Goal: Task Accomplishment & Management: Manage account settings

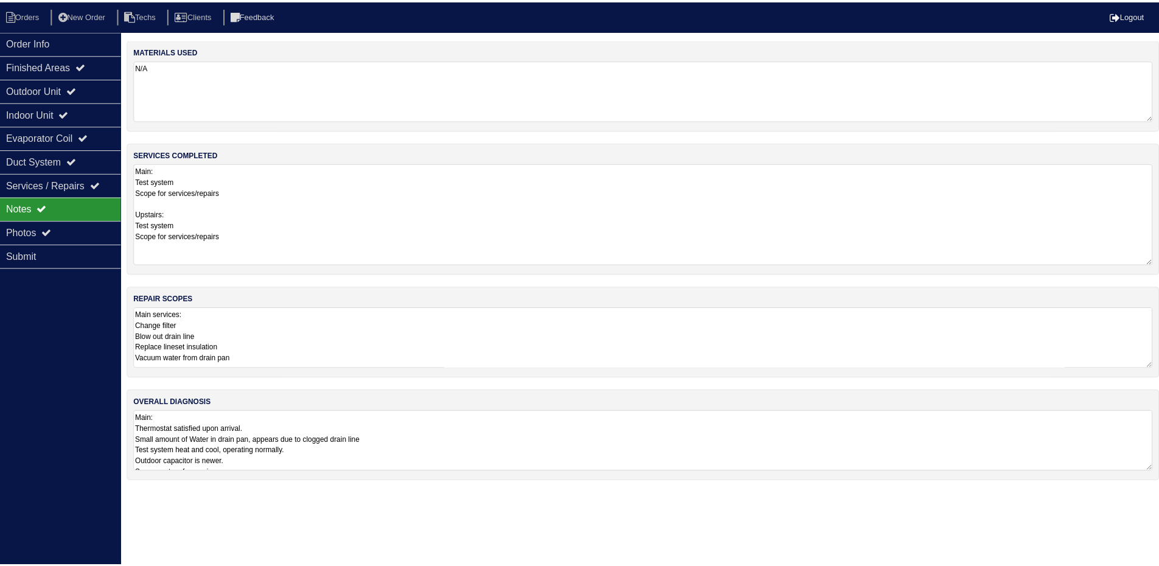
scroll to position [1, 0]
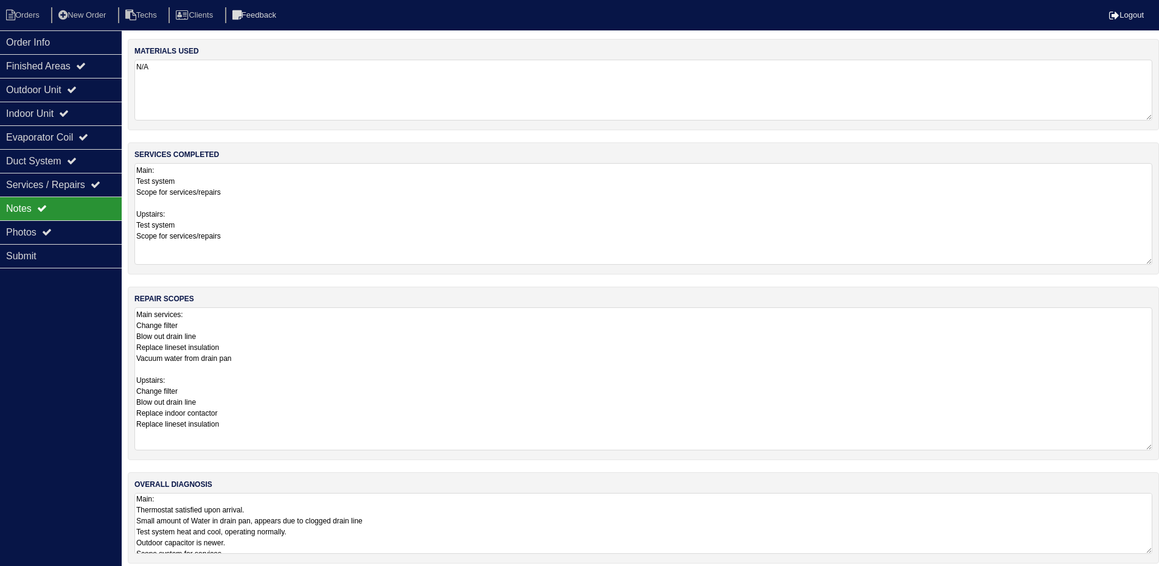
drag, startPoint x: 1155, startPoint y: 364, endPoint x: 1156, endPoint y: 447, distance: 82.1
click at [1156, 447] on div "repair scopes Main services: Change filter Blow out drain line Replace lineset …" at bounding box center [643, 373] width 1031 height 173
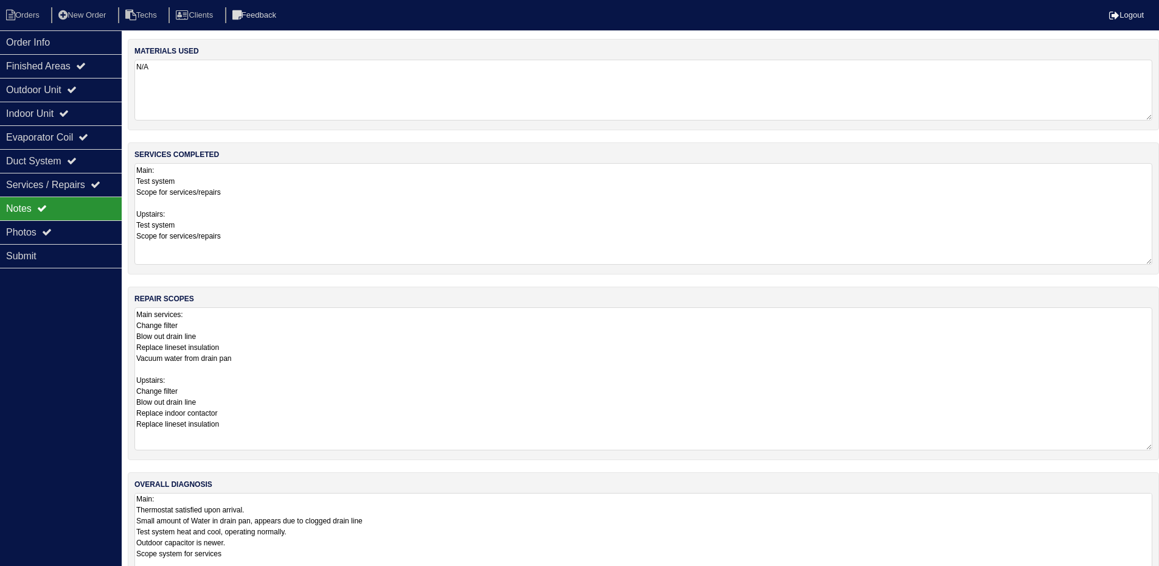
drag, startPoint x: 1147, startPoint y: 551, endPoint x: 1137, endPoint y: 548, distance: 10.8
click at [1139, 565] on html "Orders New Order Techs Clients Feedback Logout Orders New Order Users Clients M…" at bounding box center [579, 314] width 1159 height 628
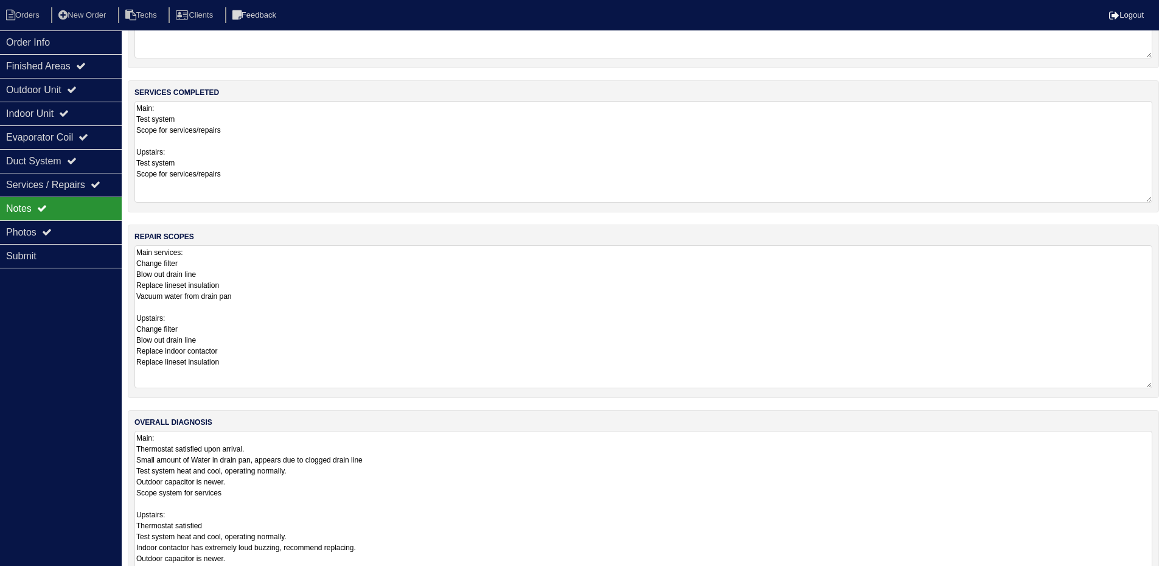
scroll to position [0, 0]
drag, startPoint x: 1150, startPoint y: 543, endPoint x: 1148, endPoint y: 594, distance: 51.7
click at [1148, 565] on html "Orders New Order Techs Clients Feedback Logout Orders New Order Users Clients M…" at bounding box center [579, 277] width 1159 height 679
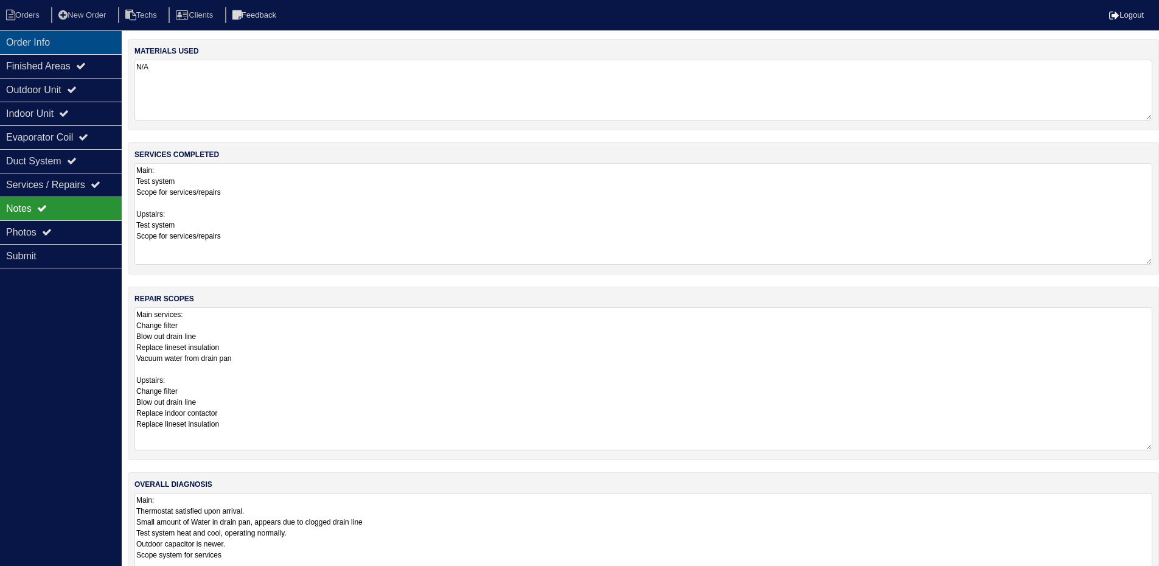
click at [91, 42] on div "Order Info" at bounding box center [61, 42] width 122 height 24
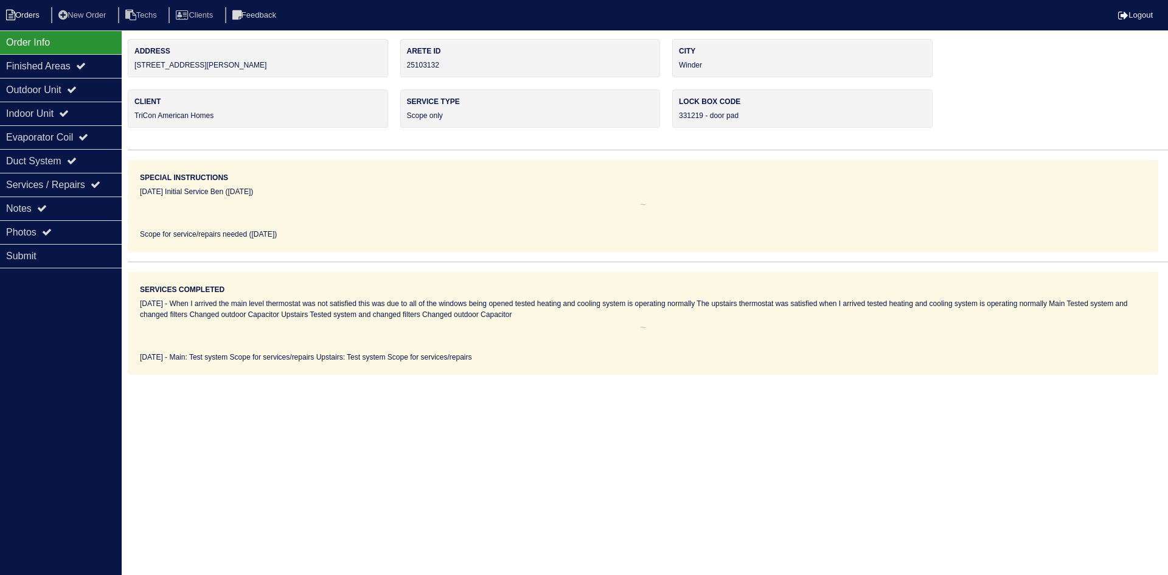
click at [26, 8] on li "Orders" at bounding box center [24, 15] width 49 height 16
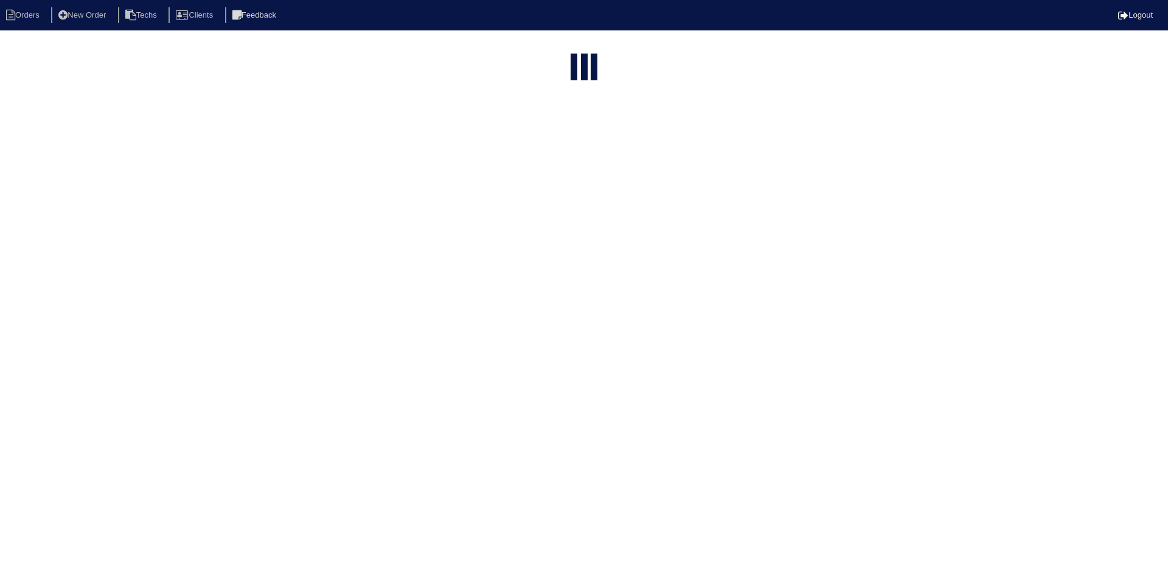
select select "15"
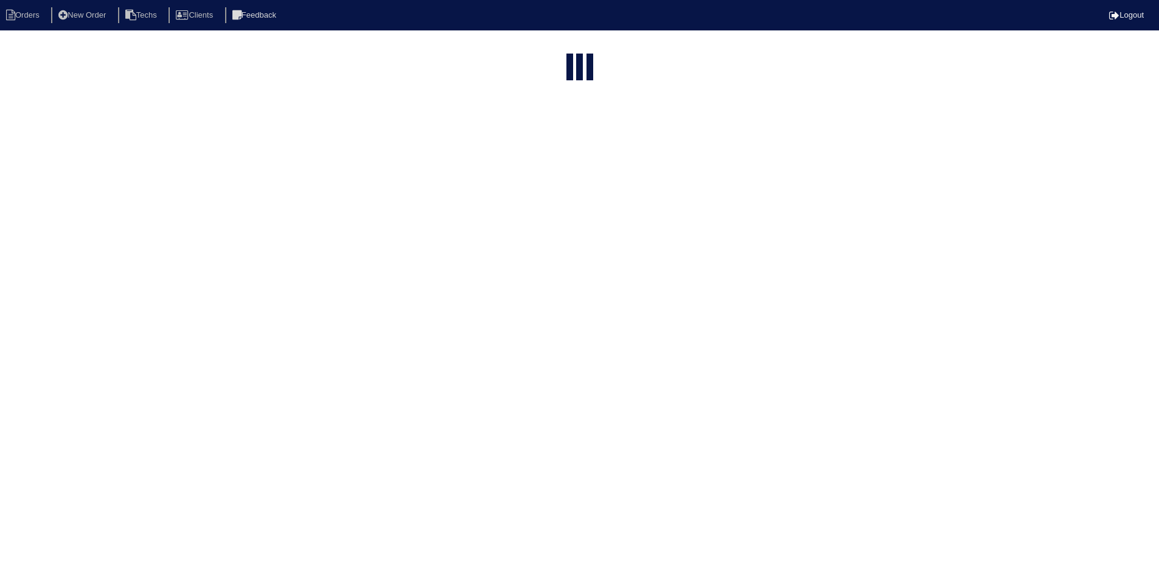
select select "field complete"
select select "need to quote"
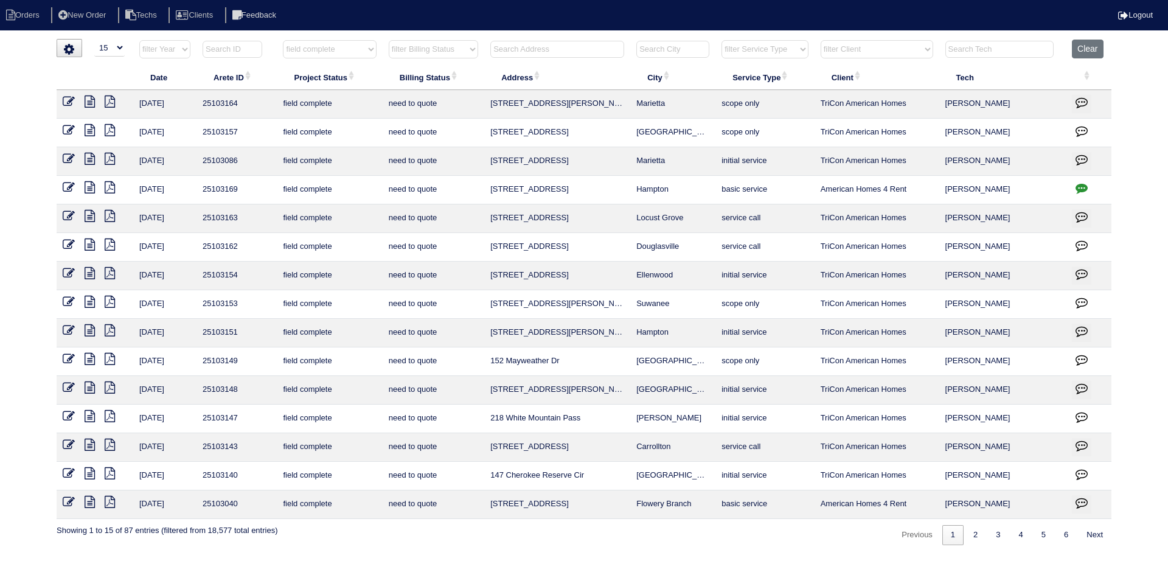
click at [91, 473] on icon at bounding box center [90, 473] width 10 height 12
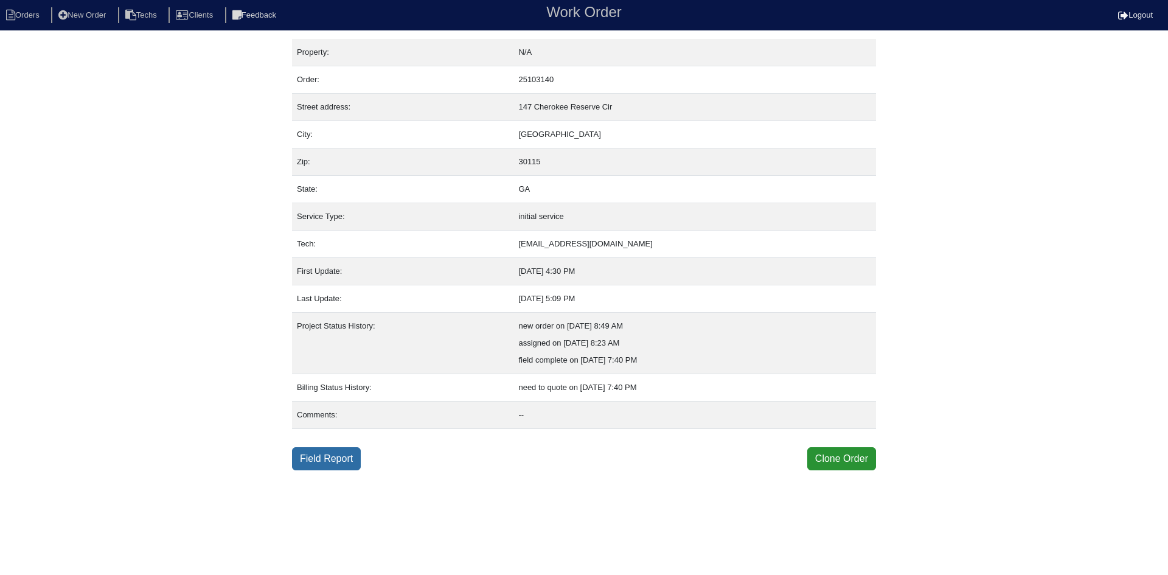
click at [333, 460] on link "Field Report" at bounding box center [326, 458] width 69 height 23
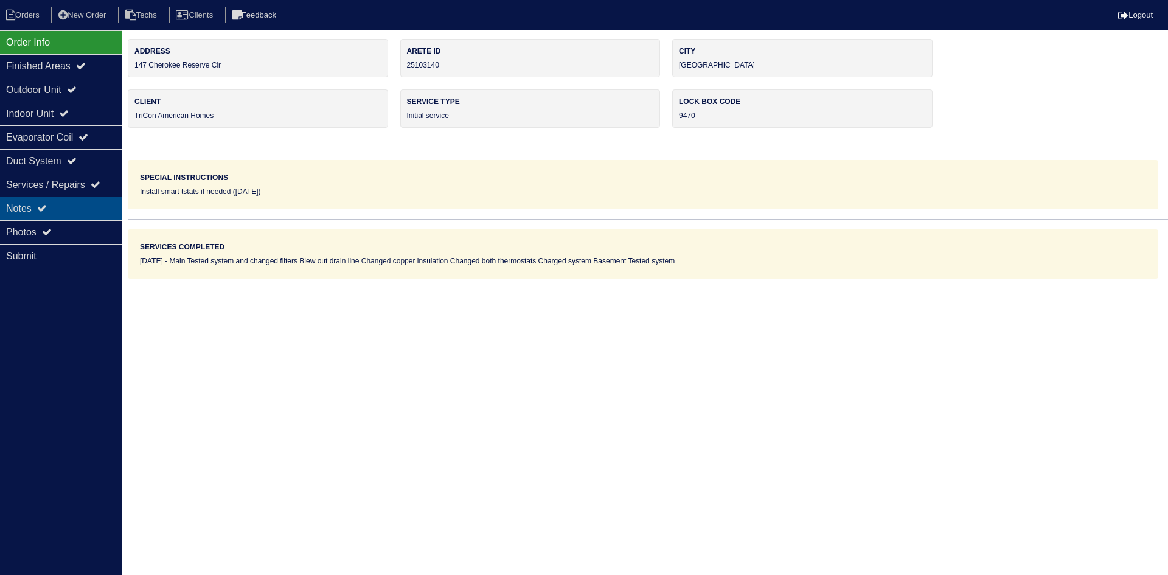
click at [57, 201] on div "Notes" at bounding box center [61, 208] width 122 height 24
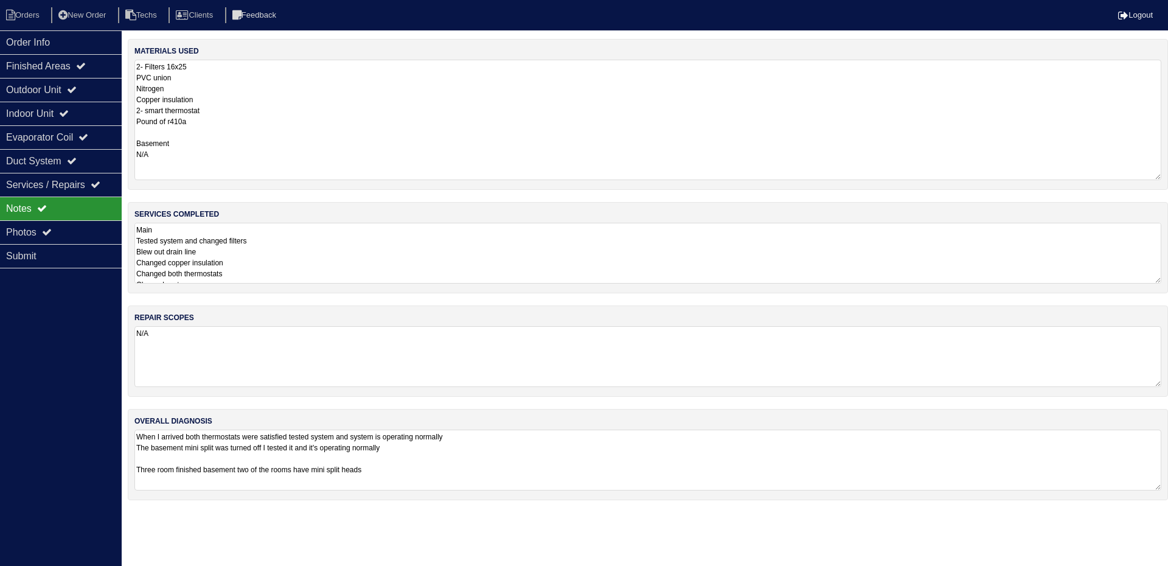
drag, startPoint x: 1155, startPoint y: 116, endPoint x: 1159, endPoint y: 176, distance: 59.8
click at [1159, 176] on textarea "2- Filters 16x25 PVC union Nitrogen Copper insulation 2- smart thermostat Pound…" at bounding box center [647, 120] width 1027 height 120
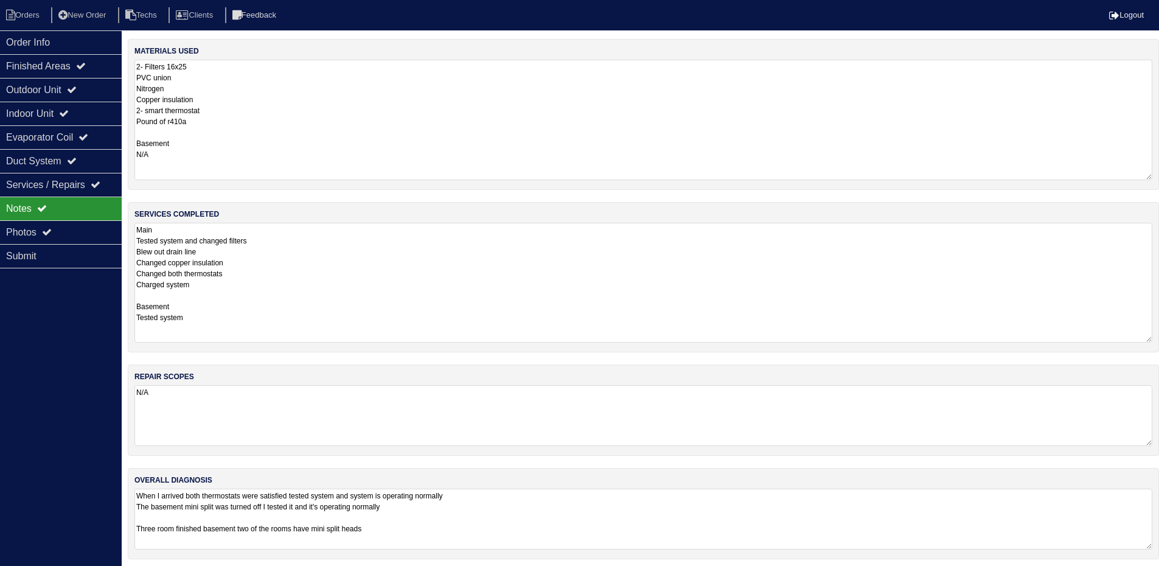
drag, startPoint x: 1158, startPoint y: 280, endPoint x: 1158, endPoint y: 339, distance: 59.0
click at [1158, 339] on div "services completed Main Tested system and changed filters Blew out drain line C…" at bounding box center [643, 277] width 1031 height 150
click at [91, 89] on div "Outdoor Unit" at bounding box center [61, 90] width 122 height 24
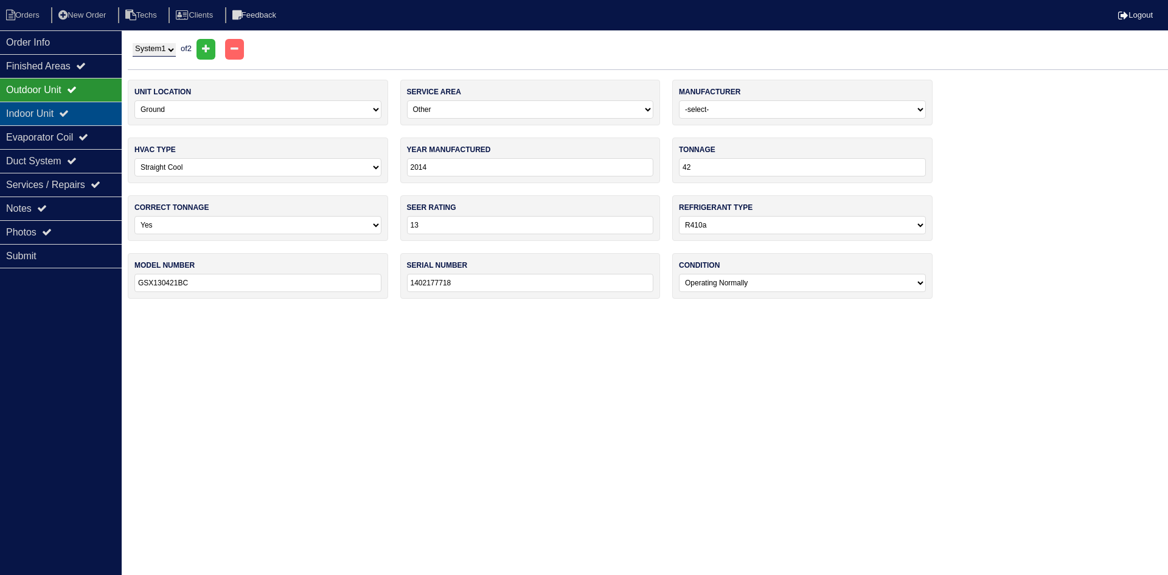
click at [90, 113] on div "Indoor Unit" at bounding box center [61, 114] width 122 height 24
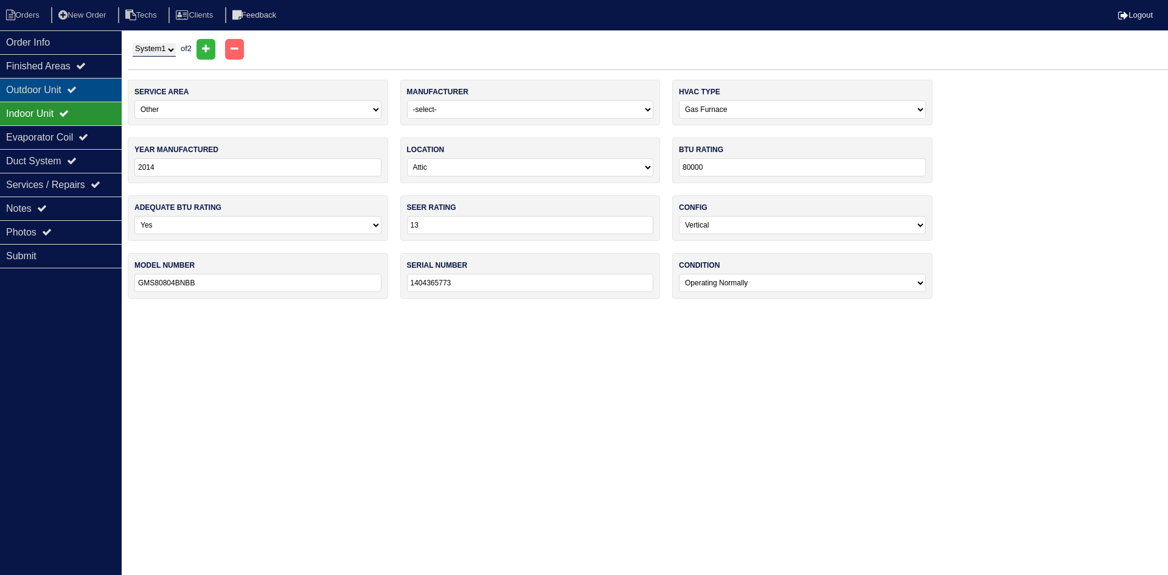
click at [86, 91] on div "Outdoor Unit" at bounding box center [61, 90] width 122 height 24
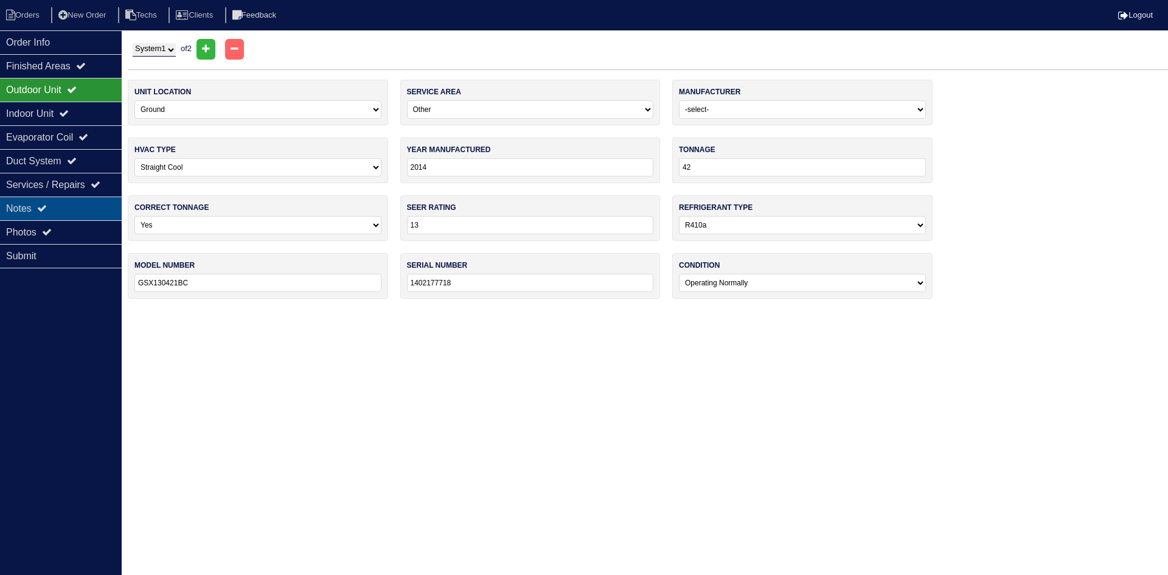
click at [73, 207] on div "Notes" at bounding box center [61, 208] width 122 height 24
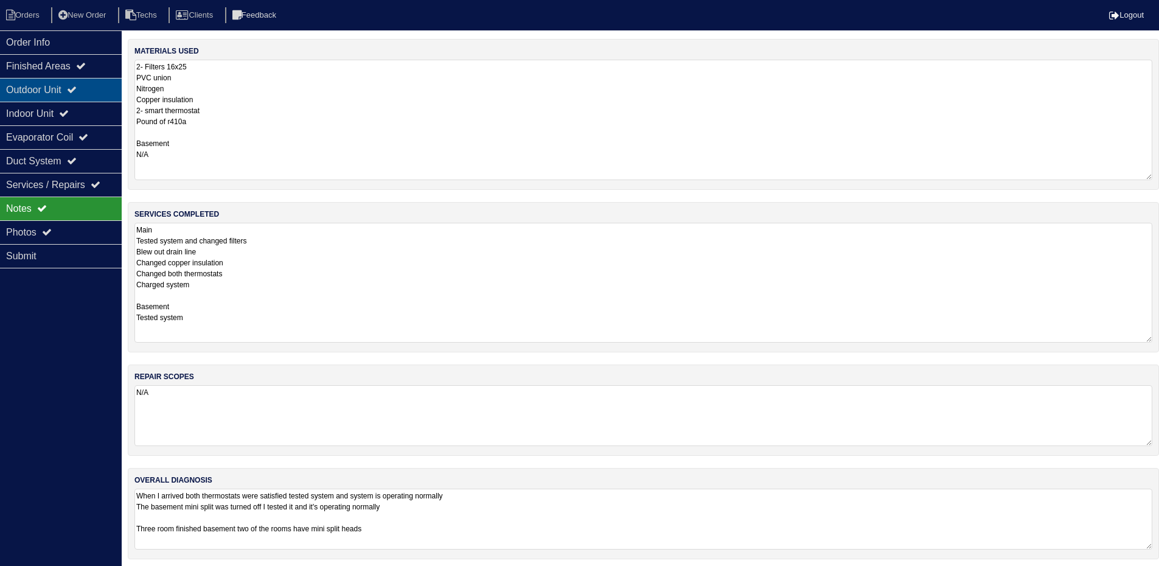
click at [52, 94] on div "Outdoor Unit" at bounding box center [61, 90] width 122 height 24
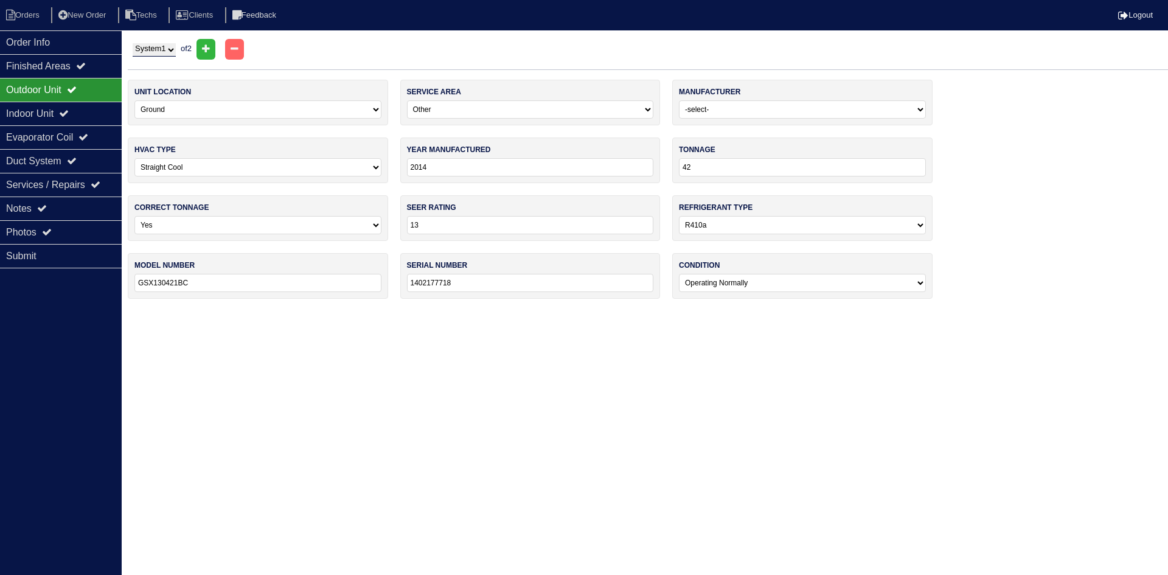
click at [453, 105] on select "-select- Main Level Upstairs Level Lower/Basement Level Other" at bounding box center [530, 109] width 247 height 18
select select "0"
click at [407, 100] on select "-select- Main Level Upstairs Level Lower/Basement Level Other" at bounding box center [530, 109] width 247 height 18
click at [97, 108] on div "Indoor Unit" at bounding box center [61, 114] width 122 height 24
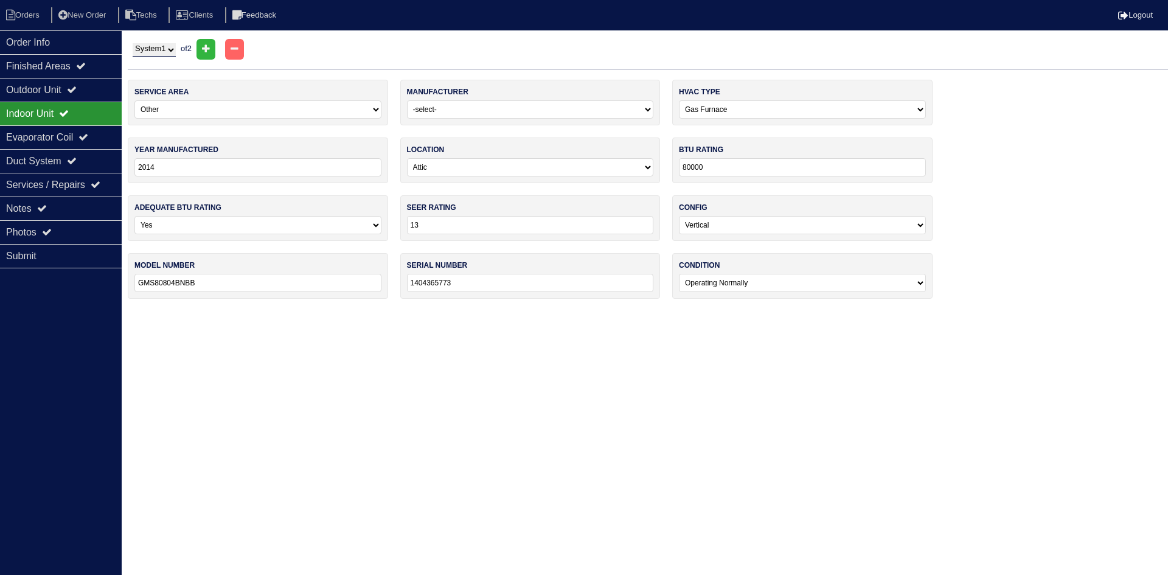
click at [344, 112] on select "-select- Main Level Upstairs Level Lower/Basement Level Other" at bounding box center [257, 109] width 247 height 18
click at [135, 101] on select "-select- Main Level Upstairs Level Lower/Basement Level Other" at bounding box center [257, 109] width 247 height 18
click at [326, 112] on select "-select- Main Level Upstairs Level Lower/Basement Level Other" at bounding box center [258, 110] width 246 height 18
select select "0"
click at [135, 101] on select "-select- Main Level Upstairs Level Lower/Basement Level Other" at bounding box center [258, 110] width 246 height 18
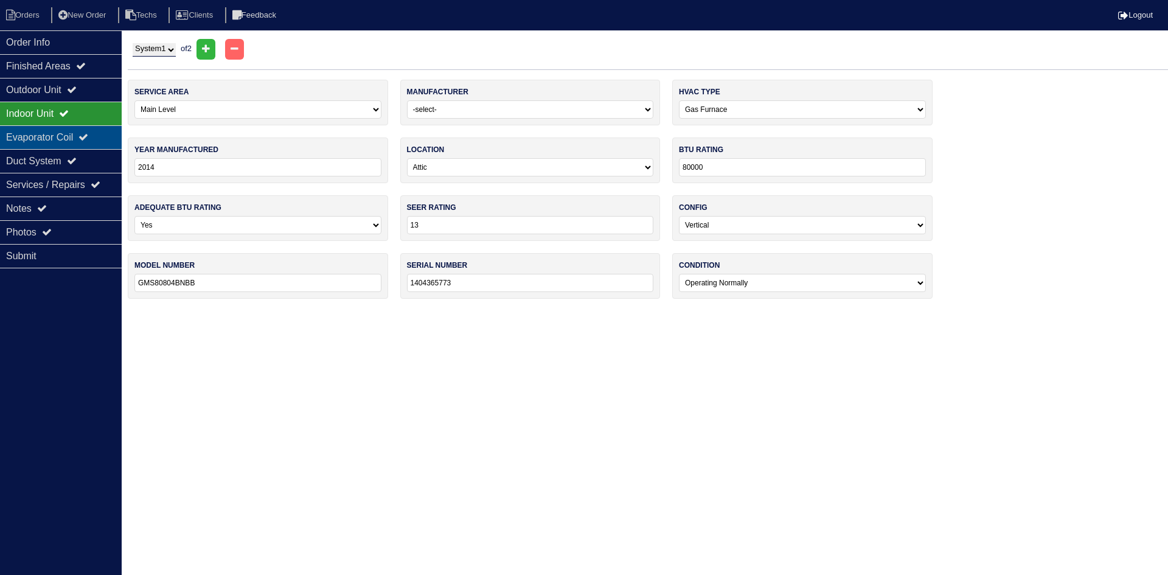
click at [85, 134] on div "Evaporator Coil" at bounding box center [61, 137] width 122 height 24
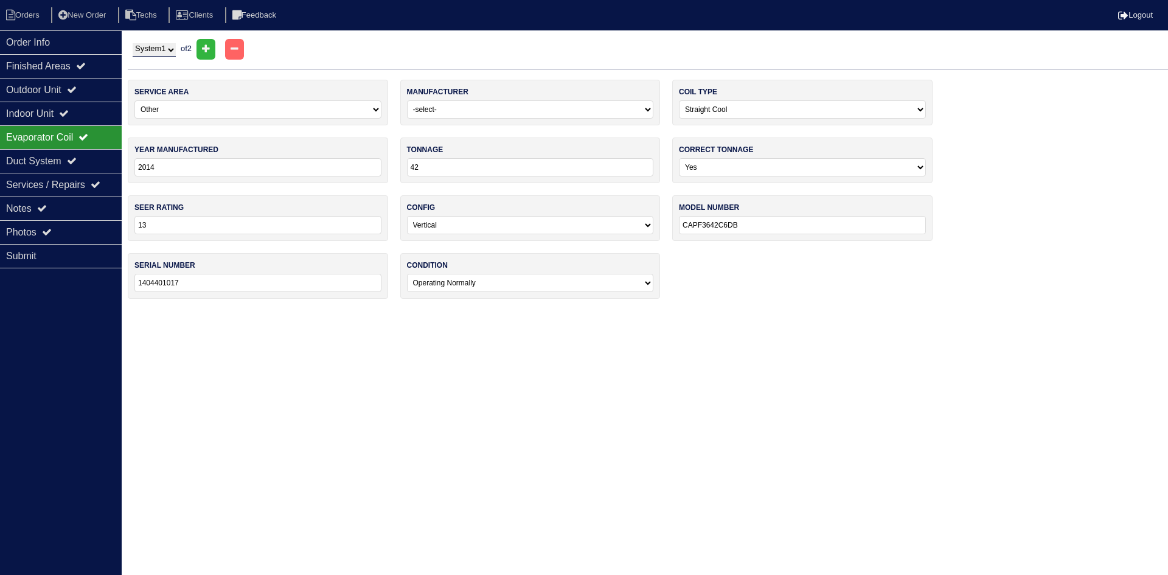
click at [327, 110] on select "-select- Main Level Upstairs Level Lower/Basement Level Other" at bounding box center [257, 109] width 247 height 18
select select "0"
click at [134, 100] on select "-select- Main Level Upstairs Level Lower/Basement Level Other" at bounding box center [257, 109] width 247 height 18
click at [52, 85] on div "Outdoor Unit" at bounding box center [61, 90] width 122 height 24
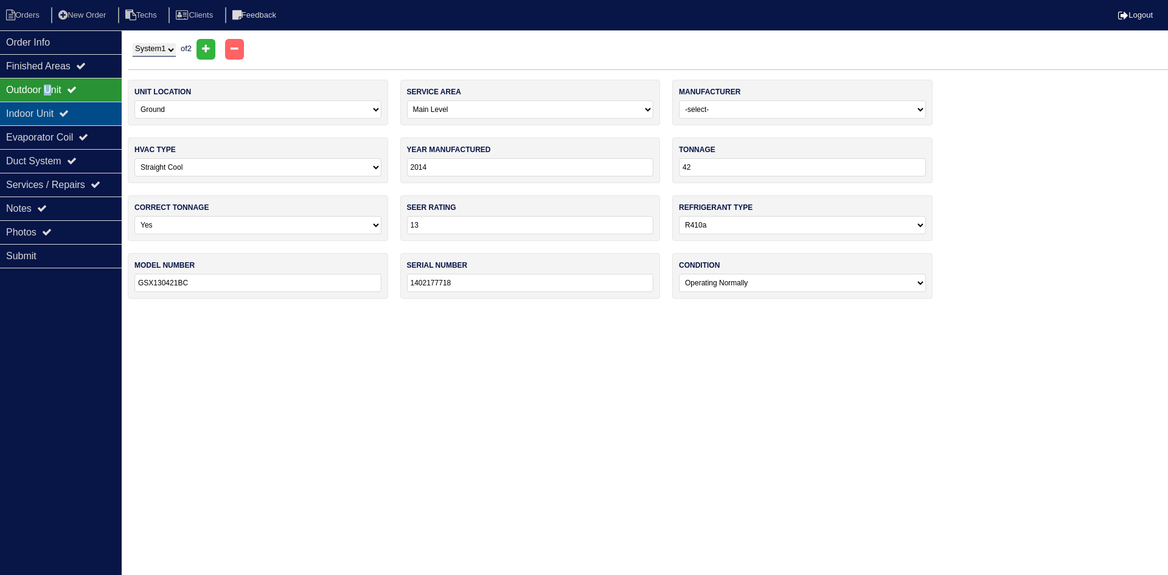
click at [89, 115] on div "Indoor Unit" at bounding box center [61, 114] width 122 height 24
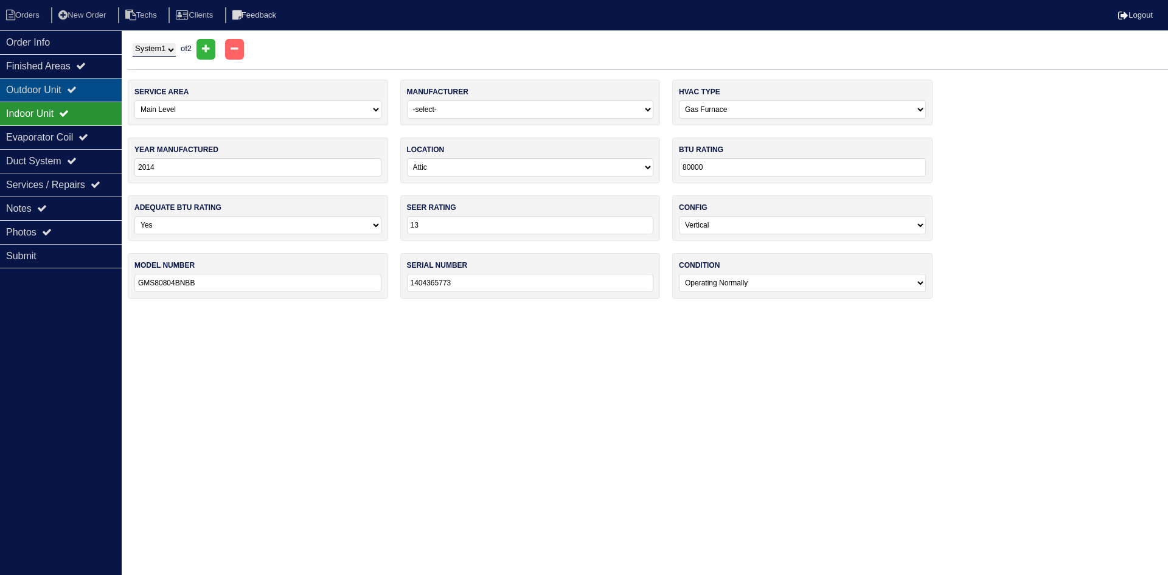
click at [89, 97] on div "Outdoor Unit" at bounding box center [61, 90] width 122 height 24
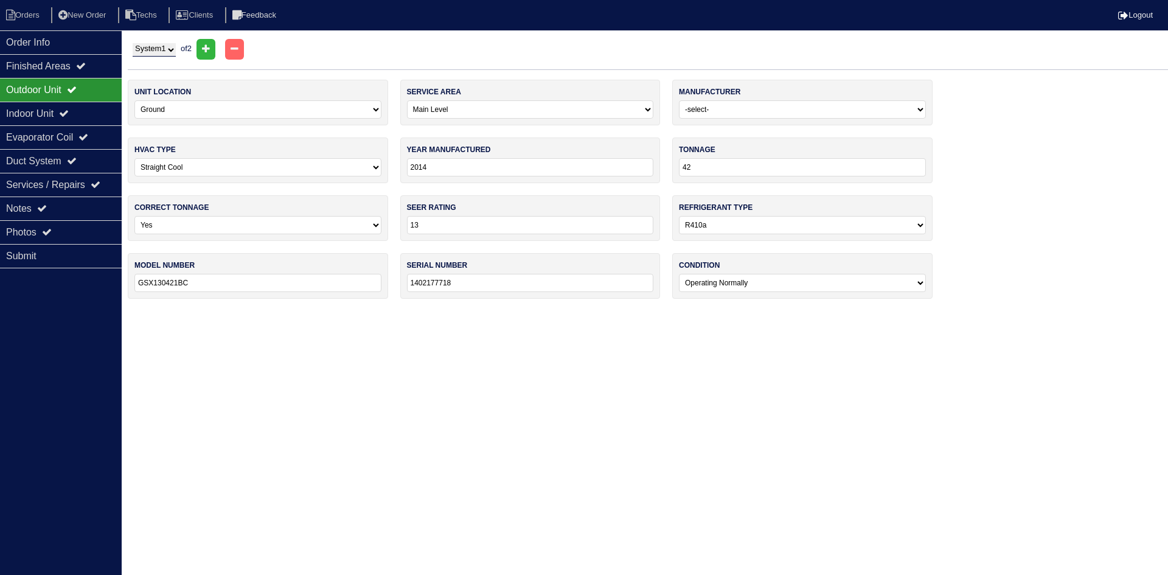
drag, startPoint x: 161, startPoint y: 49, endPoint x: 161, endPoint y: 55, distance: 6.7
click at [161, 49] on select "System 1 System 2" at bounding box center [154, 49] width 43 height 13
select select "2"
click at [133, 43] on select "System 1 System 2" at bounding box center [154, 49] width 43 height 13
select select "2"
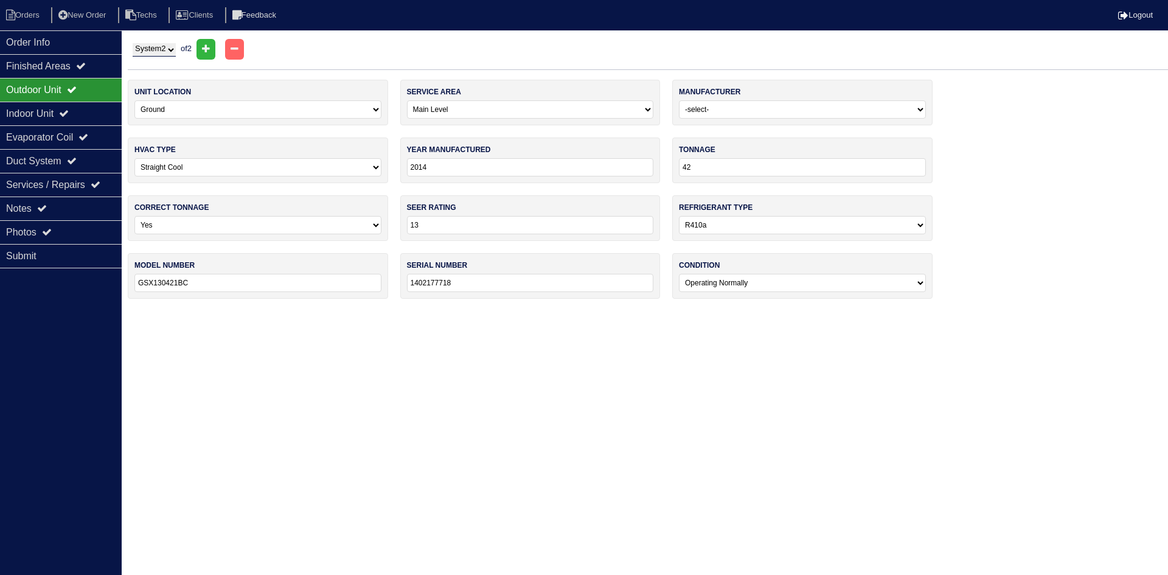
select select "Other"
select select "1"
type input "2022"
type input "12"
type input "14"
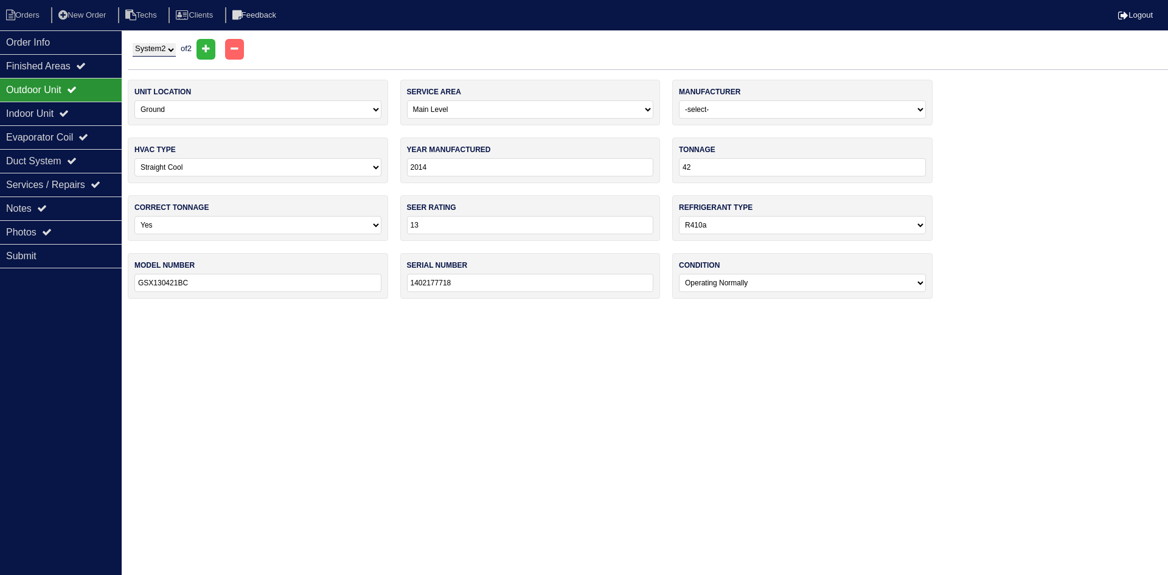
type input "4LIV09HP230V1AH"
type input "2223GS39816"
click at [68, 102] on div "Indoor Unit" at bounding box center [61, 114] width 122 height 24
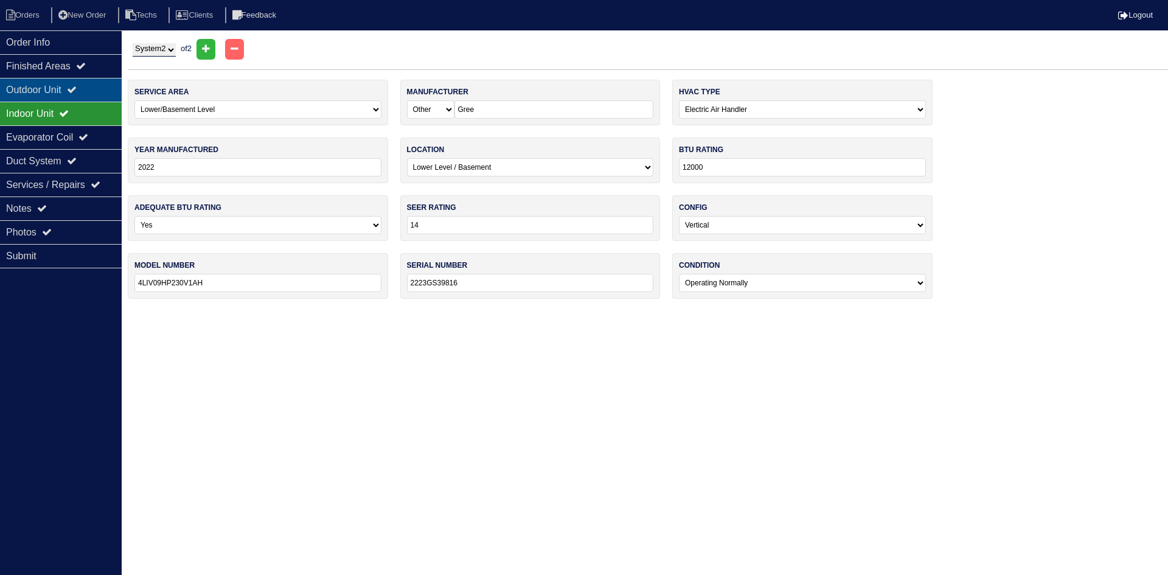
click at [75, 87] on icon at bounding box center [72, 90] width 10 height 10
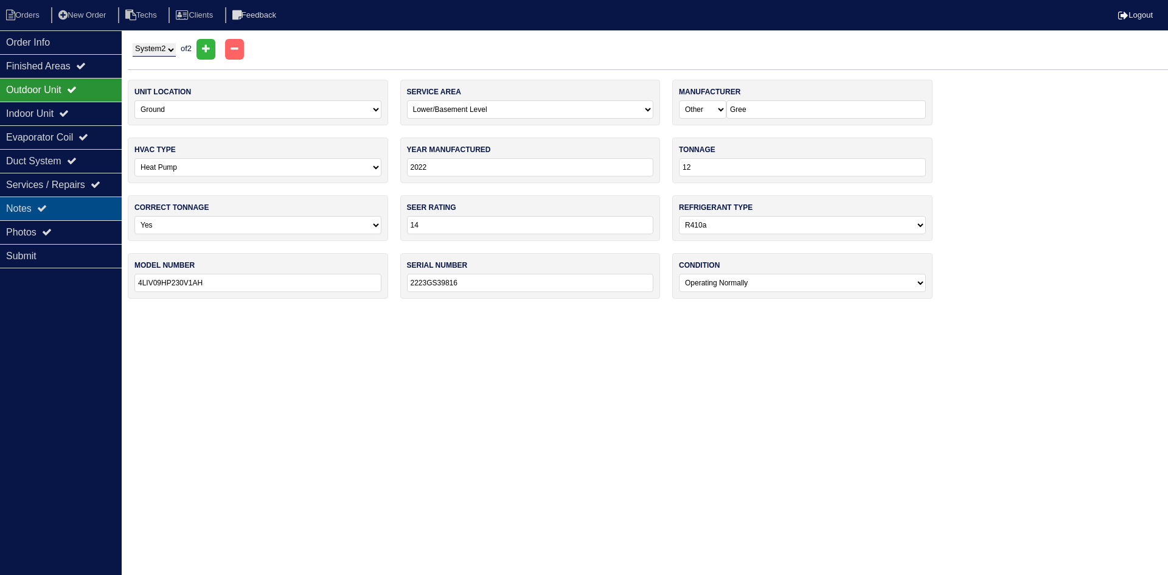
click at [58, 220] on div "Notes" at bounding box center [61, 208] width 122 height 24
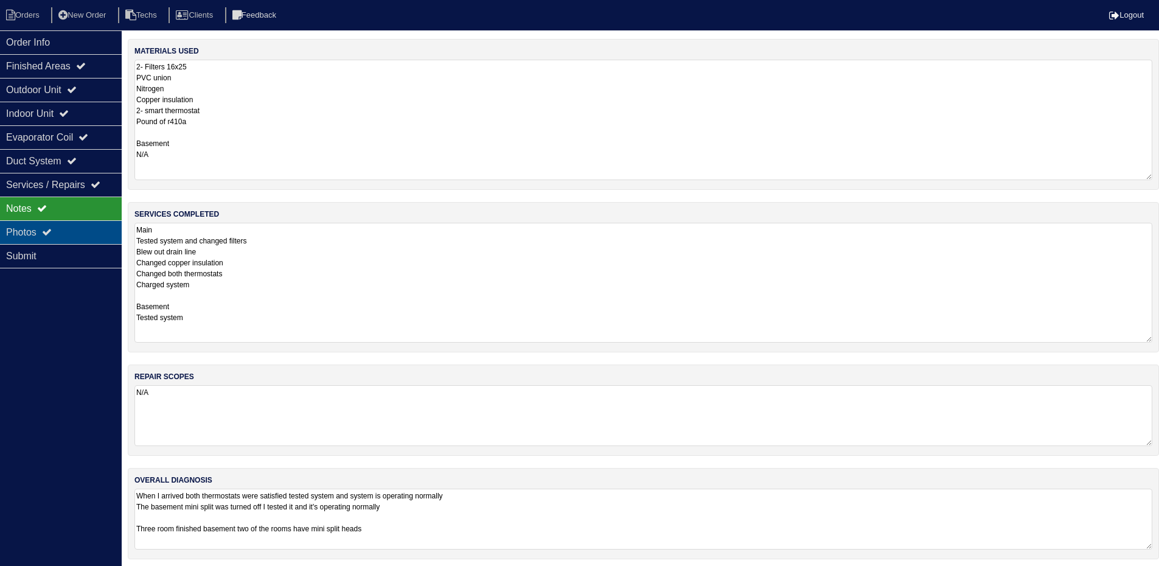
click at [60, 231] on div "Photos" at bounding box center [61, 232] width 122 height 24
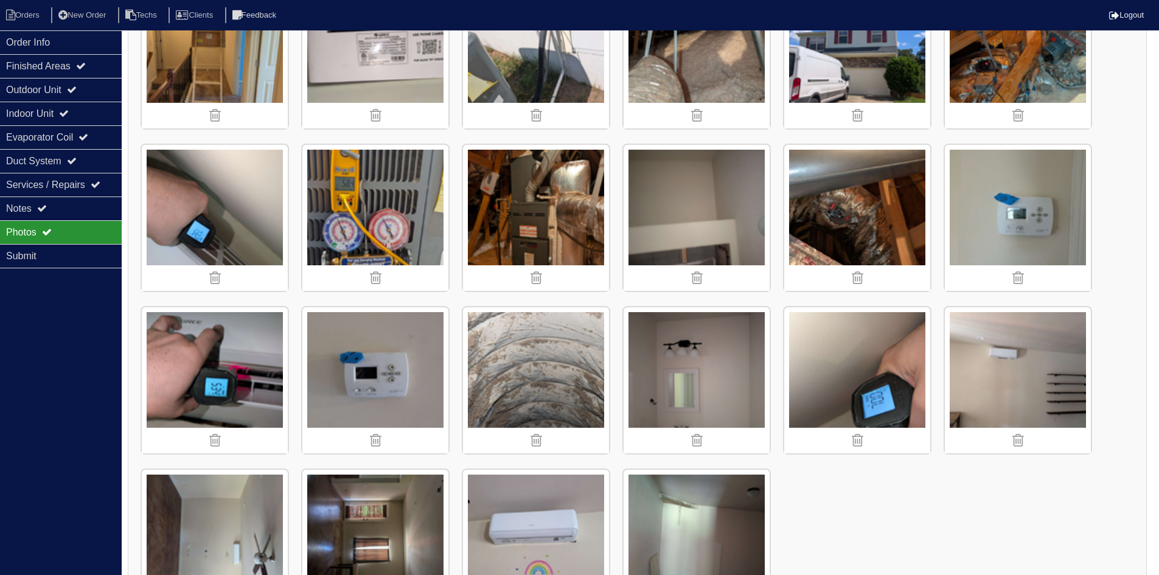
scroll to position [1279, 0]
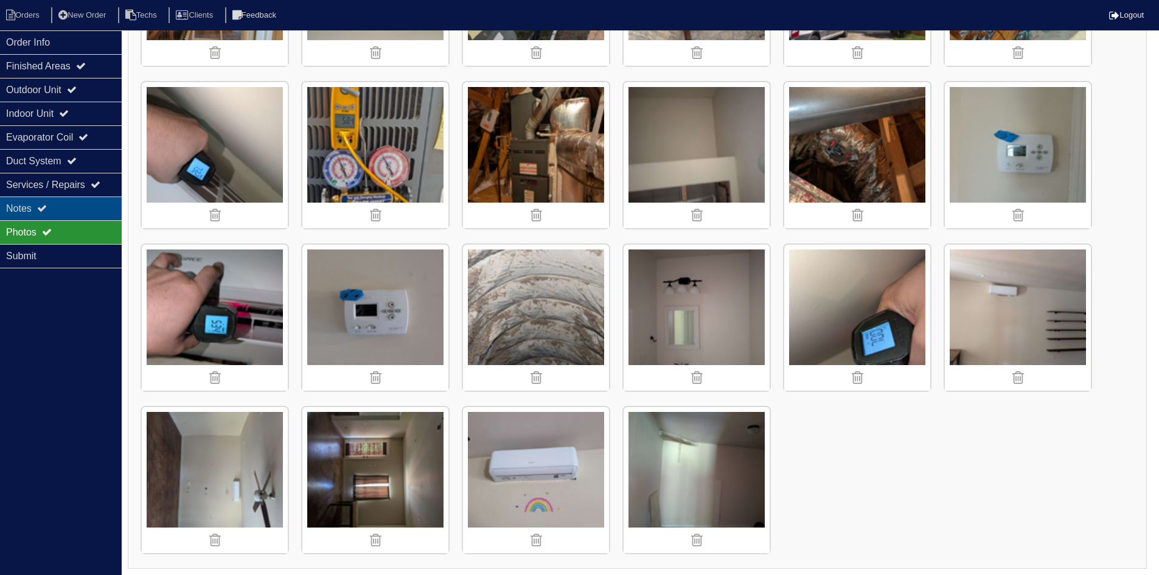
click at [32, 203] on div "Notes" at bounding box center [61, 208] width 122 height 24
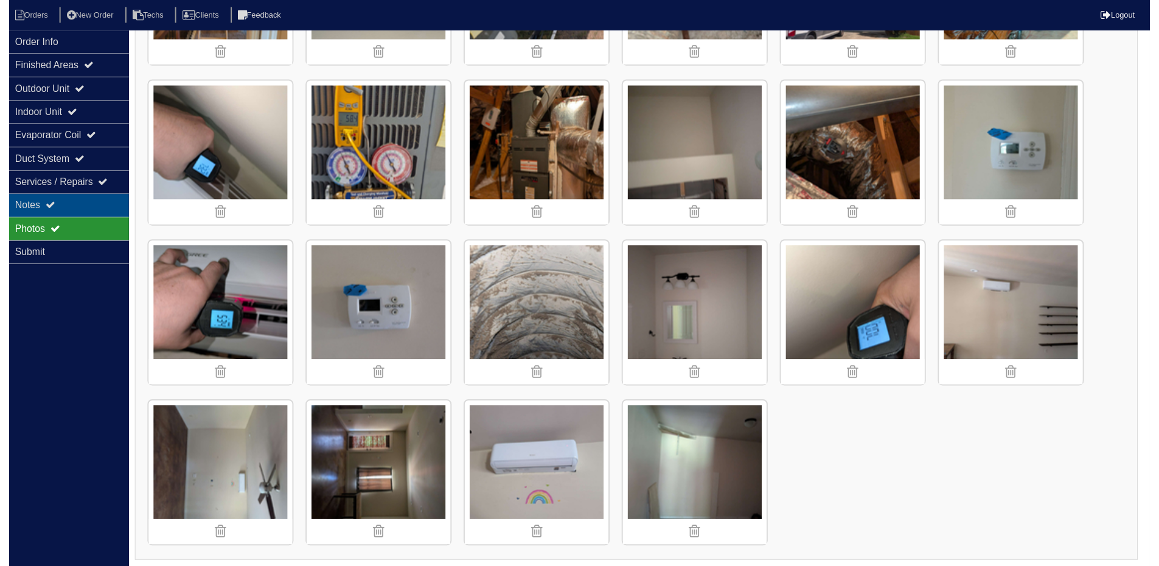
scroll to position [5, 0]
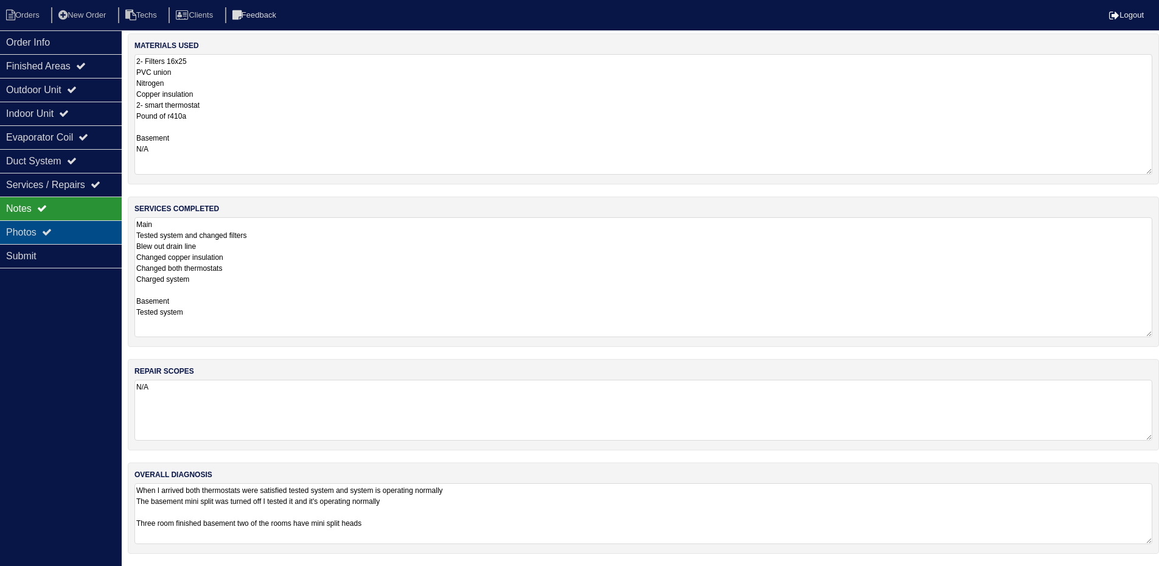
click at [86, 223] on div "Photos" at bounding box center [61, 232] width 122 height 24
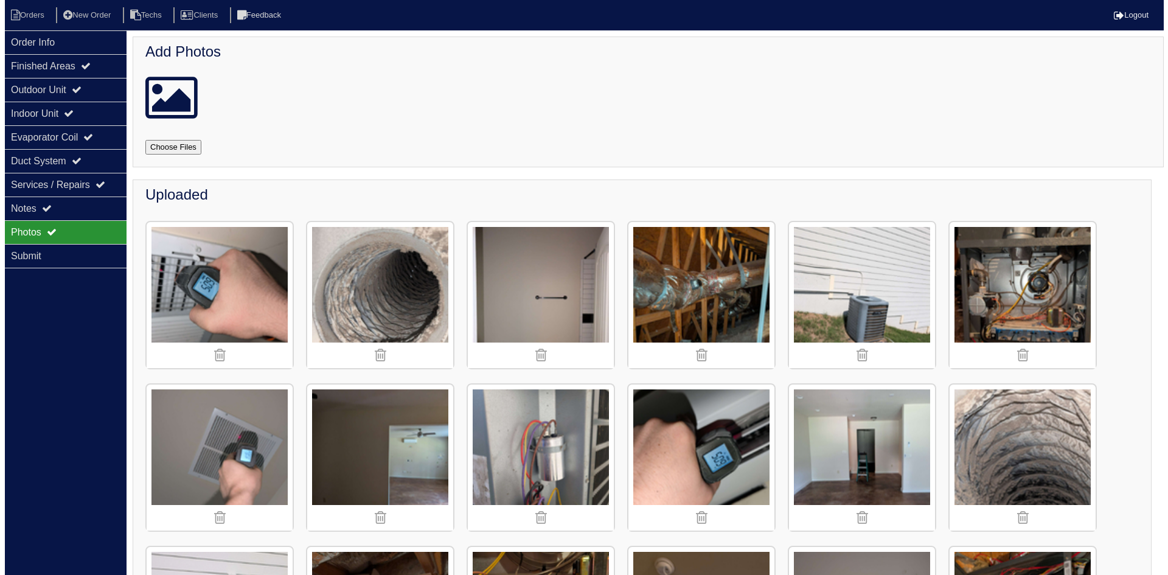
scroll to position [0, 0]
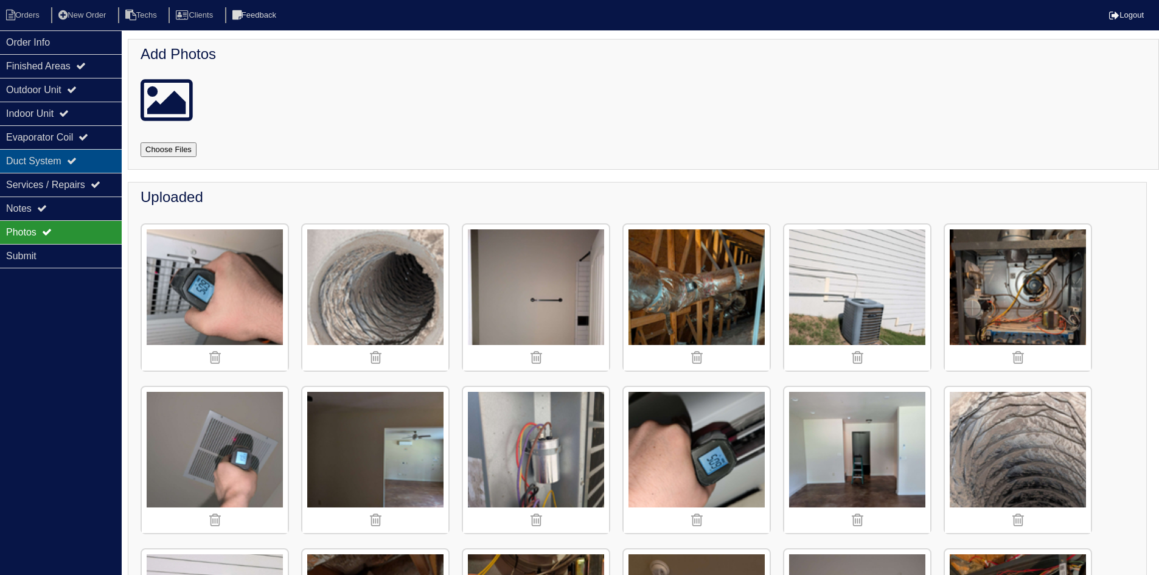
click at [75, 159] on icon at bounding box center [72, 161] width 10 height 10
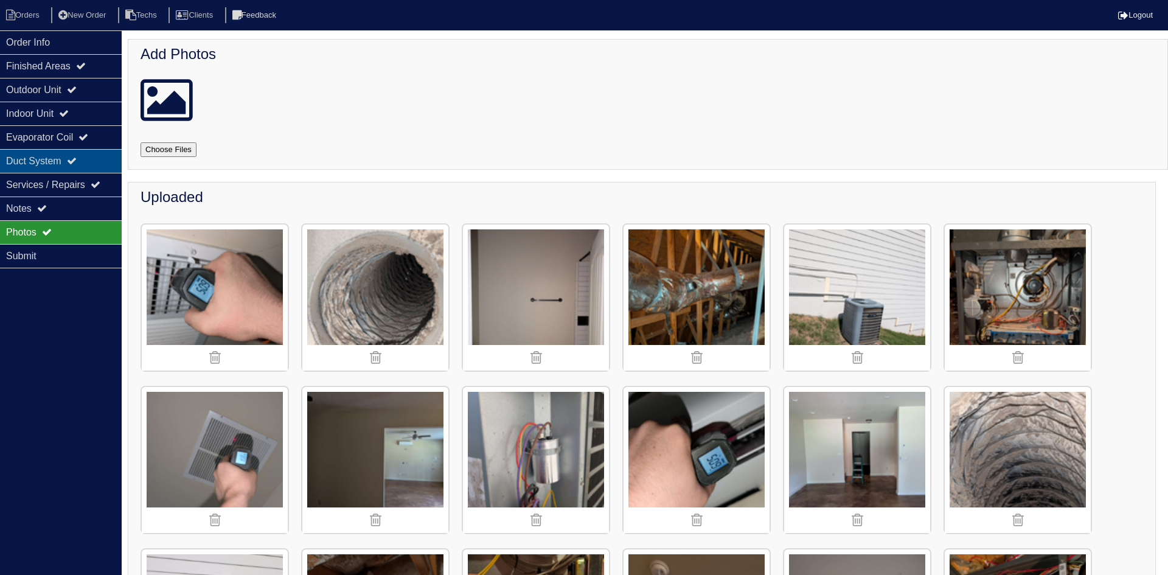
select select "2"
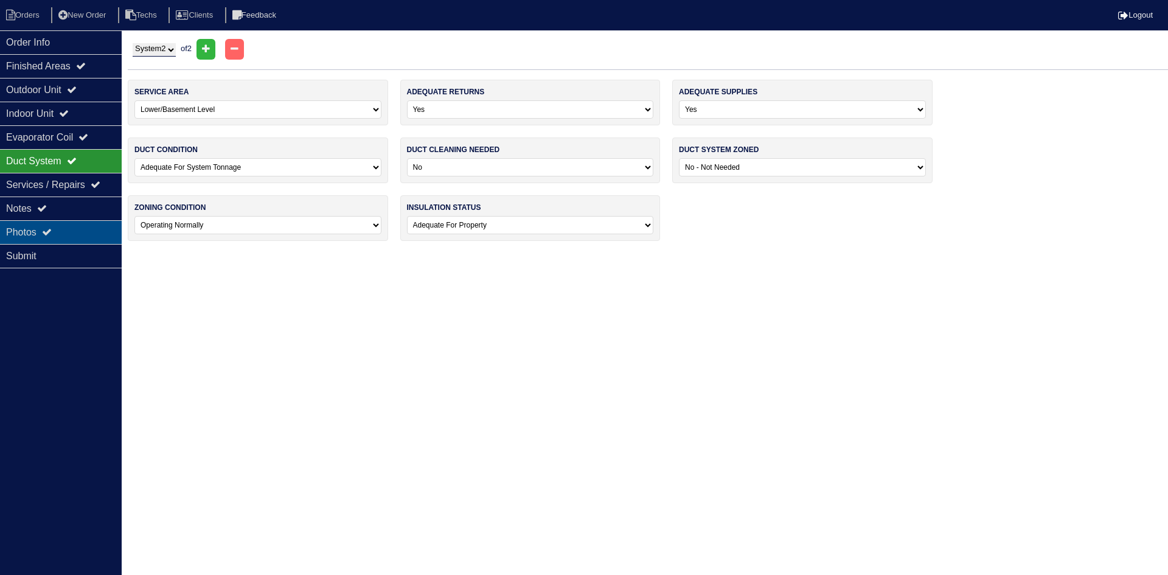
click at [71, 226] on div "Photos" at bounding box center [61, 232] width 122 height 24
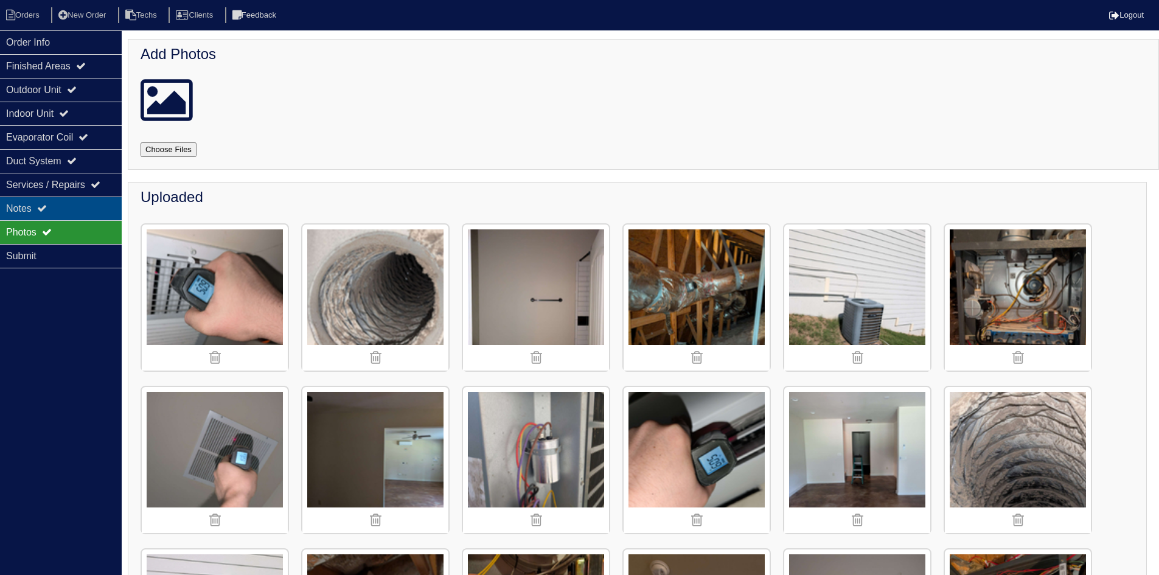
click at [72, 208] on div "Notes" at bounding box center [61, 208] width 122 height 24
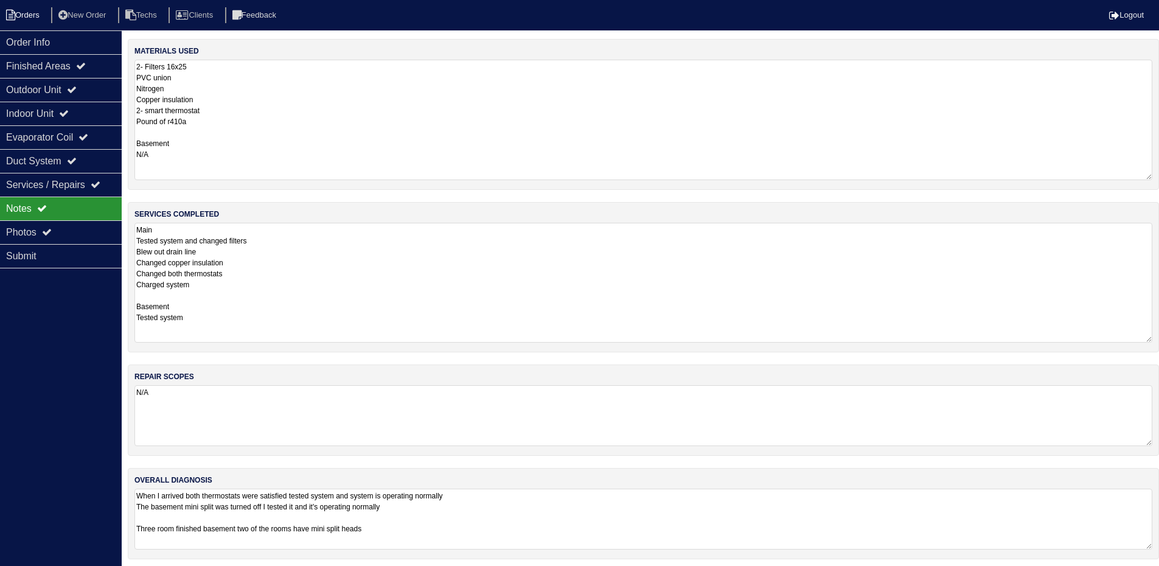
click at [18, 9] on li "Orders" at bounding box center [24, 15] width 49 height 16
select select "15"
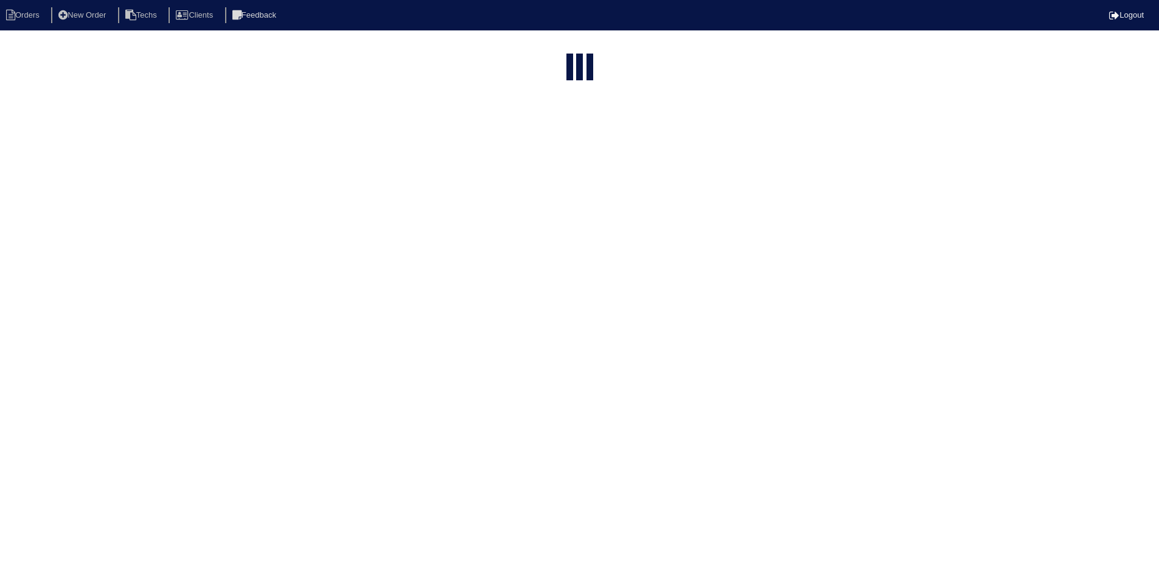
select select "field complete"
select select "need to quote"
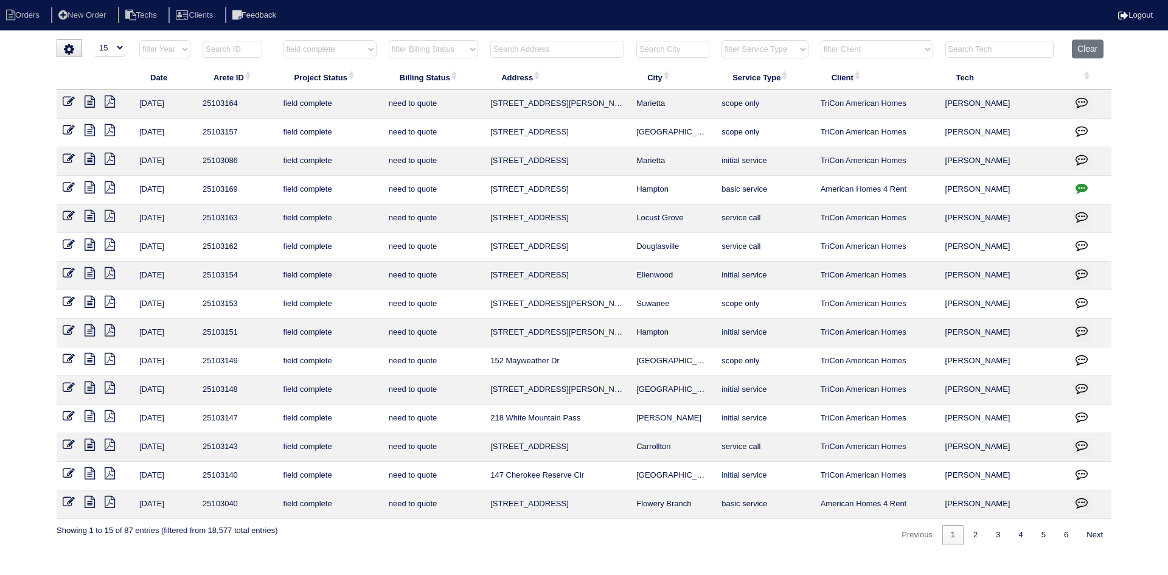
click at [89, 471] on icon at bounding box center [90, 473] width 10 height 12
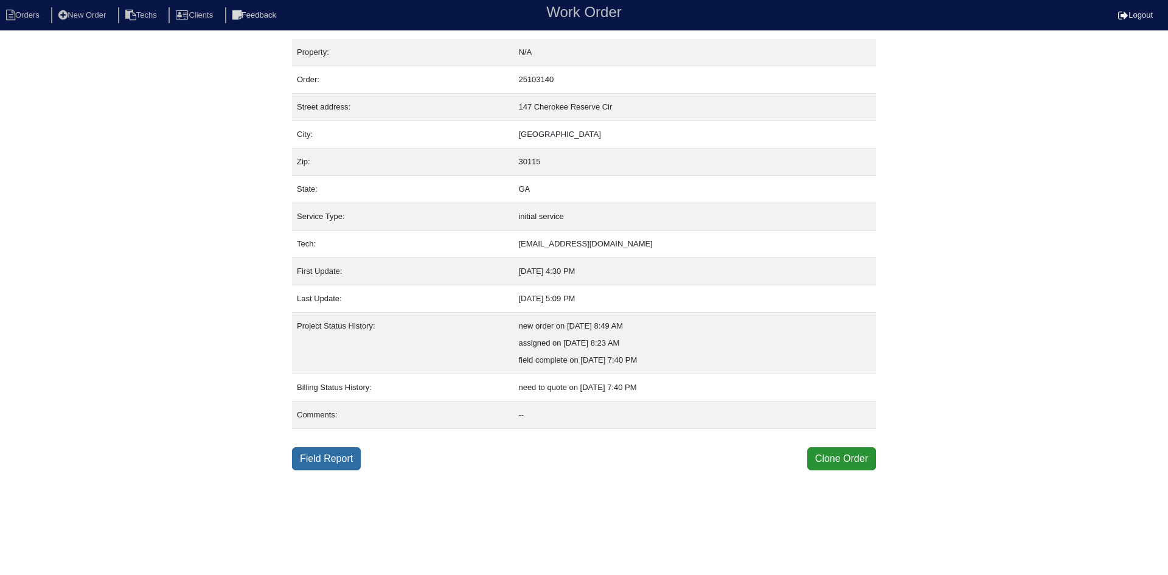
click at [336, 461] on link "Field Report" at bounding box center [326, 458] width 69 height 23
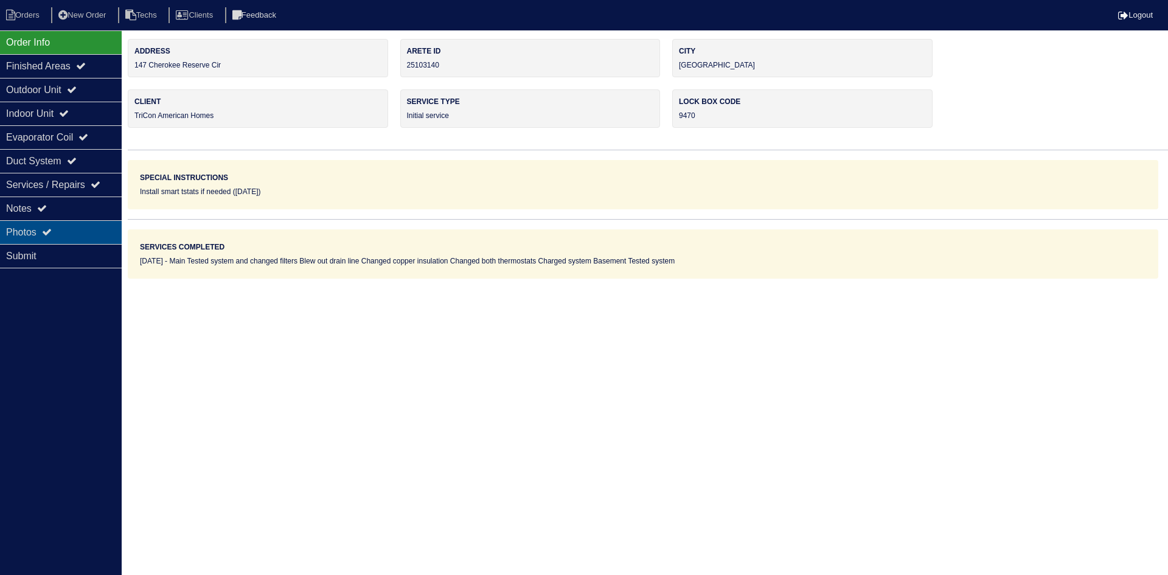
click at [85, 231] on div "Photos" at bounding box center [61, 232] width 122 height 24
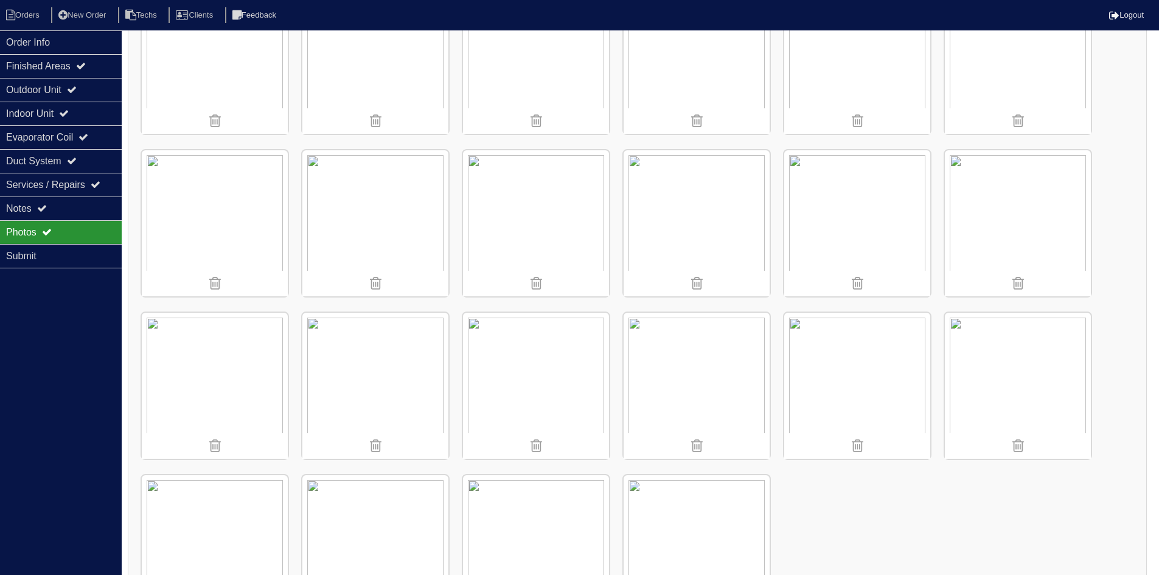
scroll to position [1217, 0]
click at [45, 133] on div "Evaporator Coil" at bounding box center [61, 137] width 122 height 24
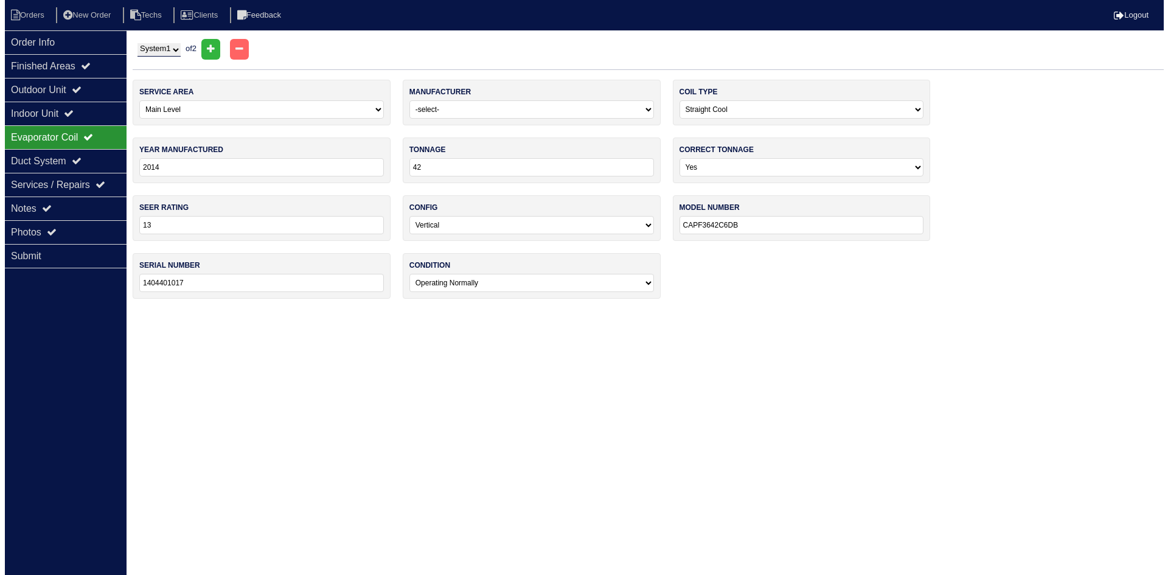
scroll to position [0, 0]
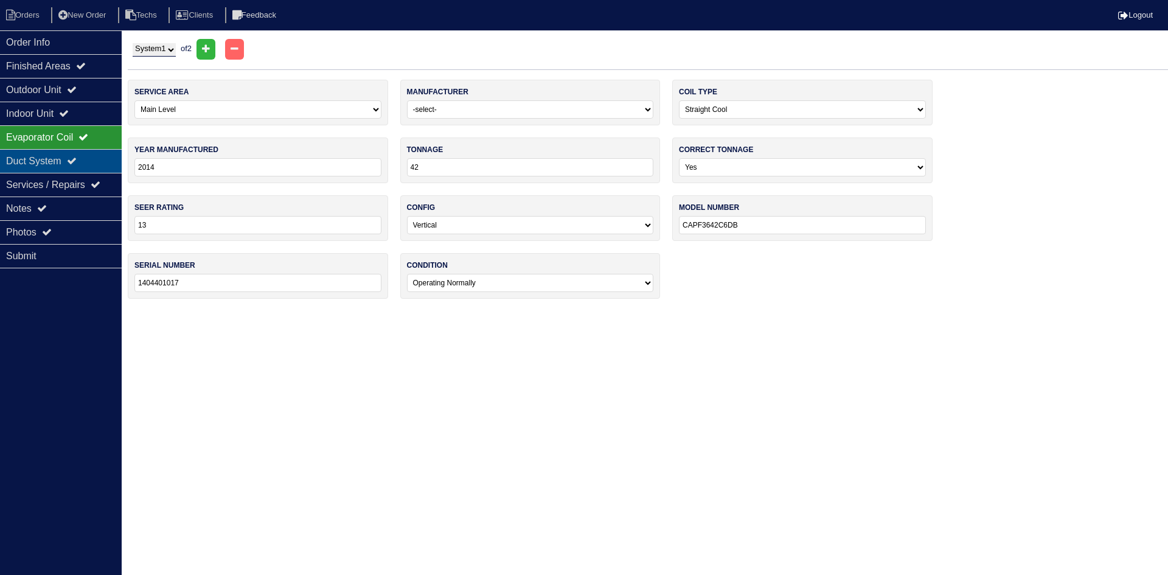
click at [41, 163] on div "Duct System" at bounding box center [61, 161] width 122 height 24
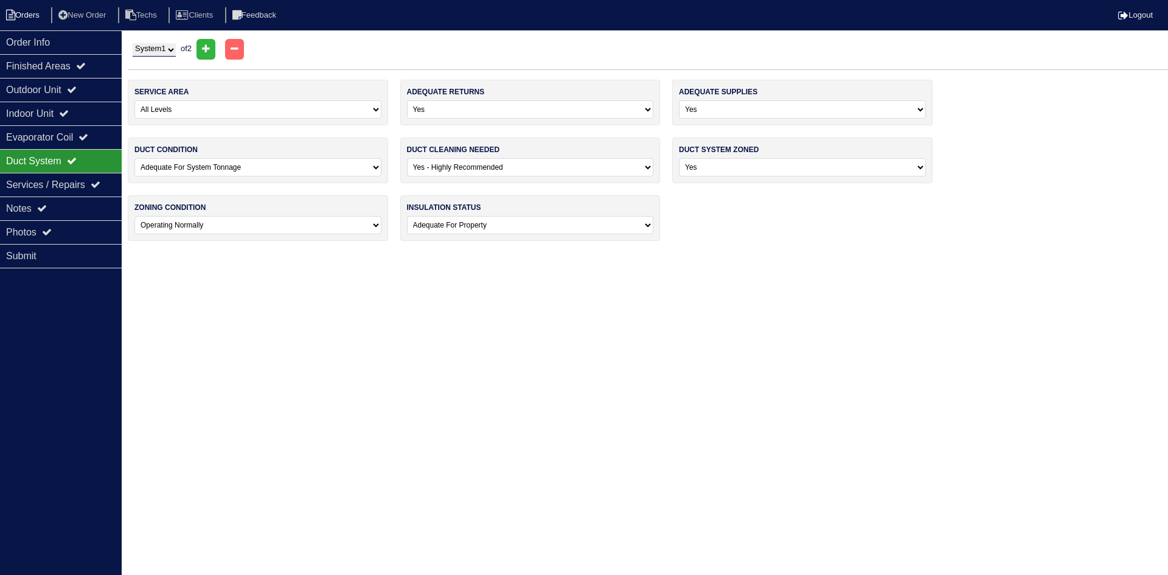
click at [34, 16] on li "Orders" at bounding box center [24, 15] width 49 height 16
select select "15"
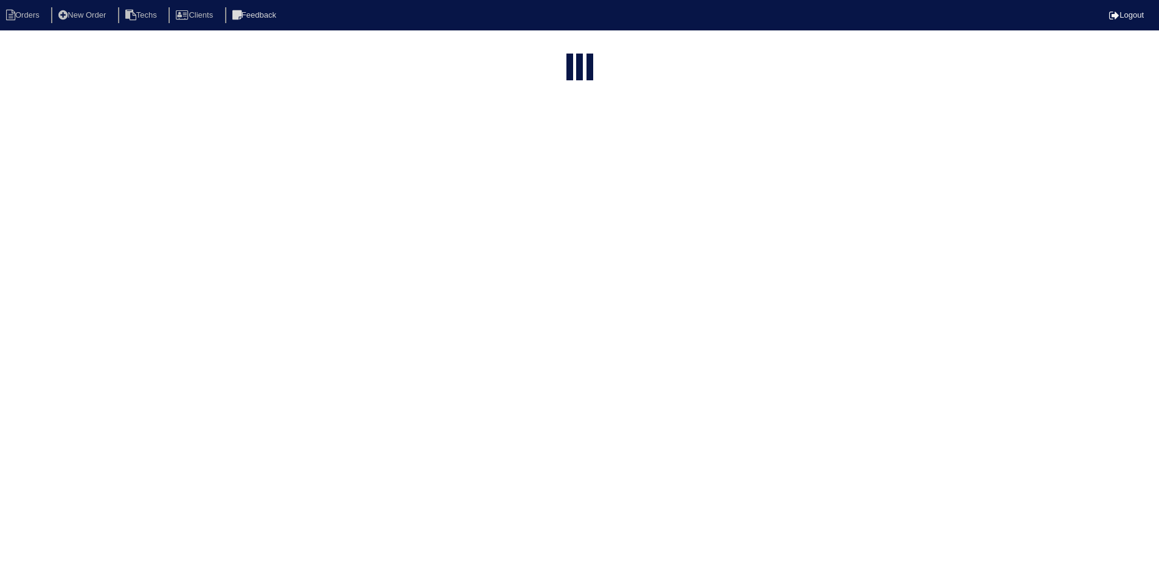
select select "field complete"
select select "need to quote"
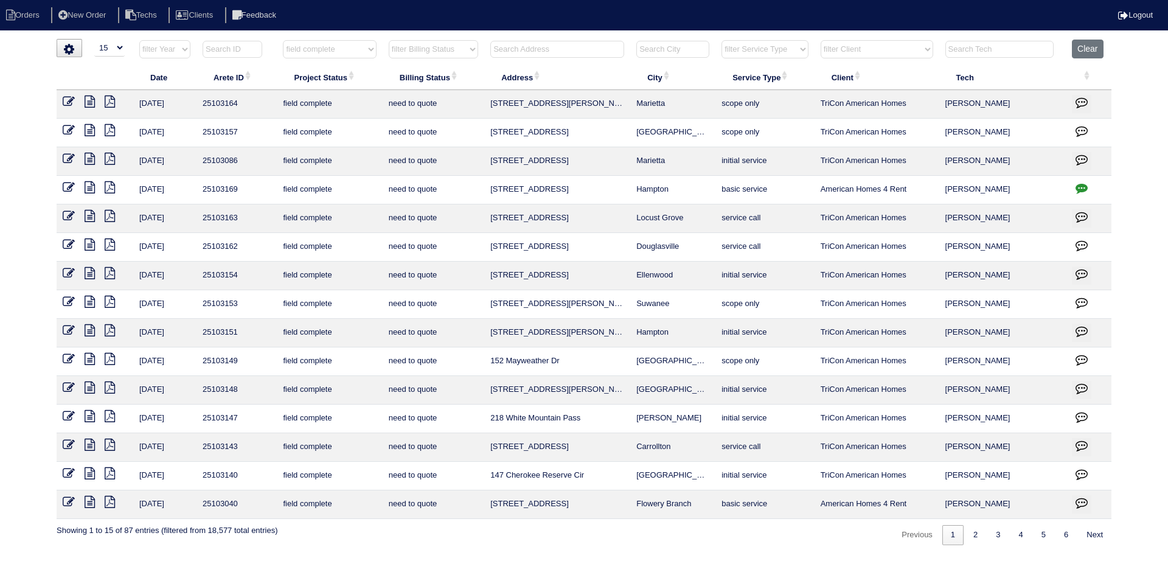
click at [90, 445] on icon at bounding box center [90, 445] width 10 height 12
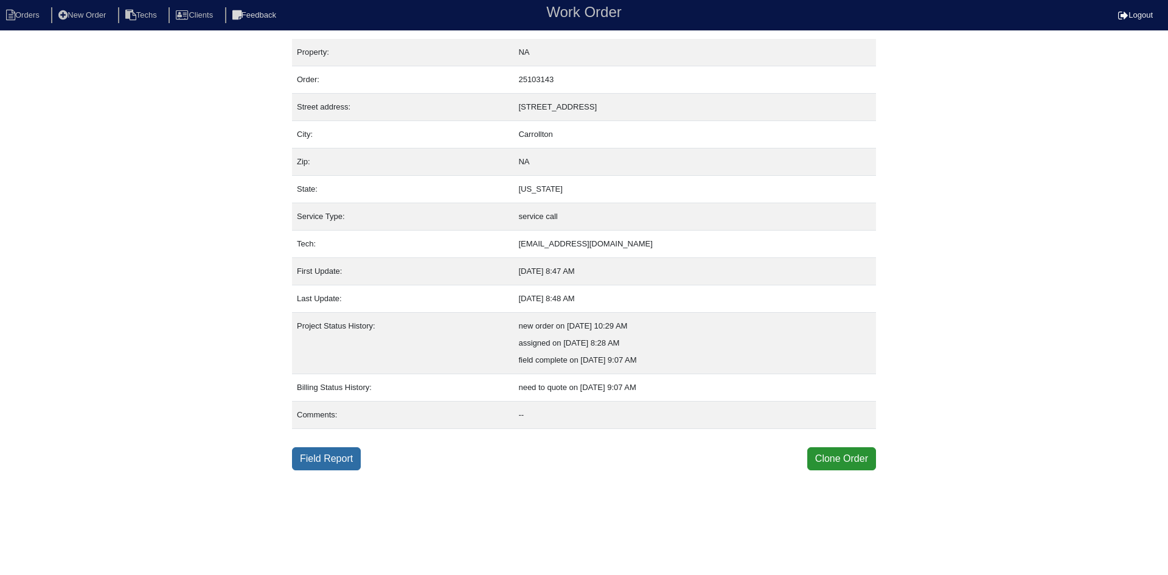
click at [340, 457] on link "Field Report" at bounding box center [326, 458] width 69 height 23
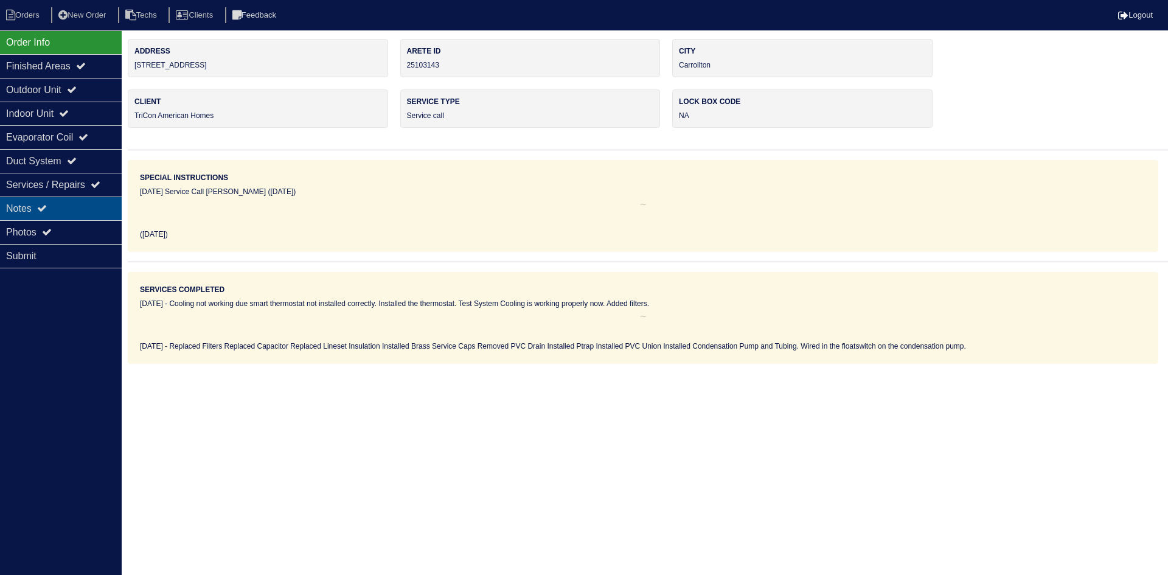
click at [47, 204] on icon at bounding box center [42, 208] width 10 height 10
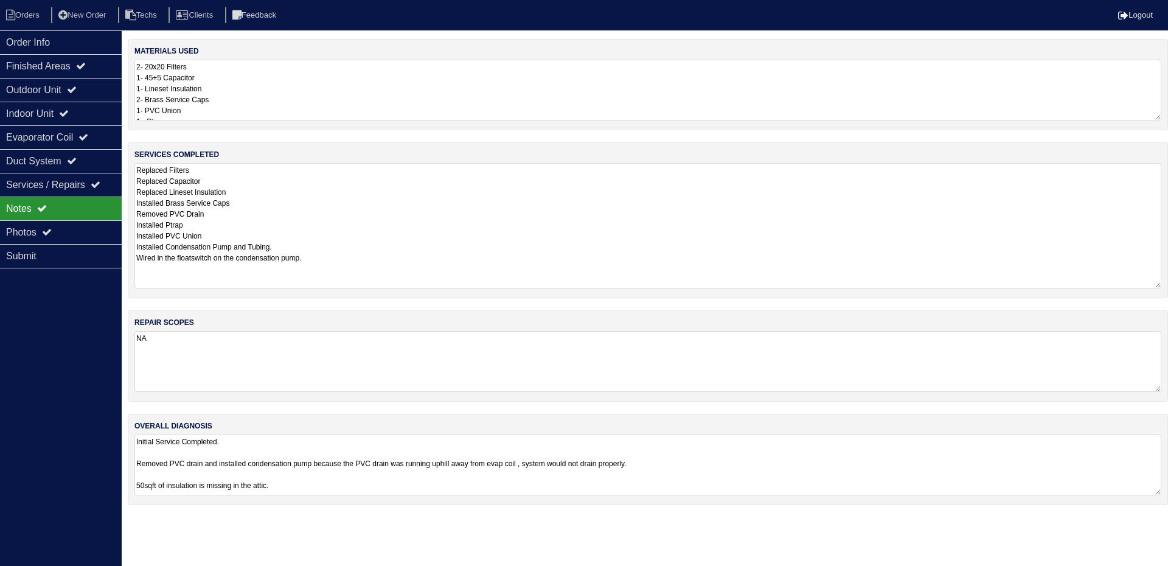
drag, startPoint x: 1156, startPoint y: 221, endPoint x: 1157, endPoint y: 255, distance: 33.5
click at [1161, 287] on textarea "Replaced Filters Replaced Capacitor Replaced Lineset Insulation Installed Brass…" at bounding box center [647, 225] width 1027 height 125
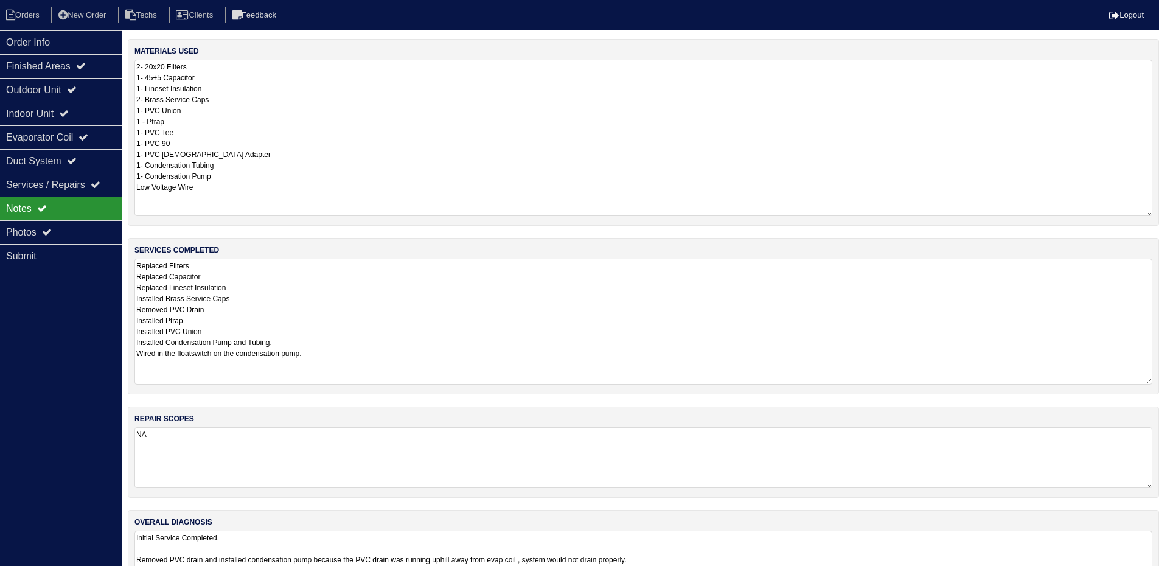
drag, startPoint x: 1156, startPoint y: 116, endPoint x: 1155, endPoint y: 212, distance: 95.5
click at [1155, 212] on div "materials used 2- 20x20 Filters 1- 45+5 Capacitor 1- Lineset Insulation 2- Bras…" at bounding box center [643, 132] width 1031 height 187
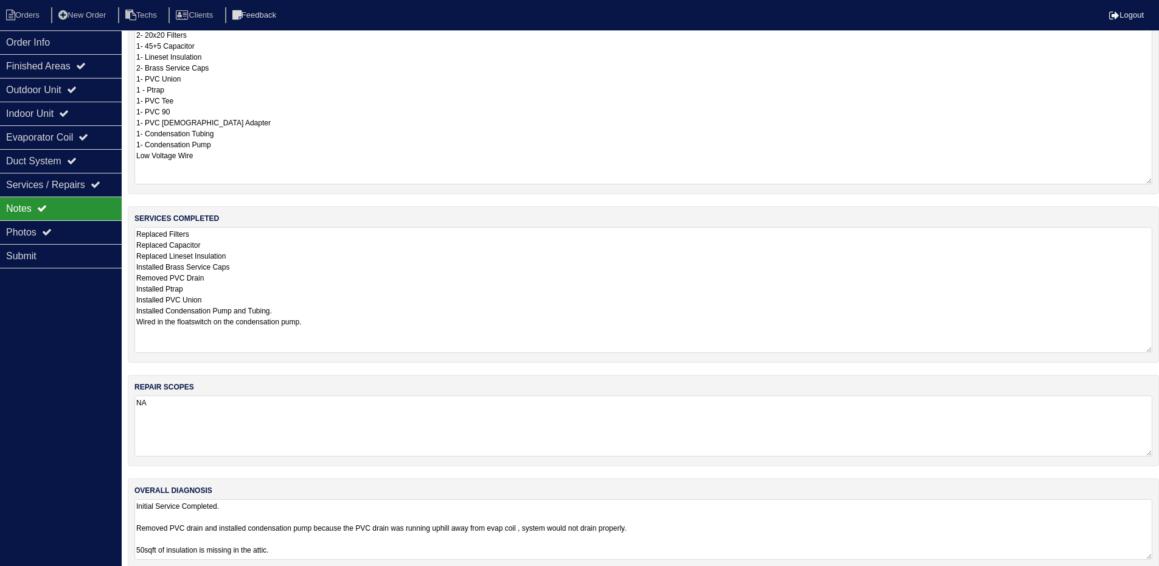
scroll to position [47, 0]
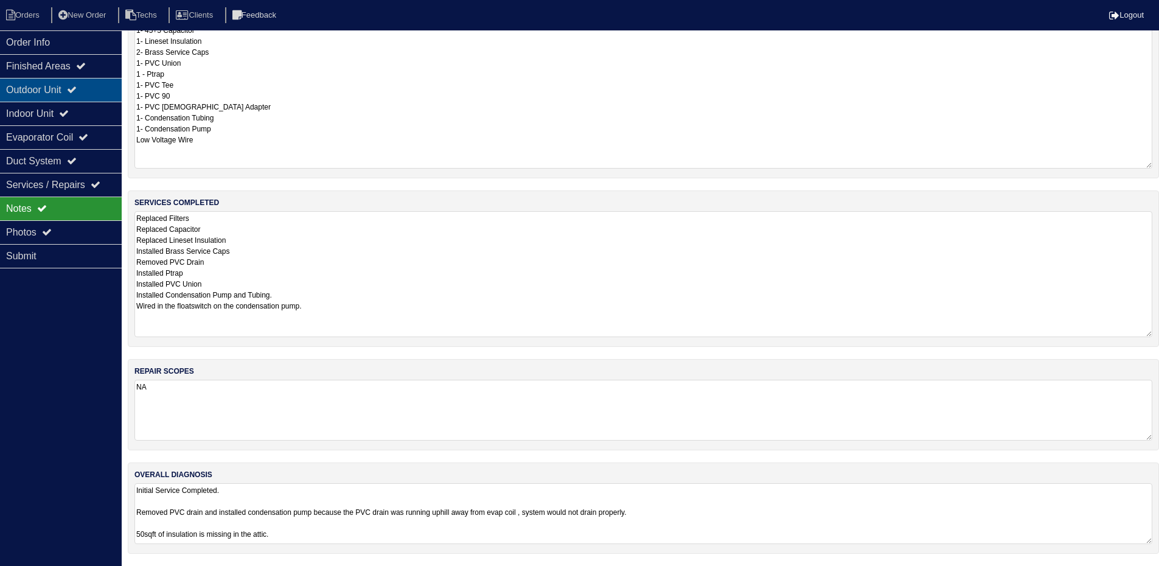
click at [86, 89] on div "Outdoor Unit" at bounding box center [61, 90] width 122 height 24
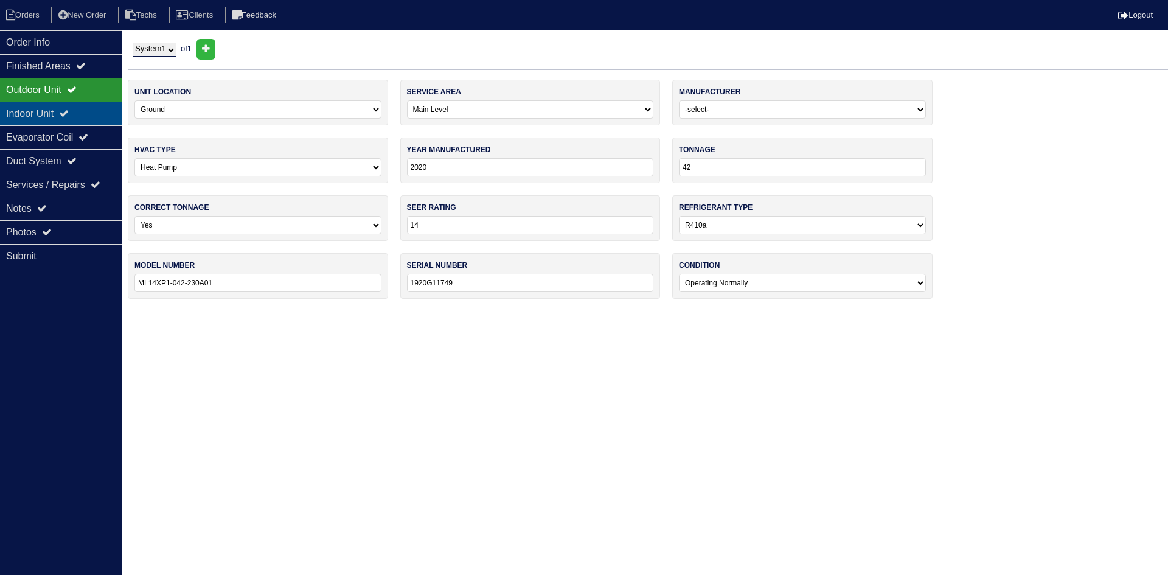
click at [81, 112] on div "Indoor Unit" at bounding box center [61, 114] width 122 height 24
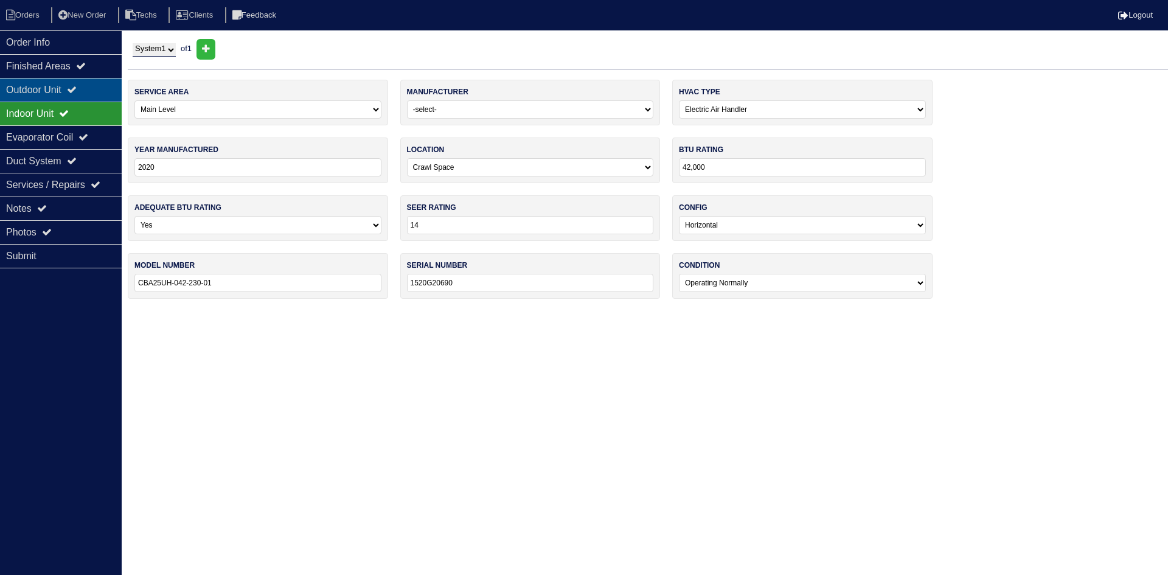
click at [77, 91] on icon at bounding box center [72, 90] width 10 height 10
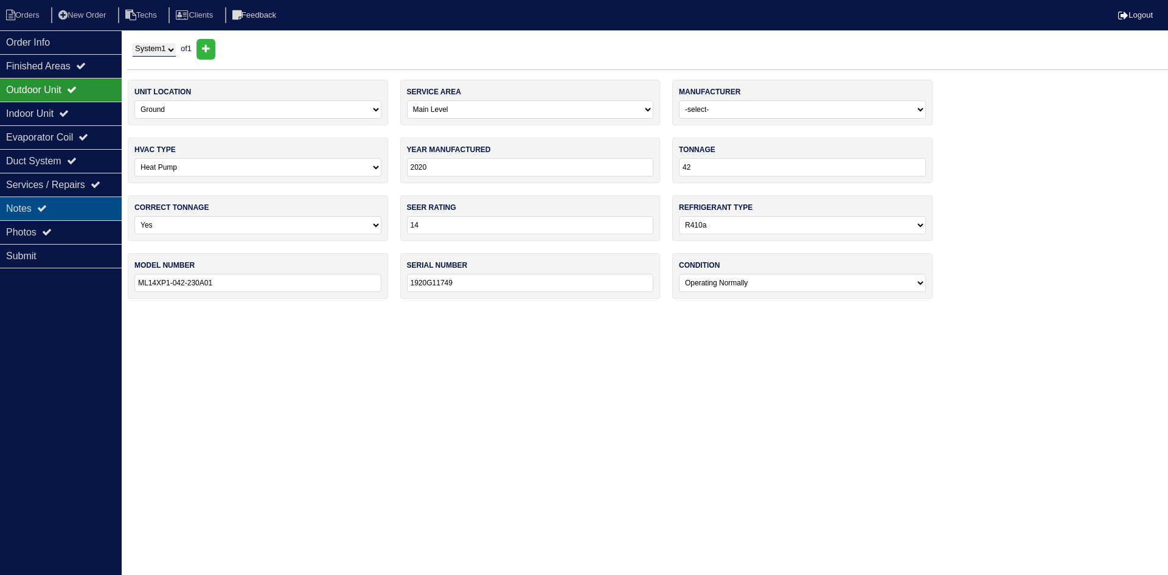
click at [63, 206] on div "Notes" at bounding box center [61, 208] width 122 height 24
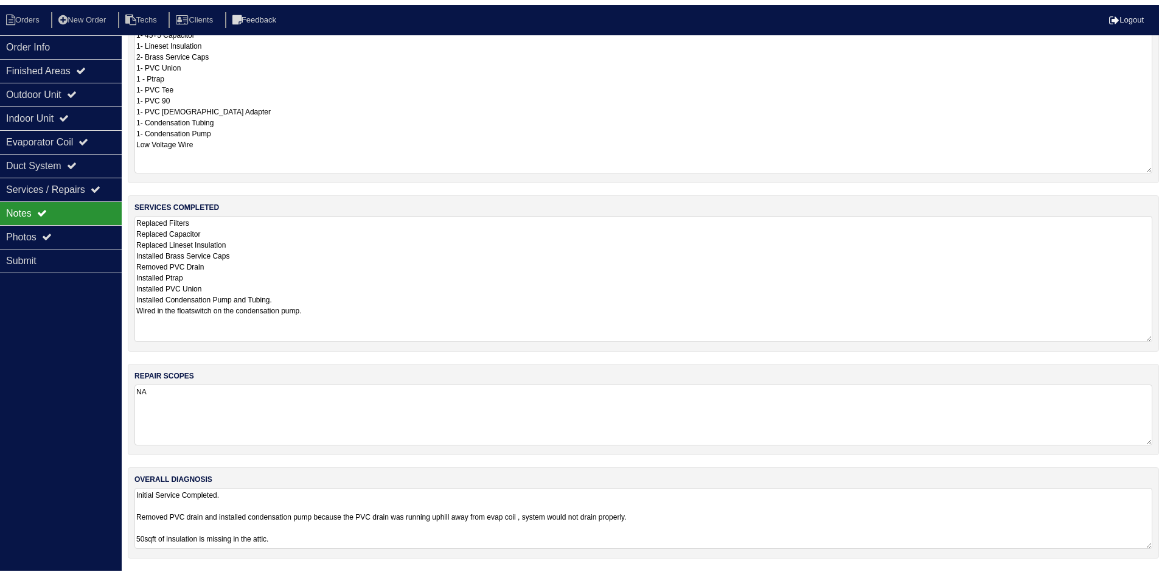
scroll to position [46, 0]
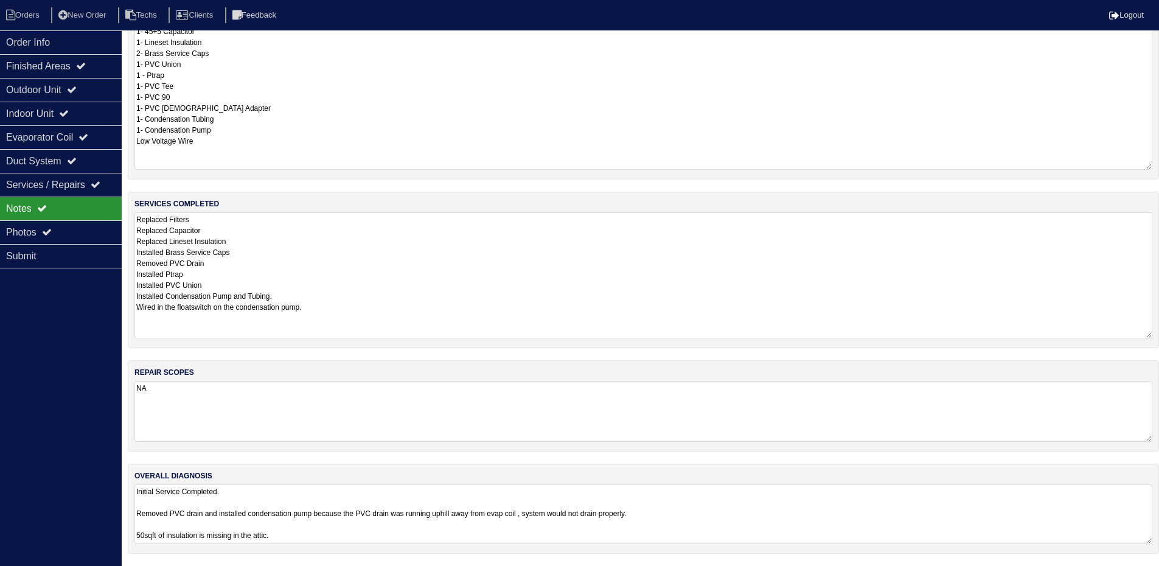
drag, startPoint x: 641, startPoint y: 511, endPoint x: 136, endPoint y: 515, distance: 504.9
click at [136, 515] on textarea "Initial Service Completed. Removed PVC drain and installed condensation pump be…" at bounding box center [643, 514] width 1018 height 60
click at [86, 235] on div "Photos" at bounding box center [61, 232] width 122 height 24
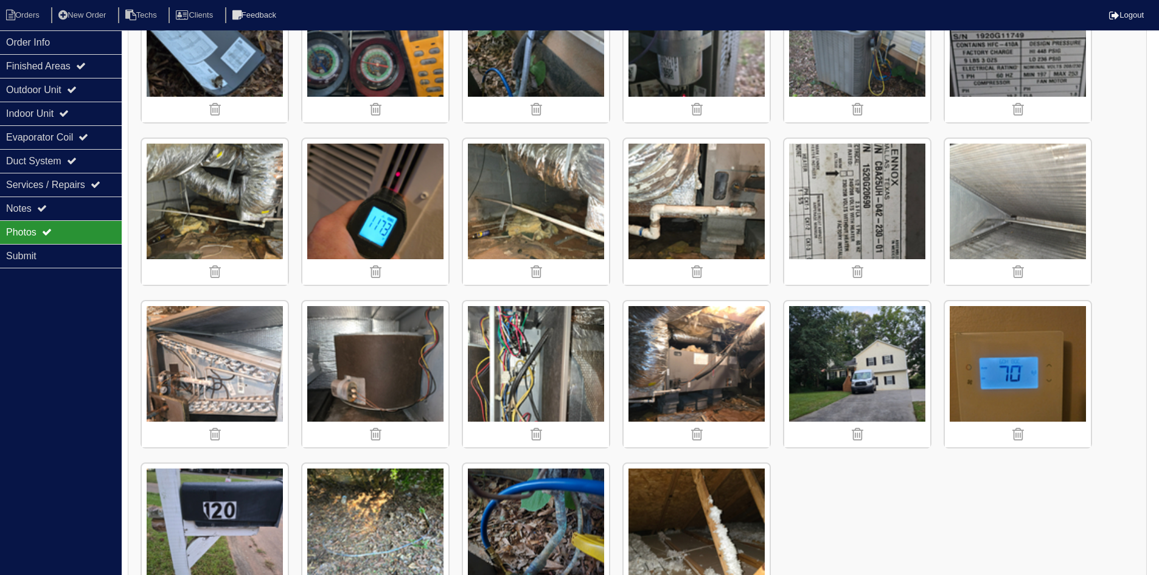
scroll to position [956, 0]
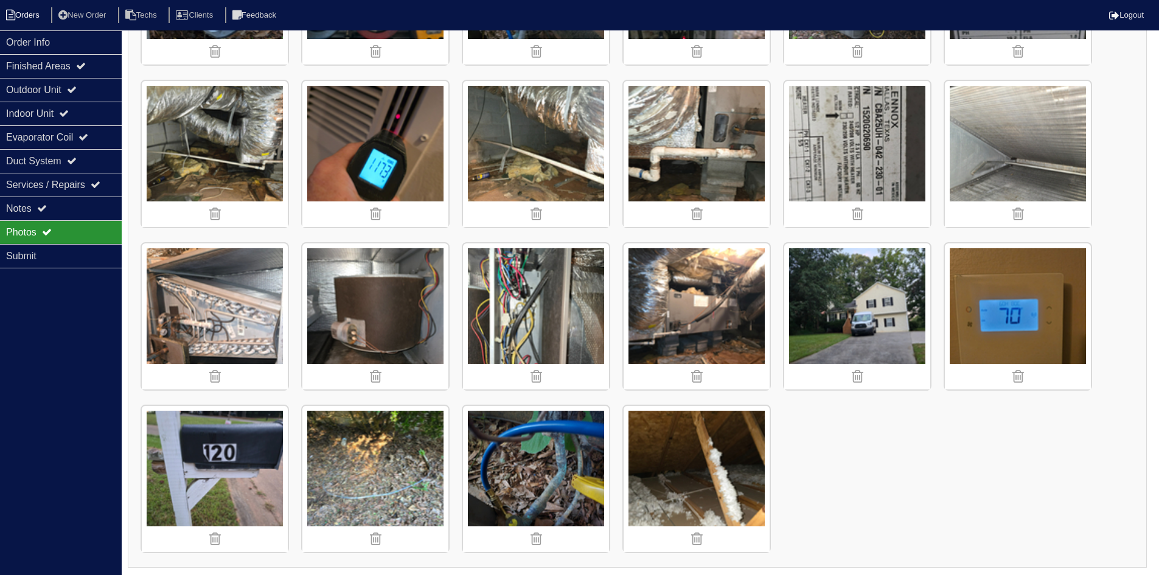
click at [35, 13] on li "Orders" at bounding box center [24, 15] width 49 height 16
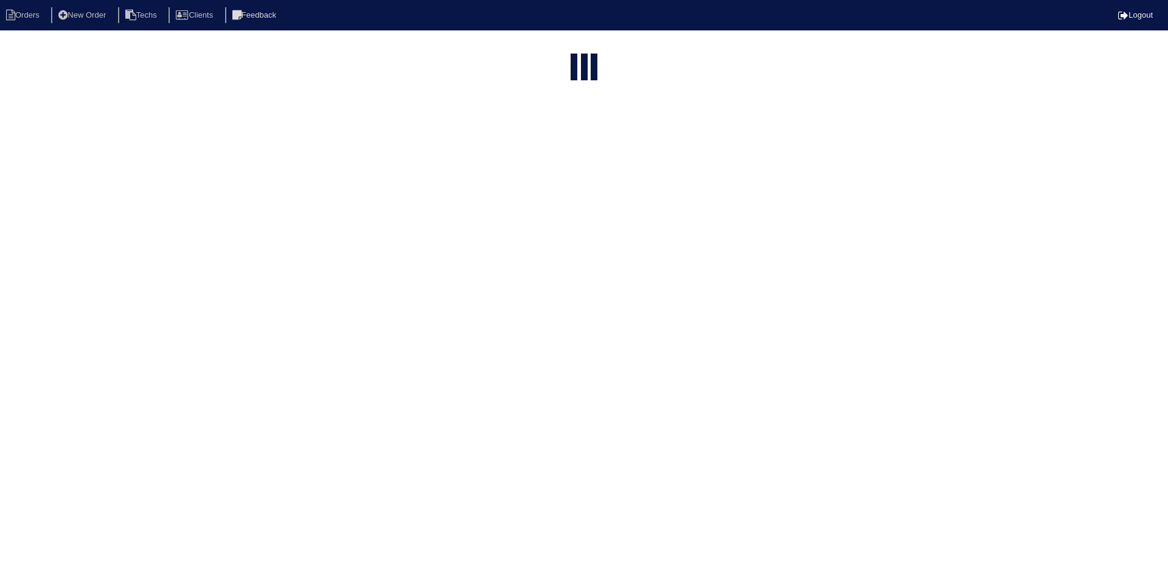
select select "15"
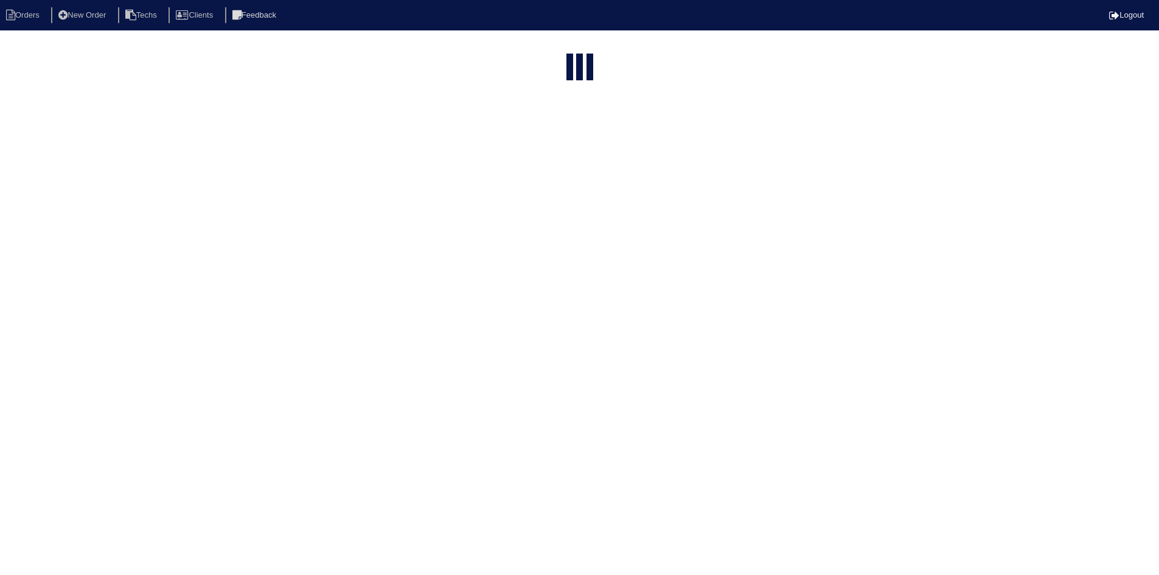
select select "field complete"
select select "need to quote"
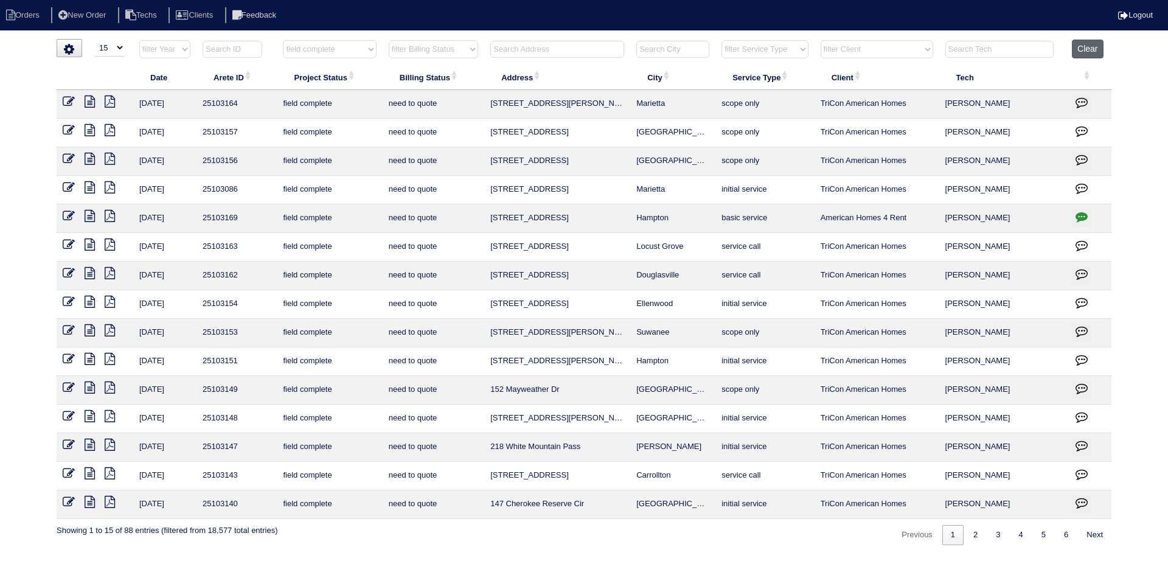
click at [1088, 48] on button "Clear" at bounding box center [1087, 49] width 31 height 19
select select
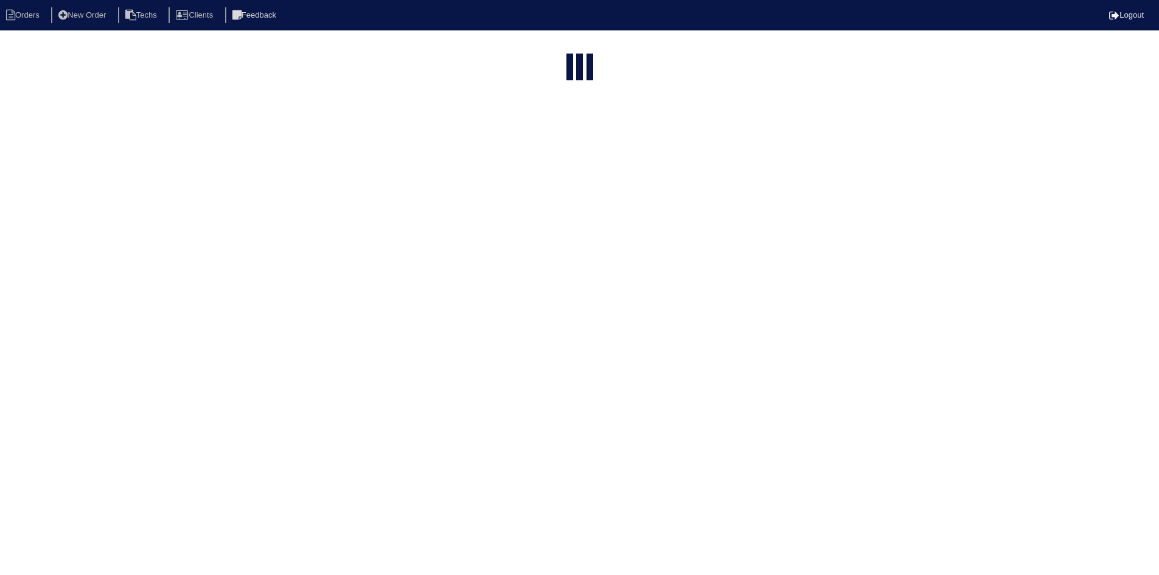
select select "15"
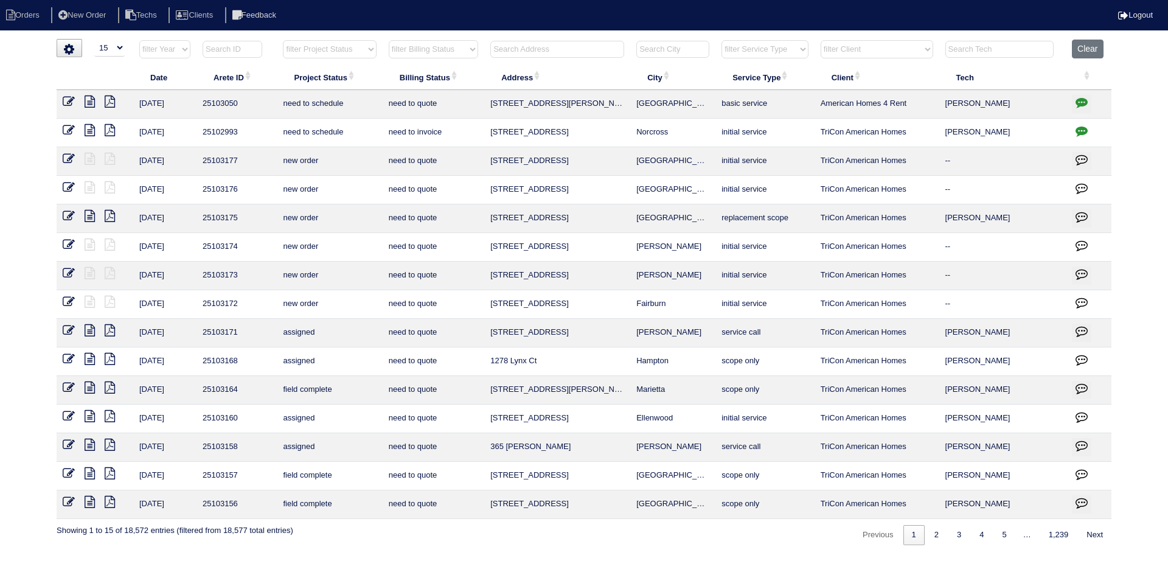
click at [512, 46] on input "text" at bounding box center [557, 49] width 134 height 17
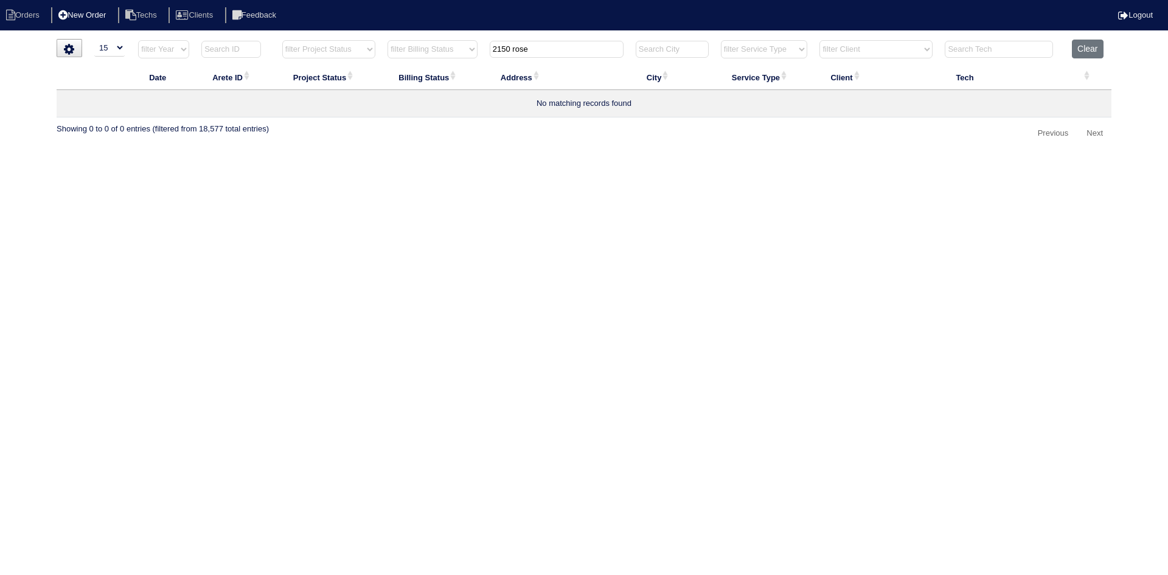
type input "2150 rose"
click at [97, 17] on li "New Order" at bounding box center [83, 15] width 64 height 16
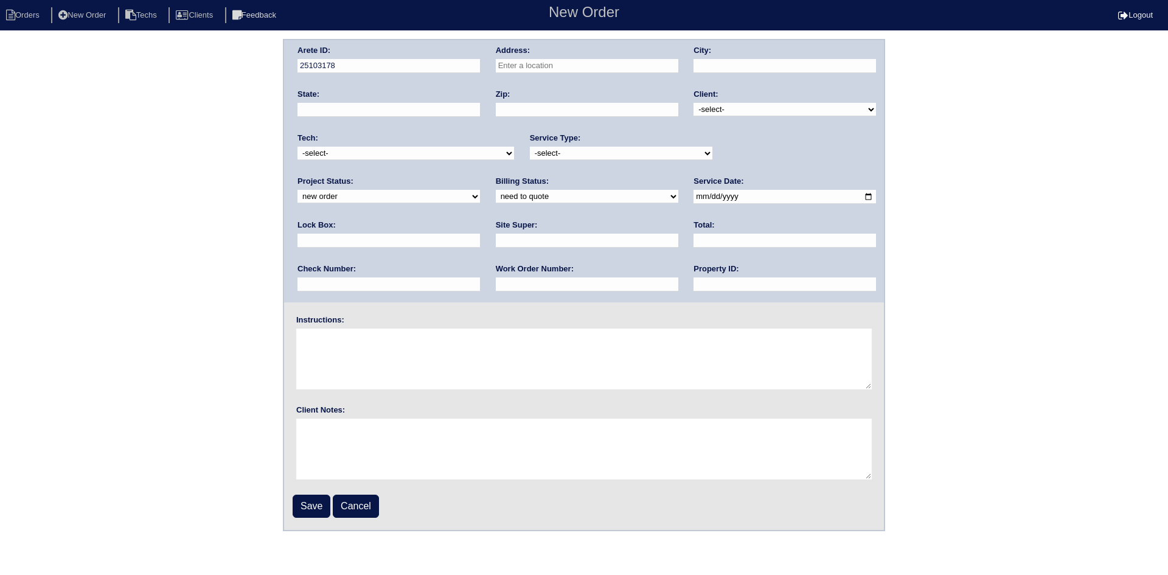
click at [549, 64] on input "text" at bounding box center [587, 66] width 183 height 14
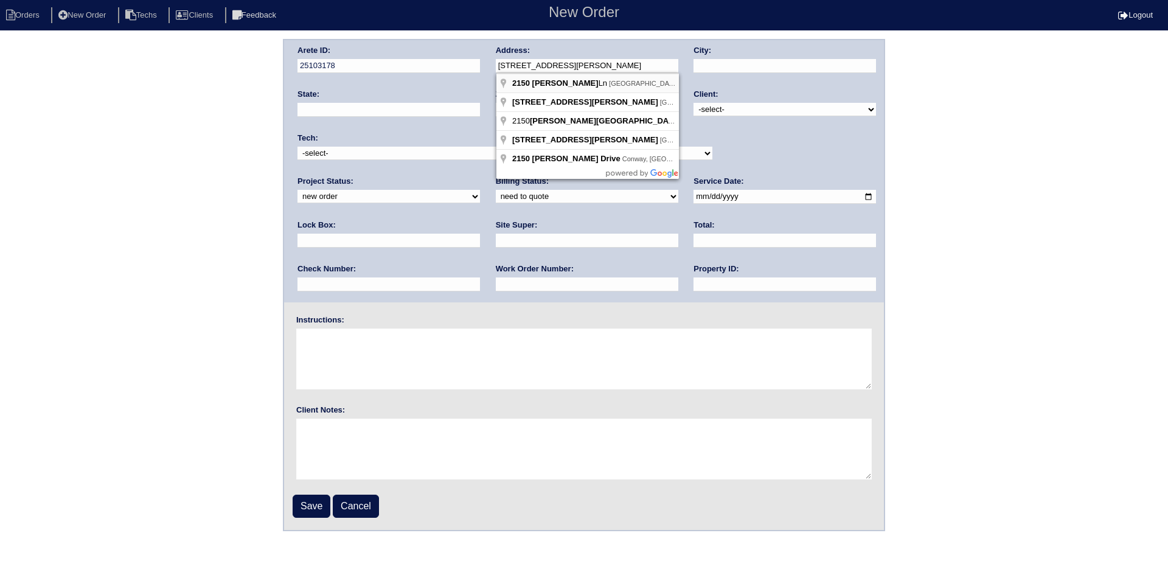
type input "[STREET_ADDRESS][PERSON_NAME]"
type input "[GEOGRAPHIC_DATA]"
type input "GA"
type input "30046"
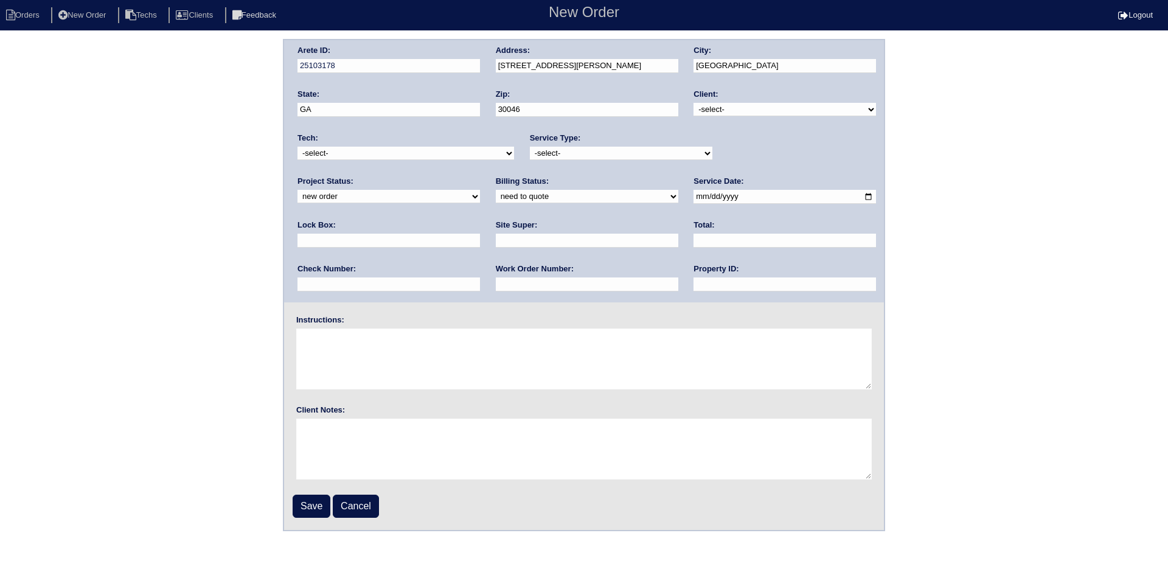
click at [712, 110] on select "-select- TriCon American Homes American Homes 4 Rent First Key Homes Zillow The…" at bounding box center [785, 109] width 183 height 13
select select "1"
click at [695, 103] on select "-select- TriCon American Homes American Homes 4 Rent First Key Homes Zillow The…" at bounding box center [785, 109] width 183 height 13
click at [593, 152] on select "-select- initial service basic service maintenance call replacement scope servi…" at bounding box center [621, 153] width 183 height 13
select select "maintenance call"
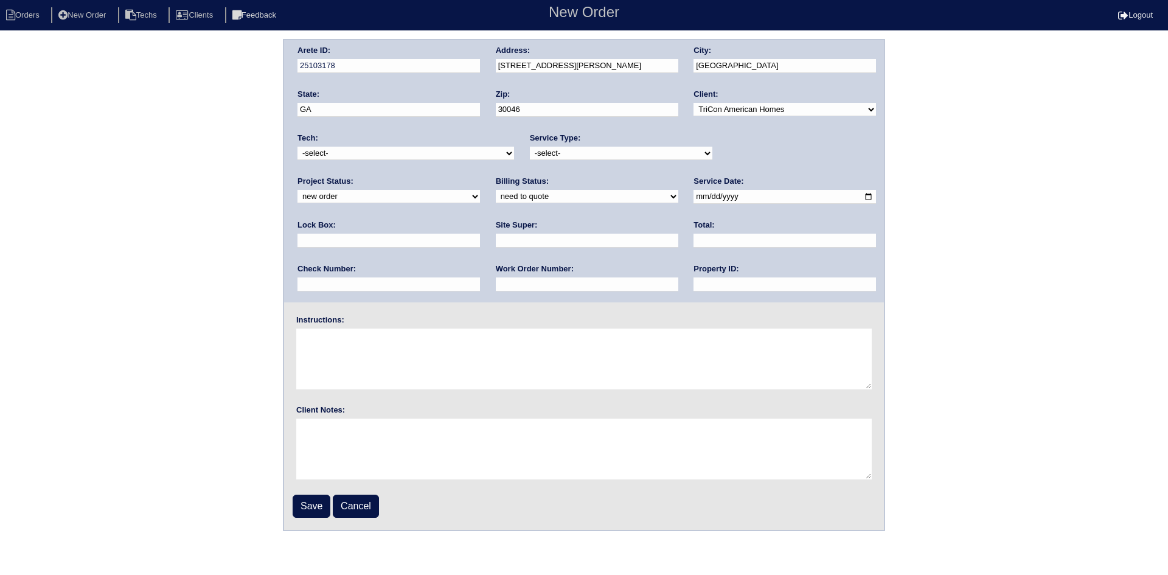
click at [530, 147] on select "-select- initial service basic service maintenance call replacement scope servi…" at bounding box center [621, 153] width 183 height 13
click at [694, 195] on input "date" at bounding box center [785, 197] width 183 height 14
type input "2025-08-28"
click at [496, 242] on input "text" at bounding box center [587, 241] width 183 height 14
type input "G Robinson"
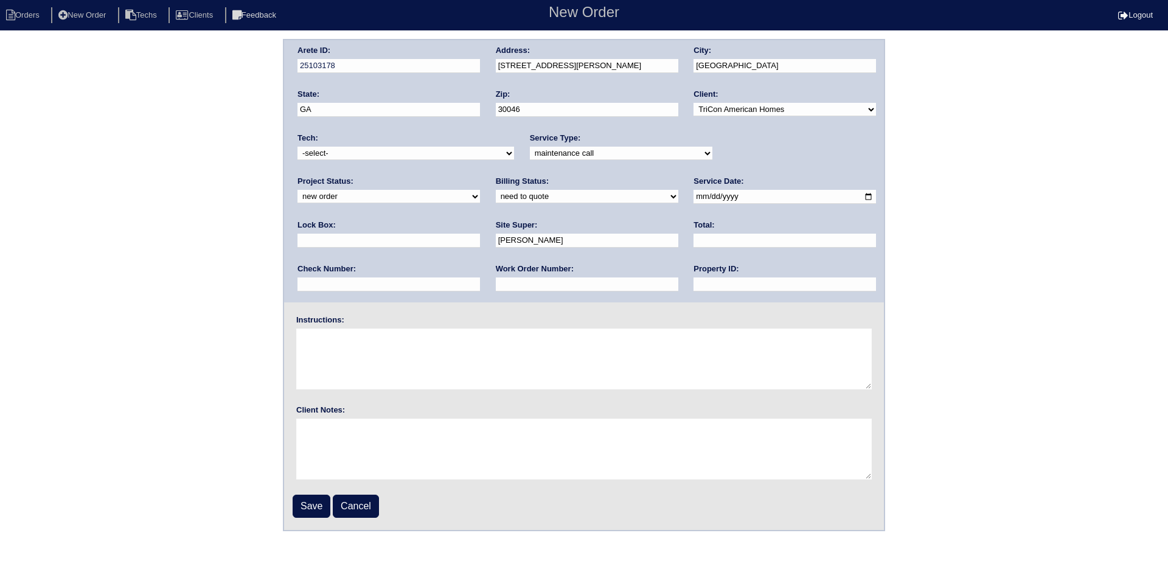
click at [496, 282] on input "text" at bounding box center [587, 284] width 183 height 14
type input "499487"
type input "NA"
type textarea "No cool"
click at [308, 504] on input "Save" at bounding box center [312, 506] width 38 height 23
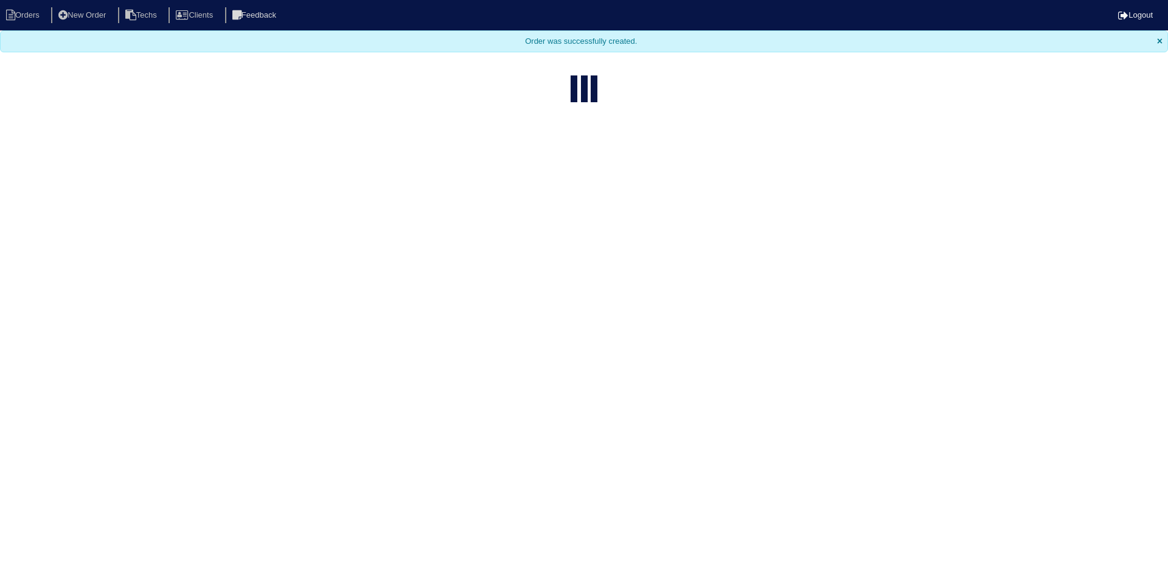
select select "15"
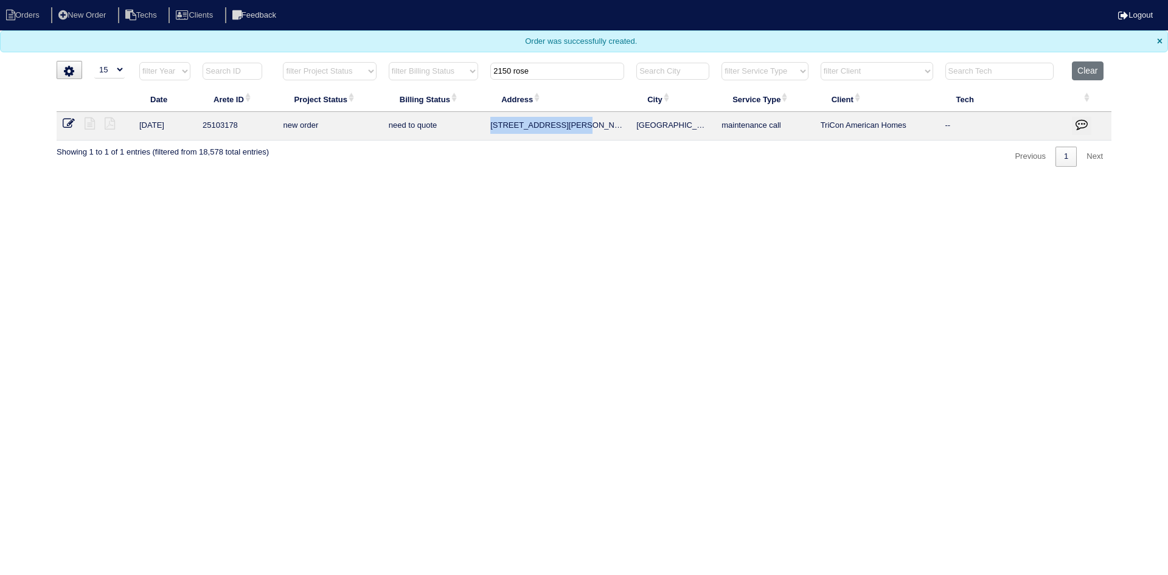
drag, startPoint x: 593, startPoint y: 125, endPoint x: 491, endPoint y: 123, distance: 101.6
click at [491, 123] on td "[STREET_ADDRESS][PERSON_NAME]" at bounding box center [557, 126] width 146 height 29
copy td "[STREET_ADDRESS][PERSON_NAME]"
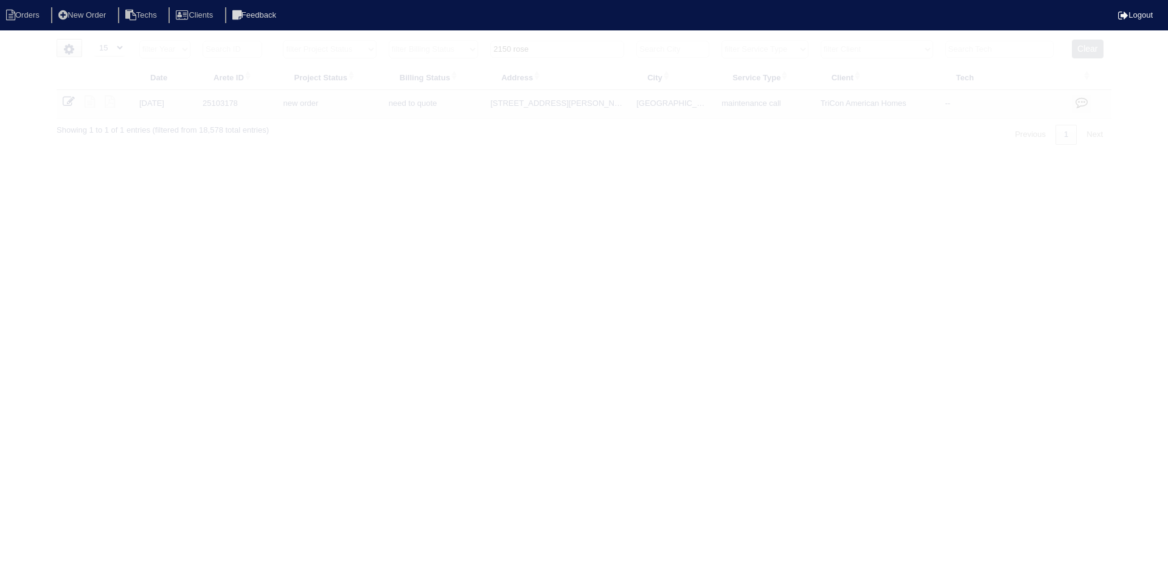
select select "15"
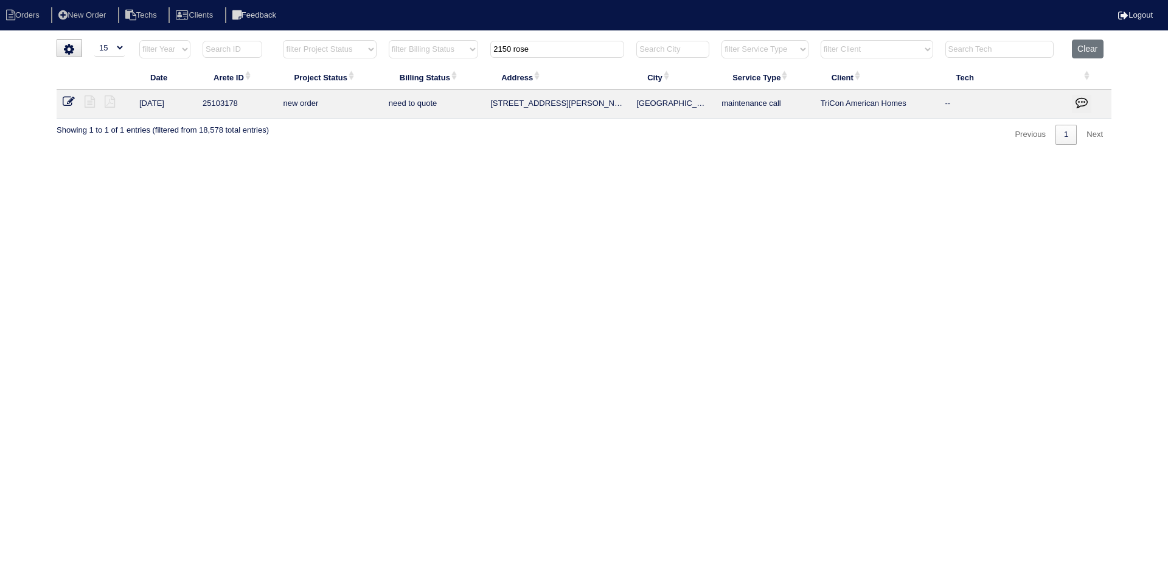
click at [511, 52] on input "2150 rose" at bounding box center [557, 49] width 134 height 17
click at [1077, 48] on button "Clear" at bounding box center [1087, 49] width 31 height 19
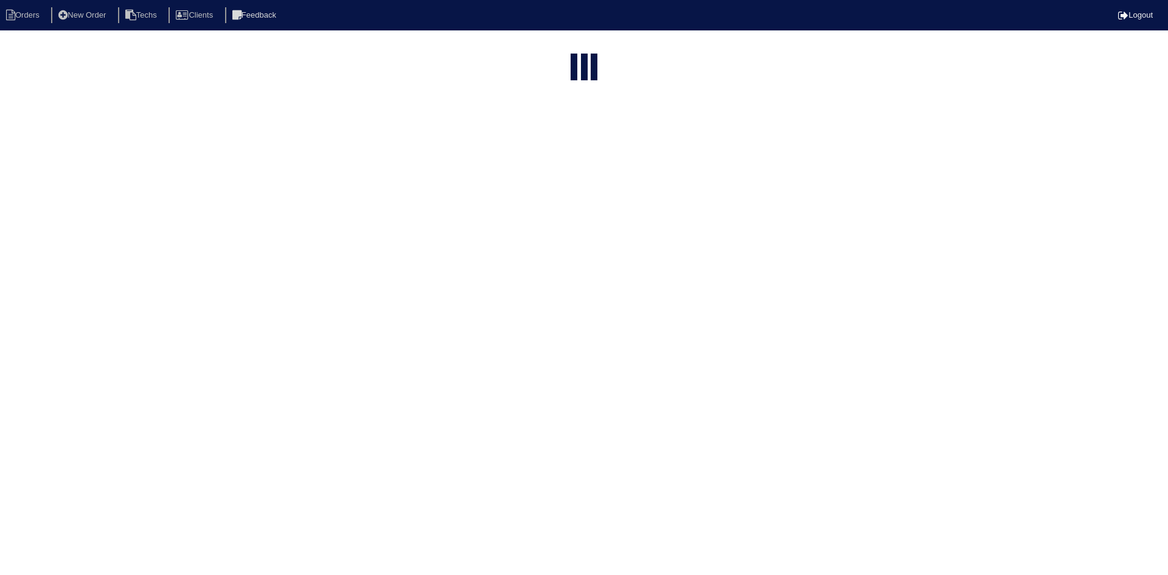
select select "15"
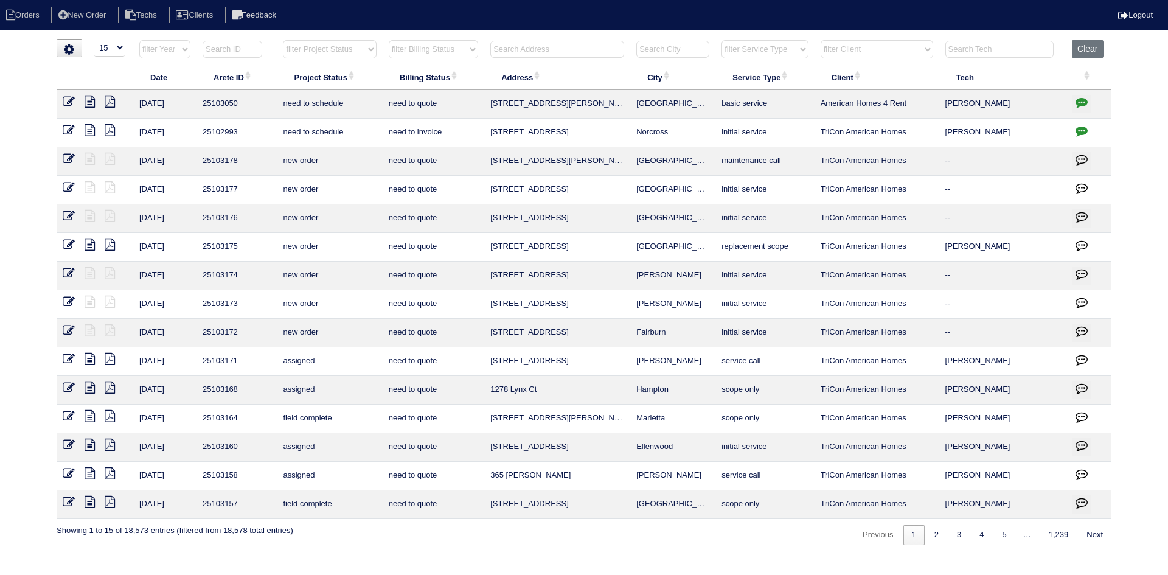
click at [347, 53] on select "filter Project Status -- Any Project Status -- new order assigned in progress f…" at bounding box center [329, 49] width 93 height 18
click at [283, 40] on select "filter Project Status -- Any Project Status -- new order assigned in progress f…" at bounding box center [329, 49] width 93 height 18
select select "field complete"
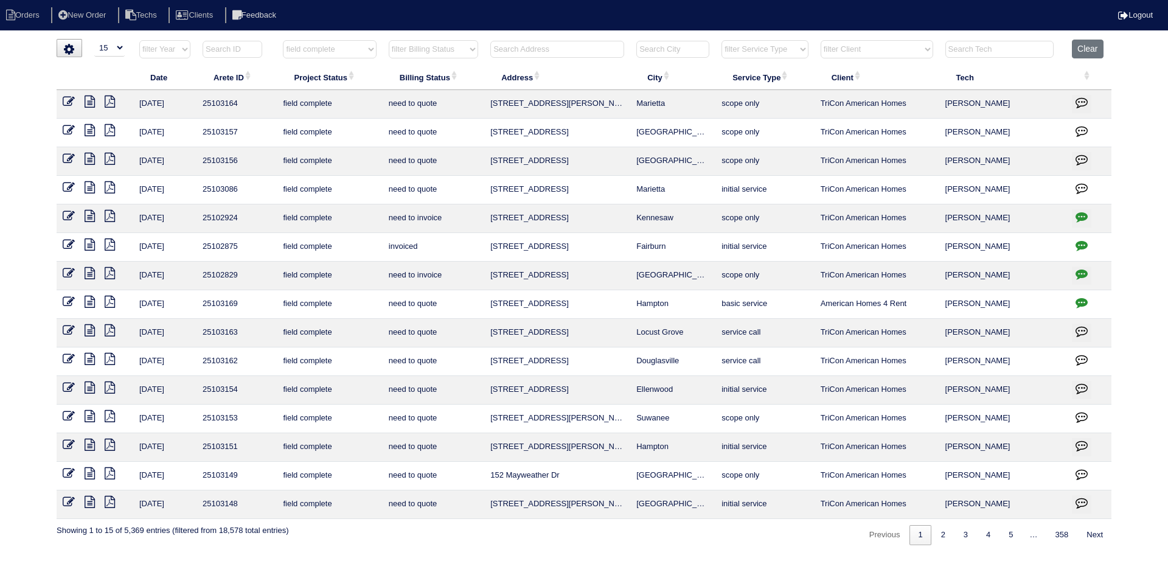
click at [441, 52] on select "filter Billing Status -- Any Billing Status -- need to quote quoted need to inv…" at bounding box center [433, 49] width 89 height 18
select select "need to quote"
click at [389, 40] on select "filter Billing Status -- Any Billing Status -- need to quote quoted need to inv…" at bounding box center [433, 49] width 89 height 18
select select "field complete"
select select "need to quote"
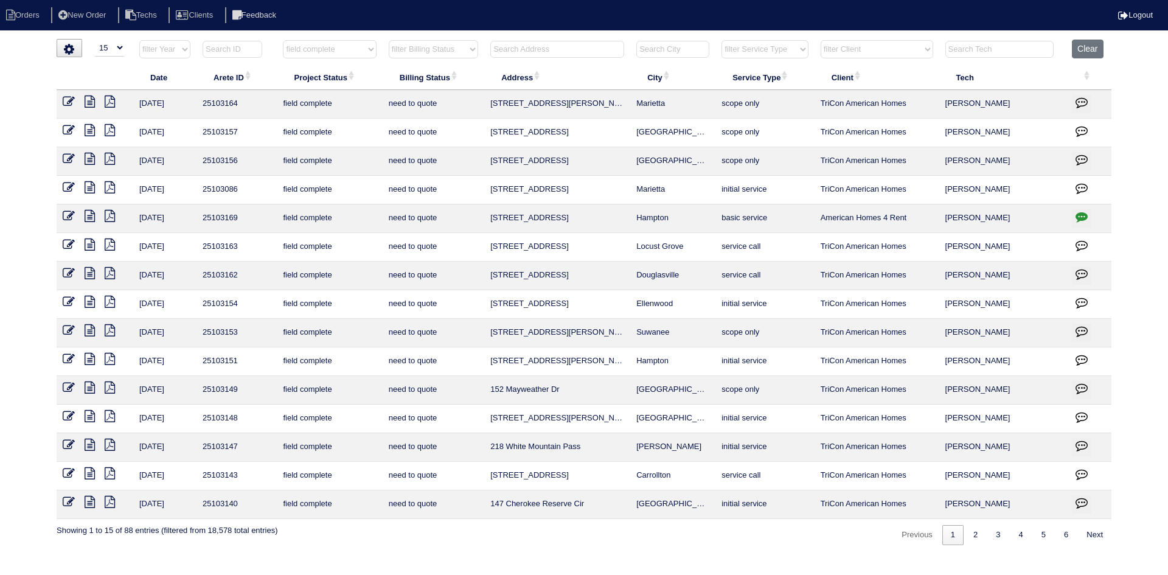
click at [87, 443] on icon at bounding box center [90, 445] width 10 height 12
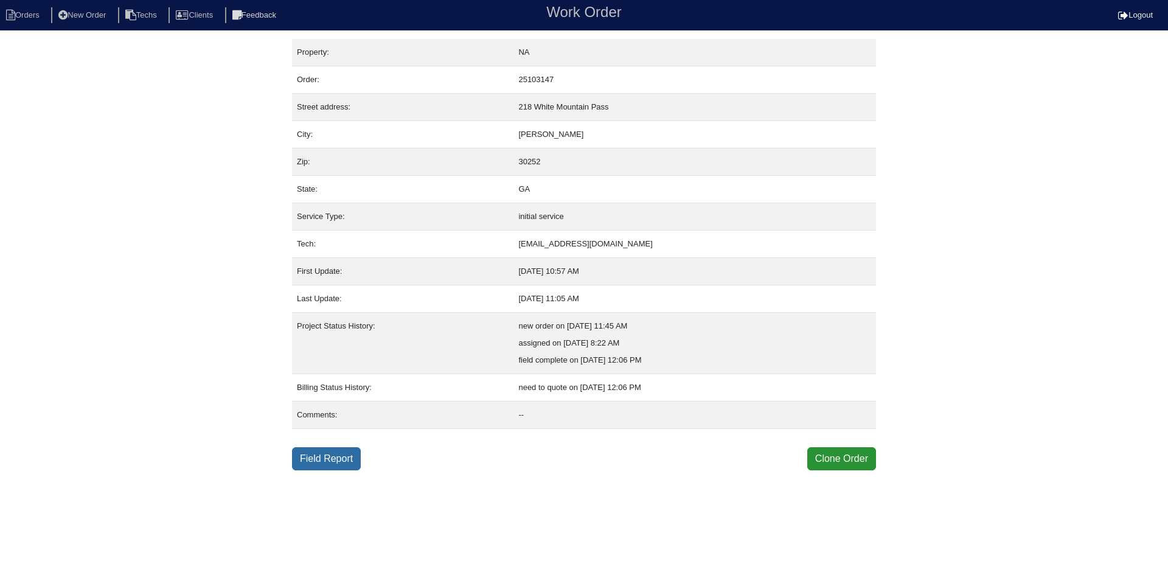
click at [349, 462] on link "Field Report" at bounding box center [326, 458] width 69 height 23
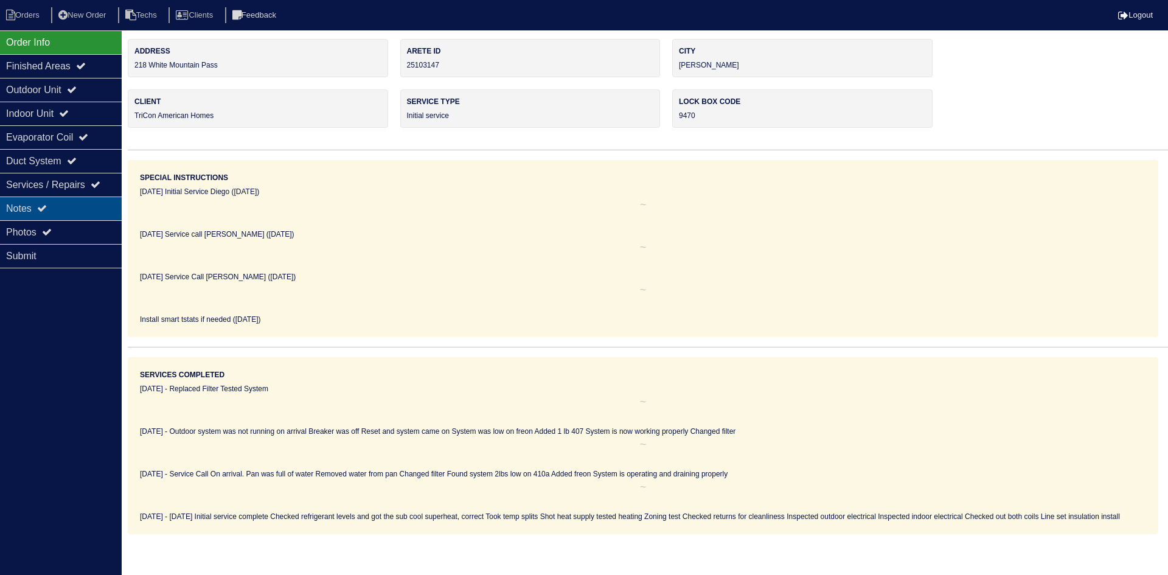
click at [45, 203] on div "Notes" at bounding box center [61, 208] width 122 height 24
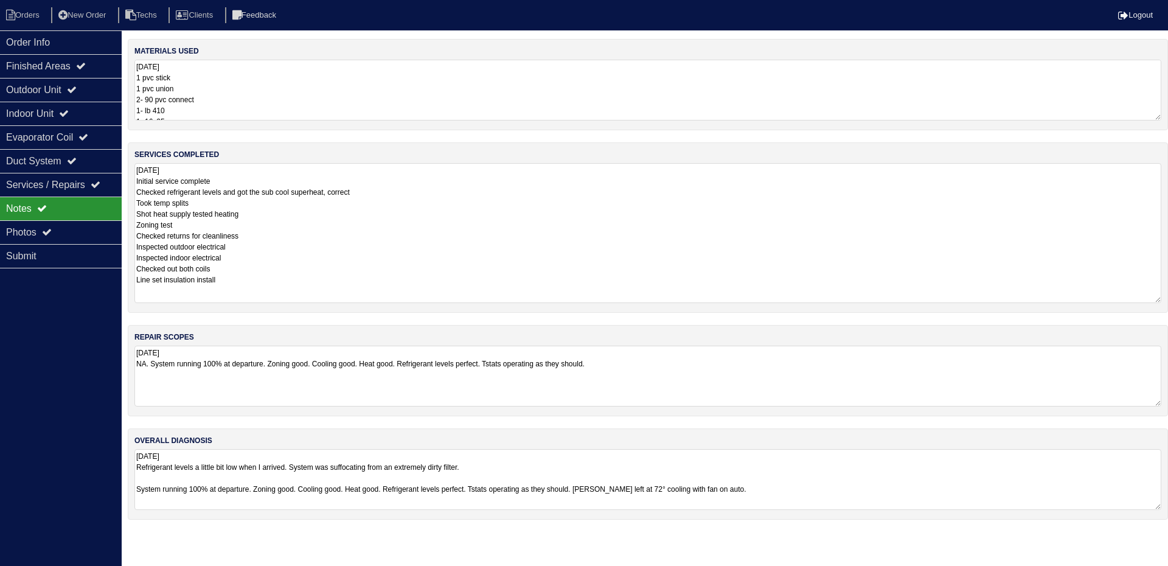
drag, startPoint x: 1157, startPoint y: 223, endPoint x: 1159, endPoint y: 302, distance: 79.1
click at [1159, 302] on textarea "[DATE] Initial service complete Checked refrigerant levels and got the sub cool…" at bounding box center [647, 233] width 1027 height 140
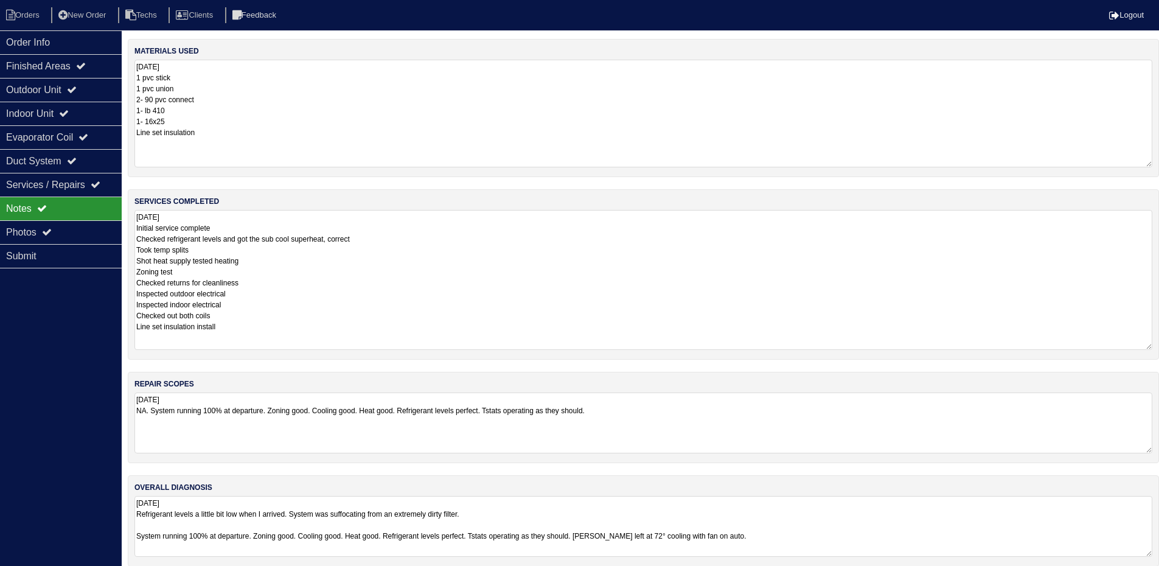
drag, startPoint x: 1156, startPoint y: 118, endPoint x: 1147, endPoint y: 165, distance: 47.7
click at [1147, 165] on textarea "[DATE] 1 pvc stick 1 pvc union 2- 90 pvc connect 1- lb 410 1- 16x25 Line set in…" at bounding box center [643, 114] width 1018 height 108
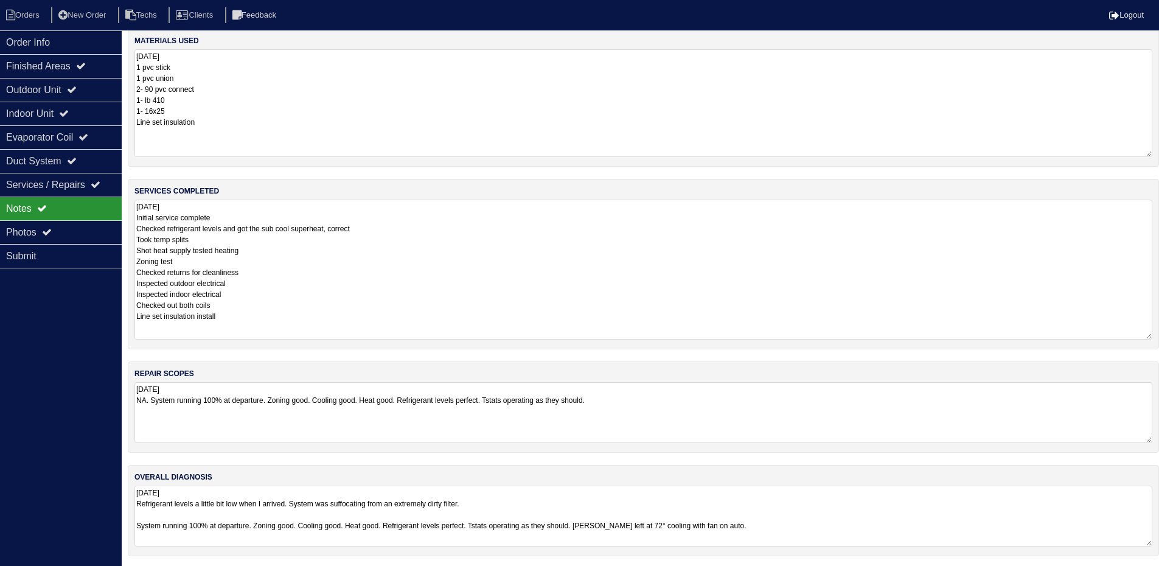
scroll to position [13, 0]
click at [83, 81] on div "Outdoor Unit" at bounding box center [61, 90] width 122 height 24
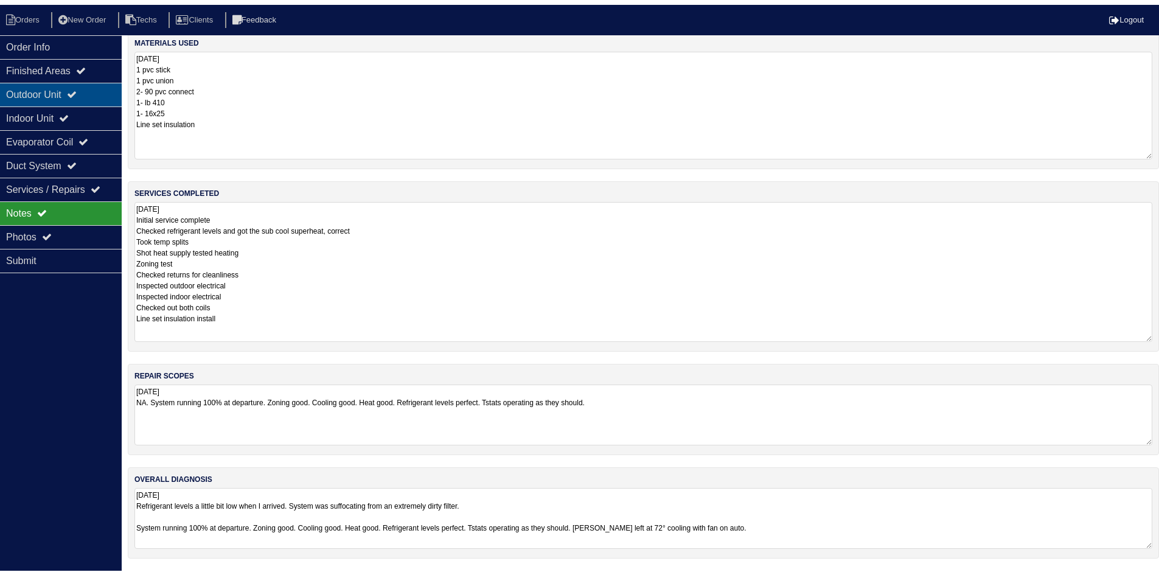
scroll to position [0, 0]
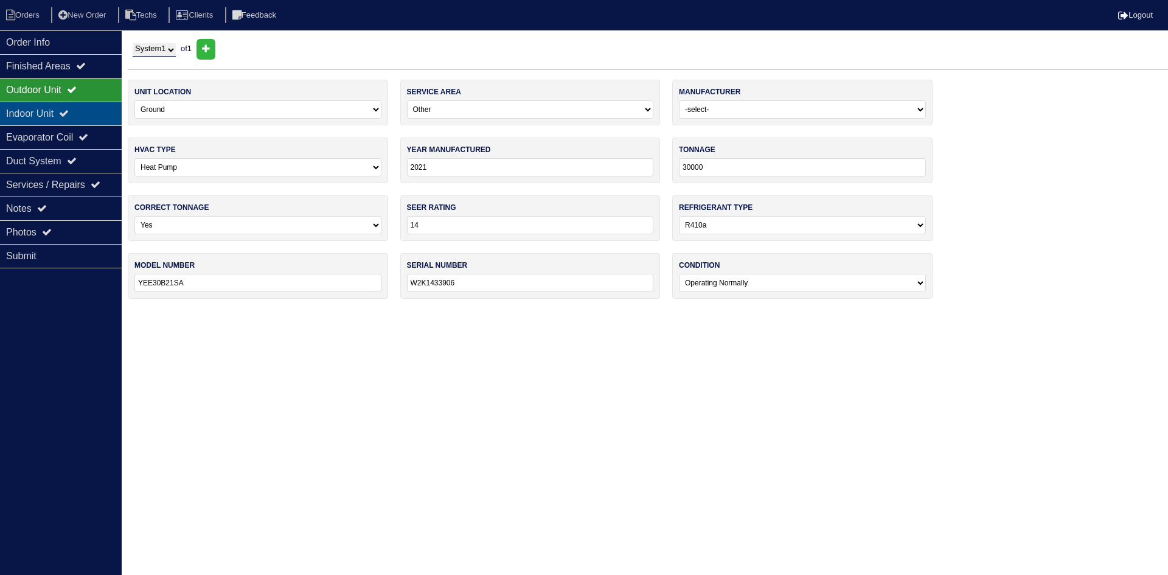
click at [69, 116] on icon at bounding box center [64, 113] width 10 height 10
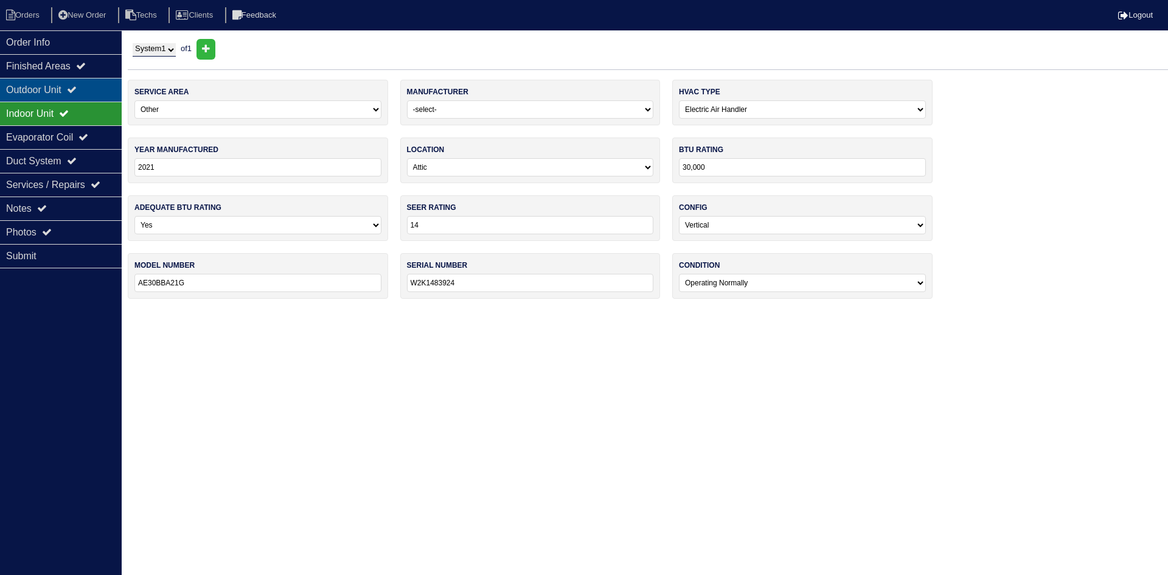
click at [77, 86] on icon at bounding box center [72, 90] width 10 height 10
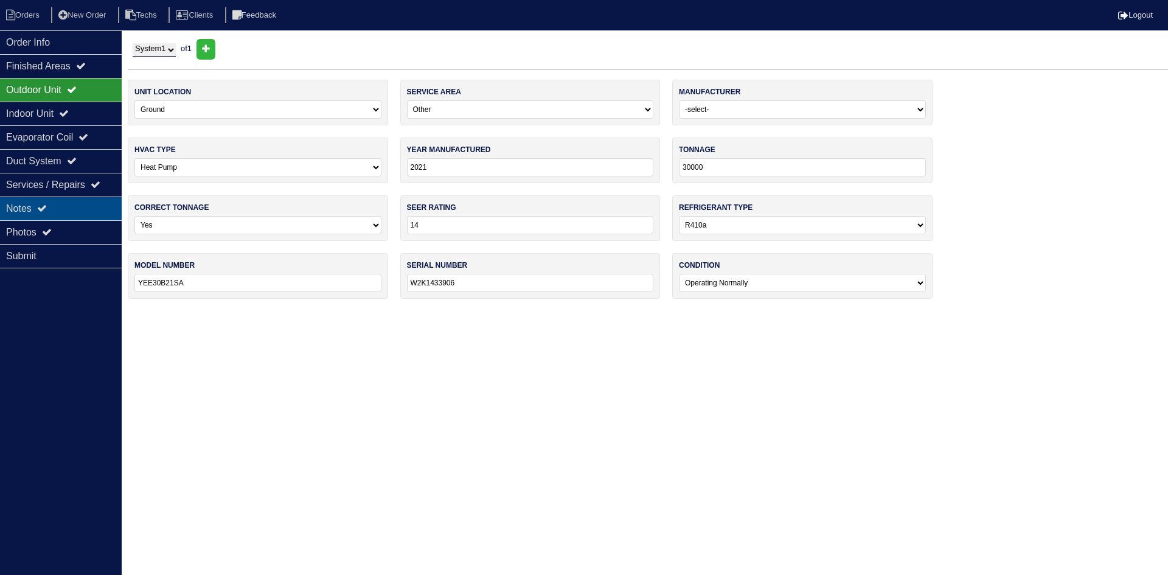
click at [33, 208] on div "Notes" at bounding box center [61, 208] width 122 height 24
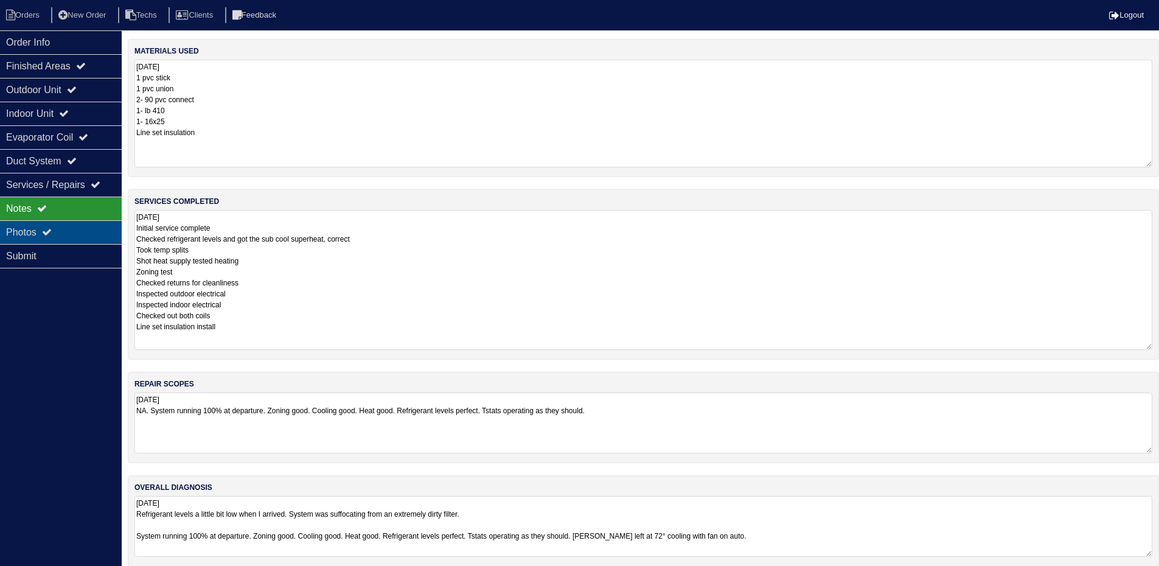
click at [71, 229] on div "Photos" at bounding box center [61, 232] width 122 height 24
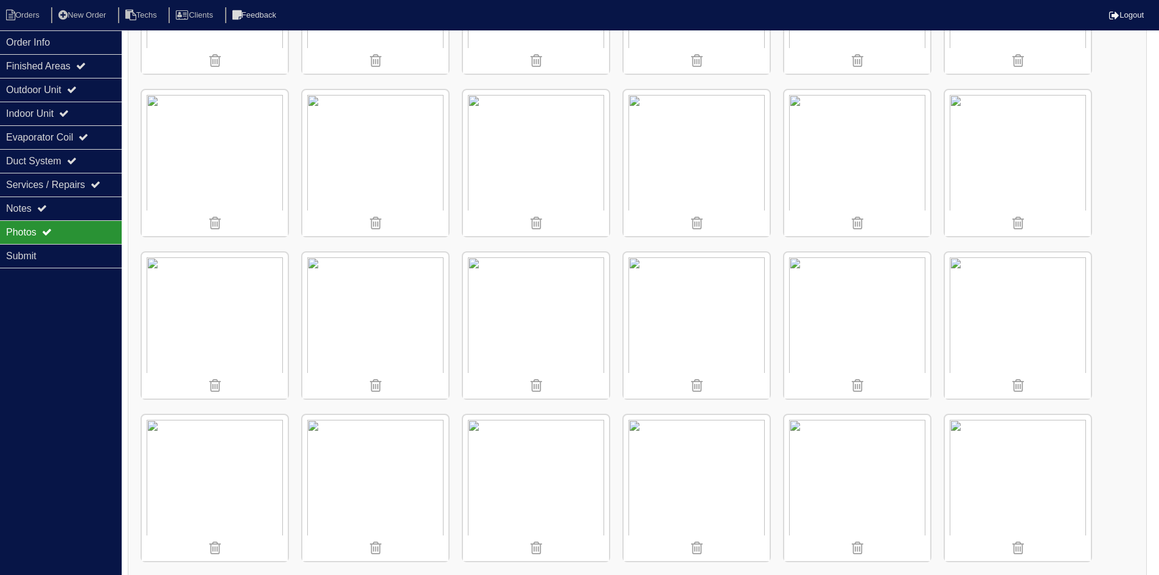
scroll to position [304, 0]
click at [845, 148] on img at bounding box center [857, 156] width 146 height 146
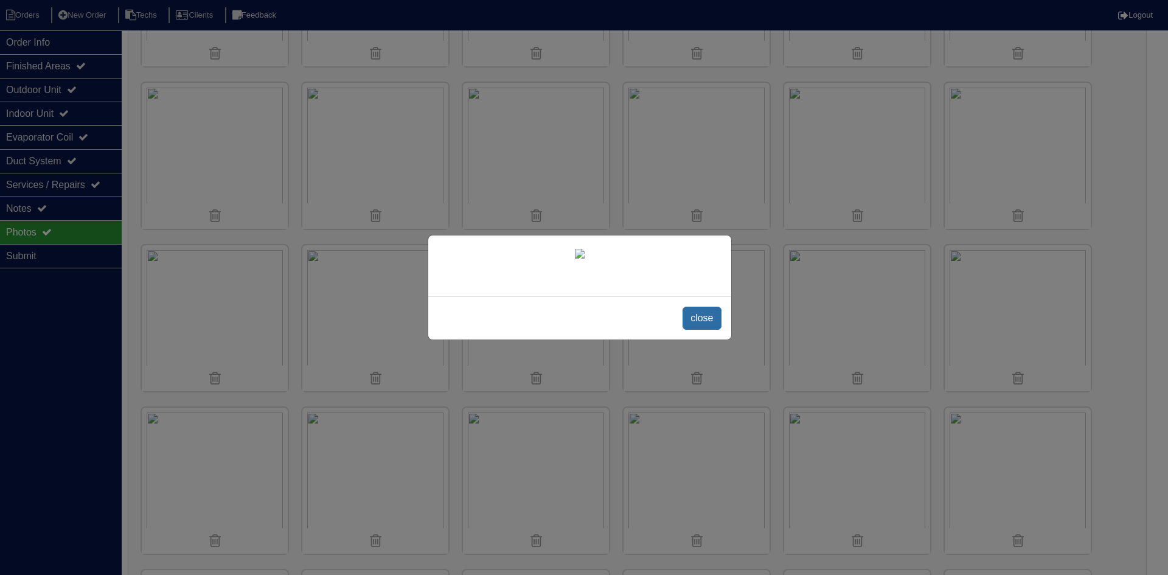
click at [704, 330] on span "close" at bounding box center [702, 318] width 38 height 23
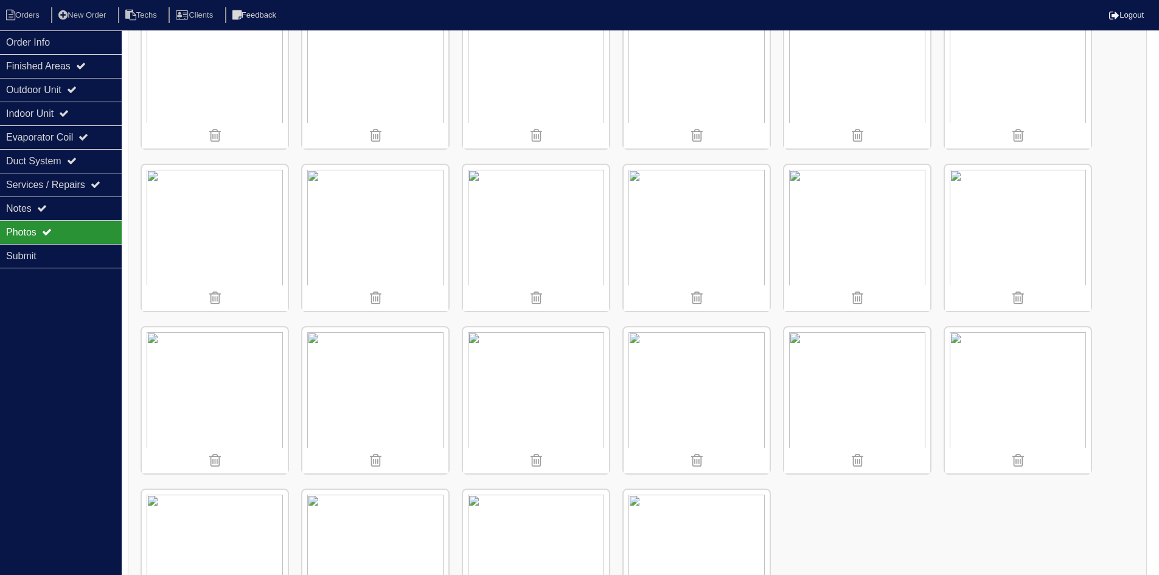
scroll to position [548, 0]
click at [538, 228] on img at bounding box center [536, 237] width 146 height 146
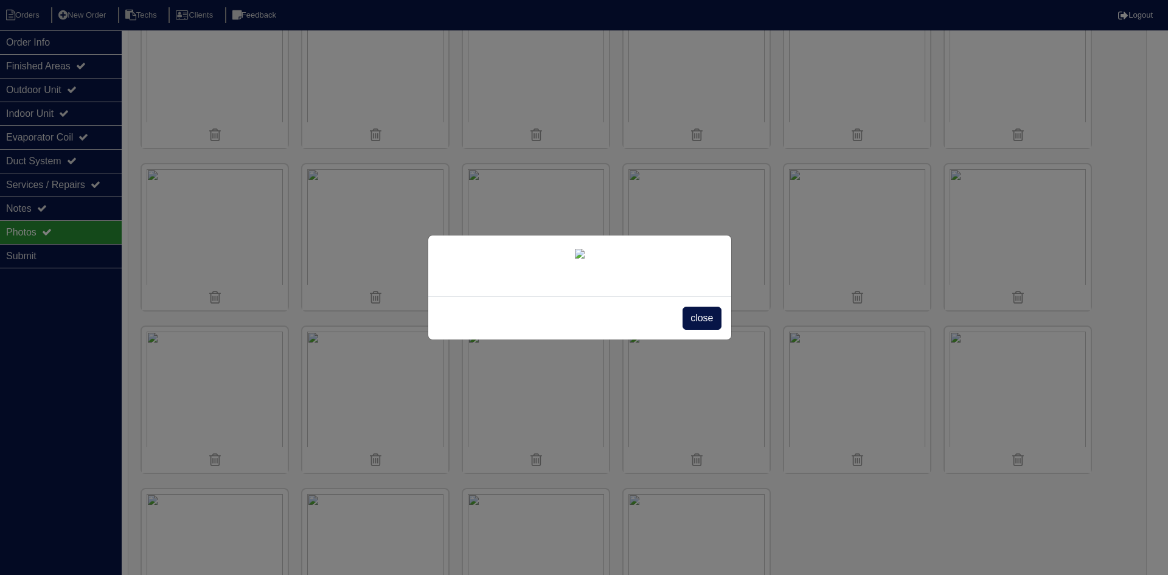
click at [709, 330] on span "close" at bounding box center [702, 318] width 38 height 23
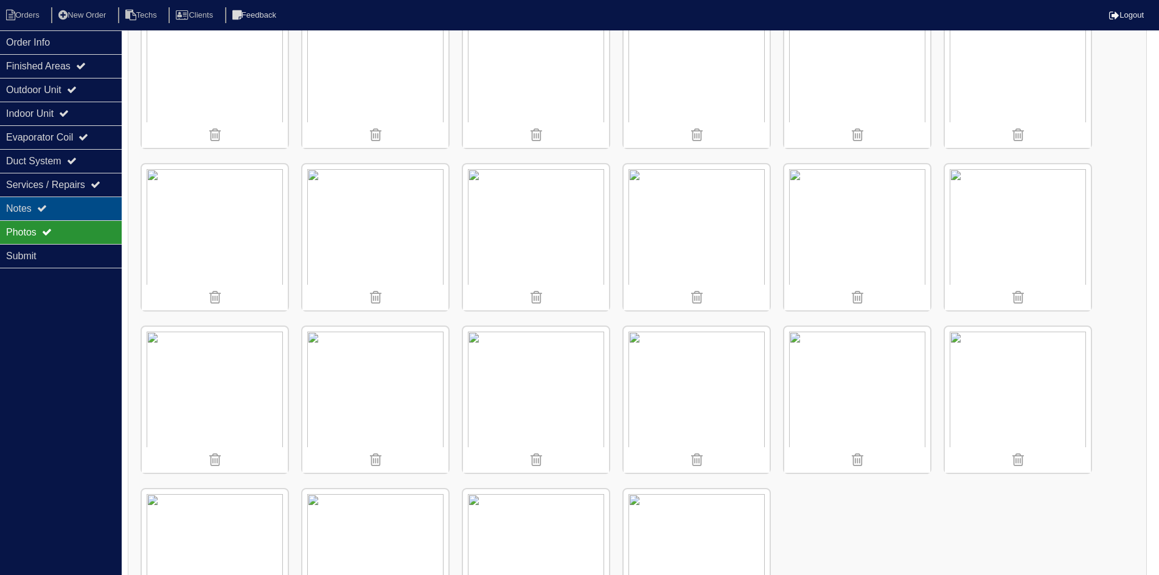
click at [63, 210] on div "Notes" at bounding box center [61, 208] width 122 height 24
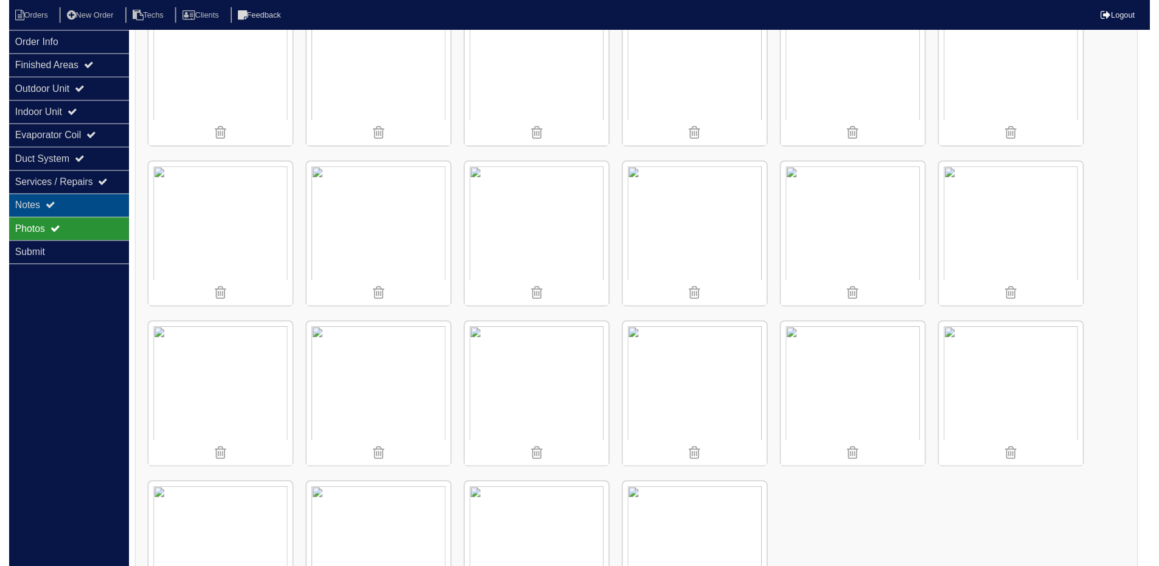
scroll to position [13, 0]
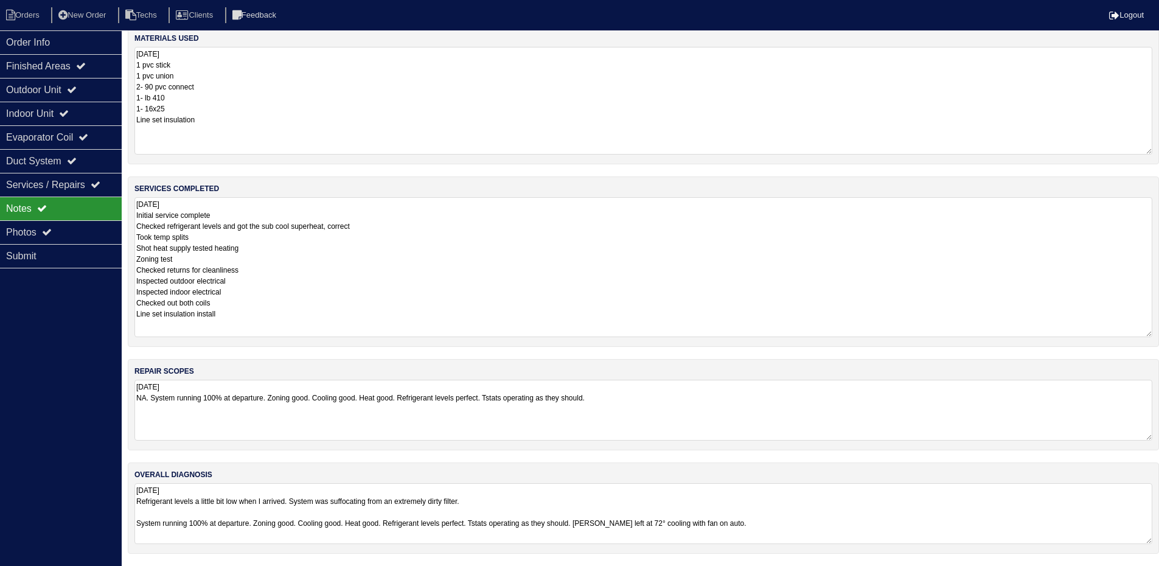
click at [251, 320] on textarea "8.27.25 Initial service complete Checked refrigerant levels and got the sub coo…" at bounding box center [643, 267] width 1018 height 140
type textarea "8.27.25 Initial service complete Checked refrigerant levels and got the sub coo…"
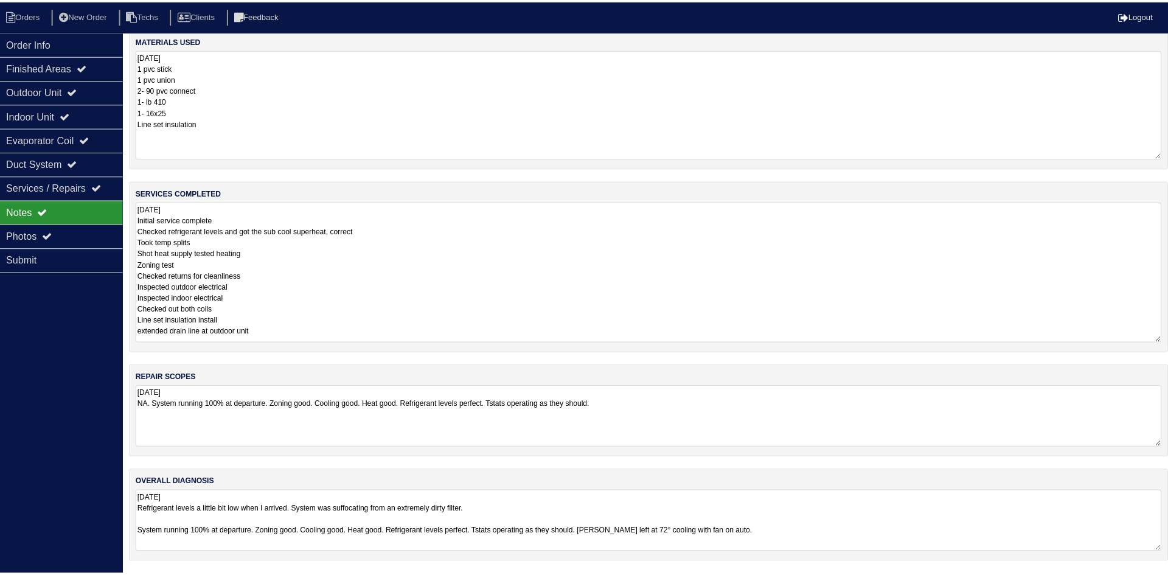
scroll to position [0, 0]
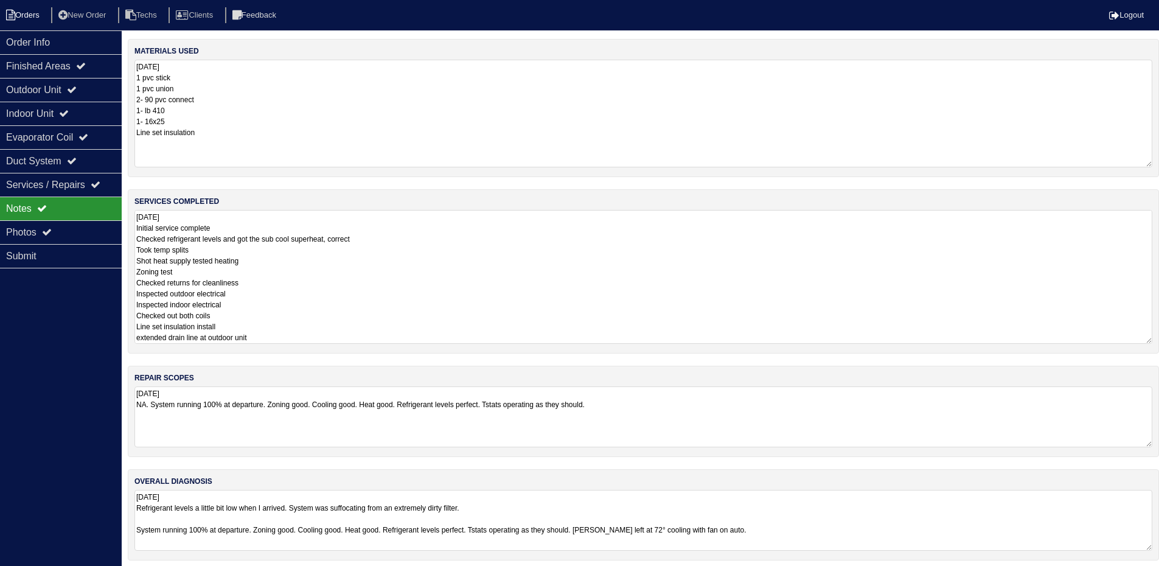
click at [29, 16] on li "Orders" at bounding box center [24, 15] width 49 height 16
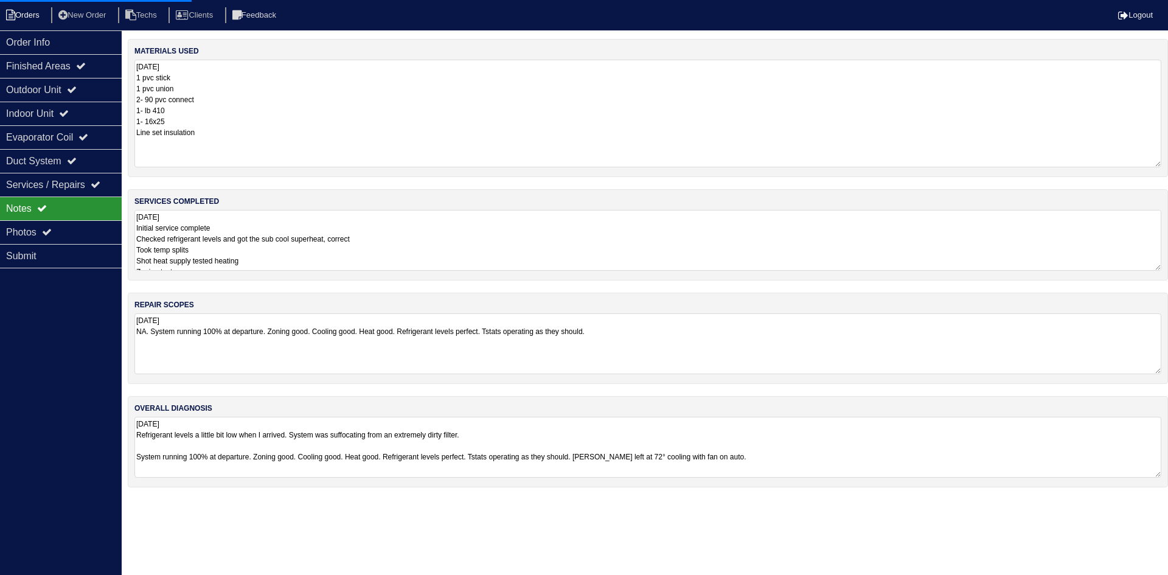
select select "15"
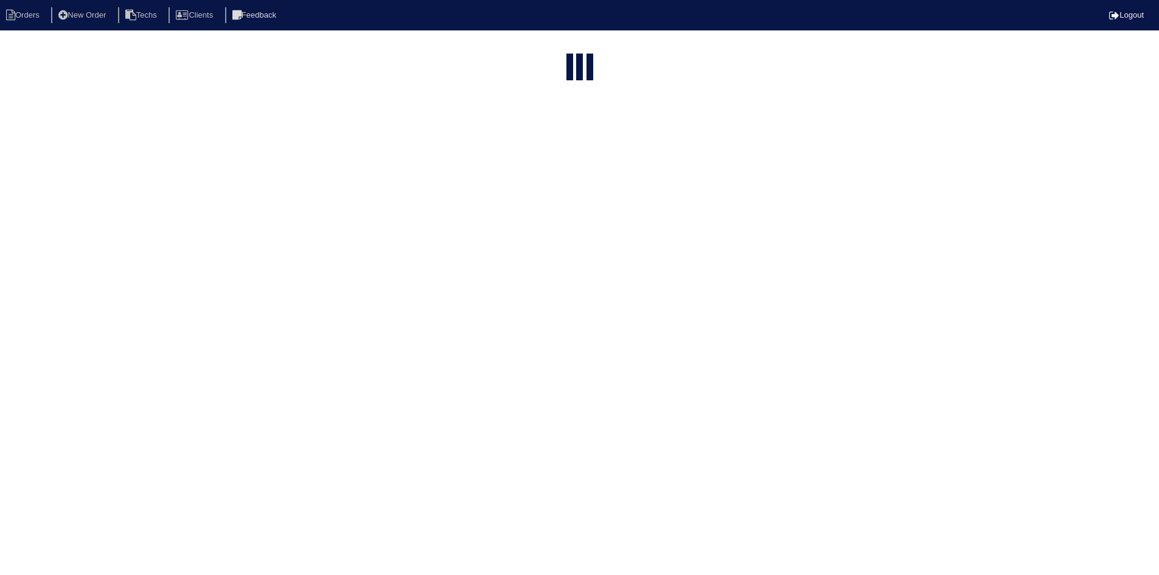
select select "field complete"
select select "need to quote"
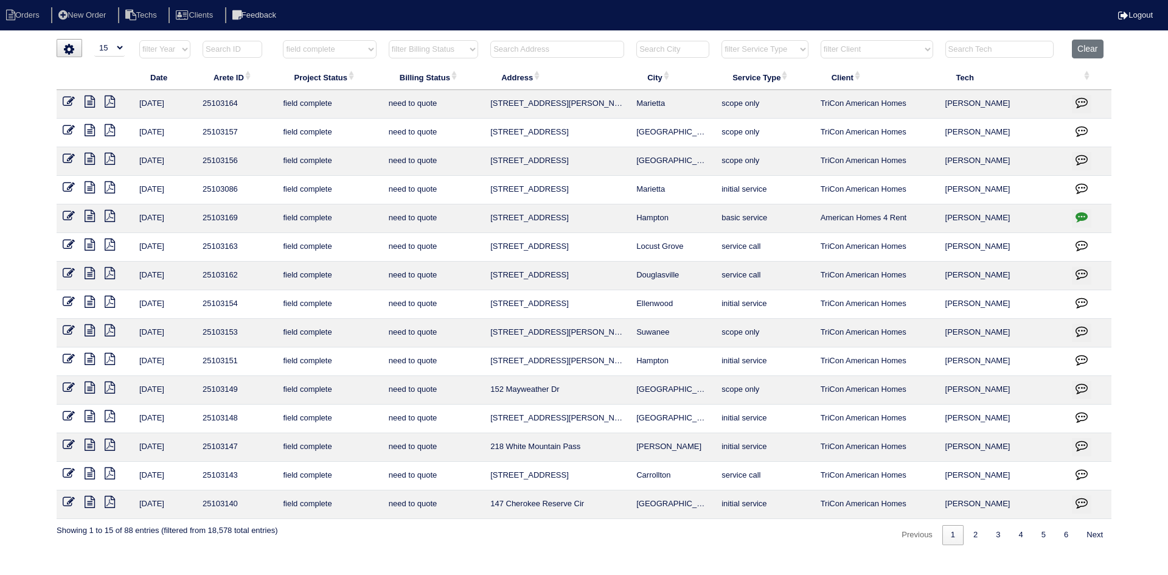
click at [93, 414] on icon at bounding box center [90, 416] width 10 height 12
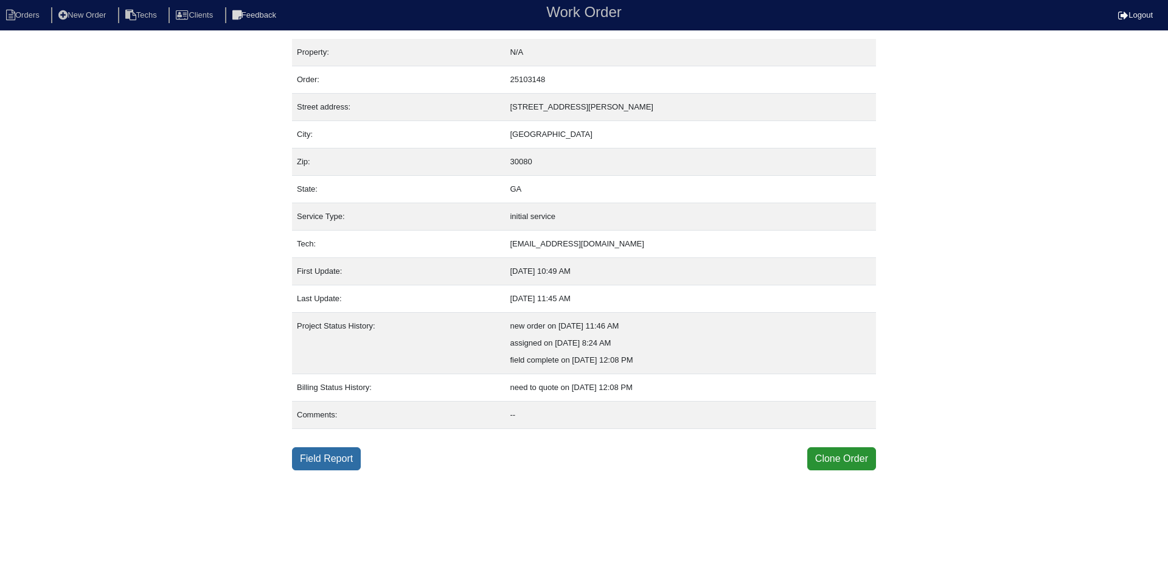
click at [329, 460] on link "Field Report" at bounding box center [326, 458] width 69 height 23
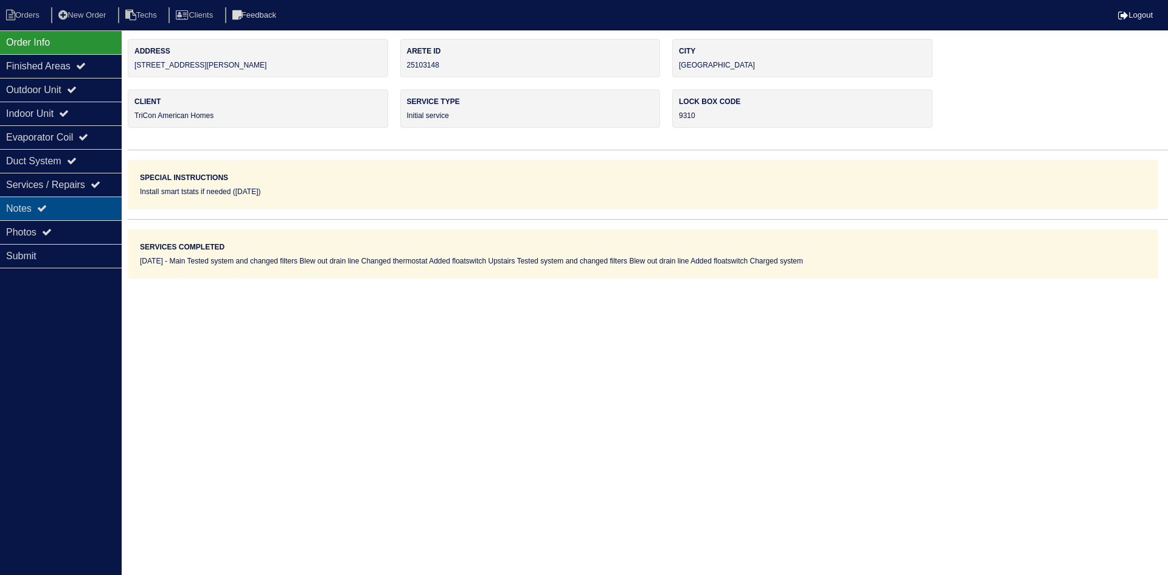
click at [50, 204] on div "Notes" at bounding box center [61, 208] width 122 height 24
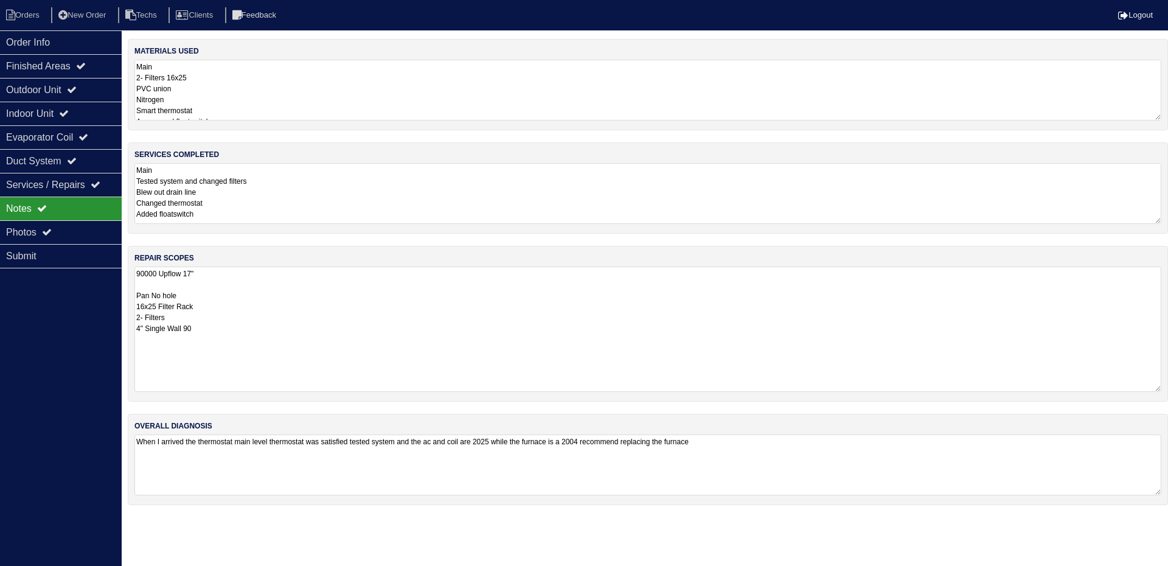
drag, startPoint x: 1159, startPoint y: 324, endPoint x: 1162, endPoint y: 388, distance: 64.6
click at [1162, 388] on div "repair scopes 90000 Upflow 17" Pan No hole 16x25 Filter Rack 2- Filters 4" Sing…" at bounding box center [648, 324] width 1040 height 156
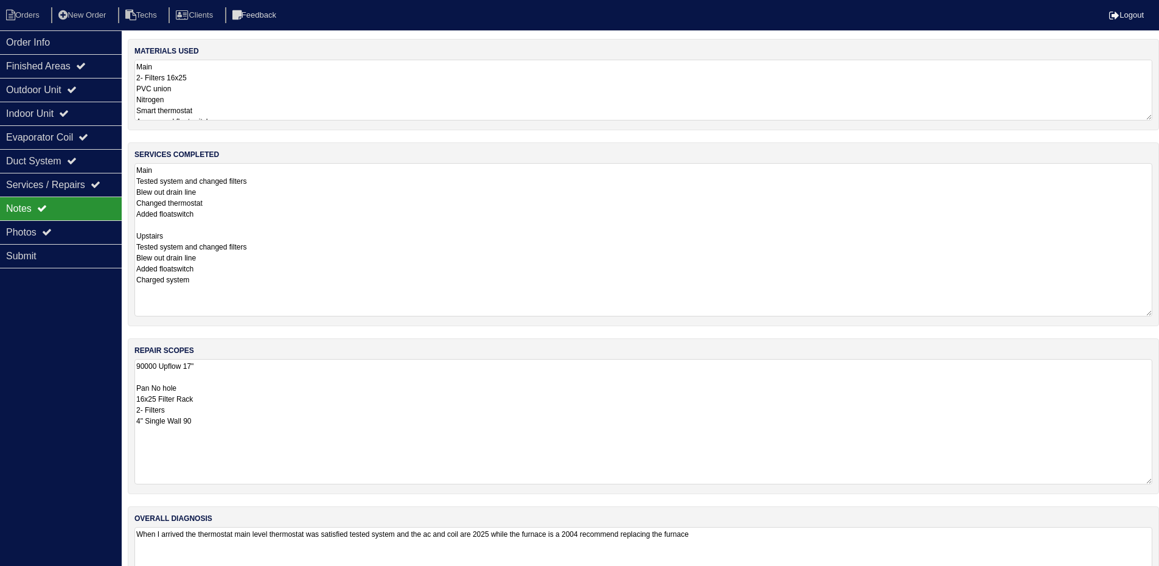
drag, startPoint x: 1156, startPoint y: 215, endPoint x: 1153, endPoint y: 291, distance: 76.1
click at [1153, 307] on div "services completed Main Tested system and changed filters Blew out drain line C…" at bounding box center [643, 234] width 1031 height 184
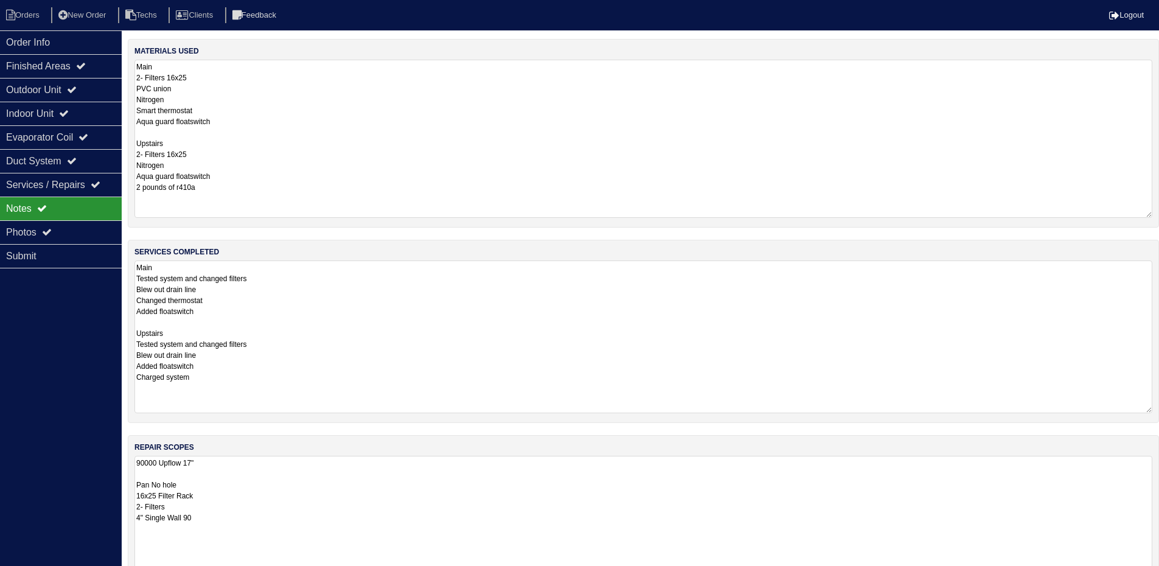
drag, startPoint x: 1151, startPoint y: 116, endPoint x: 1154, endPoint y: 213, distance: 97.4
click at [1154, 213] on div "materials used Main 2- Filters 16x25 PVC union Nitrogen Smart thermostat Aqua g…" at bounding box center [643, 133] width 1031 height 189
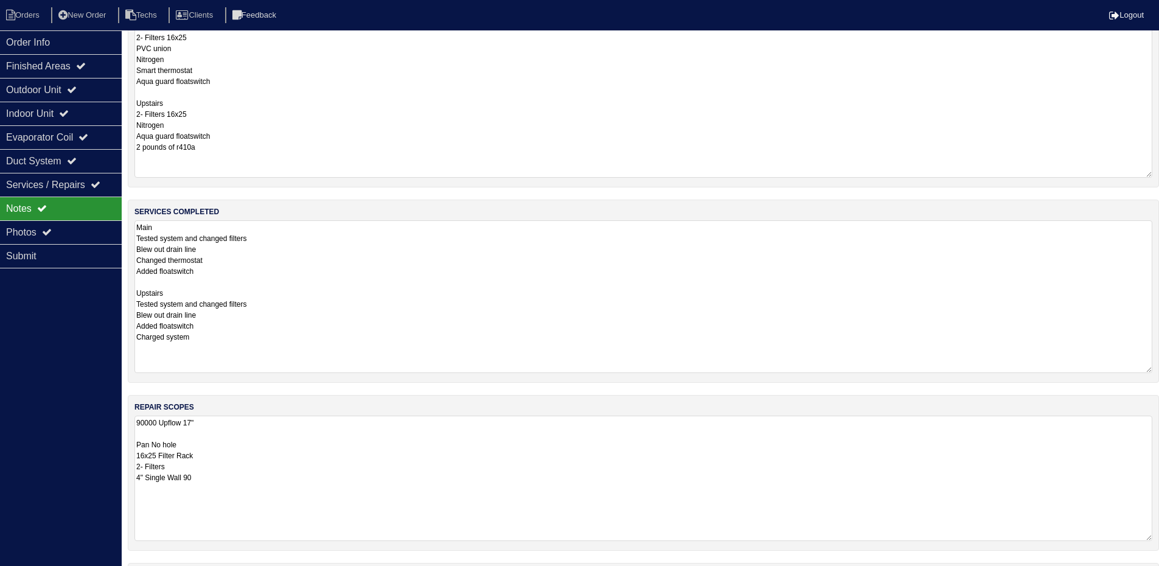
scroll to position [122, 0]
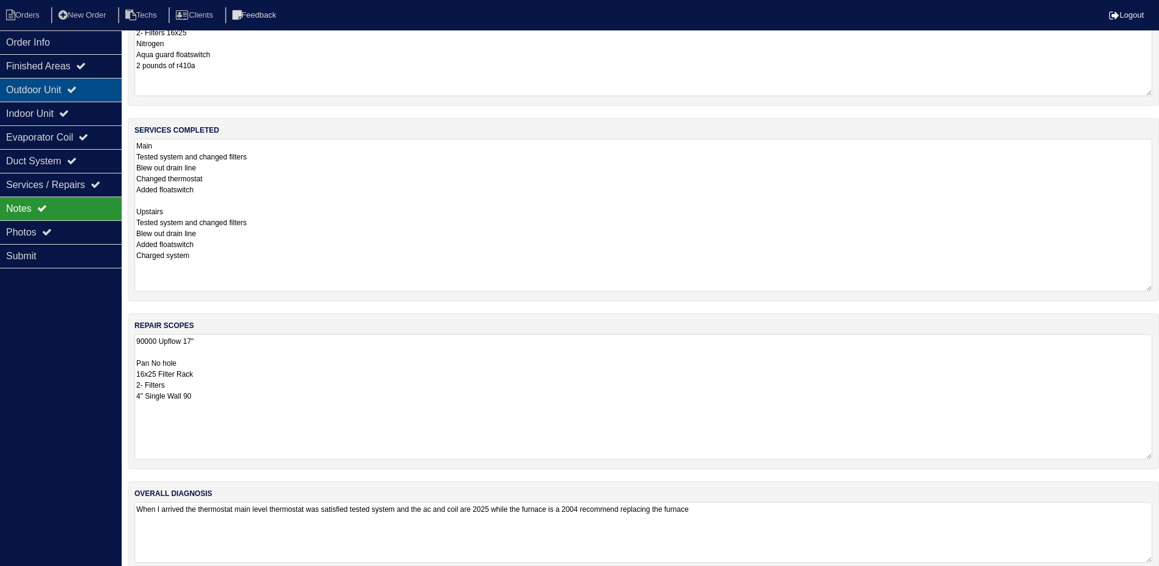
click at [66, 84] on div "Outdoor Unit" at bounding box center [61, 90] width 122 height 24
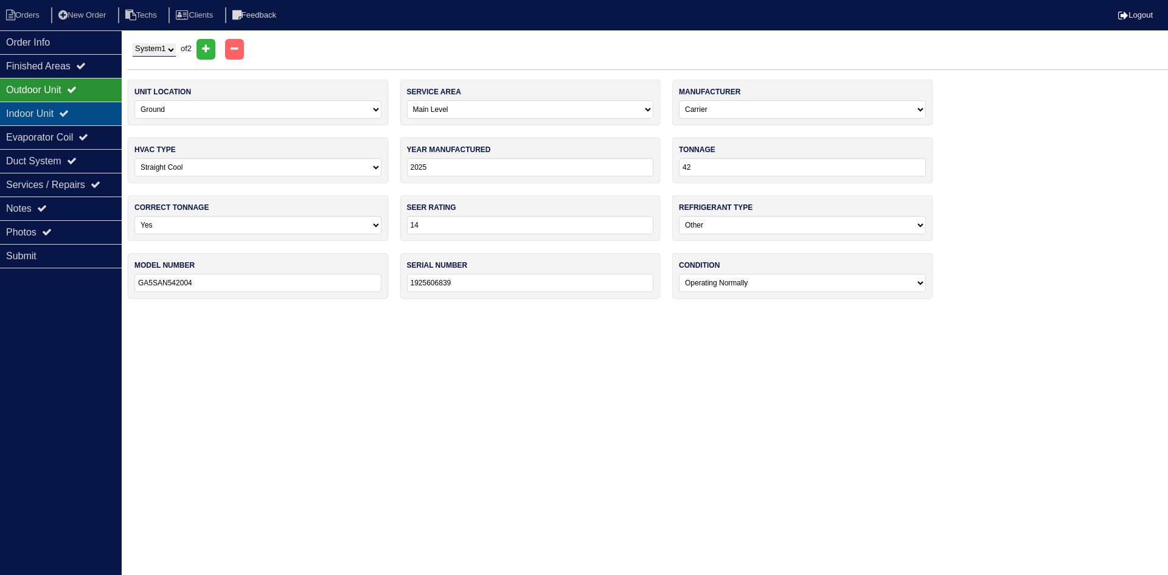
click at [88, 115] on div "Indoor Unit" at bounding box center [61, 114] width 122 height 24
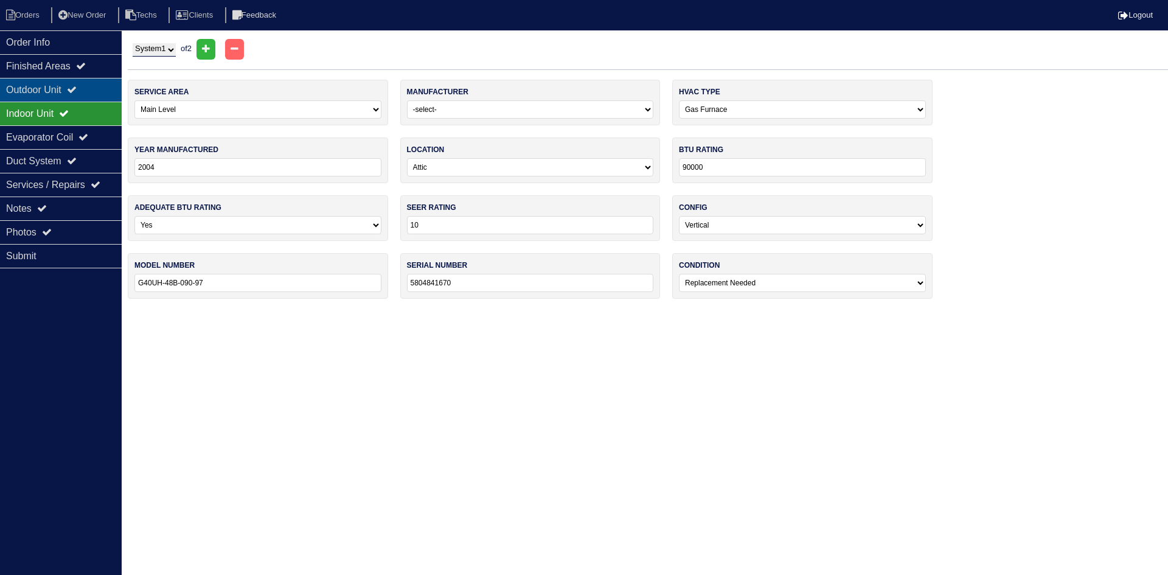
click at [89, 91] on div "Outdoor Unit" at bounding box center [61, 90] width 122 height 24
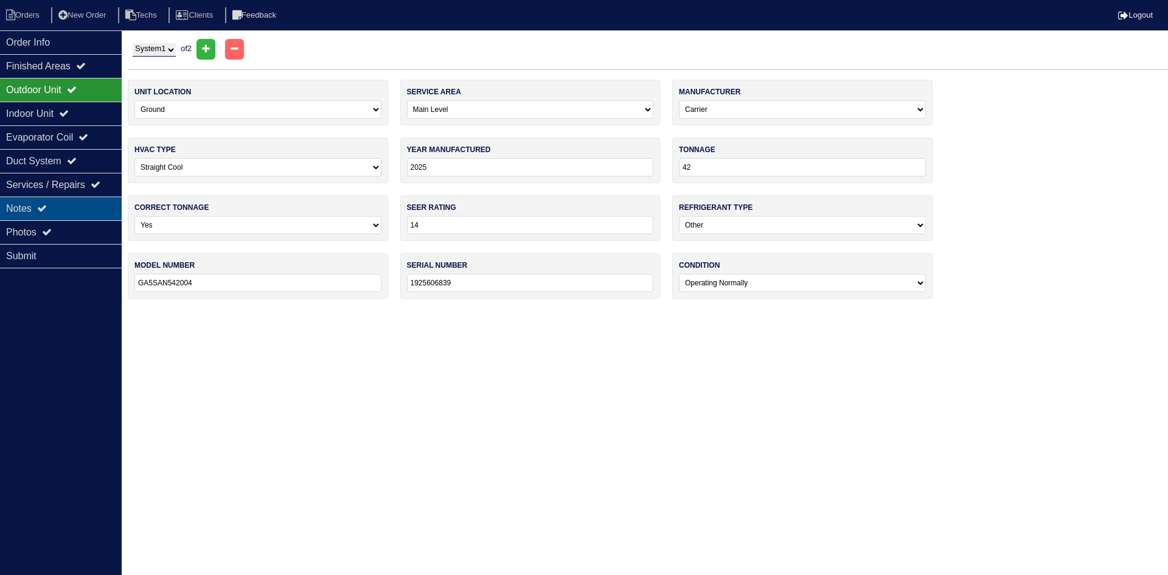
click at [58, 209] on div "Notes" at bounding box center [61, 208] width 122 height 24
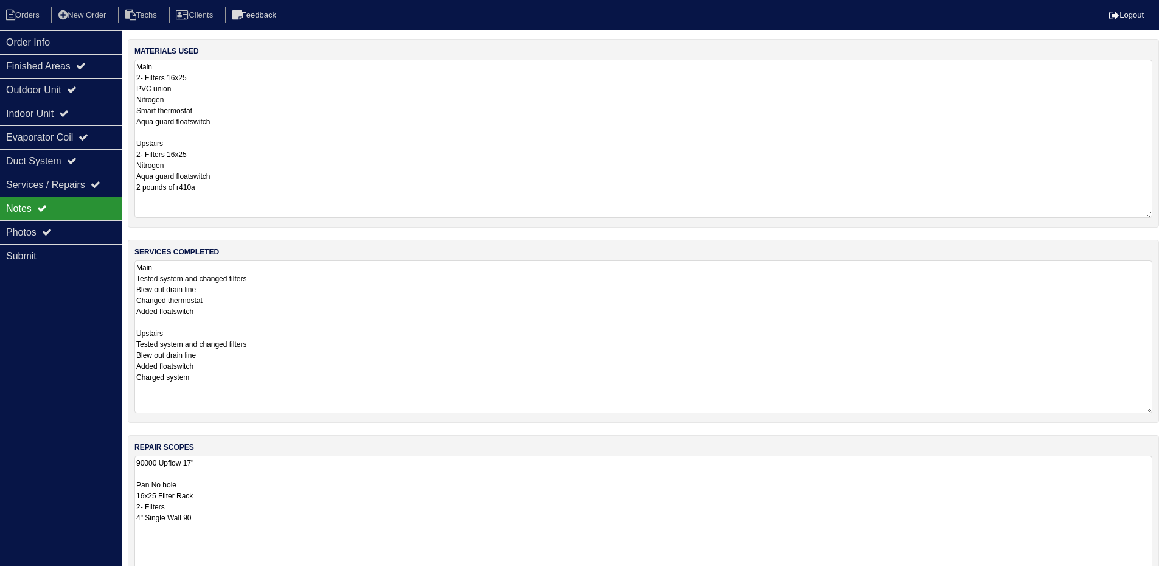
click at [207, 463] on textarea "90000 Upflow 17" Pan No hole 16x25 Filter Rack 2- Filters 4" Single Wall 90" at bounding box center [643, 518] width 1018 height 125
type textarea "Main 90000 Upflow 17" Pan No hole 16x25 Filter Rack 2- Filters 4" Single Wall 90"
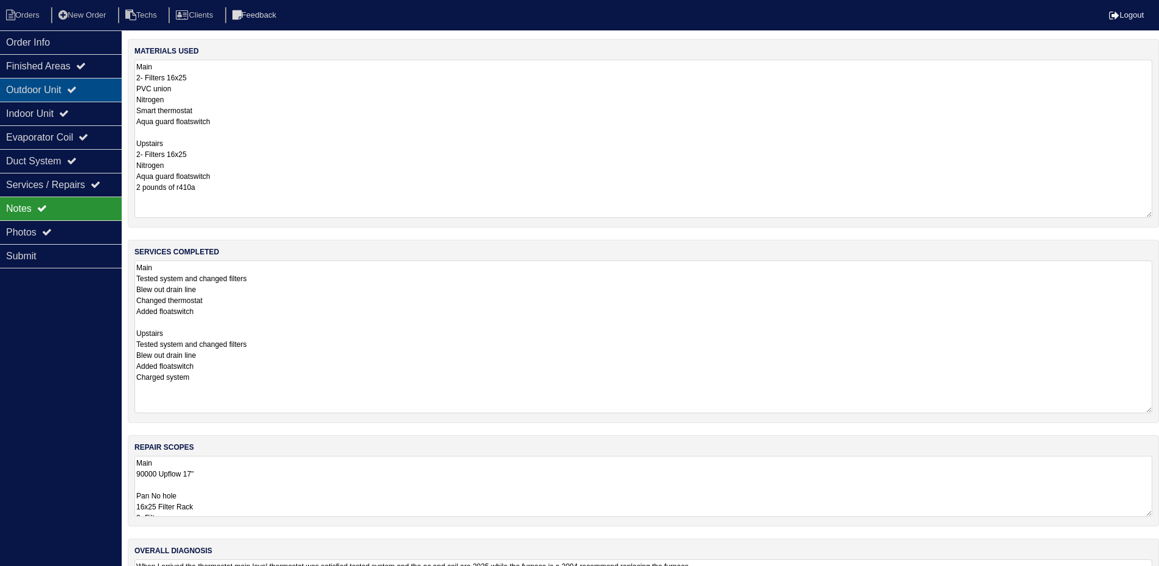
click at [74, 87] on div "Outdoor Unit" at bounding box center [61, 90] width 122 height 24
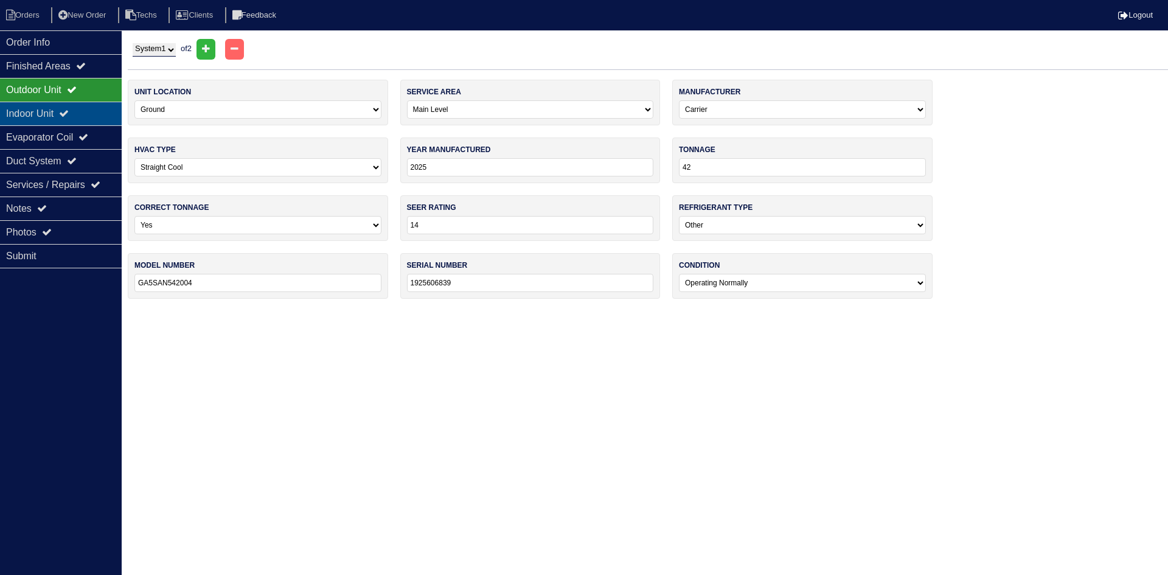
drag, startPoint x: 88, startPoint y: 114, endPoint x: 78, endPoint y: 111, distance: 10.8
click at [88, 114] on div "Indoor Unit" at bounding box center [61, 114] width 122 height 24
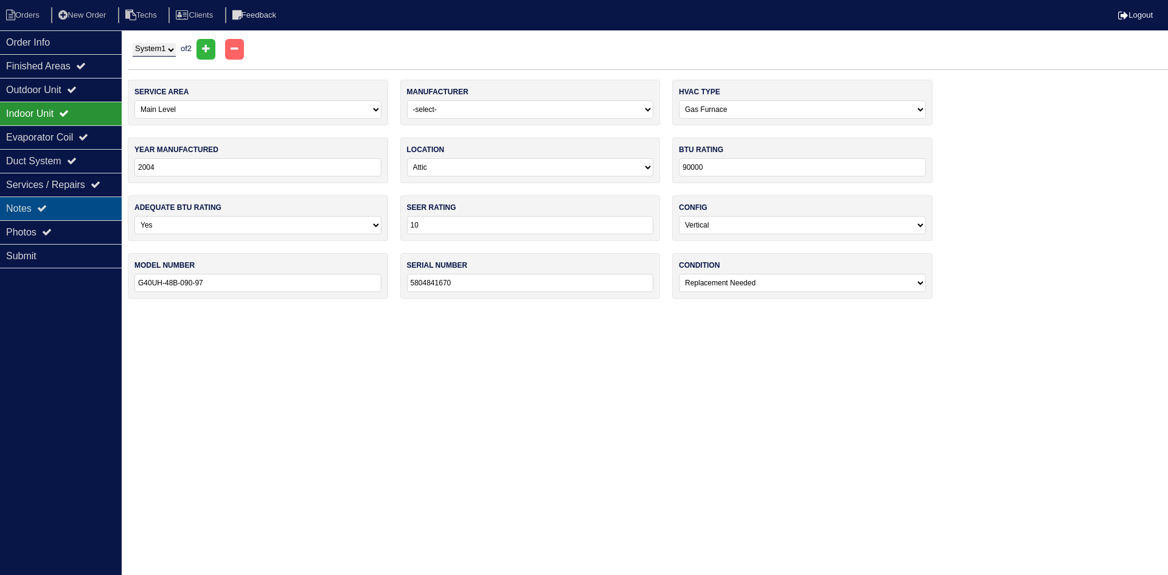
click at [100, 207] on div "Notes" at bounding box center [61, 208] width 122 height 24
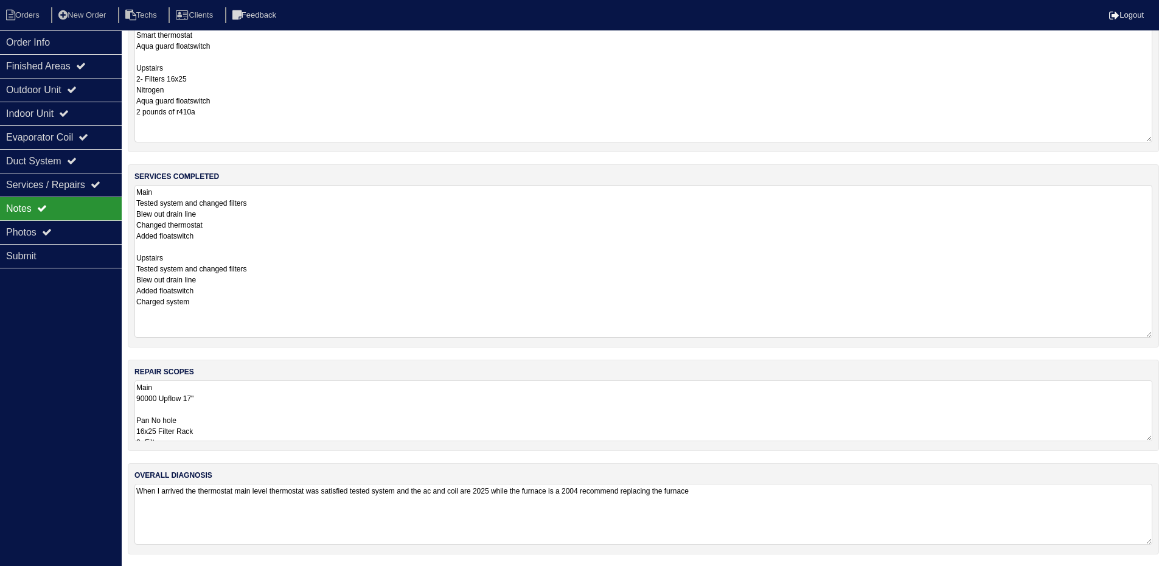
scroll to position [76, 0]
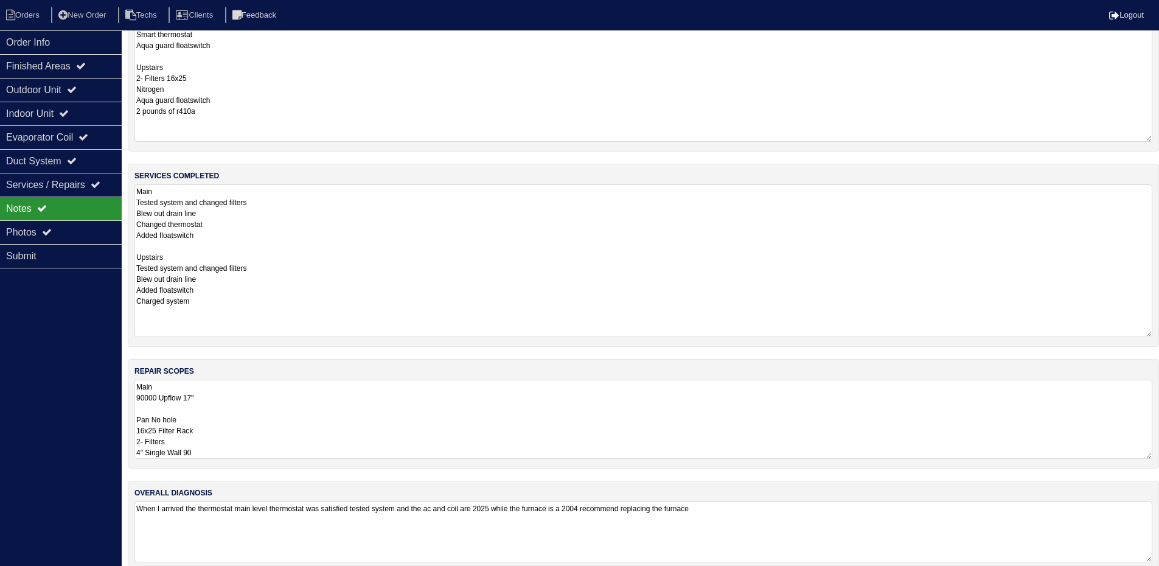
click at [377, 401] on textarea "Main 90000 Upflow 17" Pan No hole 16x25 Filter Rack 2- Filters 4" Single Wall 90" at bounding box center [643, 419] width 1018 height 79
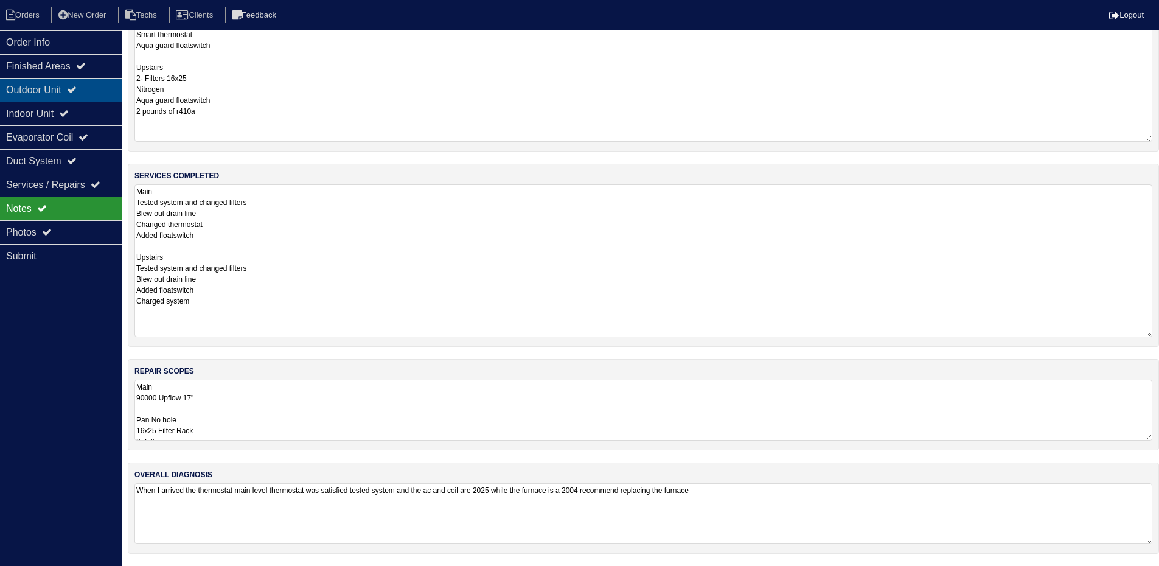
click at [37, 92] on div "Outdoor Unit" at bounding box center [61, 90] width 122 height 24
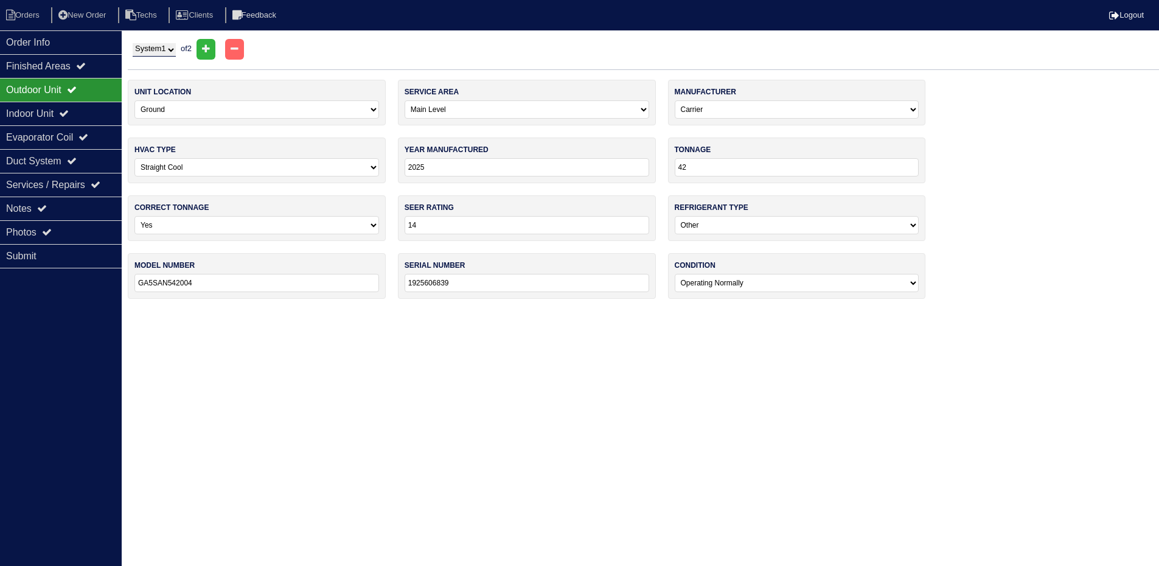
scroll to position [0, 0]
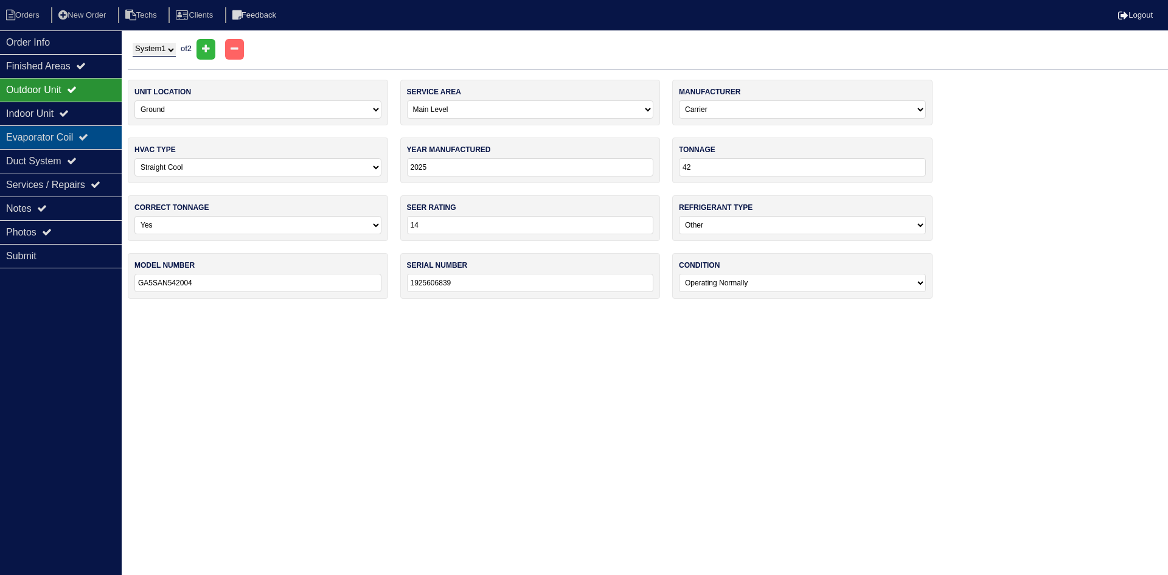
click at [40, 142] on div "Evaporator Coil" at bounding box center [61, 137] width 122 height 24
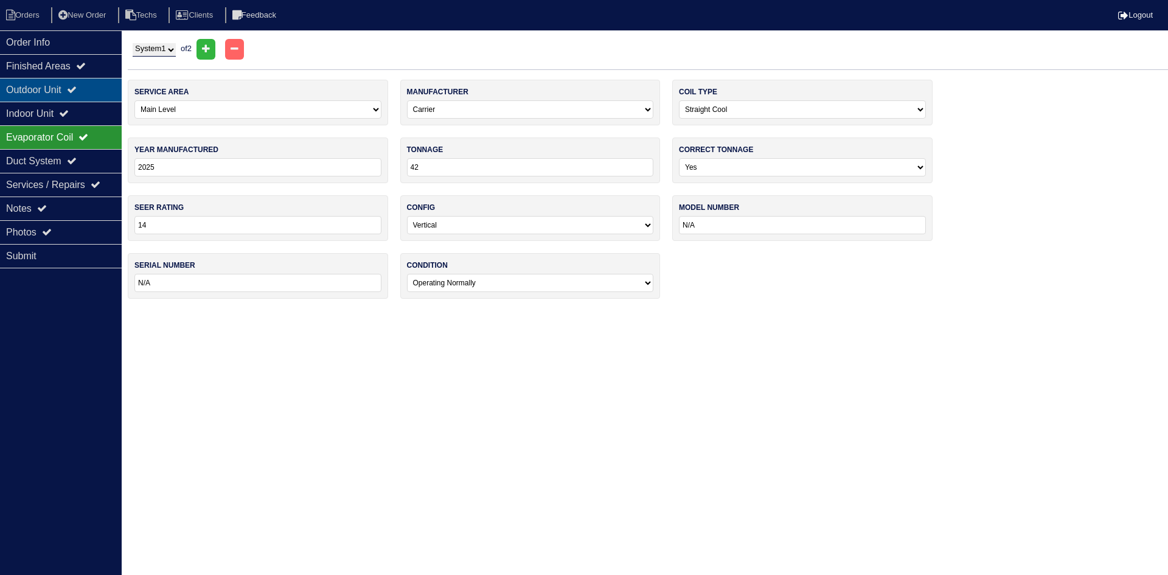
click at [49, 85] on div "Outdoor Unit" at bounding box center [61, 90] width 122 height 24
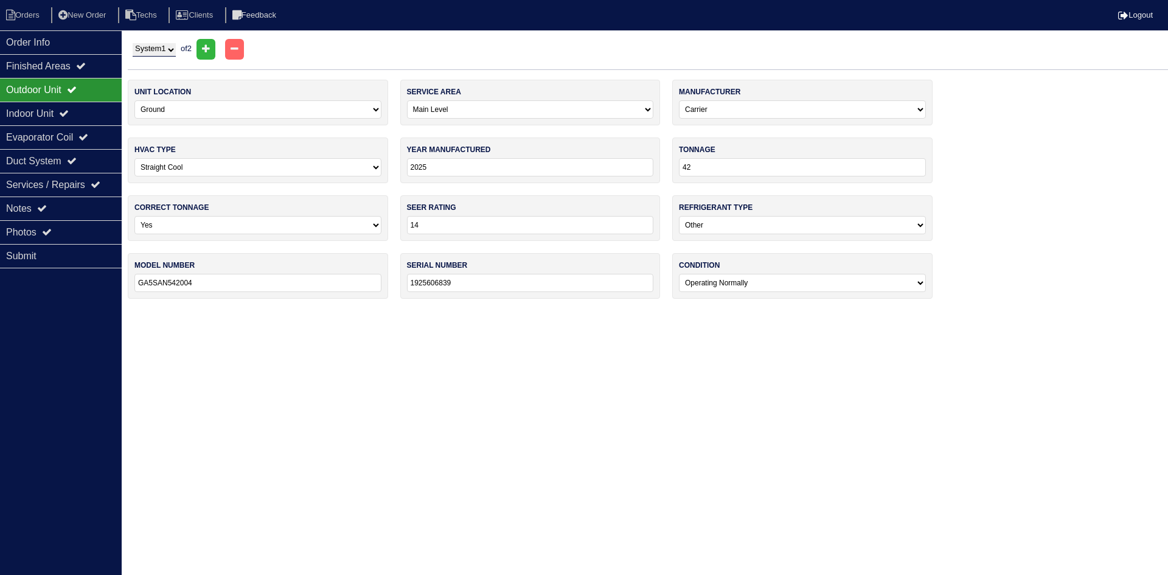
click at [148, 47] on select "System 1 System 2" at bounding box center [154, 49] width 43 height 13
select select "2"
click at [133, 43] on select "System 1 System 2" at bounding box center [154, 49] width 43 height 13
select select "1"
select select "[PERSON_NAME]"
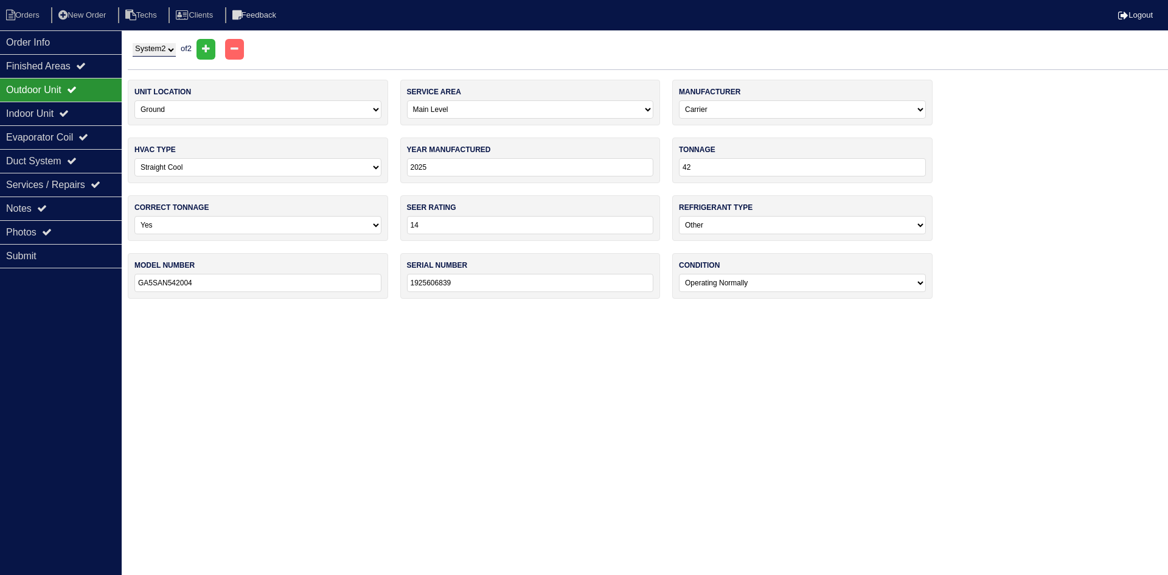
type input "2018"
select select "1"
type input "GSX140421KD"
type input "1804331791"
click at [69, 109] on icon at bounding box center [64, 113] width 10 height 10
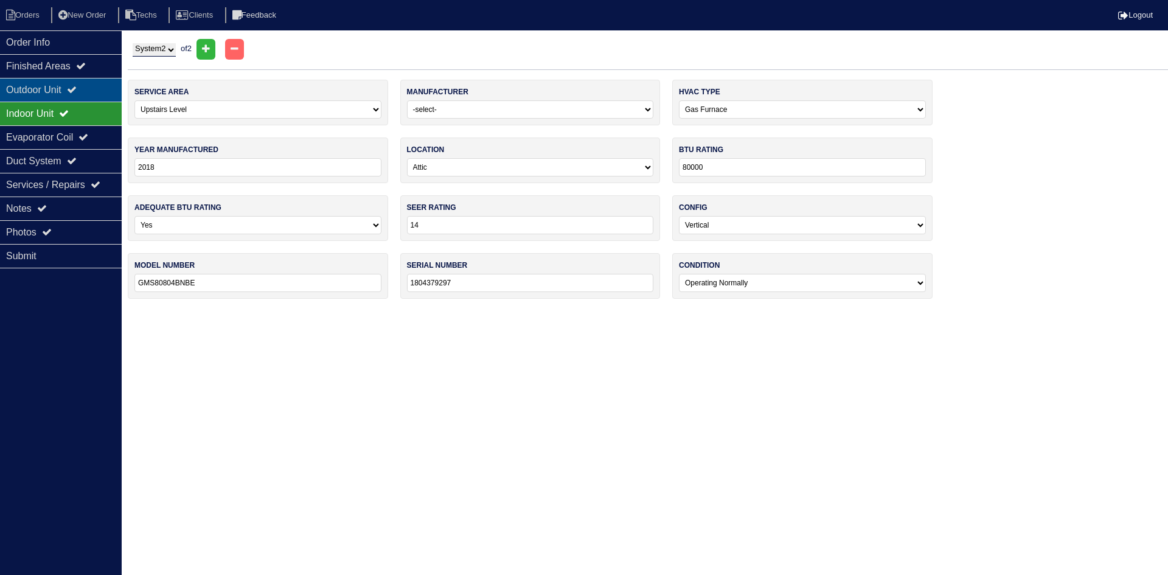
click at [78, 83] on div "Outdoor Unit" at bounding box center [61, 90] width 122 height 24
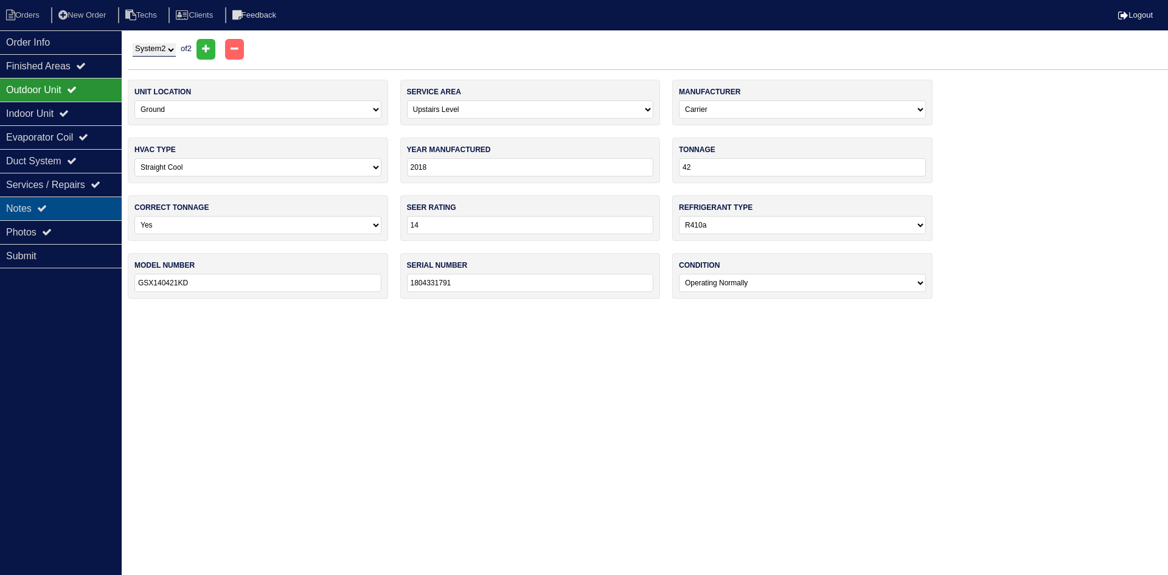
click at [67, 202] on div "Notes" at bounding box center [61, 208] width 122 height 24
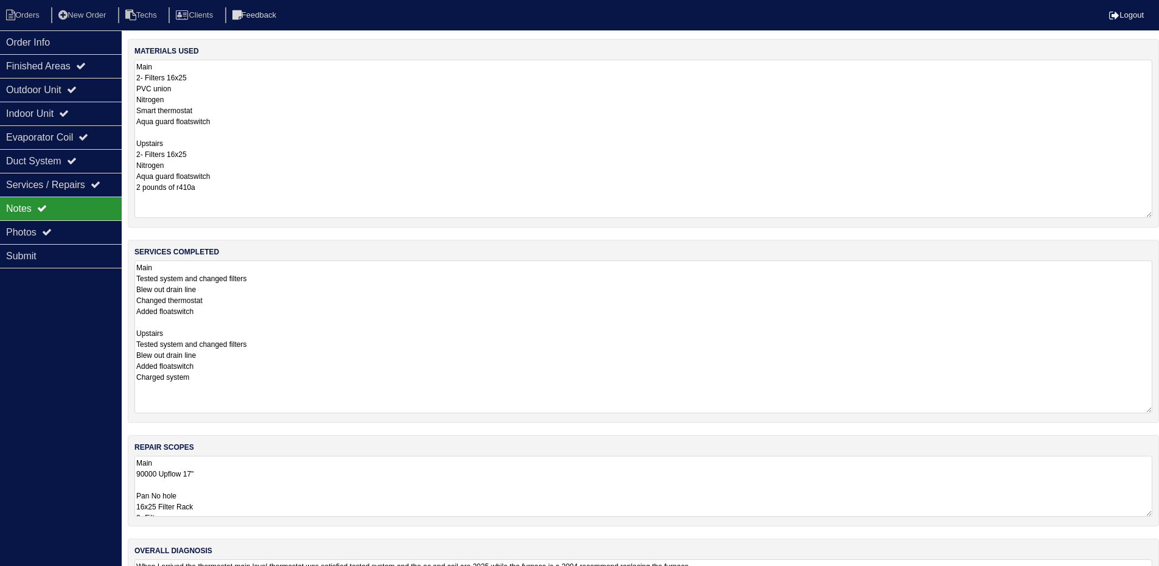
click at [239, 470] on textarea "Main 90000 Upflow 17" Pan No hole 16x25 Filter Rack 2- Filters 4" Single Wall 90" at bounding box center [643, 486] width 1018 height 61
click at [210, 530] on textarea "Main 90000 Upflow 17" Pan No hole 16x25 Filter Rack 2- Filters 4" Single Wall 90" at bounding box center [643, 495] width 1018 height 79
click at [439, 461] on textarea "Main 90000 Upflow 17" Pan No hole 16x25 Filter Rack 2- Filters 4" Single Wall 9…" at bounding box center [643, 486] width 1018 height 61
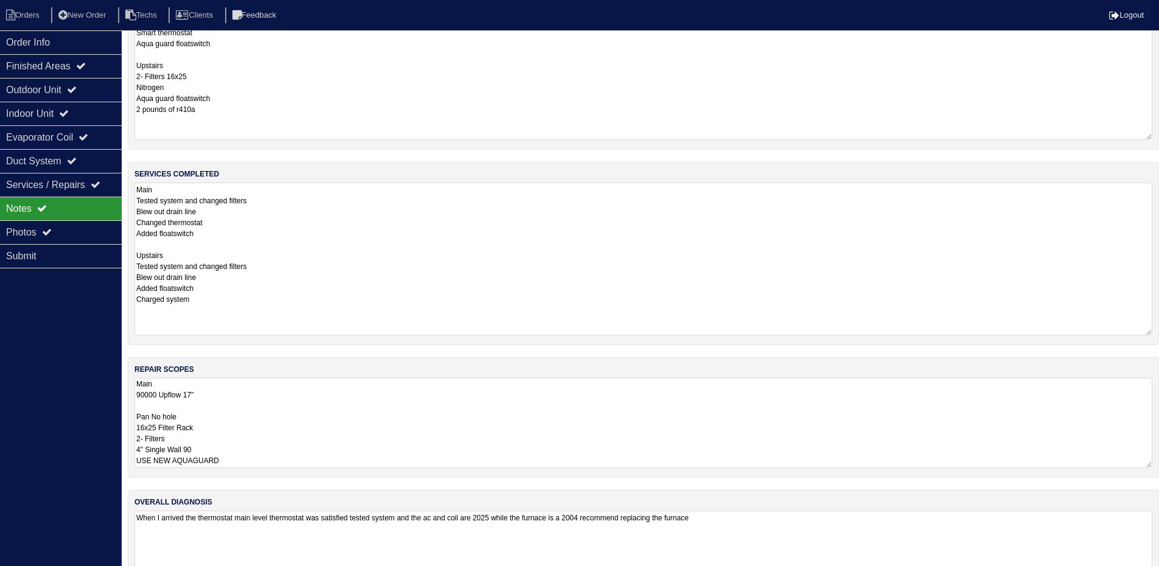
scroll to position [105, 0]
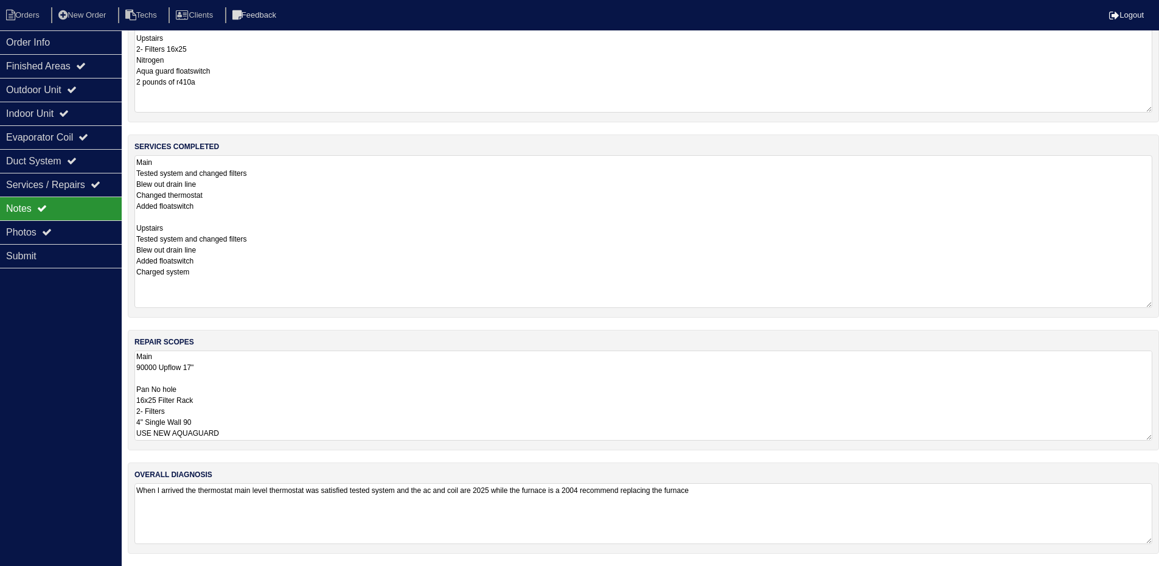
click at [244, 427] on textarea "Main 90000 Upflow 17" Pan No hole 16x25 Filter Rack 2- Filters 4" Single Wall 9…" at bounding box center [643, 395] width 1018 height 90
click at [233, 435] on textarea "Main 90000 Upflow 17" Pan No hole 16x25 Filter Rack 2- Filters 4" Single Wall 9…" at bounding box center [643, 395] width 1018 height 90
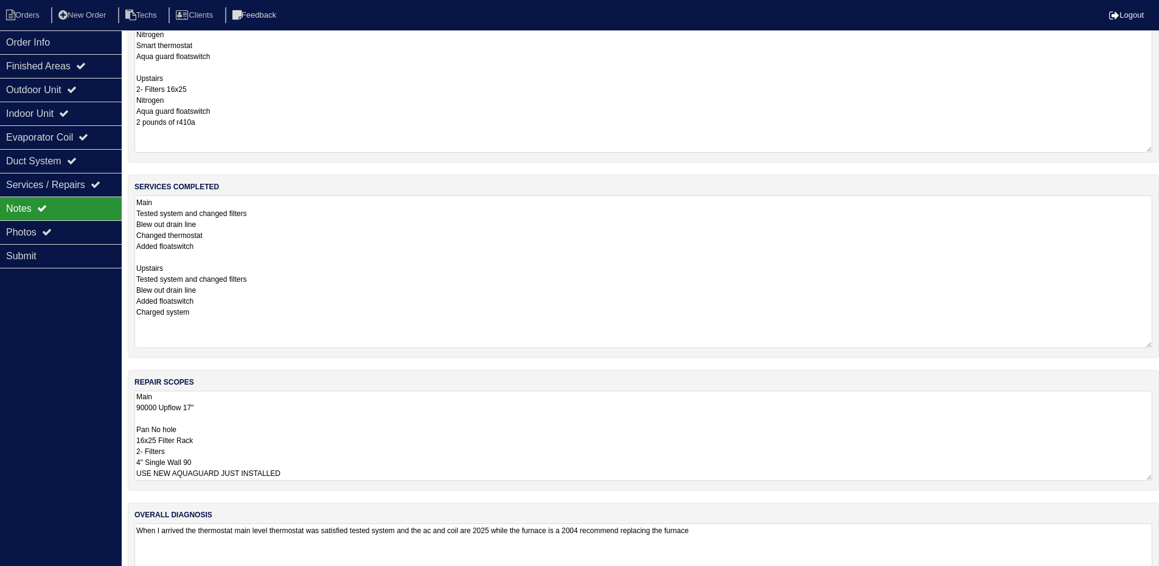
scroll to position [44, 0]
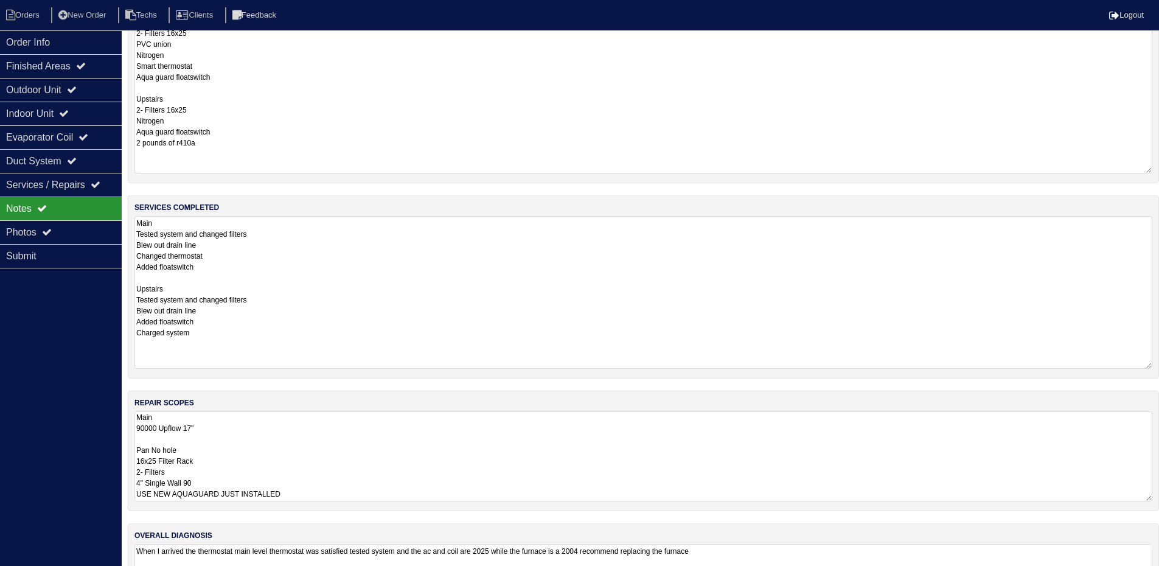
type textarea "Main 90000 Upflow 17" Pan No hole 16x25 Filter Rack 2- Filters 4" Single Wall 9…"
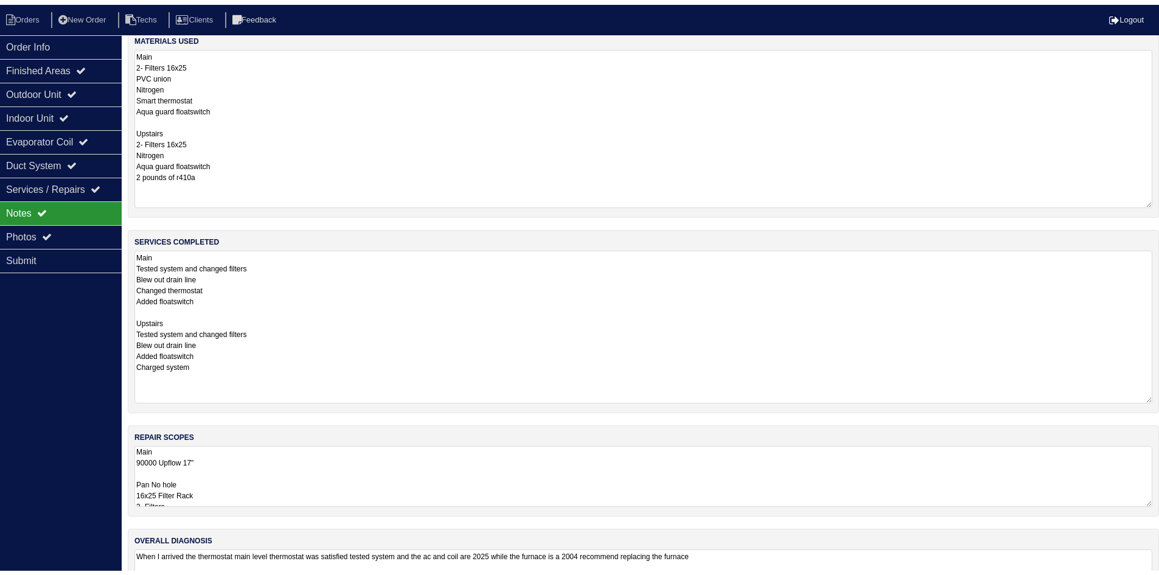
scroll to position [0, 0]
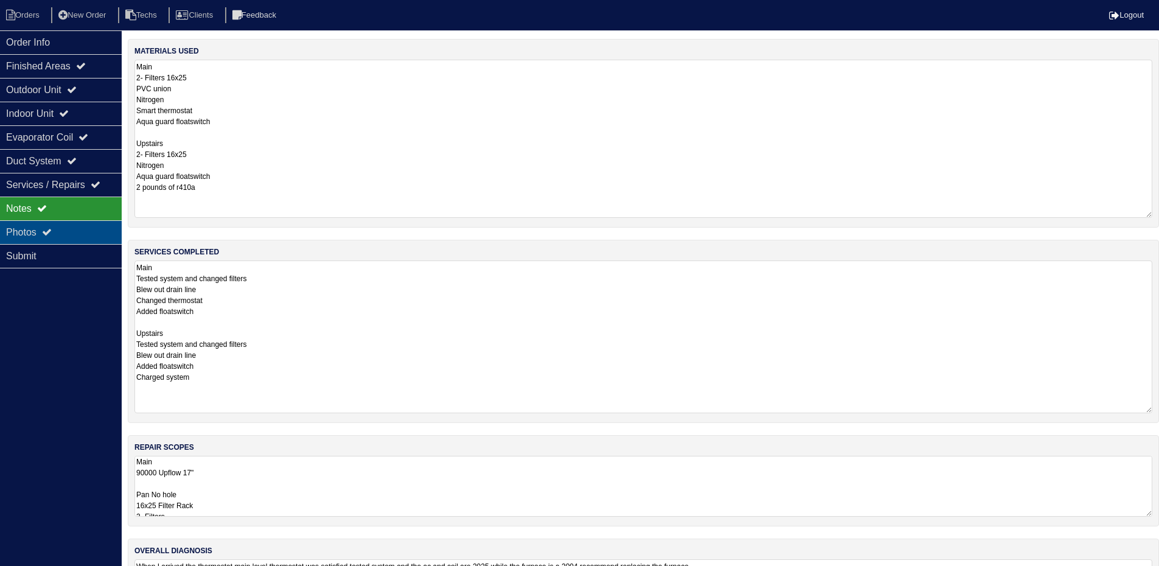
click at [57, 235] on div "Photos" at bounding box center [61, 232] width 122 height 24
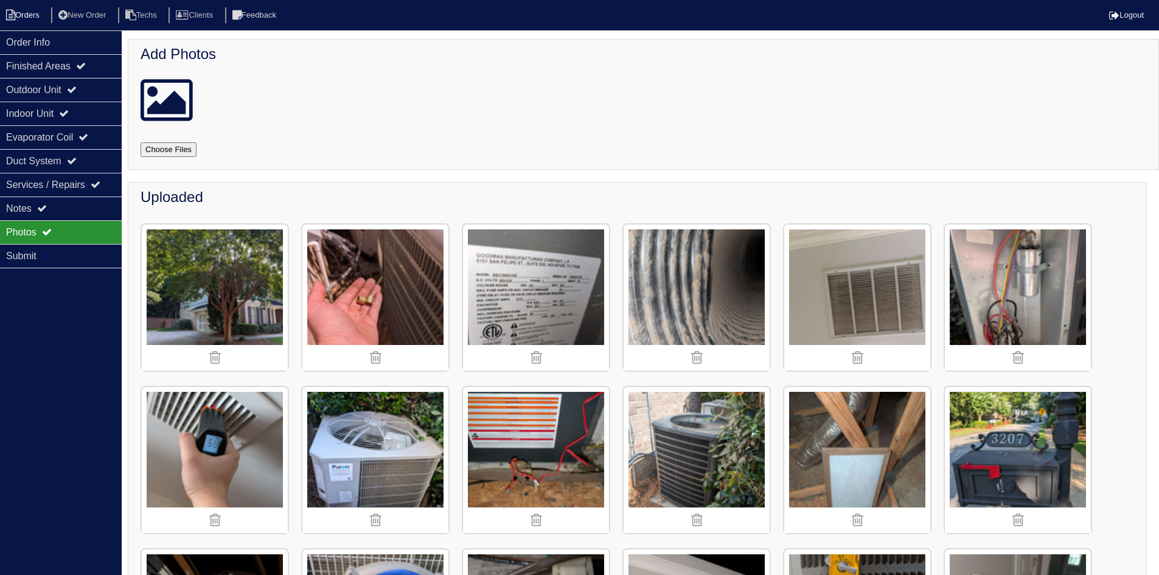
click at [33, 12] on li "Orders" at bounding box center [24, 15] width 49 height 16
select select "15"
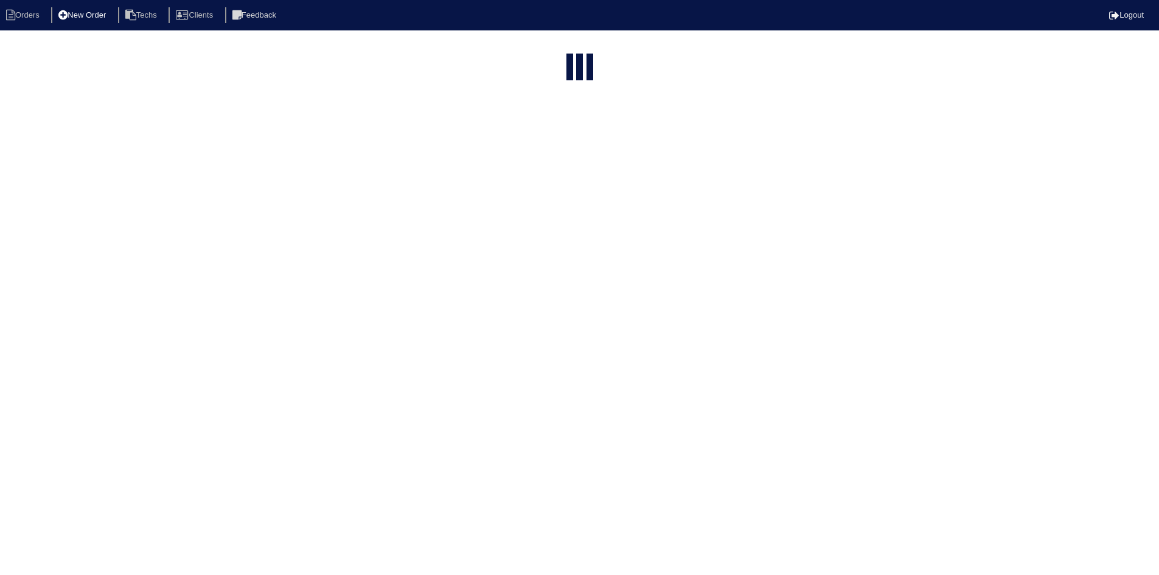
select select "field complete"
select select "need to quote"
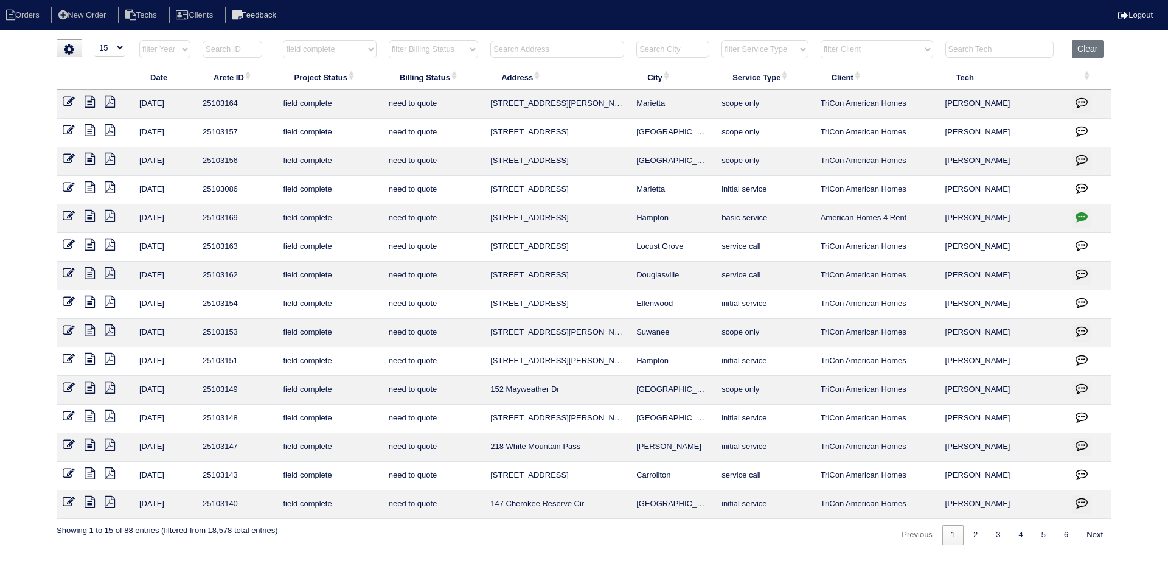
click at [88, 385] on icon at bounding box center [90, 387] width 10 height 12
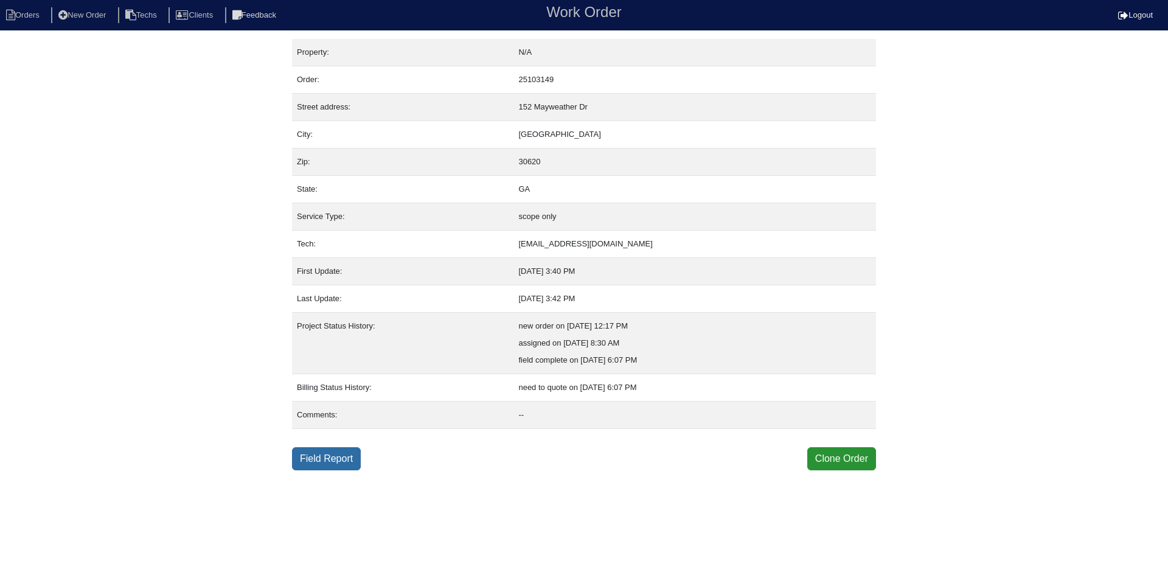
click at [316, 460] on link "Field Report" at bounding box center [326, 458] width 69 height 23
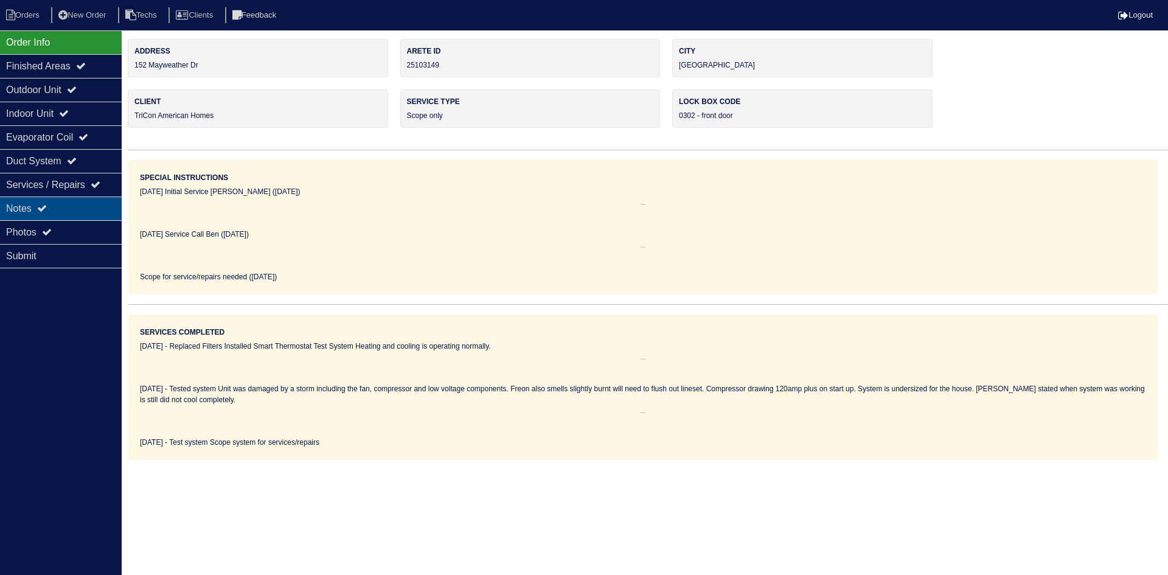
click at [74, 208] on div "Notes" at bounding box center [61, 208] width 122 height 24
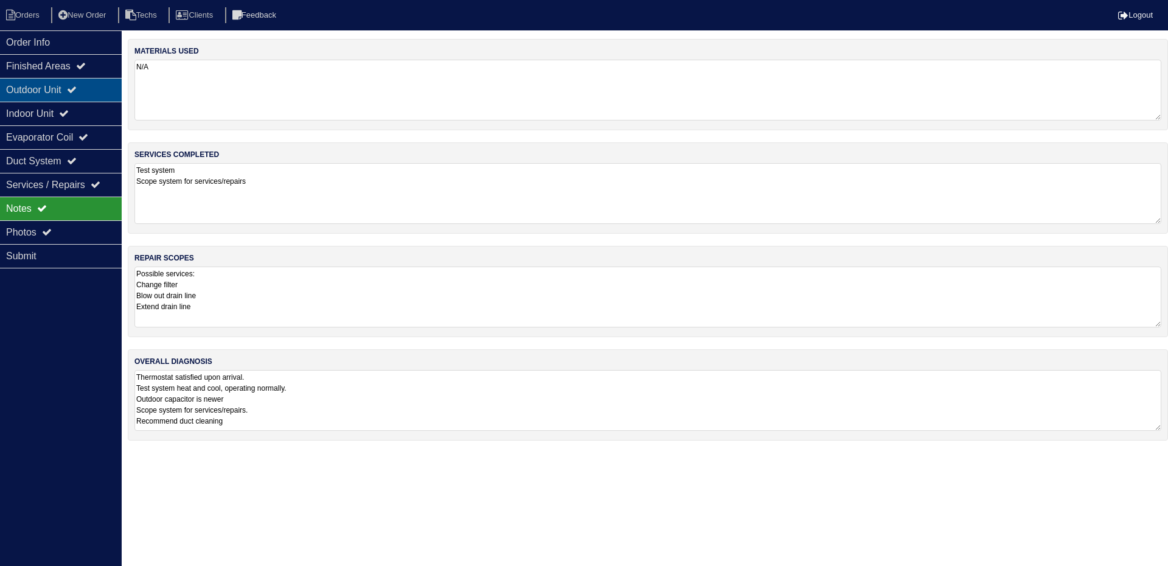
click at [29, 90] on div "Outdoor Unit" at bounding box center [61, 90] width 122 height 24
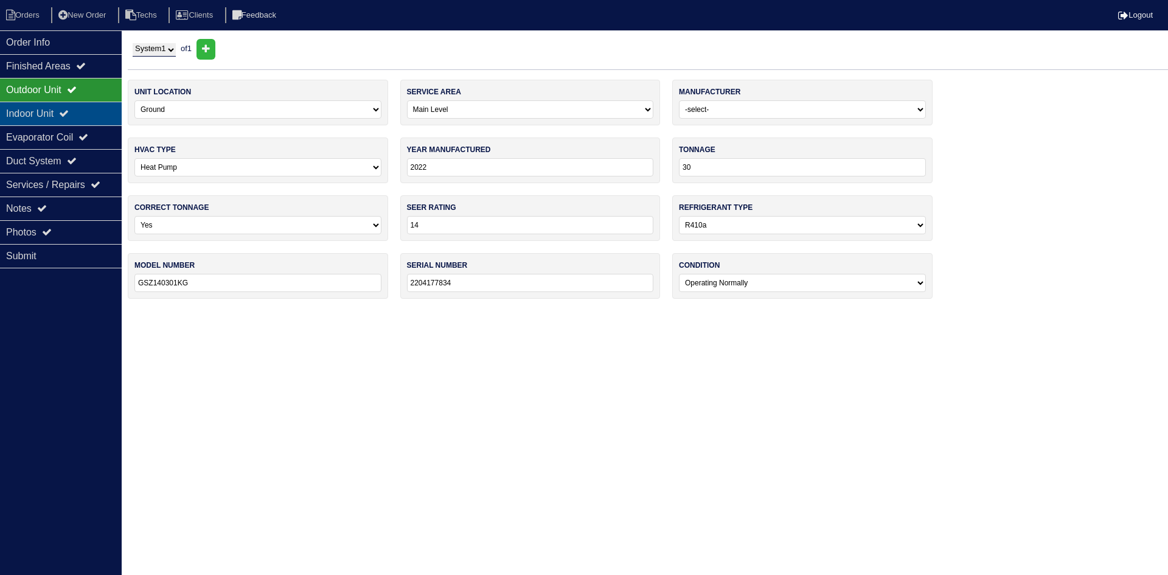
click at [24, 116] on div "Indoor Unit" at bounding box center [61, 114] width 122 height 24
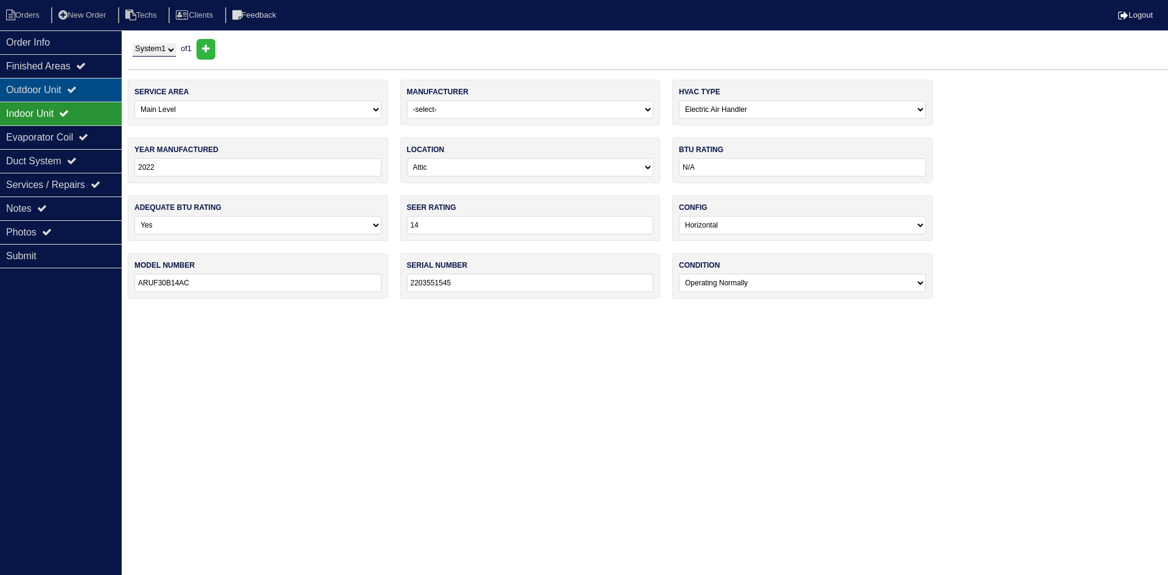
click at [30, 89] on div "Outdoor Unit" at bounding box center [61, 90] width 122 height 24
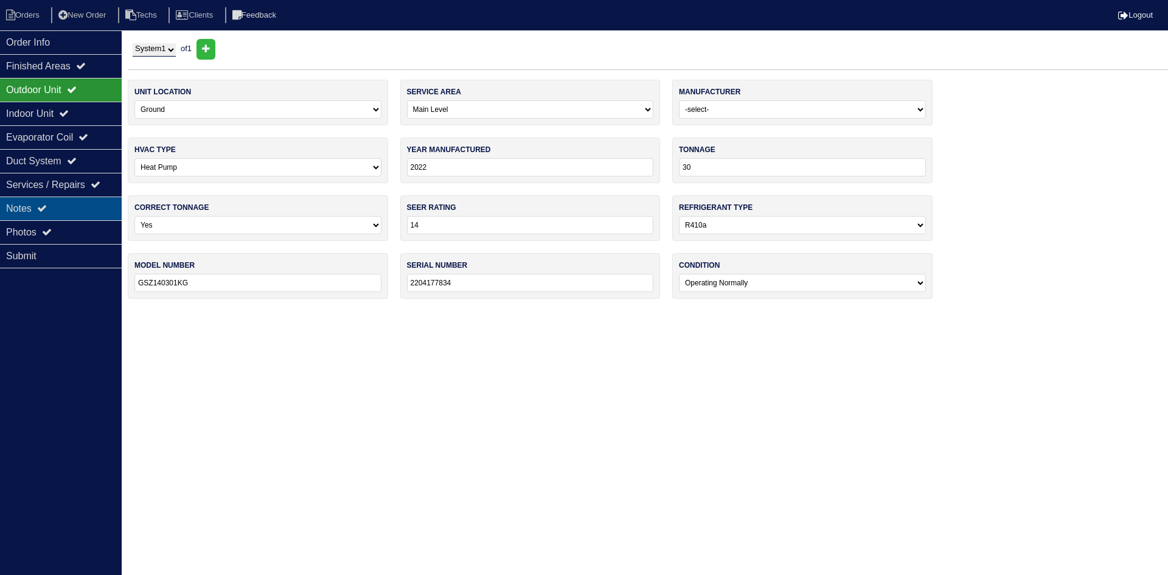
click at [89, 211] on div "Notes" at bounding box center [61, 208] width 122 height 24
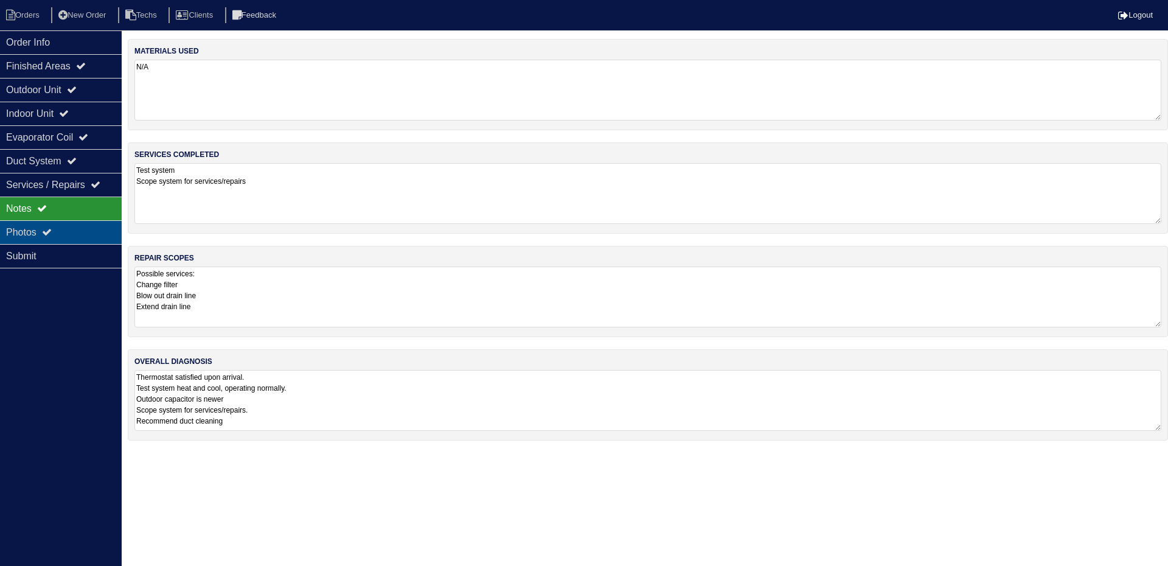
drag, startPoint x: 60, startPoint y: 236, endPoint x: 76, endPoint y: 237, distance: 15.8
click at [60, 235] on div "Photos" at bounding box center [61, 232] width 122 height 24
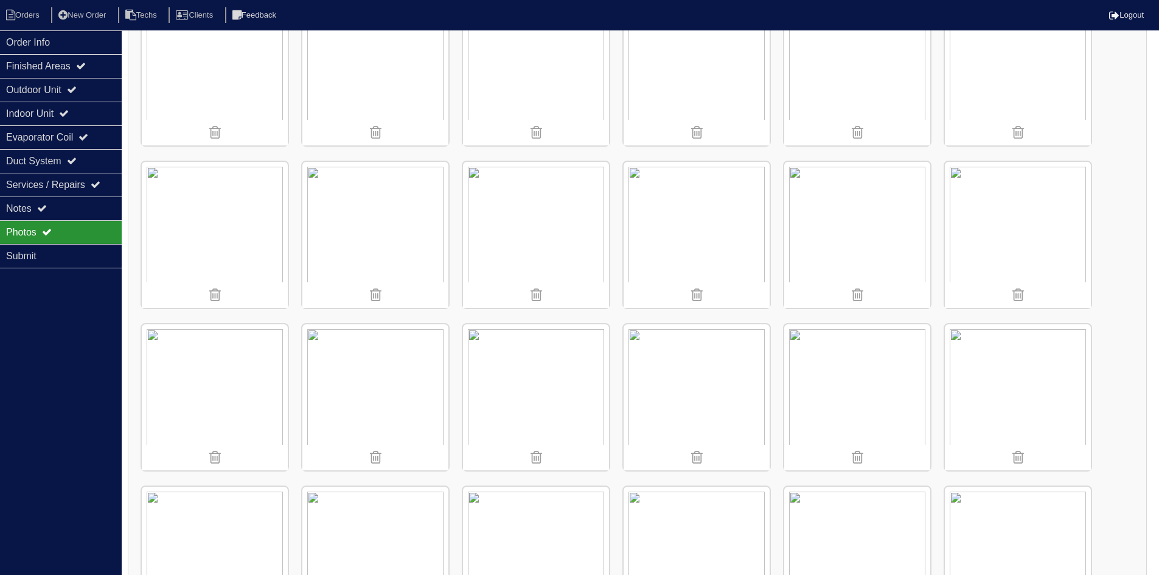
scroll to position [408, 0]
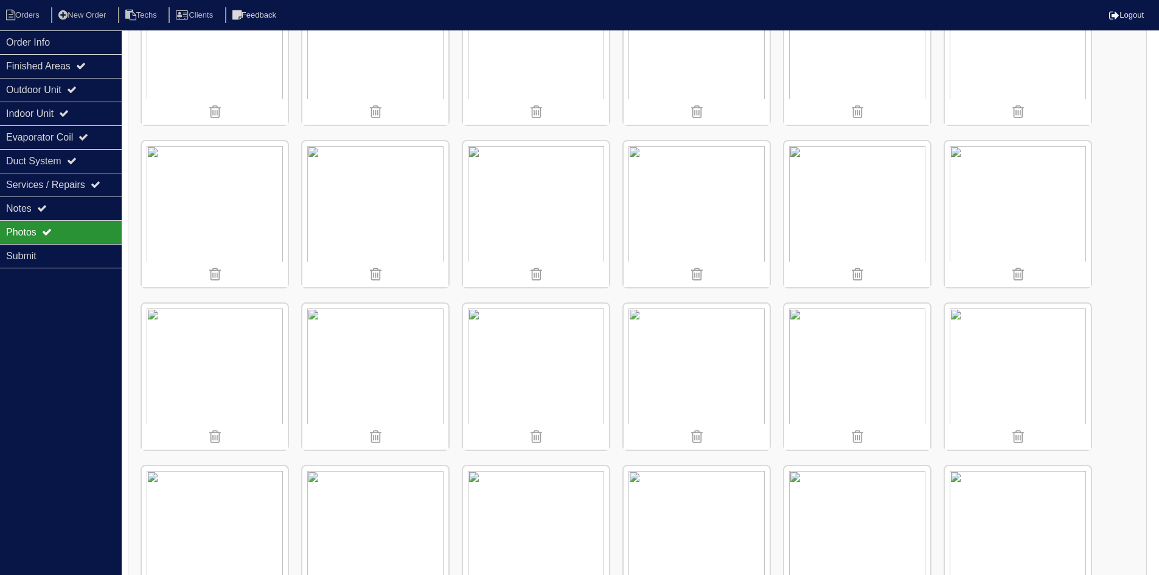
click at [545, 352] on img at bounding box center [536, 377] width 146 height 146
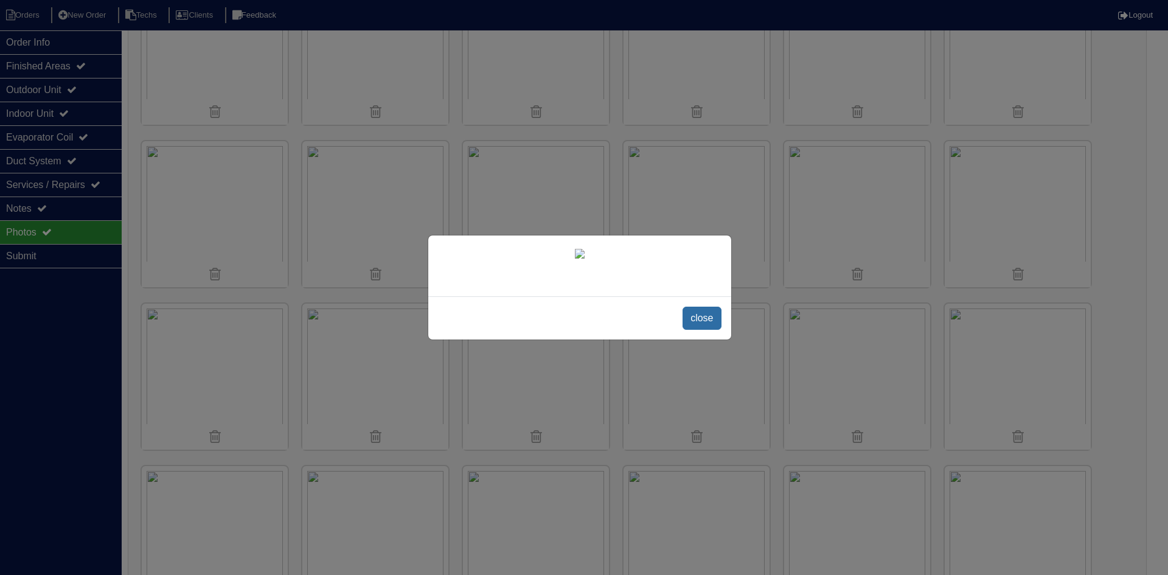
click at [703, 330] on span "close" at bounding box center [702, 318] width 38 height 23
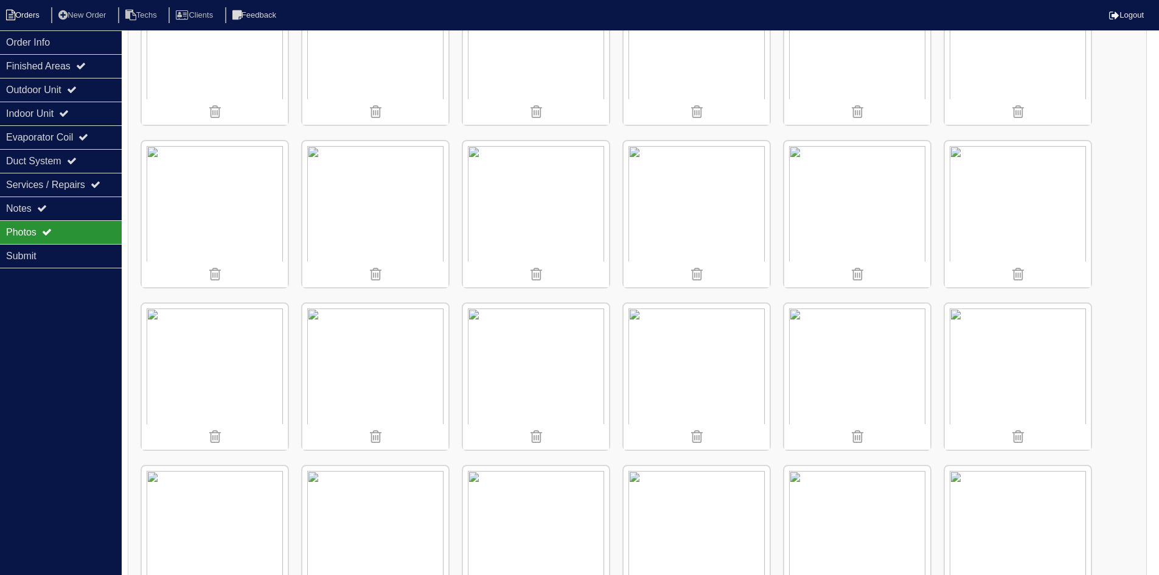
click at [21, 12] on li "Orders" at bounding box center [24, 15] width 49 height 16
select select "15"
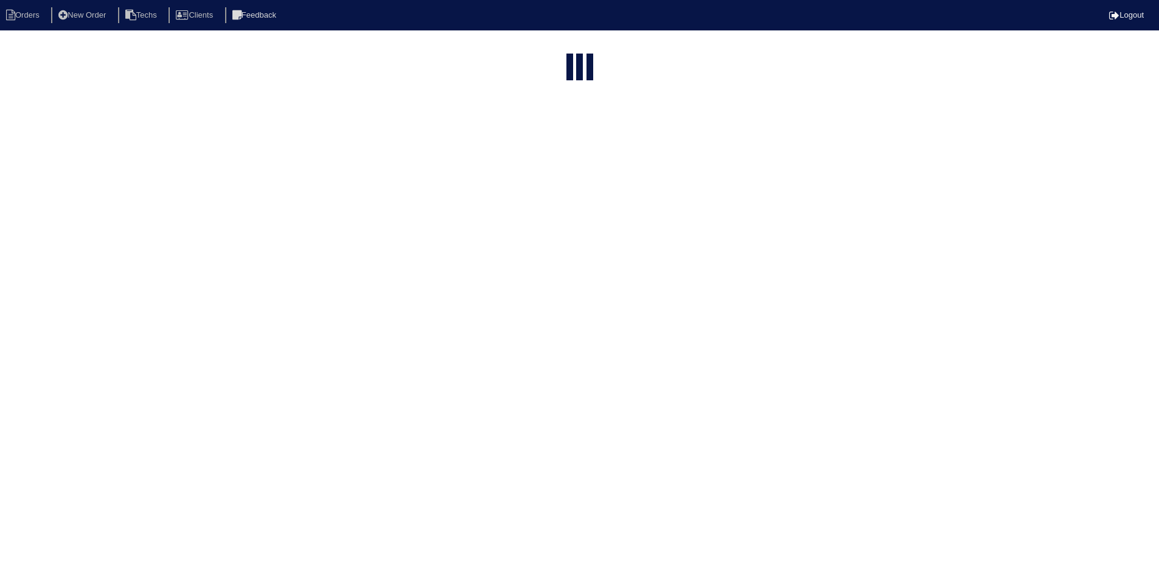
select select "field complete"
select select "need to quote"
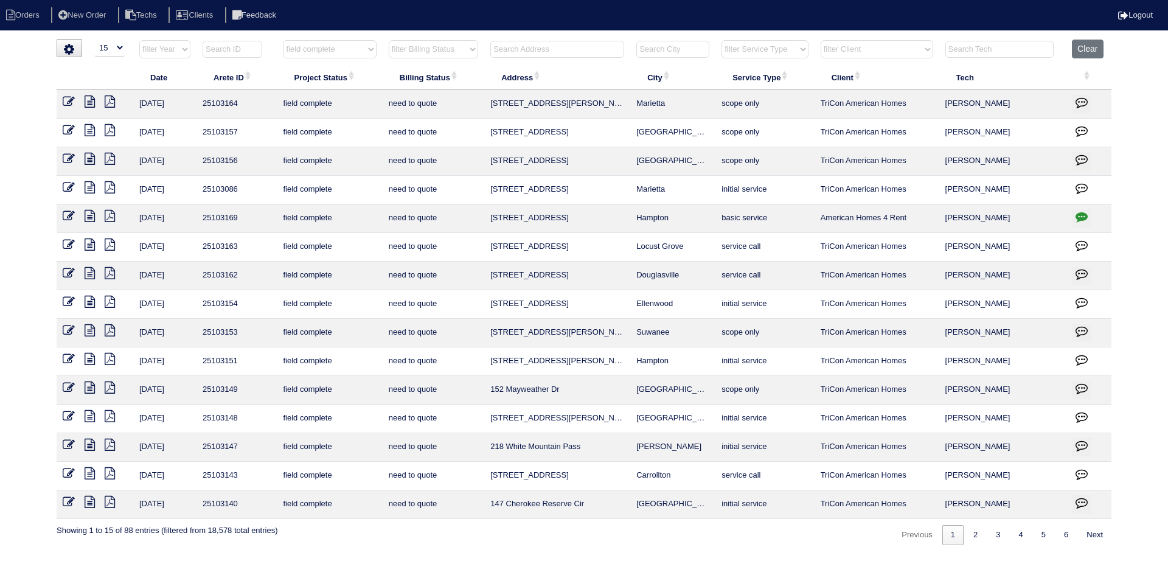
click at [86, 355] on icon at bounding box center [90, 359] width 10 height 12
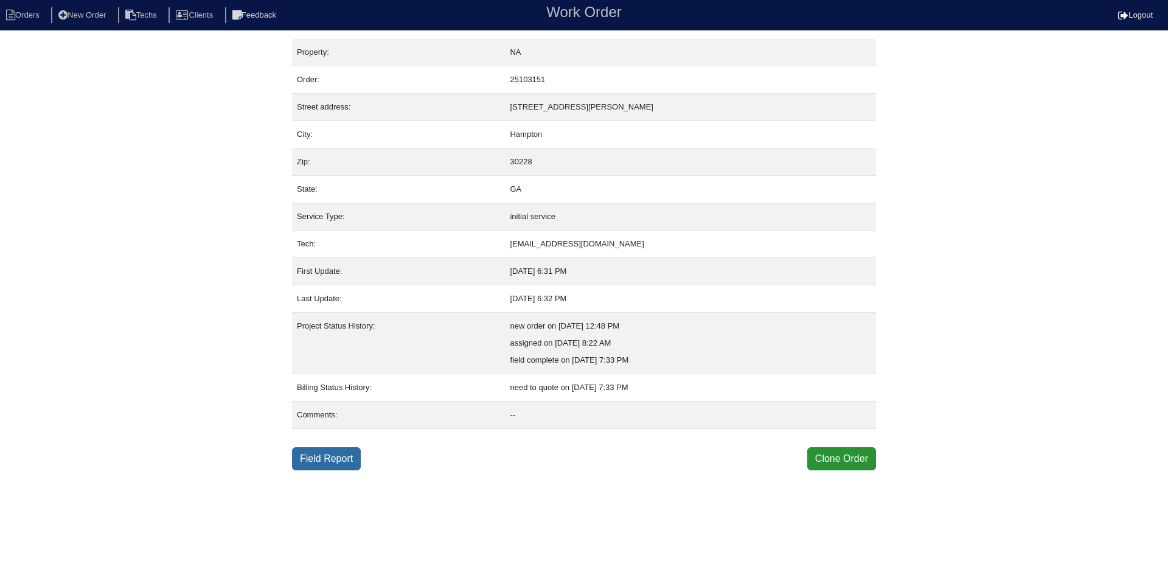
click at [330, 457] on link "Field Report" at bounding box center [326, 458] width 69 height 23
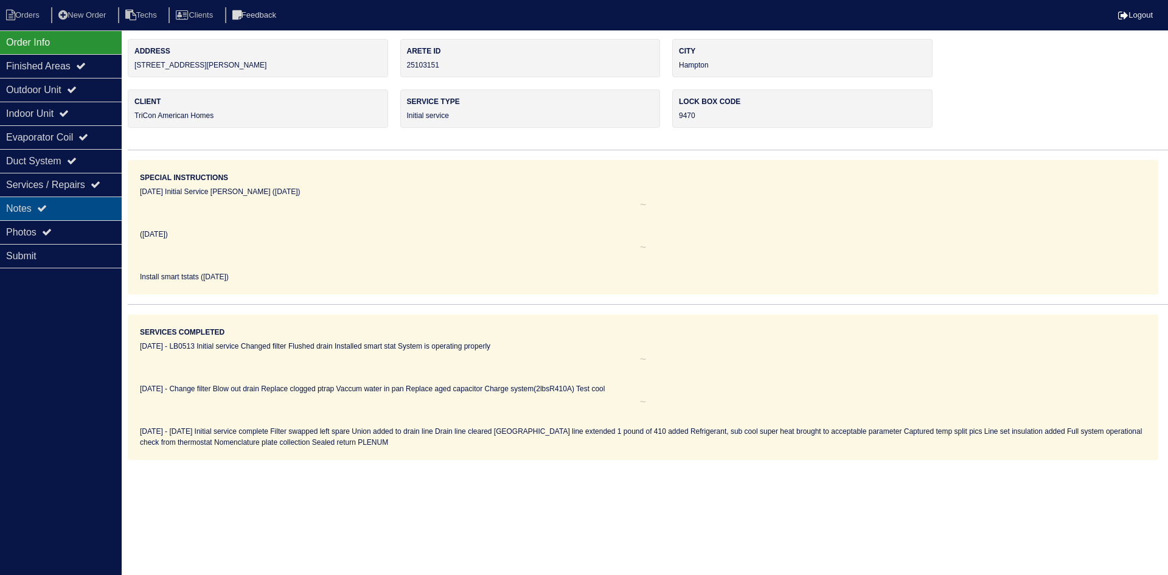
click at [80, 210] on div "Notes" at bounding box center [61, 208] width 122 height 24
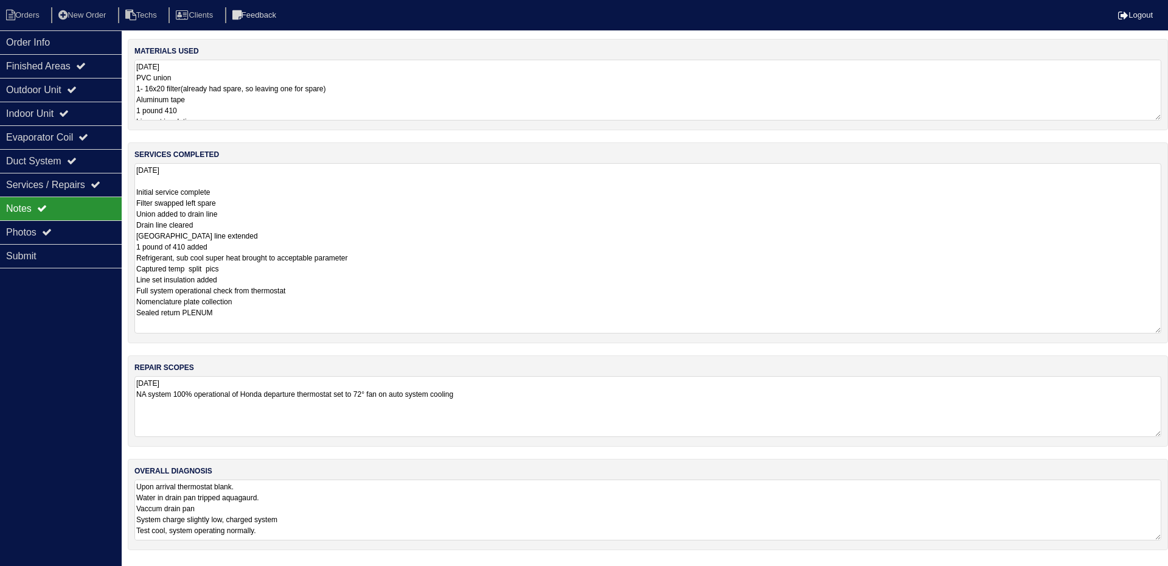
drag, startPoint x: 1156, startPoint y: 221, endPoint x: 1167, endPoint y: 330, distance: 110.1
click at [1167, 330] on div "services completed 8.27.25 Initial service complete Filter swapped left spare U…" at bounding box center [648, 242] width 1040 height 201
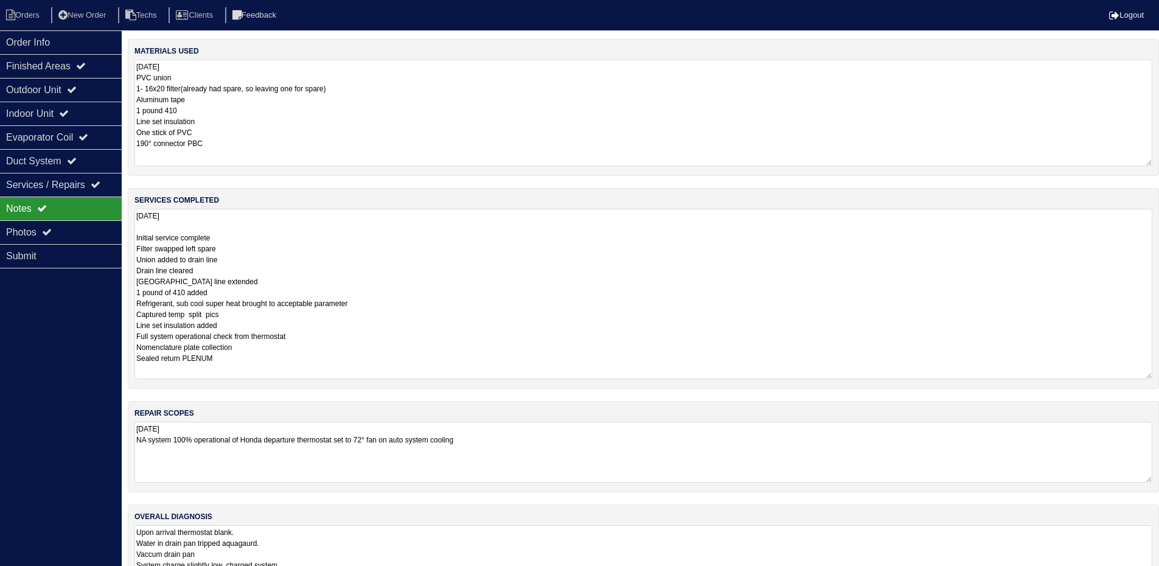
drag, startPoint x: 1159, startPoint y: 116, endPoint x: 1164, endPoint y: 162, distance: 45.8
click at [1159, 162] on html "Orders New Order Techs Clients Feedback Logout Orders New Order Users Clients M…" at bounding box center [579, 304] width 1159 height 608
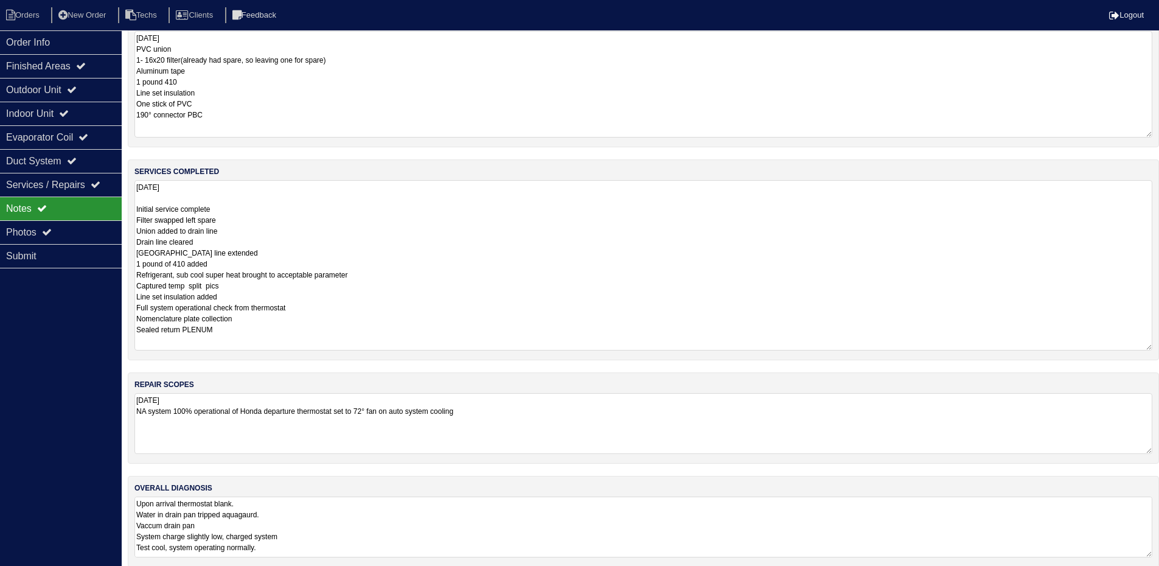
scroll to position [42, 0]
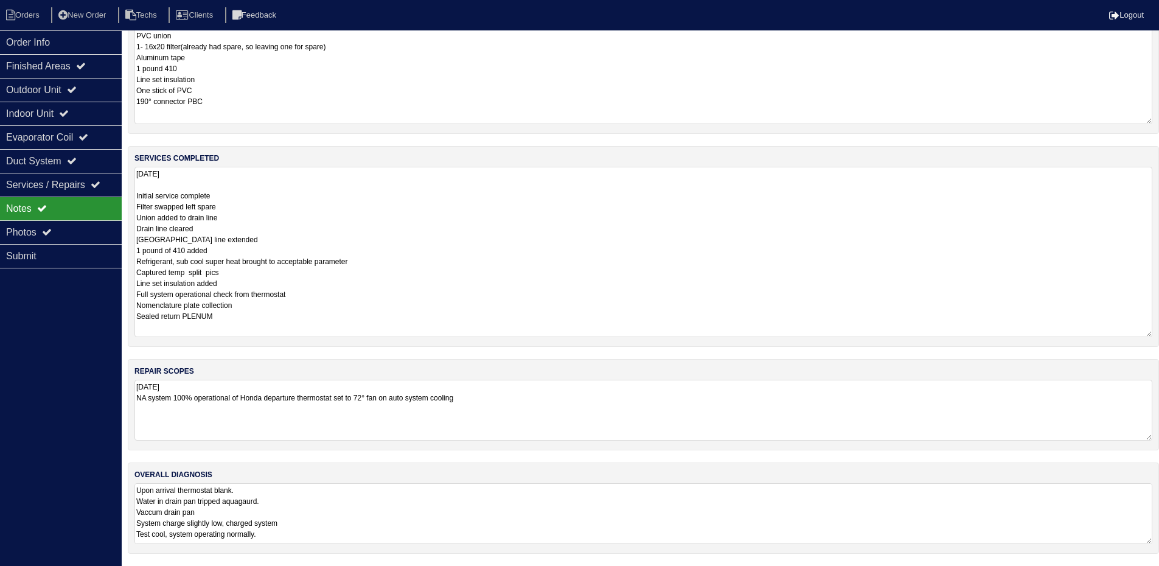
click at [654, 475] on div "overall diagnosis Upon arrival thermostat blank. Water in drain pan tripped aqu…" at bounding box center [643, 507] width 1031 height 91
click at [586, 512] on textarea "Upon arrival thermostat blank. Water in drain pan tripped aquagaurd. Vaccum dra…" at bounding box center [643, 513] width 1018 height 61
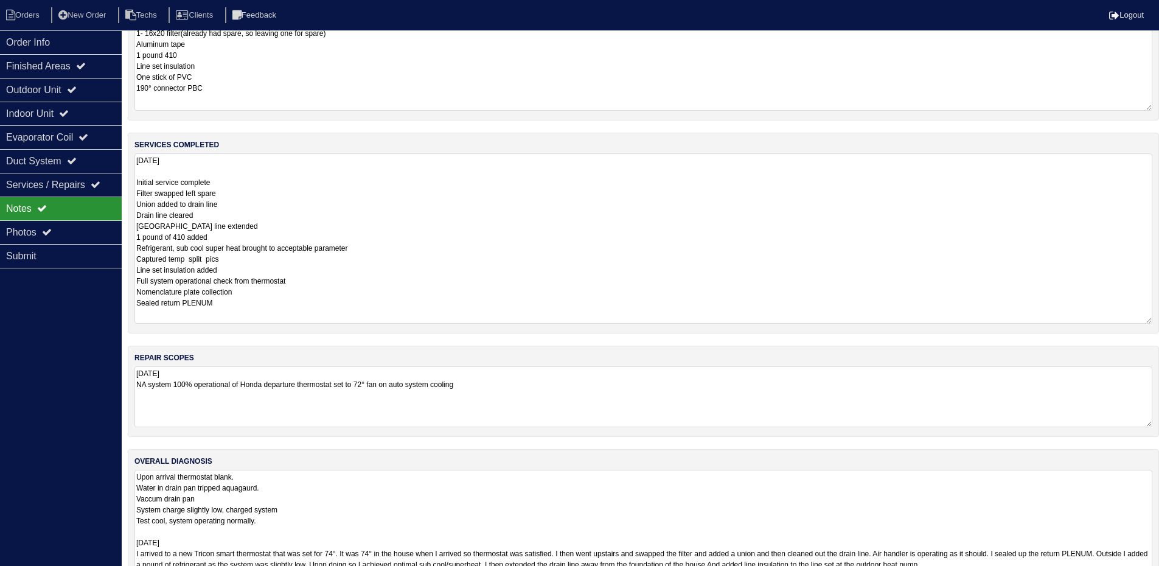
scroll to position [0, 0]
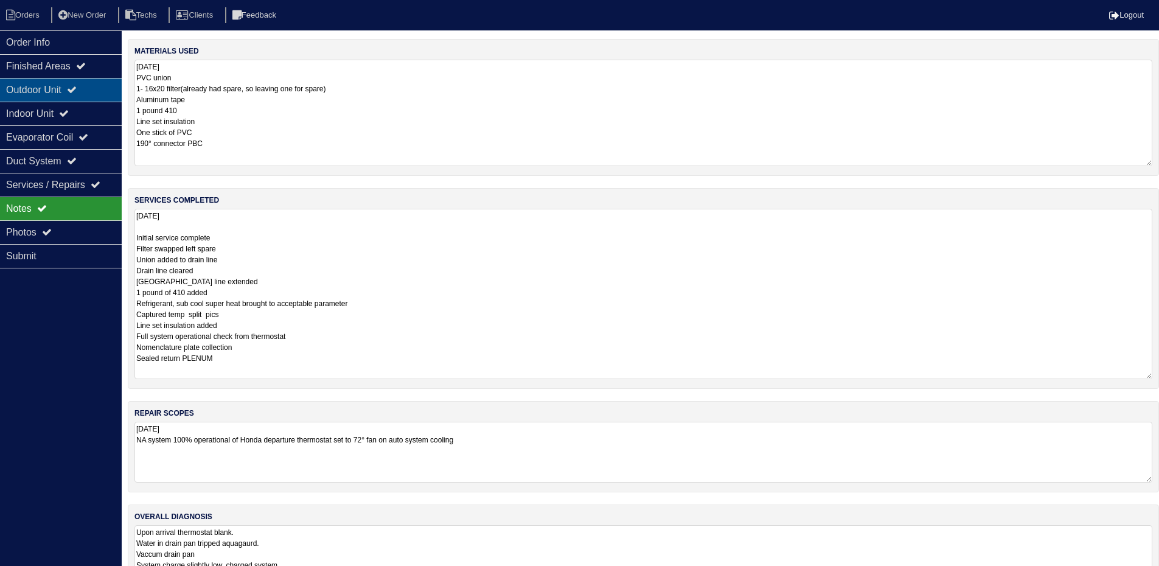
click at [47, 89] on div "Outdoor Unit" at bounding box center [61, 90] width 122 height 24
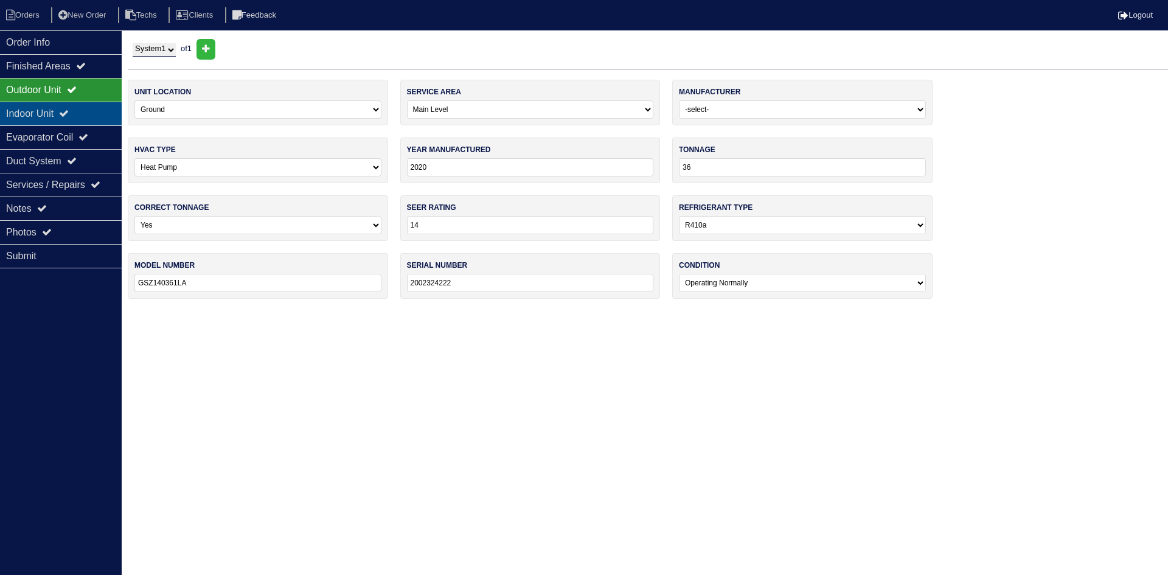
click at [59, 116] on div "Indoor Unit" at bounding box center [61, 114] width 122 height 24
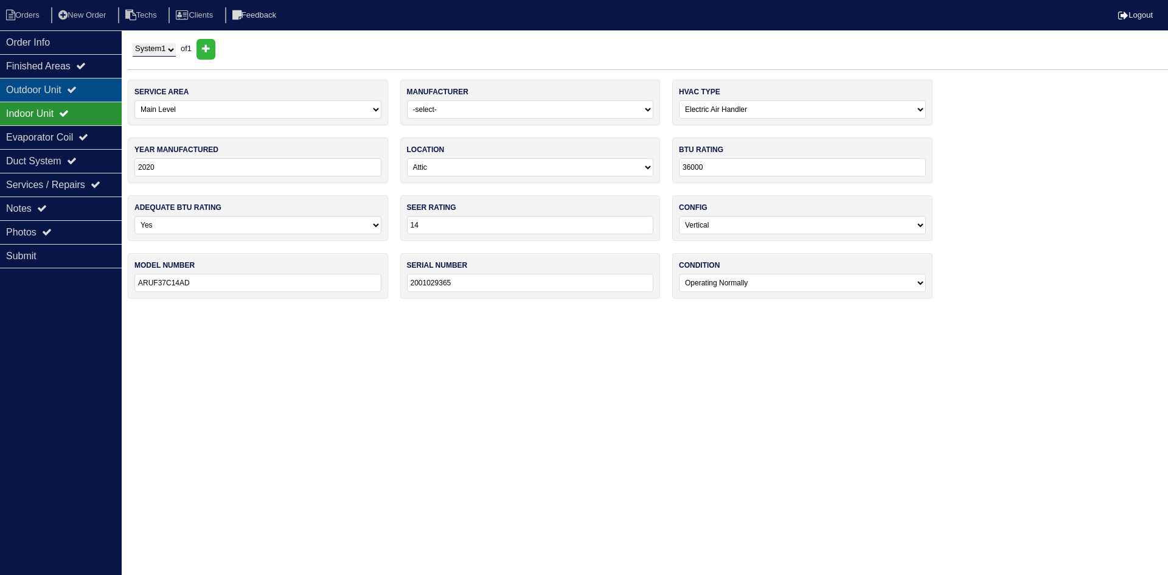
click at [77, 90] on icon at bounding box center [72, 90] width 10 height 10
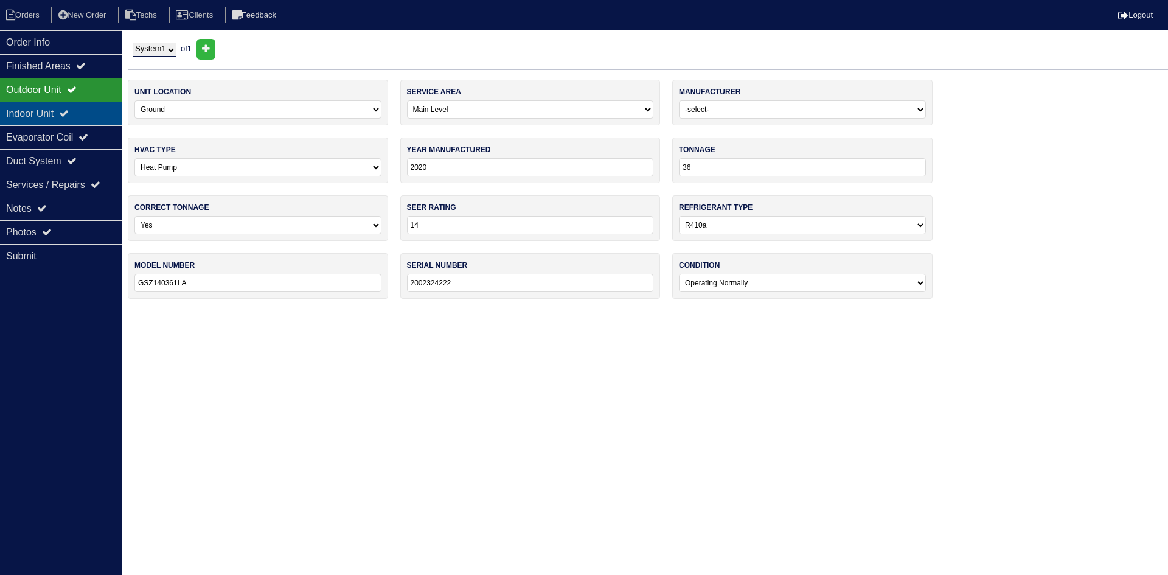
click at [69, 117] on icon at bounding box center [64, 113] width 10 height 10
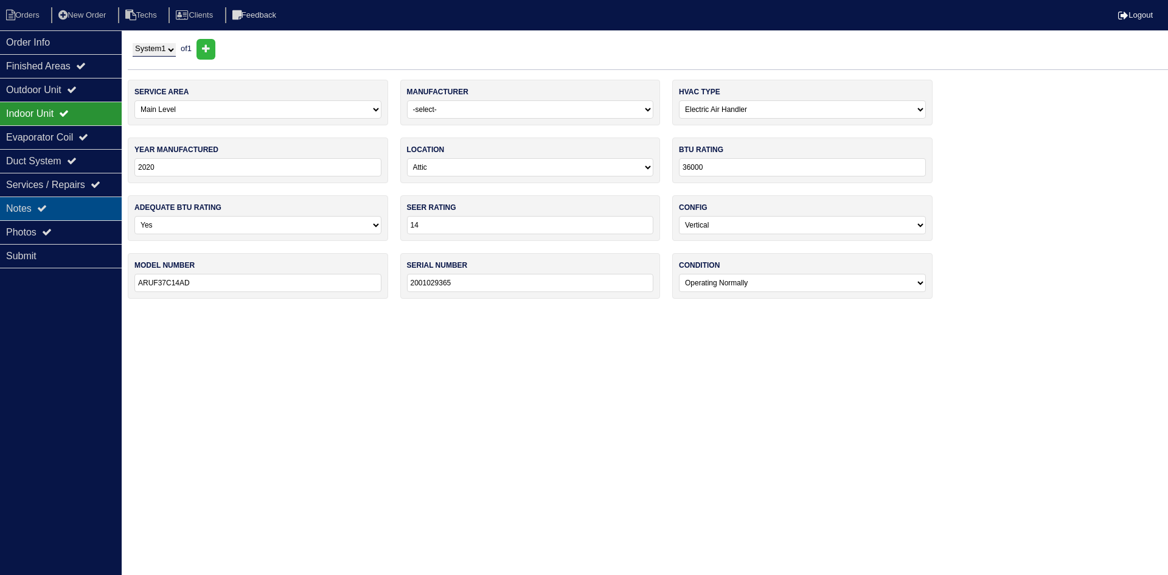
click at [77, 208] on div "Notes" at bounding box center [61, 208] width 122 height 24
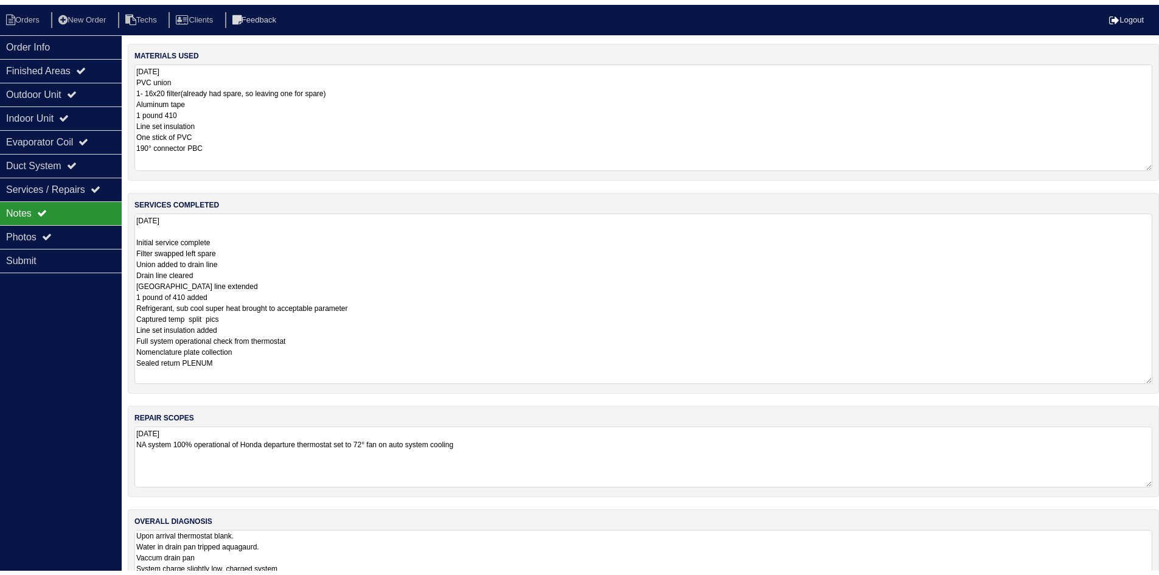
scroll to position [42, 0]
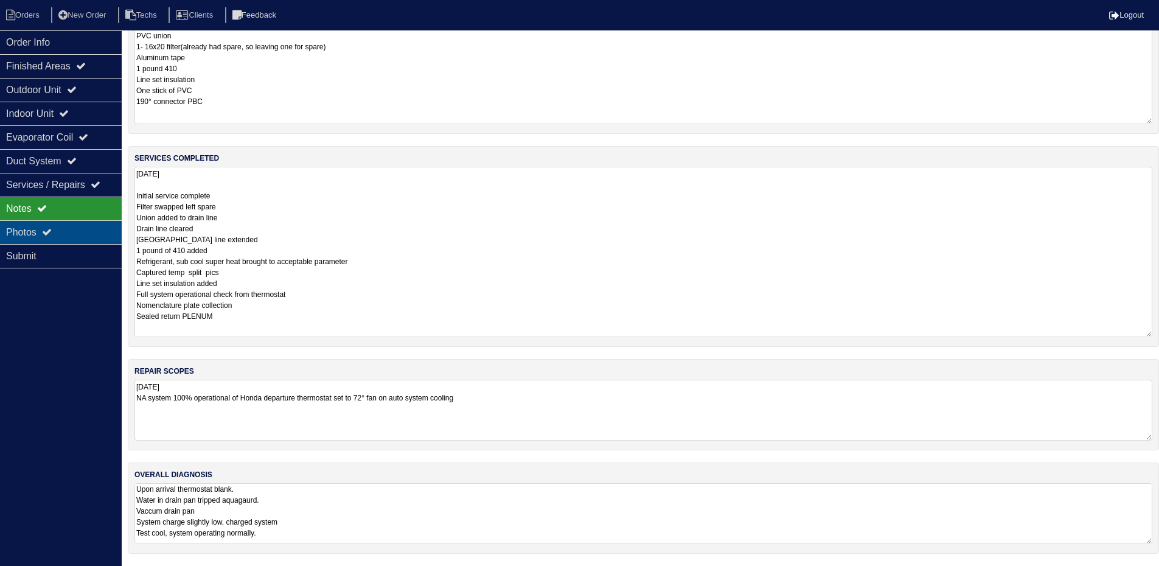
drag, startPoint x: 60, startPoint y: 235, endPoint x: 192, endPoint y: 248, distance: 132.6
click at [60, 235] on div "Photos" at bounding box center [61, 232] width 122 height 24
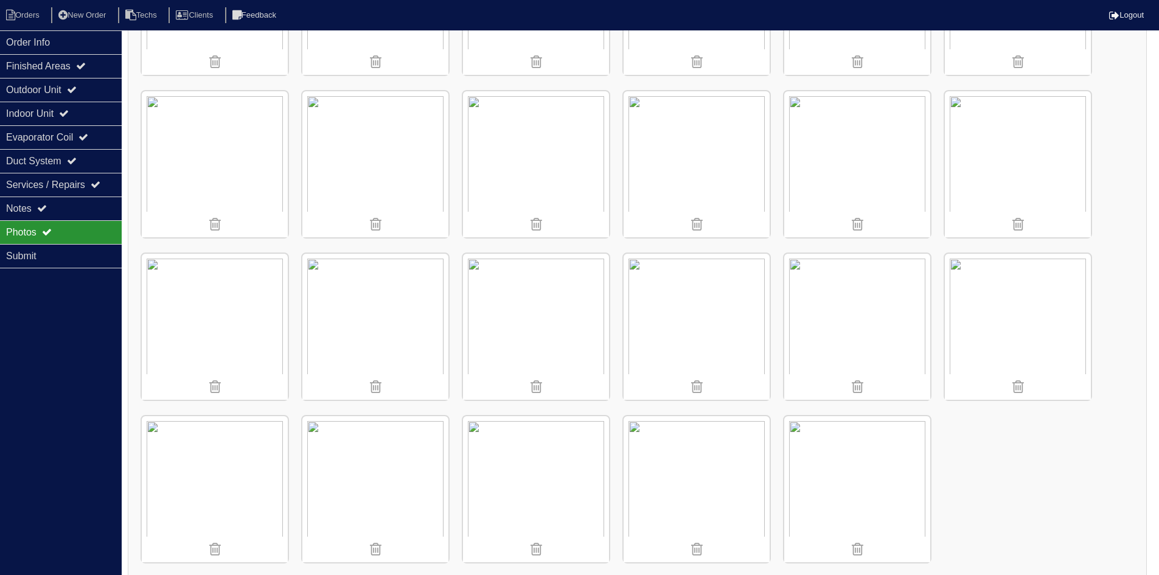
scroll to position [794, 0]
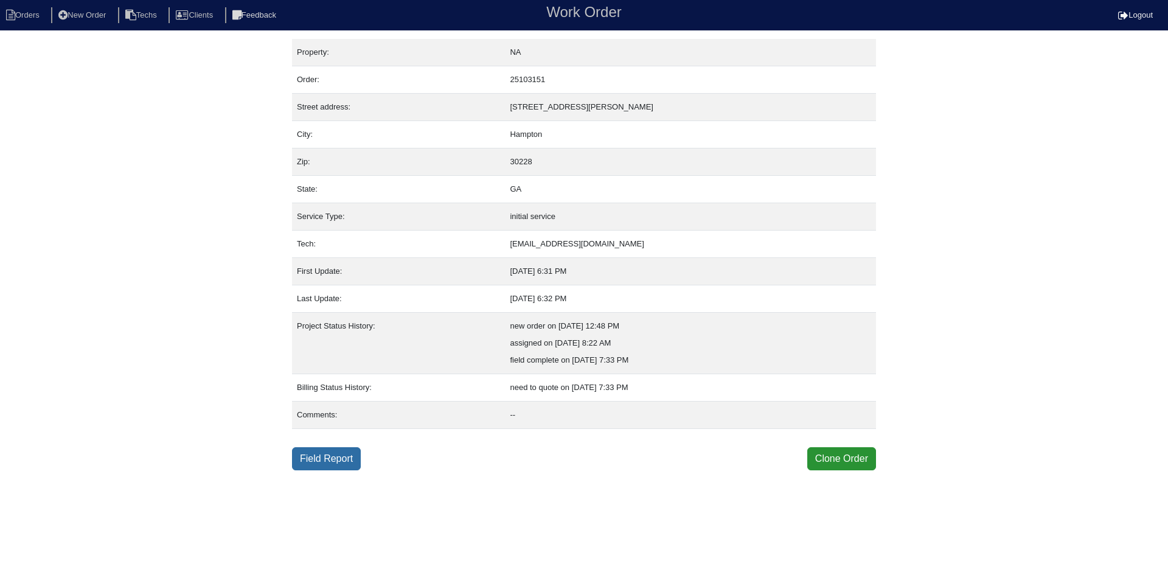
click at [331, 459] on link "Field Report" at bounding box center [326, 458] width 69 height 23
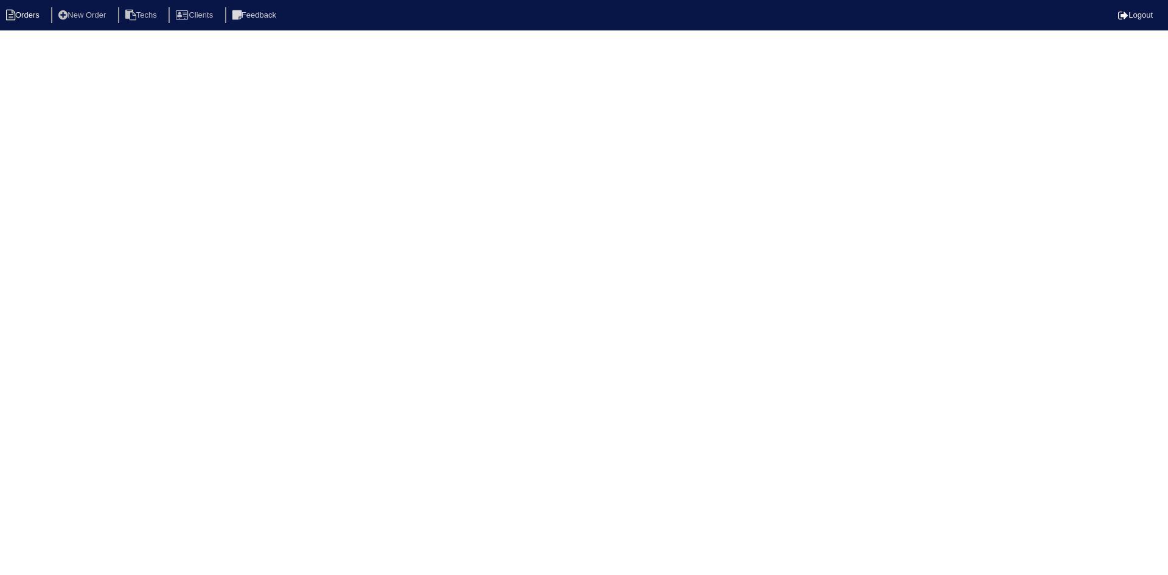
click at [22, 11] on li "Orders" at bounding box center [24, 15] width 49 height 16
select select "15"
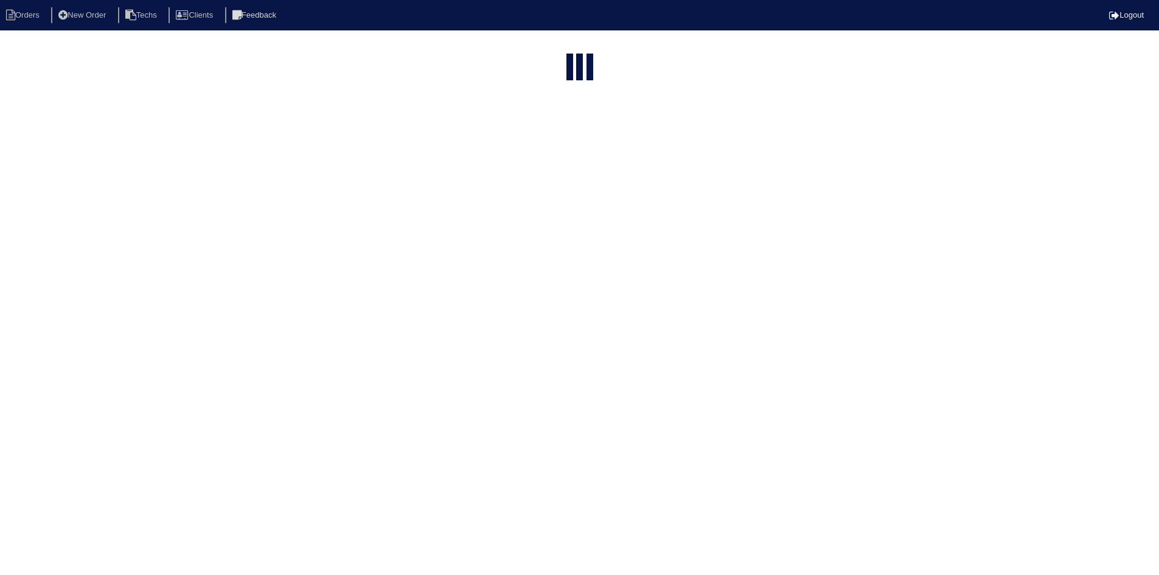
select select "field complete"
select select "need to quote"
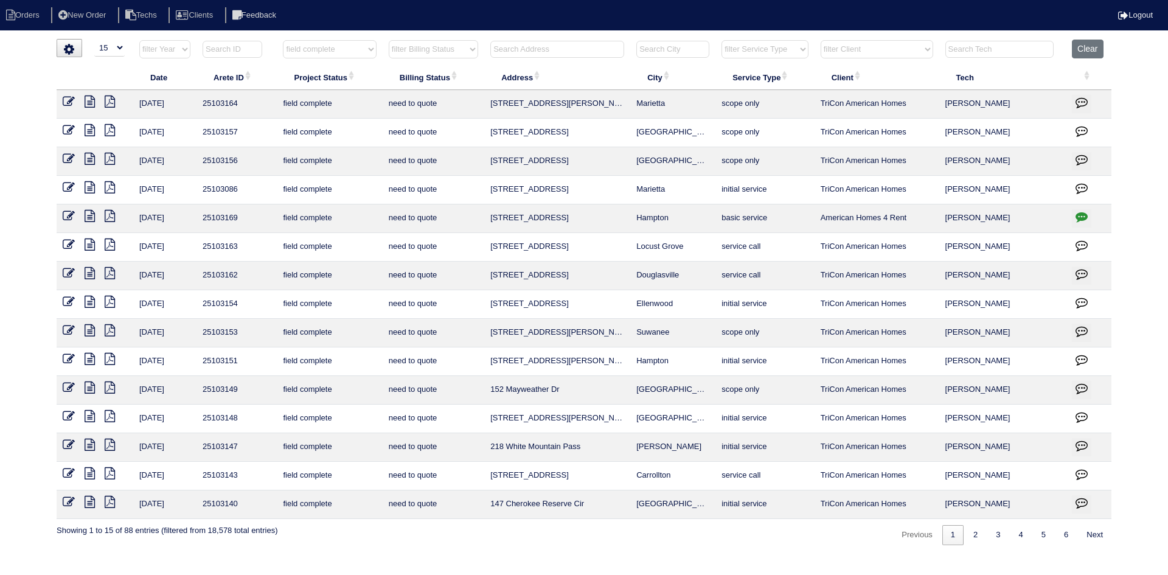
click at [88, 330] on icon at bounding box center [90, 330] width 10 height 12
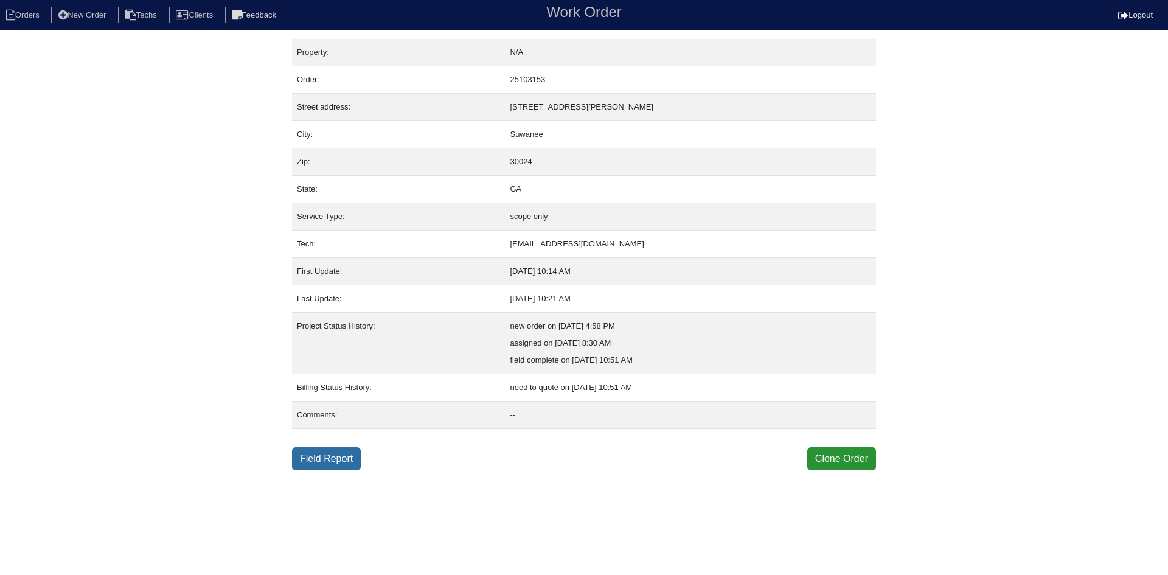
click at [322, 453] on link "Field Report" at bounding box center [326, 458] width 69 height 23
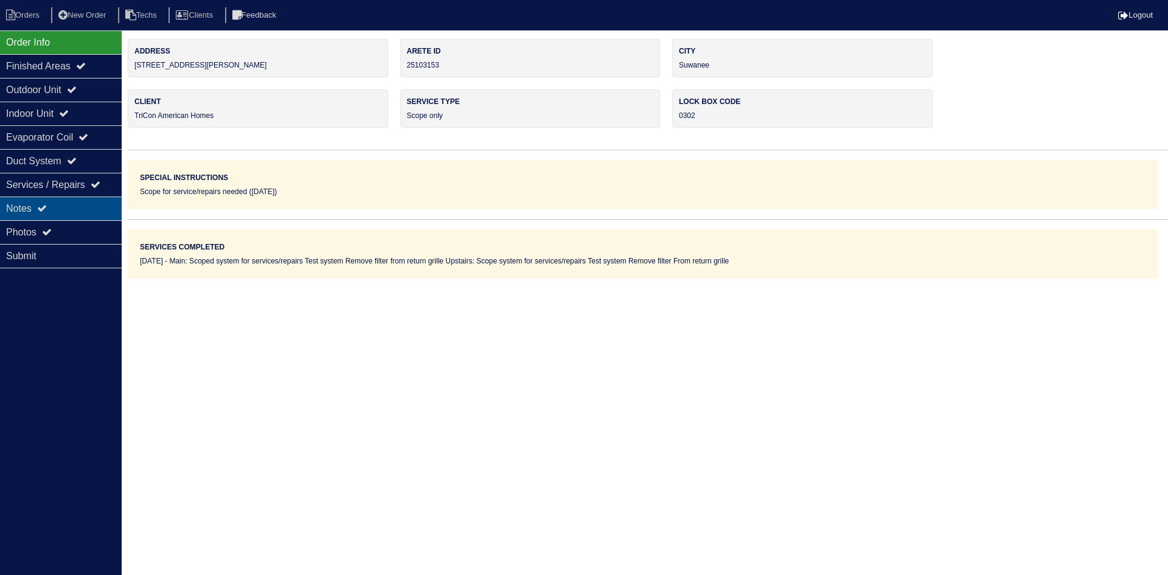
click at [66, 202] on div "Notes" at bounding box center [61, 208] width 122 height 24
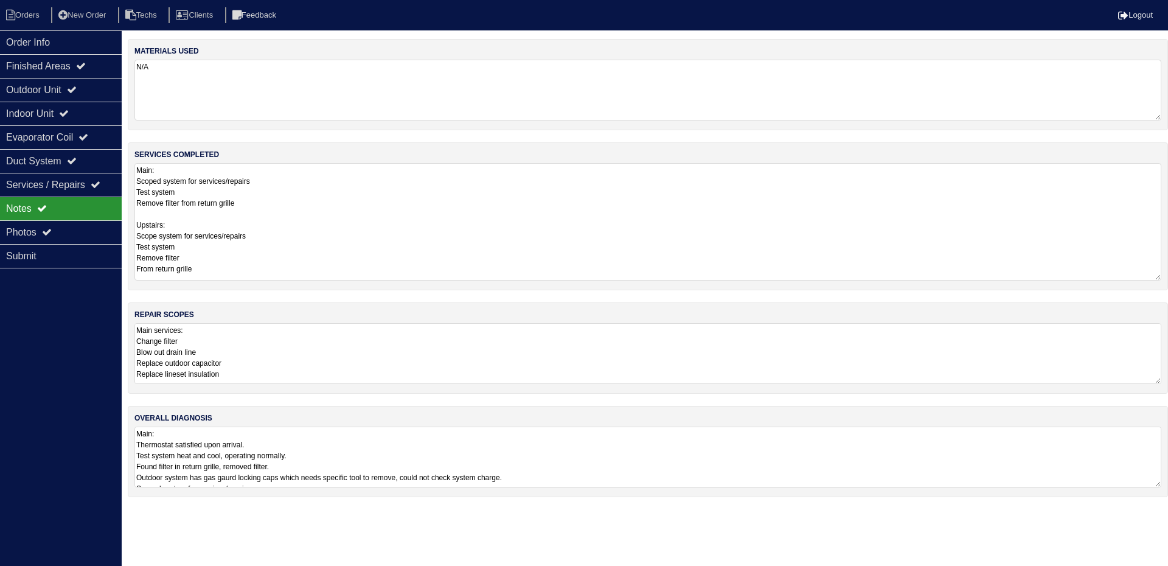
drag, startPoint x: 1158, startPoint y: 218, endPoint x: 1156, endPoint y: 274, distance: 56.6
click at [1156, 274] on textarea "Main: Scoped system for services/repairs Test system Remove filter from return …" at bounding box center [647, 221] width 1027 height 117
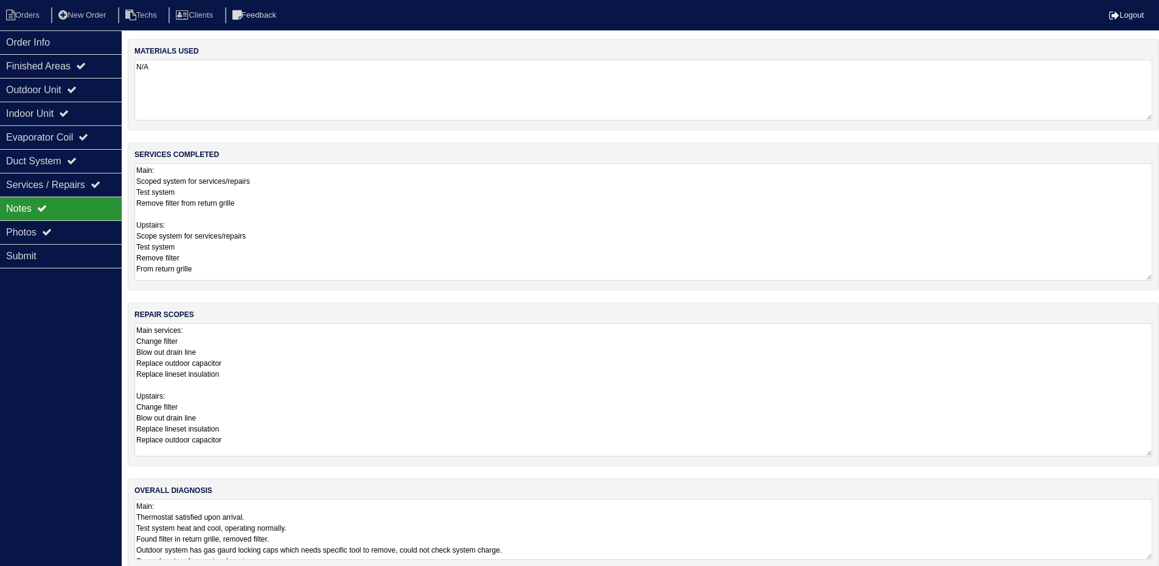
drag, startPoint x: 1159, startPoint y: 382, endPoint x: 1163, endPoint y: 454, distance: 72.5
click at [1159, 454] on html "Orders New Order Techs Clients Feedback Logout Orders New Order Users Clients M…" at bounding box center [579, 291] width 1159 height 582
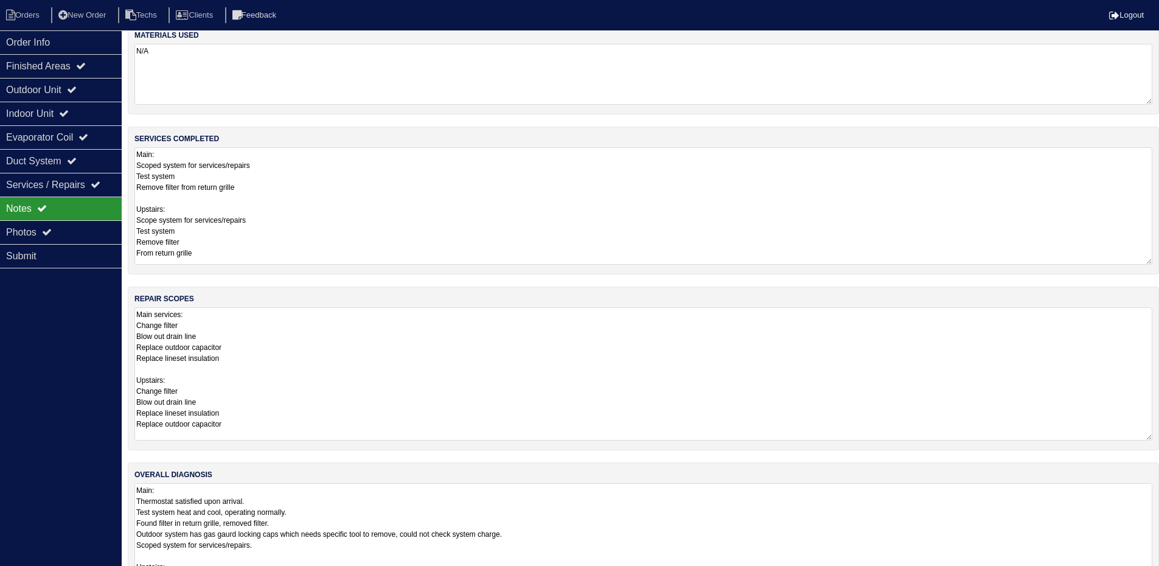
drag, startPoint x: 1148, startPoint y: 539, endPoint x: 1148, endPoint y: 600, distance: 61.4
click at [1148, 574] on html "Orders New Order Techs Clients Feedback Logout Orders New Order Users Clients M…" at bounding box center [579, 306] width 1159 height 644
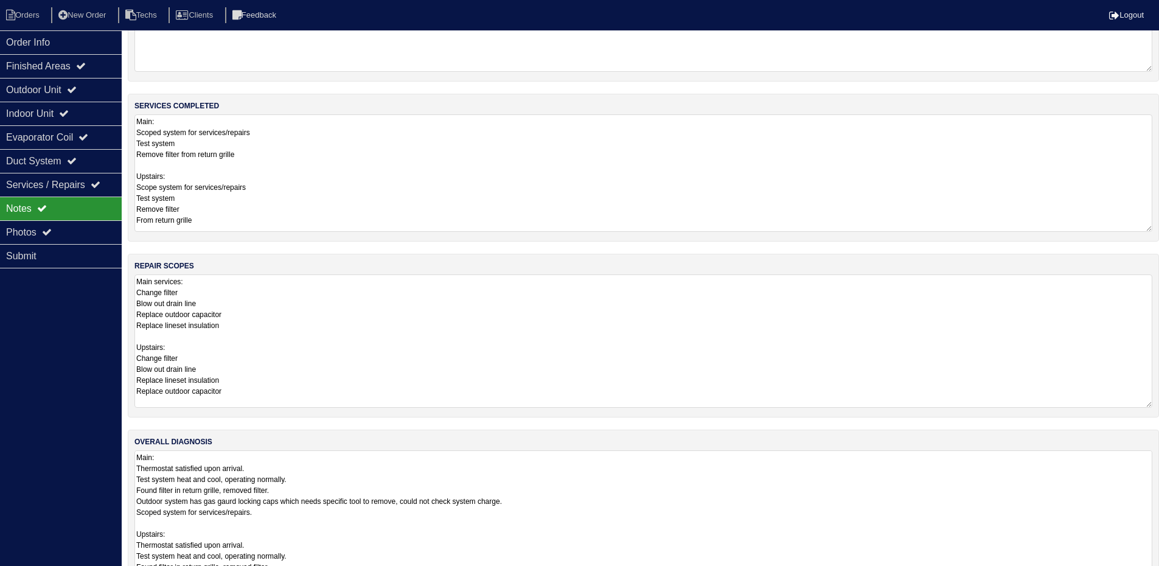
scroll to position [77, 0]
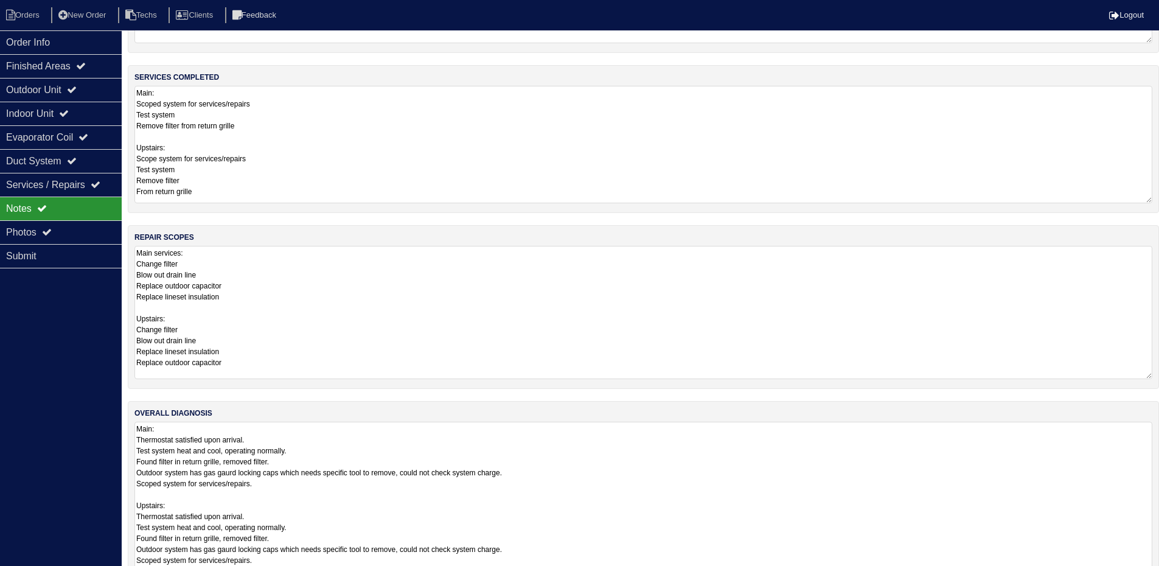
drag, startPoint x: 1147, startPoint y: 540, endPoint x: 1167, endPoint y: 603, distance: 66.4
click at [1159, 574] on html "Orders New Order Techs Clients Feedback Logout Orders New Order Users Clients M…" at bounding box center [579, 276] width 1159 height 706
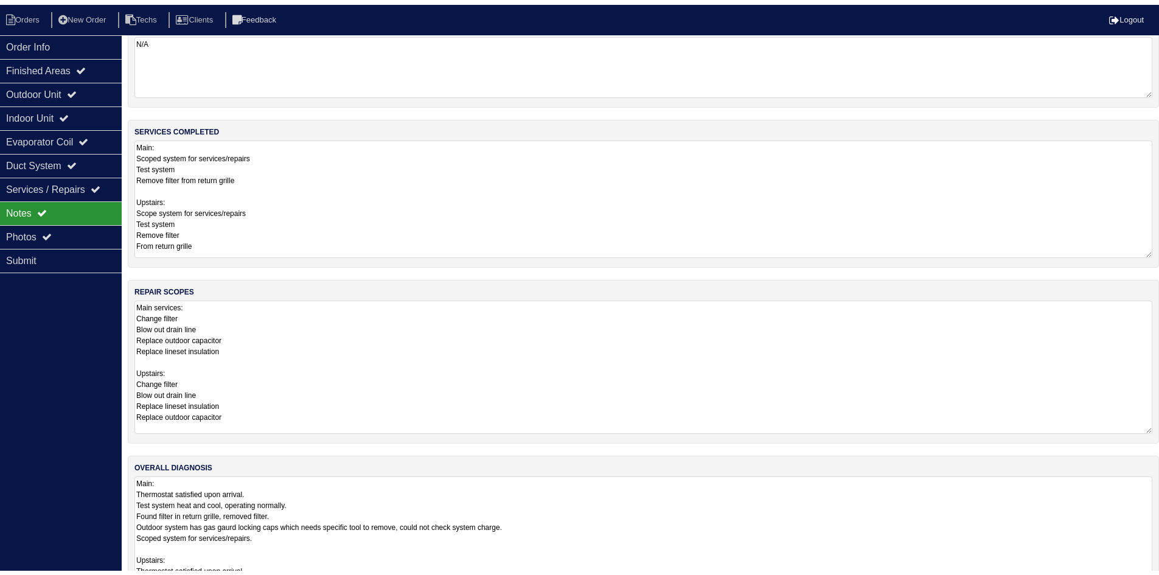
scroll to position [0, 0]
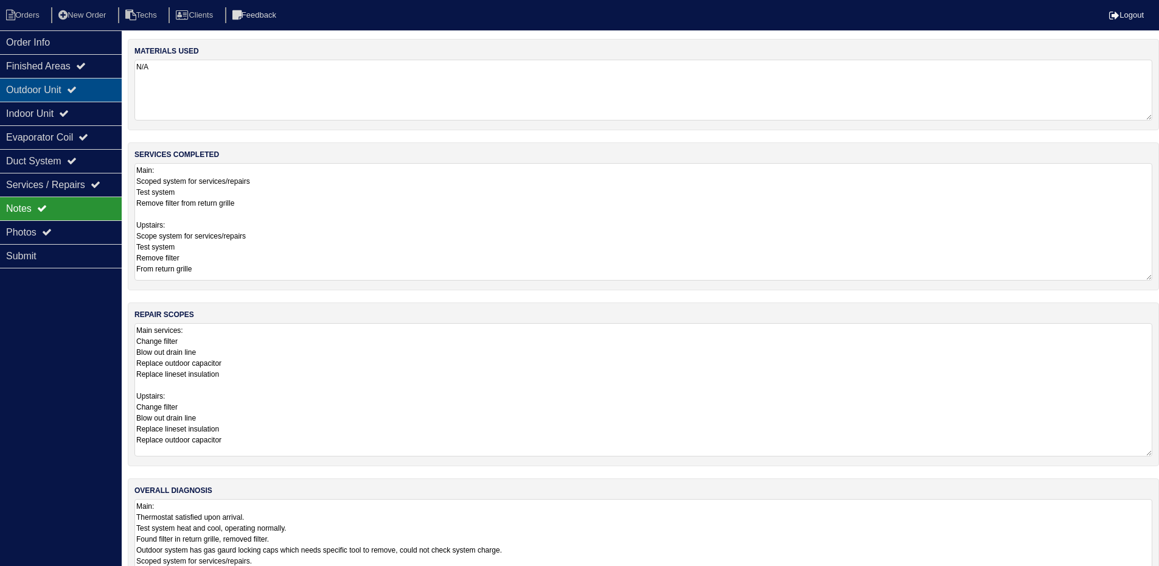
click at [57, 92] on div "Outdoor Unit" at bounding box center [61, 90] width 122 height 24
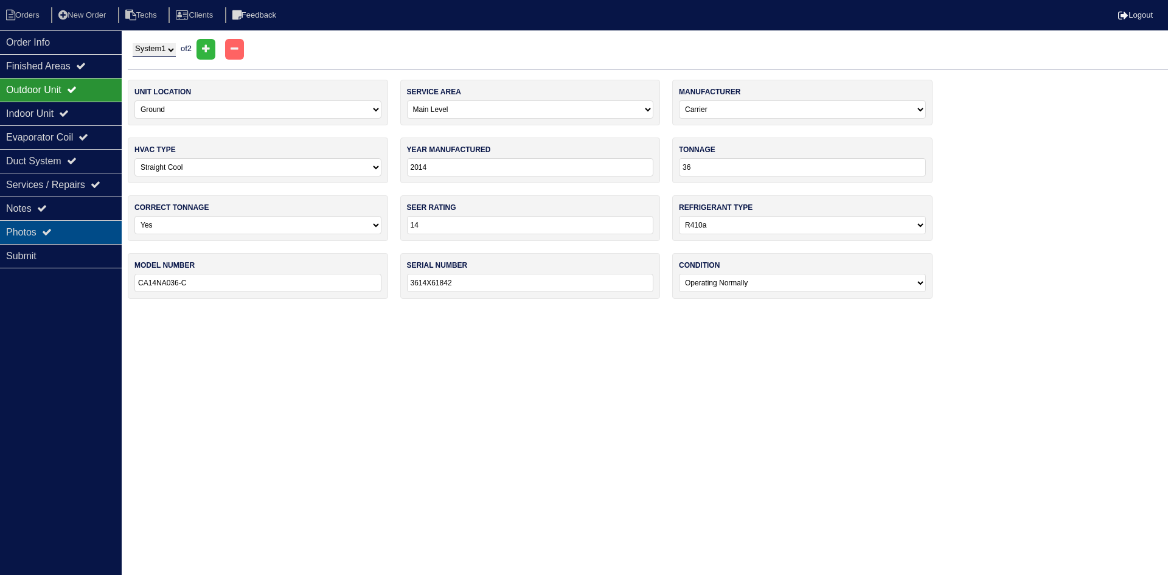
click at [71, 235] on div "Photos" at bounding box center [61, 232] width 122 height 24
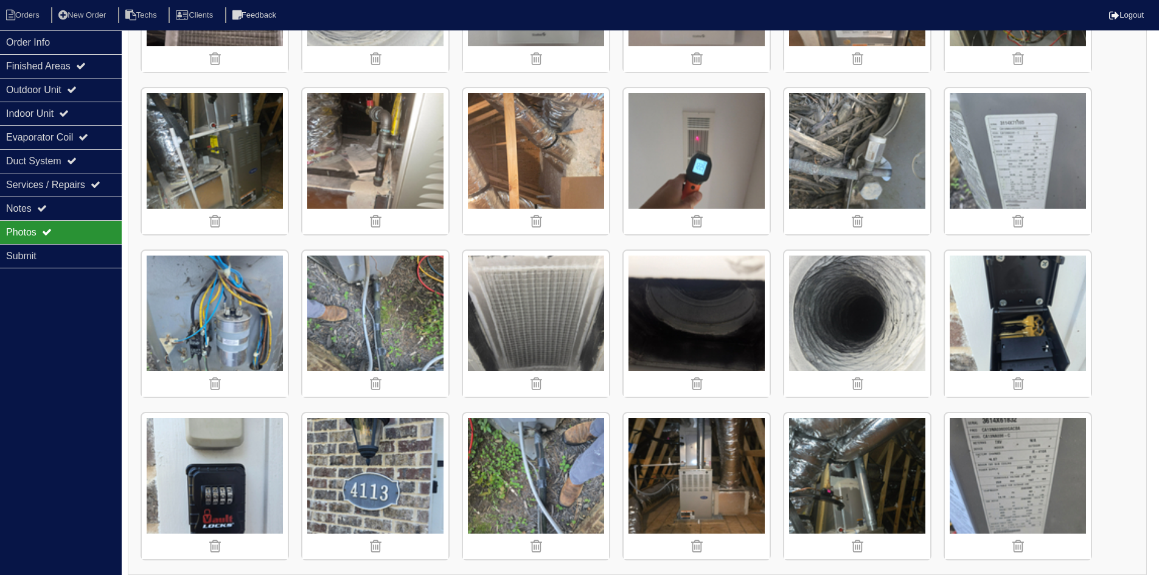
scroll to position [1441, 0]
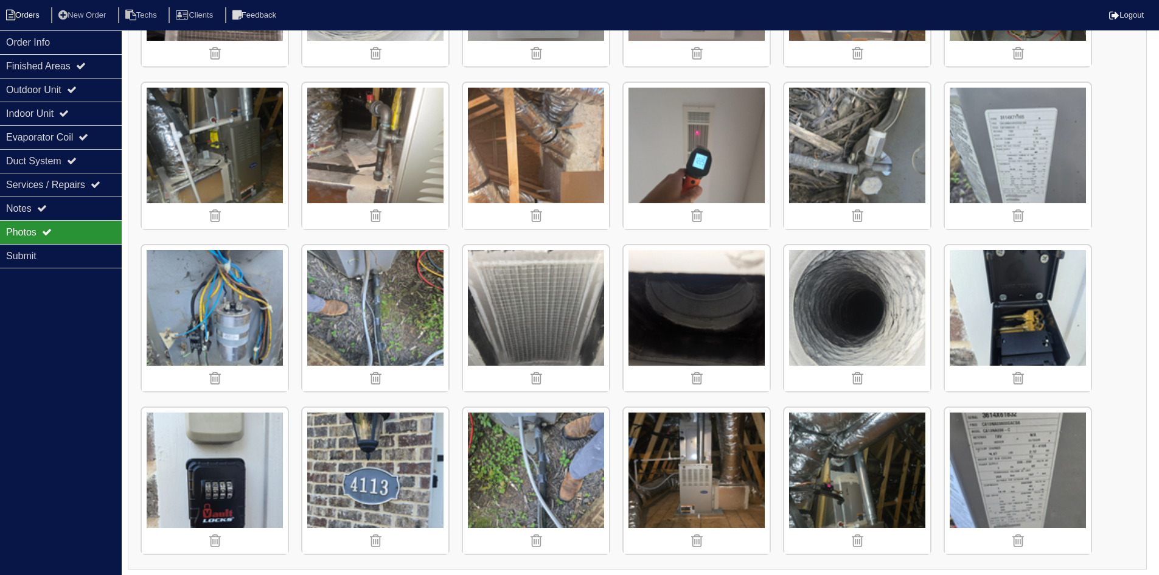
click at [25, 17] on li "Orders" at bounding box center [24, 15] width 49 height 16
select select "15"
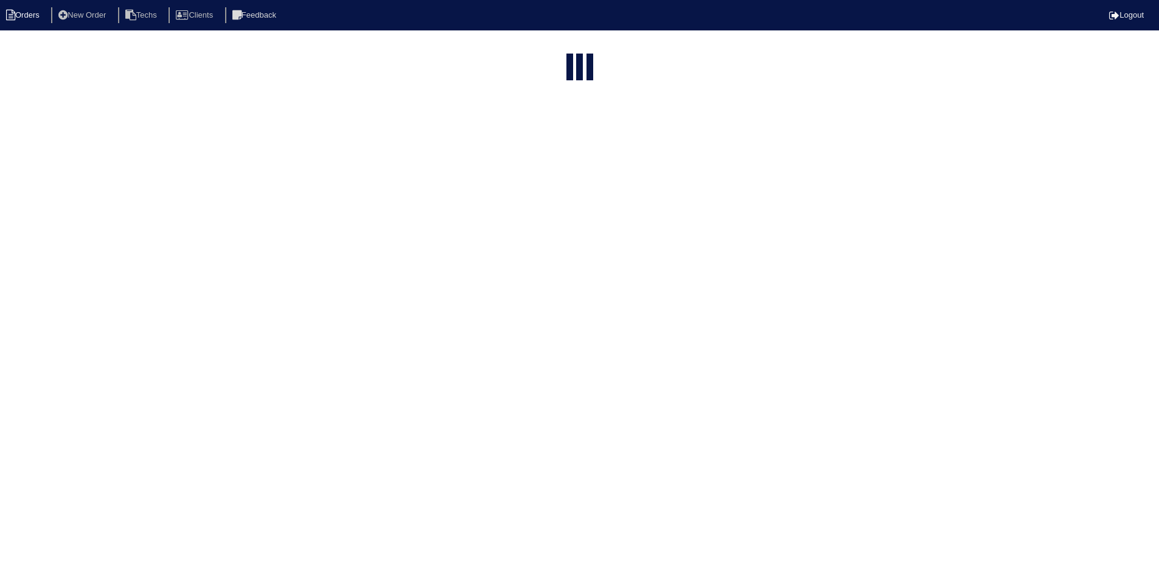
select select "field complete"
select select "need to quote"
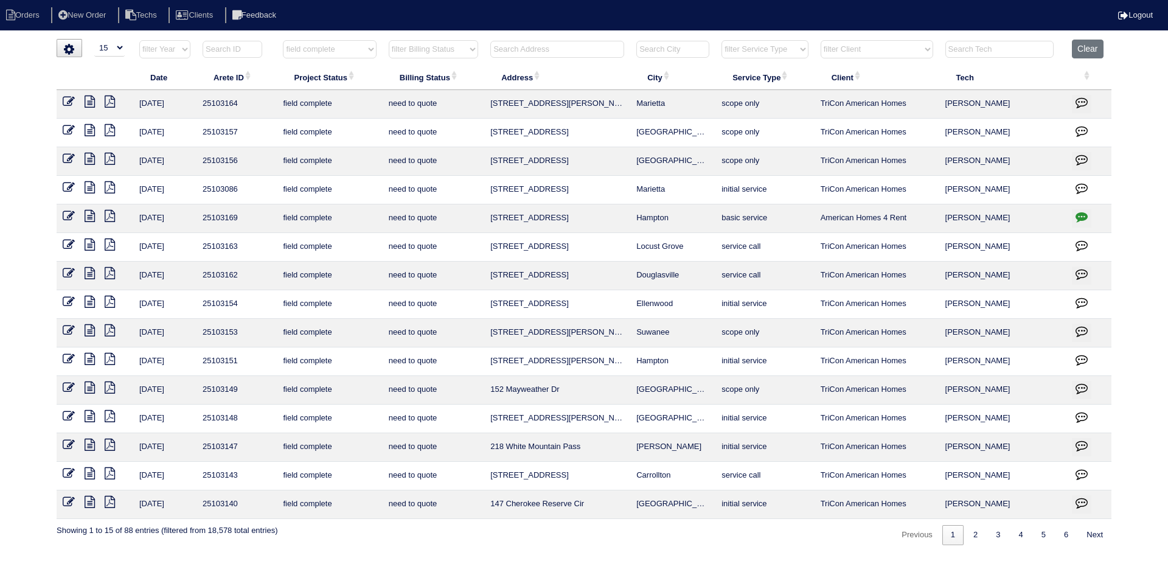
click at [89, 330] on icon at bounding box center [90, 330] width 10 height 12
click at [1080, 216] on icon "button" at bounding box center [1082, 216] width 12 height 12
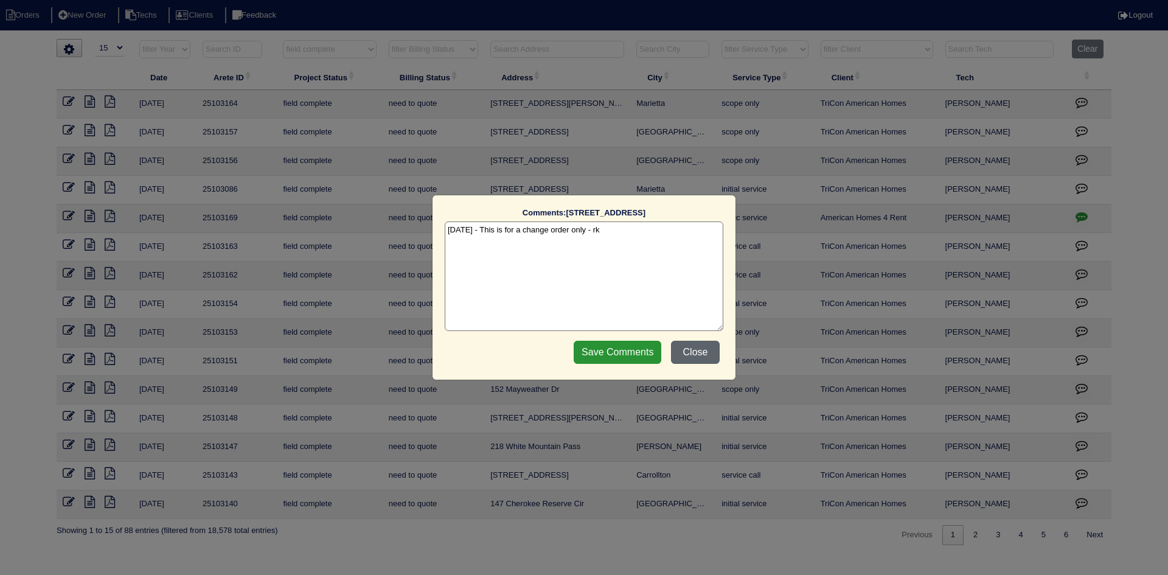
click at [706, 352] on button "Close" at bounding box center [695, 352] width 49 height 23
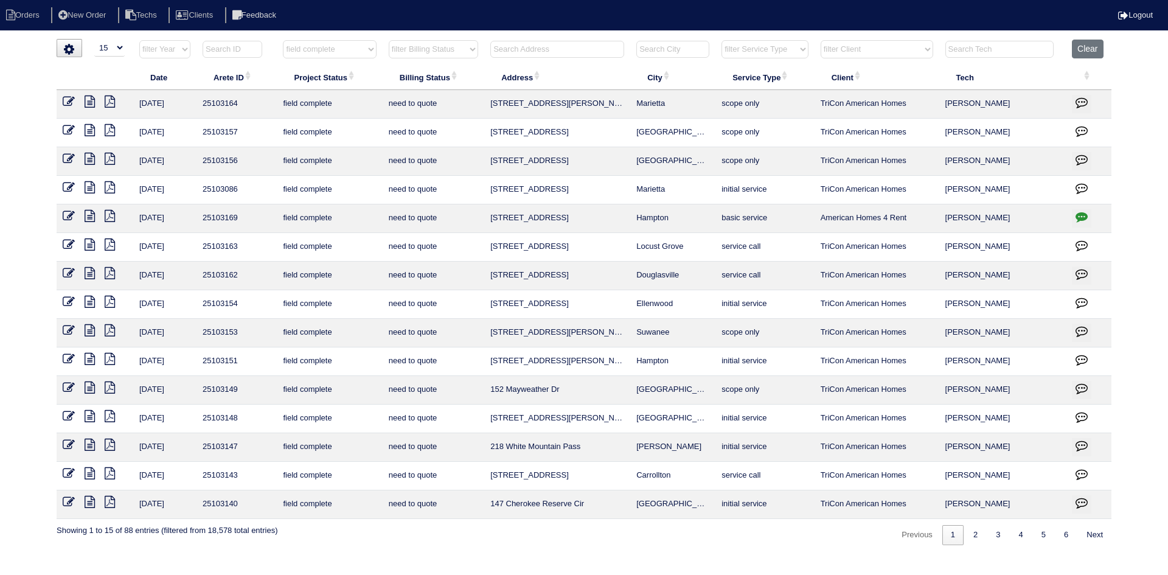
click at [68, 215] on icon at bounding box center [69, 216] width 12 height 12
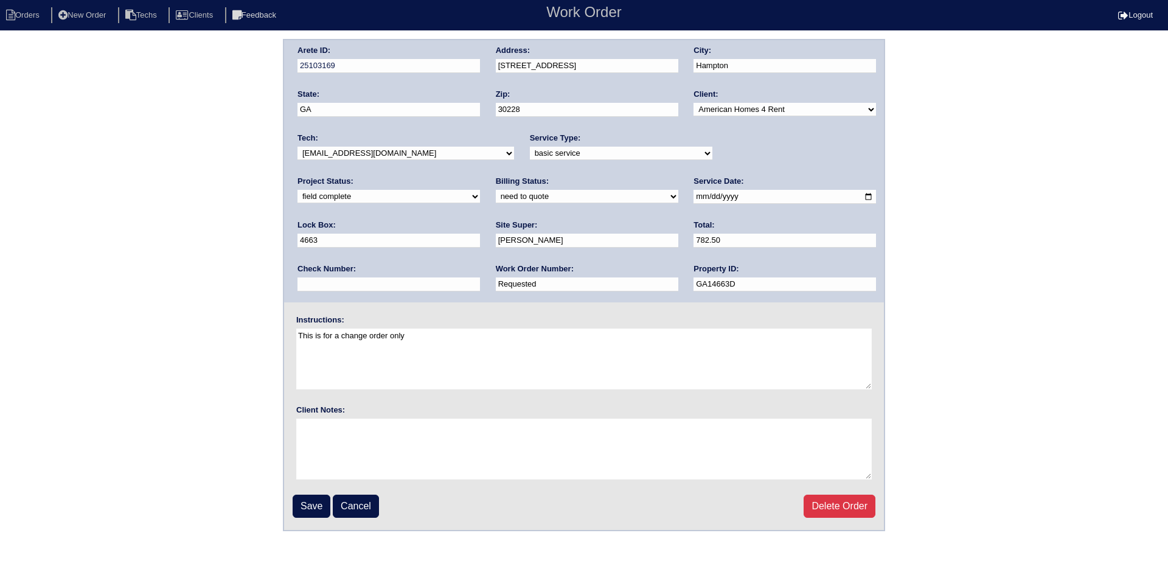
click at [496, 198] on select "need to quote quoted need to invoice invoiced paid warranty purchase order need…" at bounding box center [587, 196] width 183 height 13
select select "purchase order needed"
click at [496, 190] on select "need to quote quoted need to invoice invoiced paid warranty purchase order need…" at bounding box center [587, 196] width 183 height 13
click at [315, 508] on input "Save" at bounding box center [312, 506] width 38 height 23
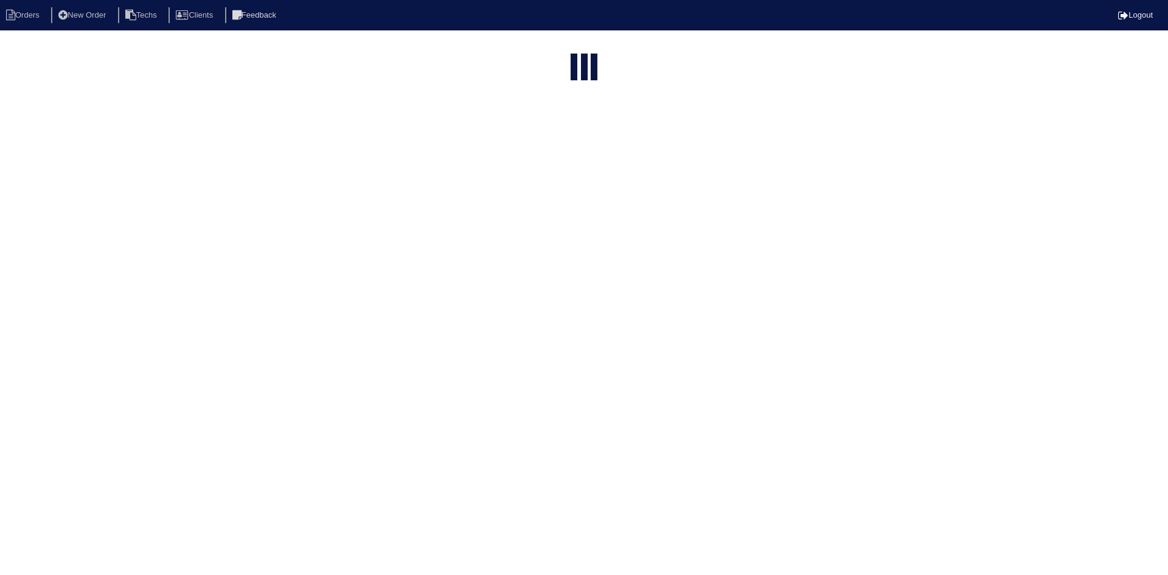
select select "15"
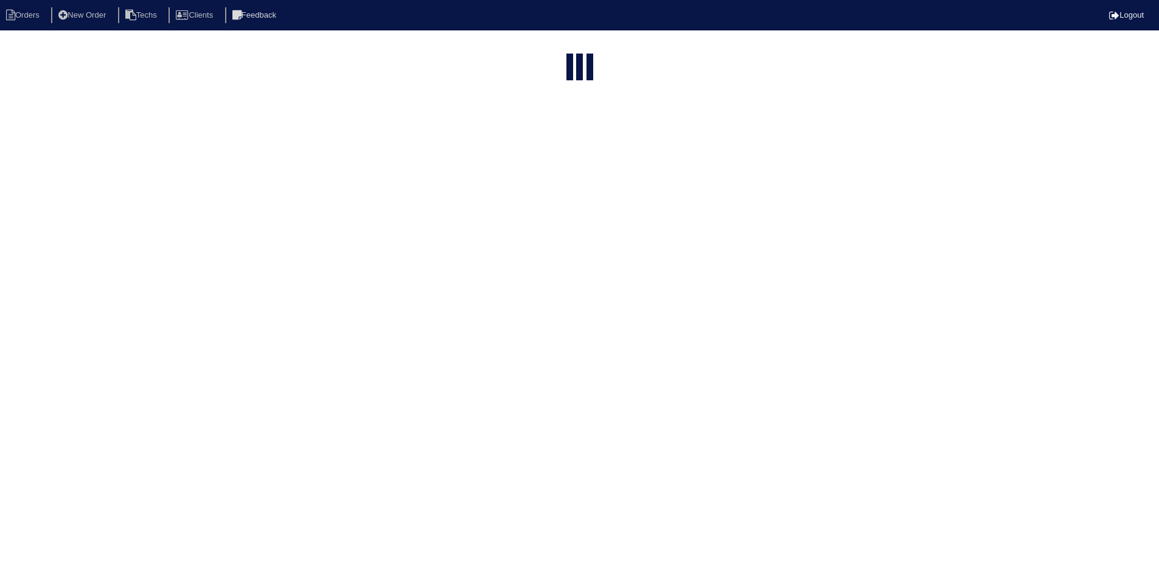
select select "field complete"
select select "need to quote"
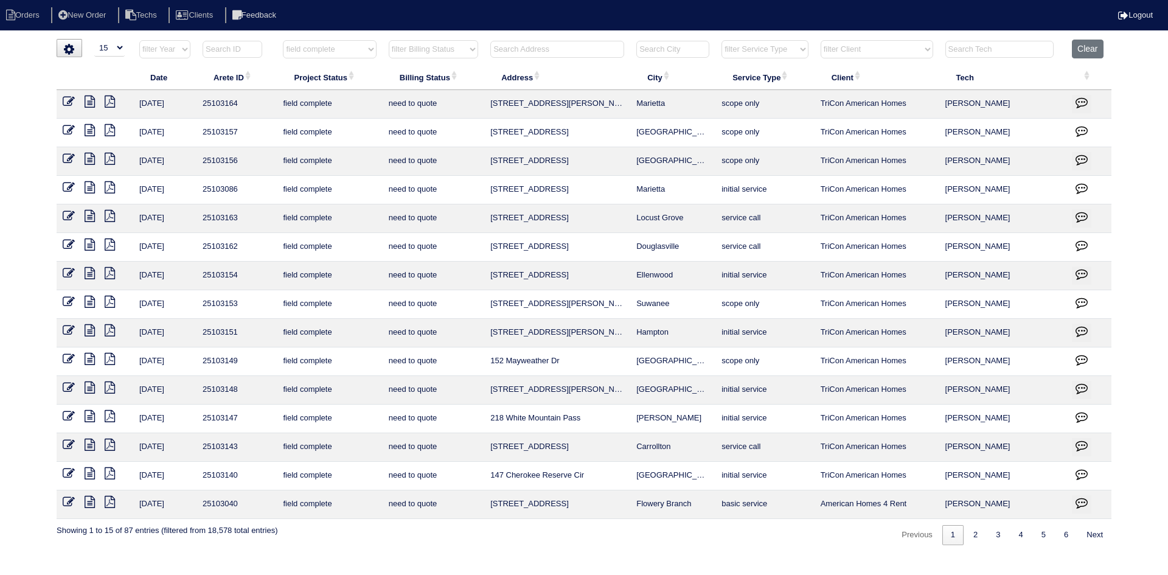
click at [89, 299] on icon at bounding box center [90, 302] width 10 height 12
click at [1080, 299] on icon "button" at bounding box center [1082, 302] width 12 height 12
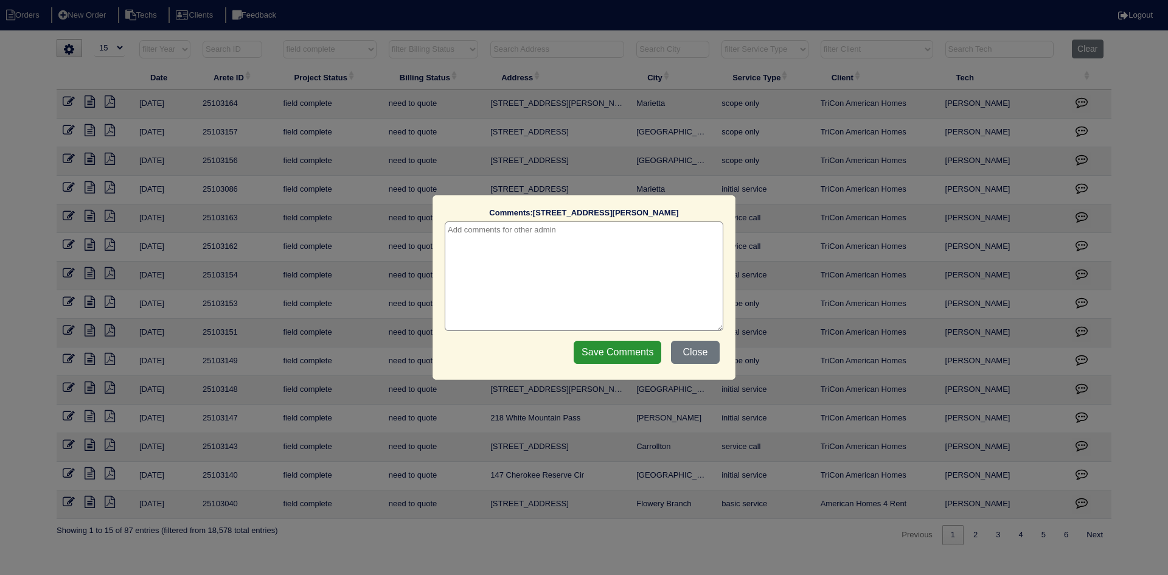
click at [579, 240] on textarea at bounding box center [584, 276] width 279 height 110
type textarea "8/28/25 - Unable to check pressures due to lockig caps on outdoor units - texte…"
click at [594, 348] on input "Save Comments" at bounding box center [618, 352] width 88 height 23
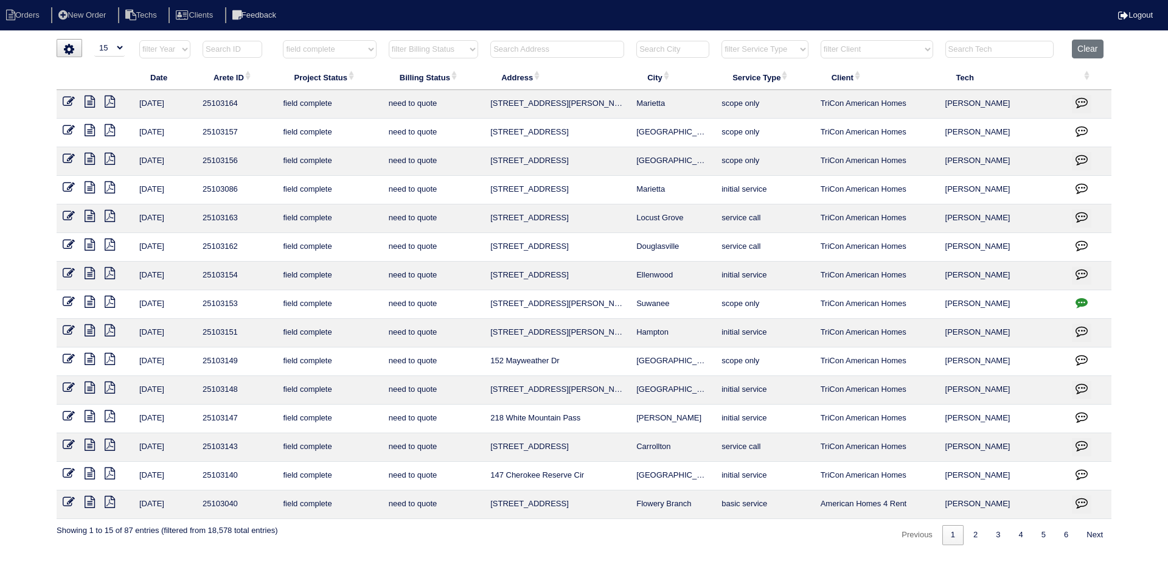
click at [87, 273] on icon at bounding box center [90, 273] width 10 height 12
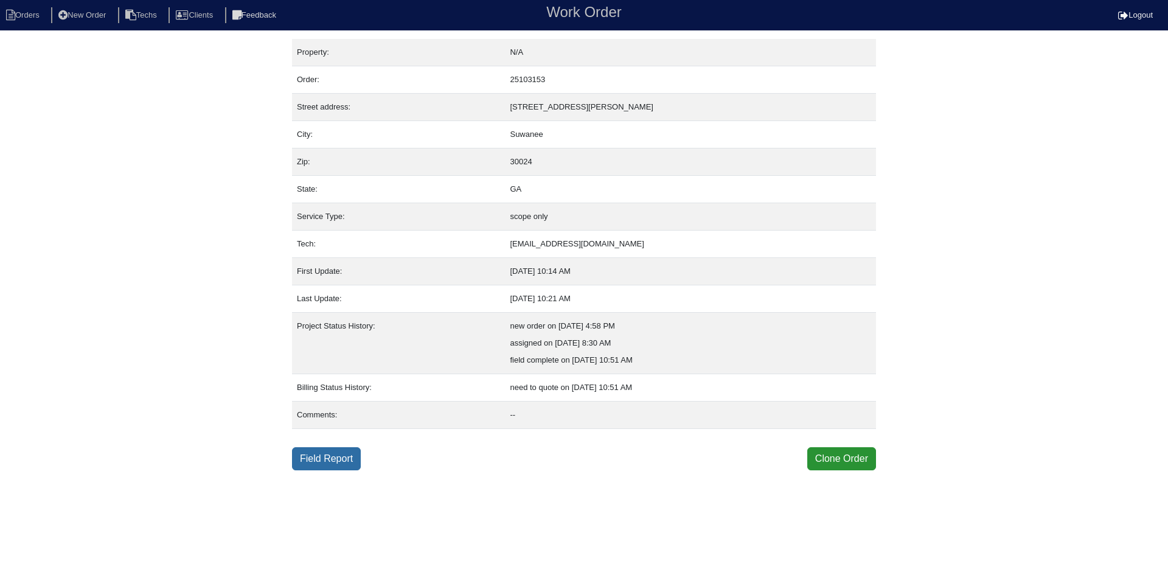
click at [335, 453] on link "Field Report" at bounding box center [326, 458] width 69 height 23
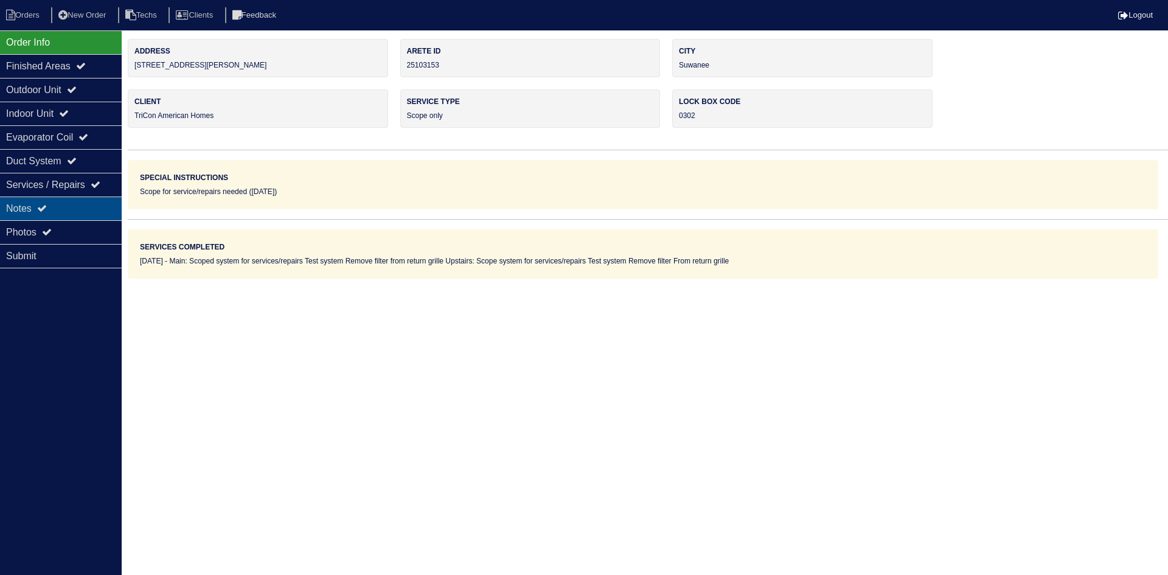
click at [57, 203] on div "Notes" at bounding box center [61, 208] width 122 height 24
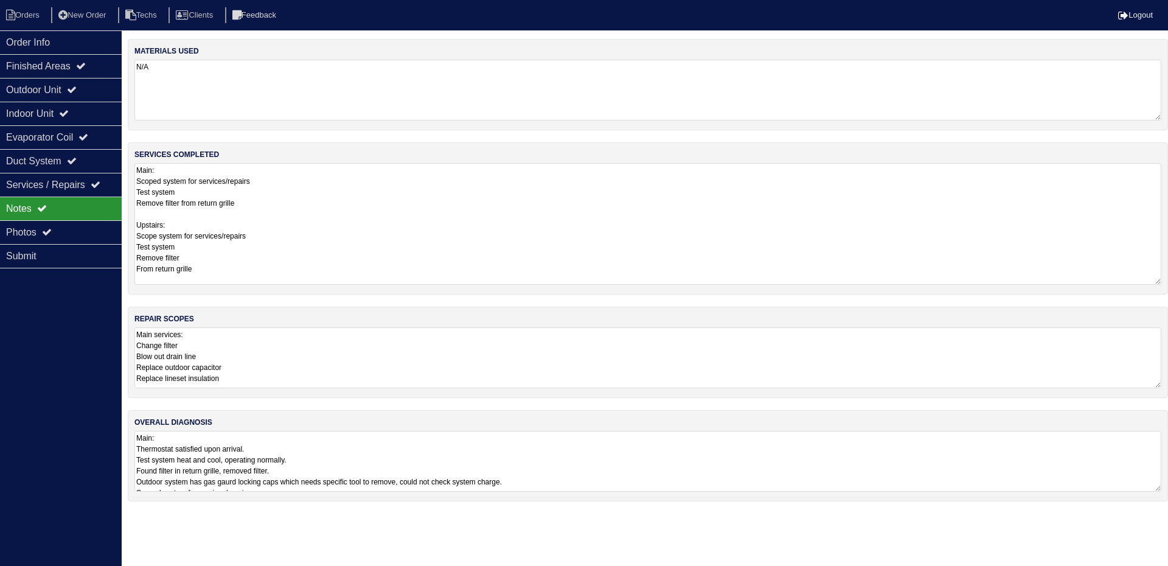
drag, startPoint x: 1156, startPoint y: 220, endPoint x: 1155, endPoint y: 281, distance: 60.8
click at [1155, 281] on textarea "Main: Scoped system for services/repairs Test system Remove filter from return …" at bounding box center [647, 224] width 1027 height 122
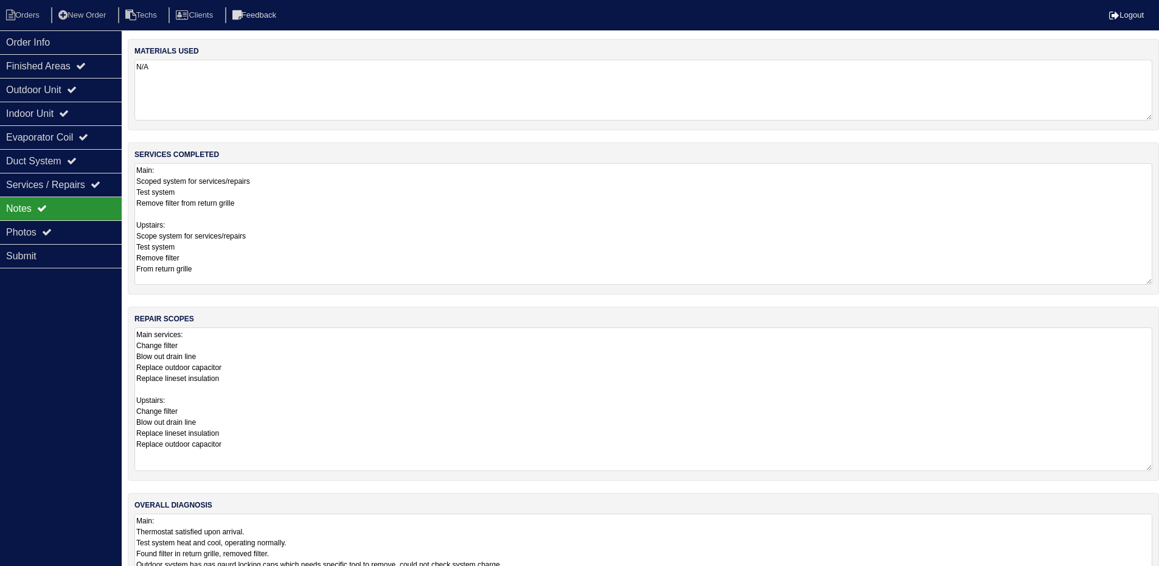
drag, startPoint x: 1158, startPoint y: 383, endPoint x: 1166, endPoint y: 465, distance: 83.1
click at [1159, 465] on html "Orders New Order Techs Clients Feedback Logout Orders New Order Users Clients M…" at bounding box center [579, 298] width 1159 height 596
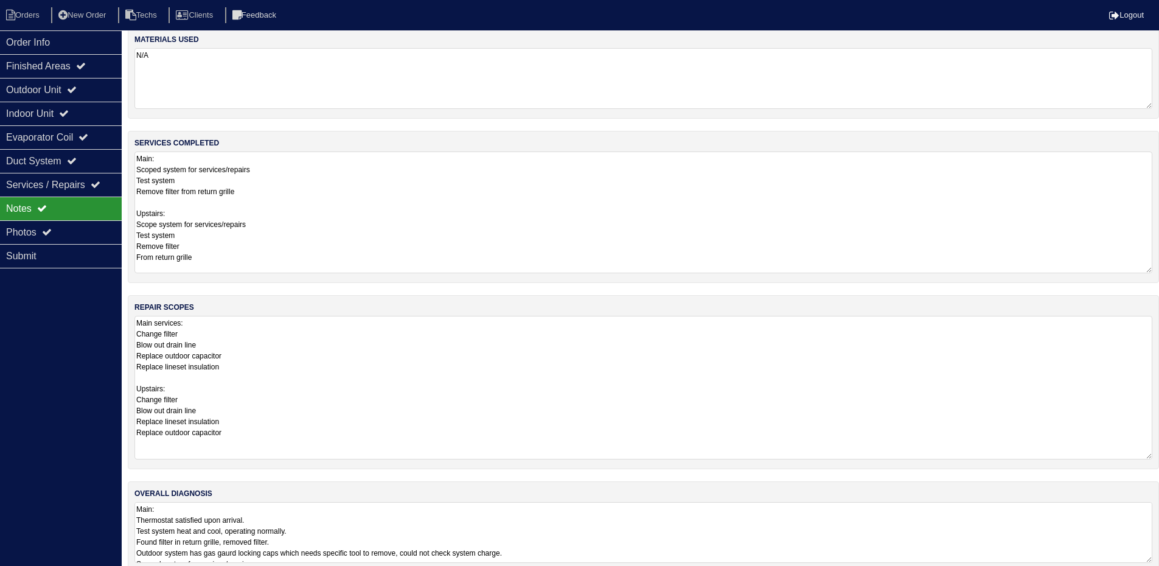
scroll to position [30, 0]
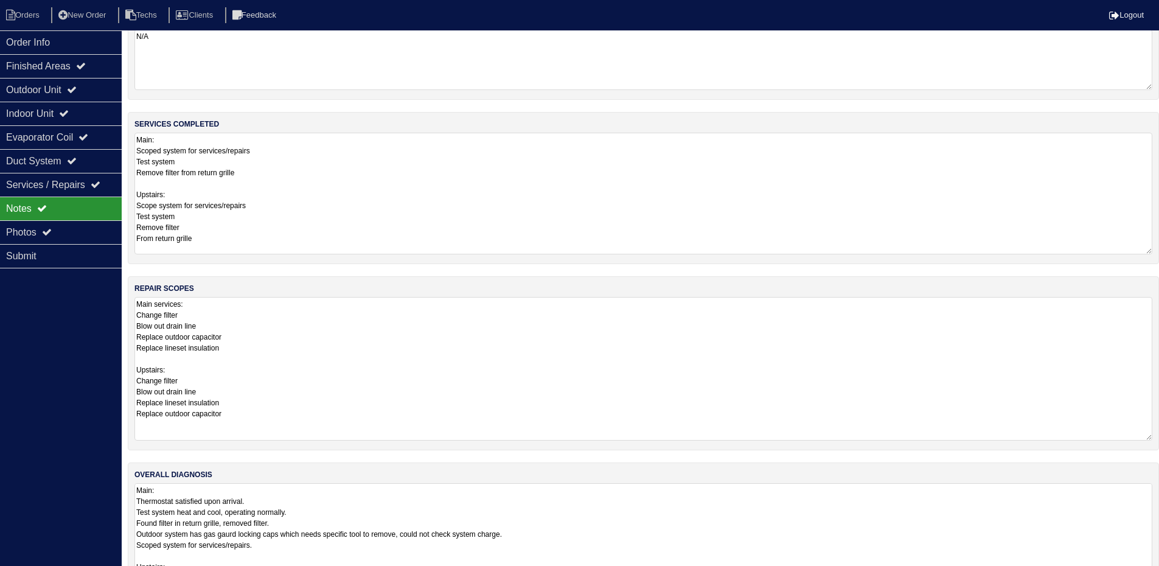
drag, startPoint x: 1150, startPoint y: 540, endPoint x: 1151, endPoint y: 580, distance: 39.6
click at [1151, 574] on html "Orders New Order Techs Clients Feedback Logout Orders New Order Users Clients M…" at bounding box center [579, 288] width 1159 height 636
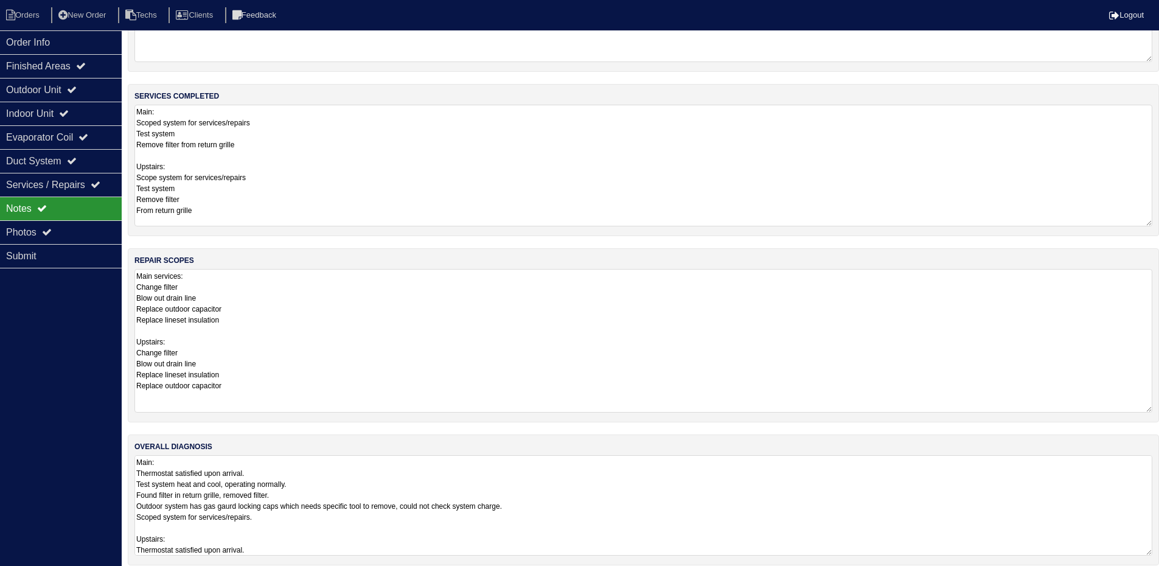
scroll to position [70, 0]
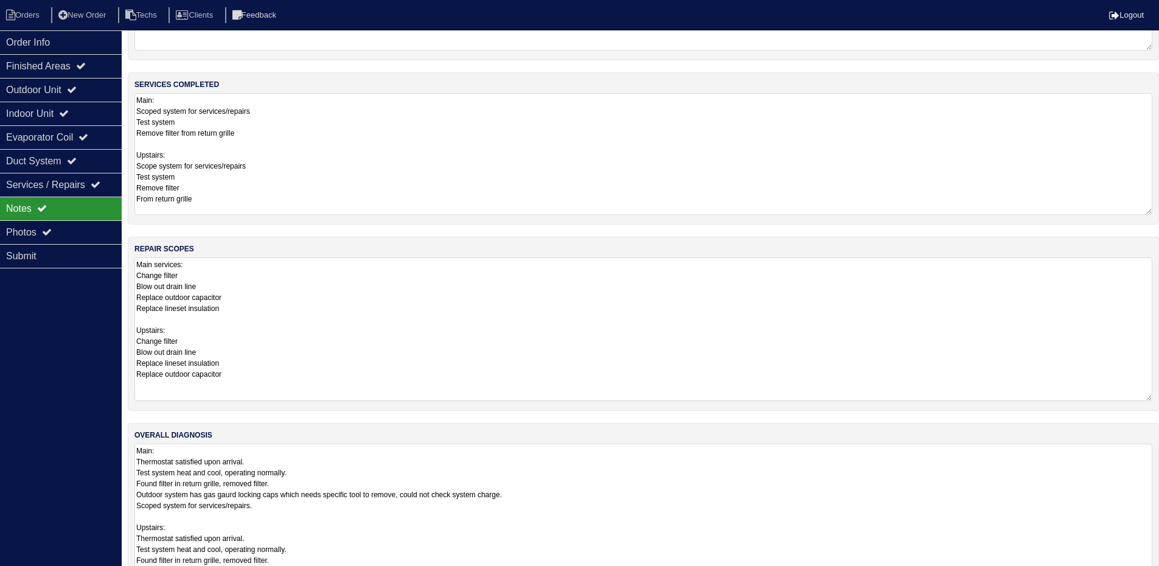
drag, startPoint x: 1147, startPoint y: 538, endPoint x: 1155, endPoint y: 600, distance: 61.9
click at [1155, 574] on html "Orders New Order Techs Clients Feedback Logout Orders New Order Users Clients M…" at bounding box center [579, 273] width 1159 height 687
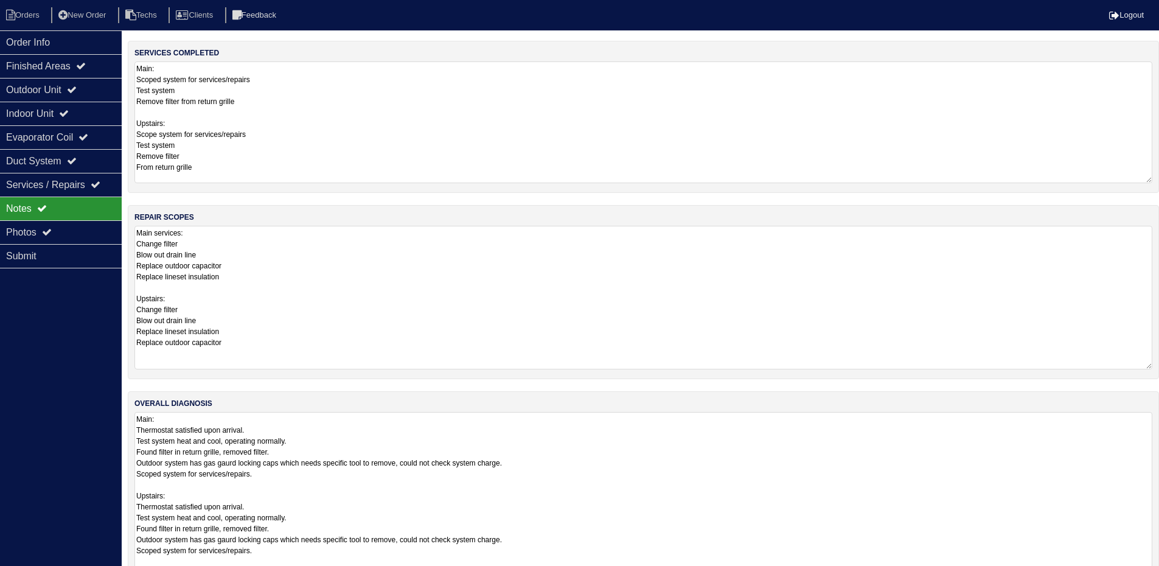
scroll to position [131, 0]
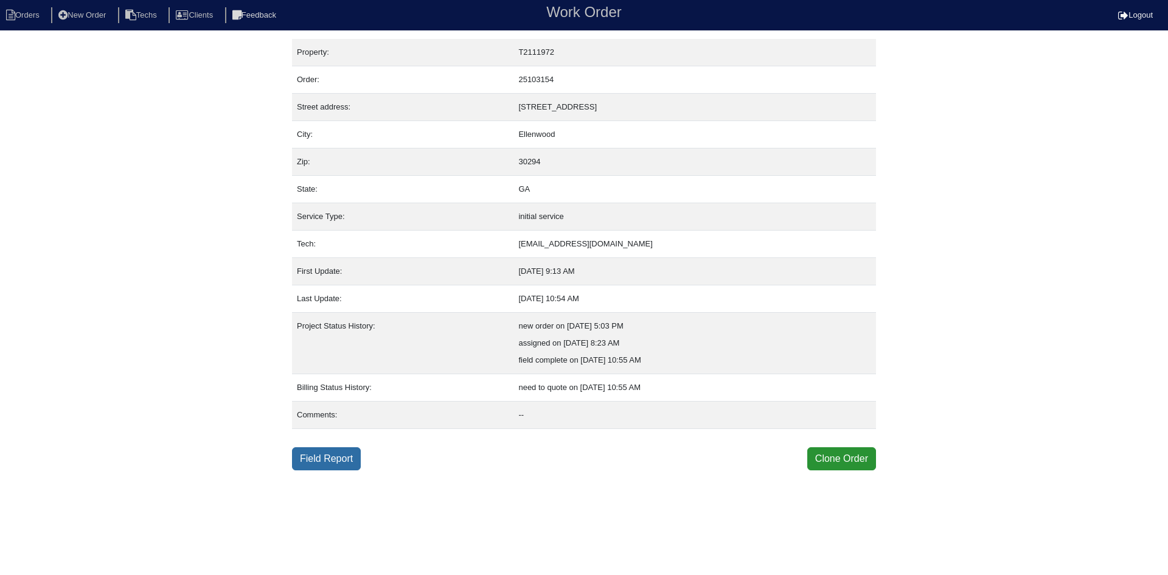
click at [342, 461] on link "Field Report" at bounding box center [326, 458] width 69 height 23
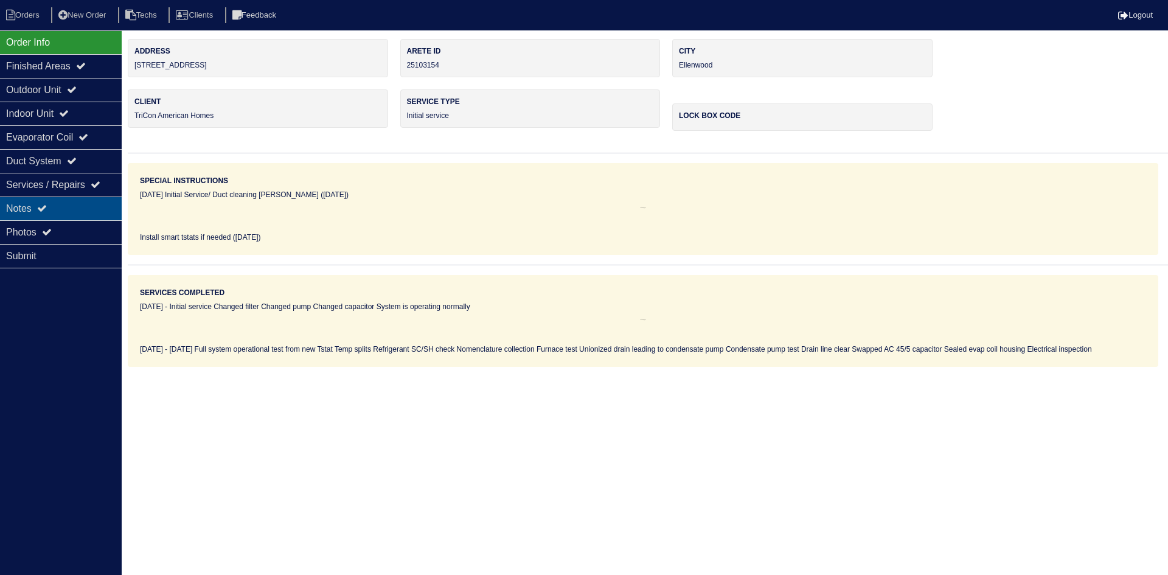
click at [76, 203] on div "Notes" at bounding box center [61, 208] width 122 height 24
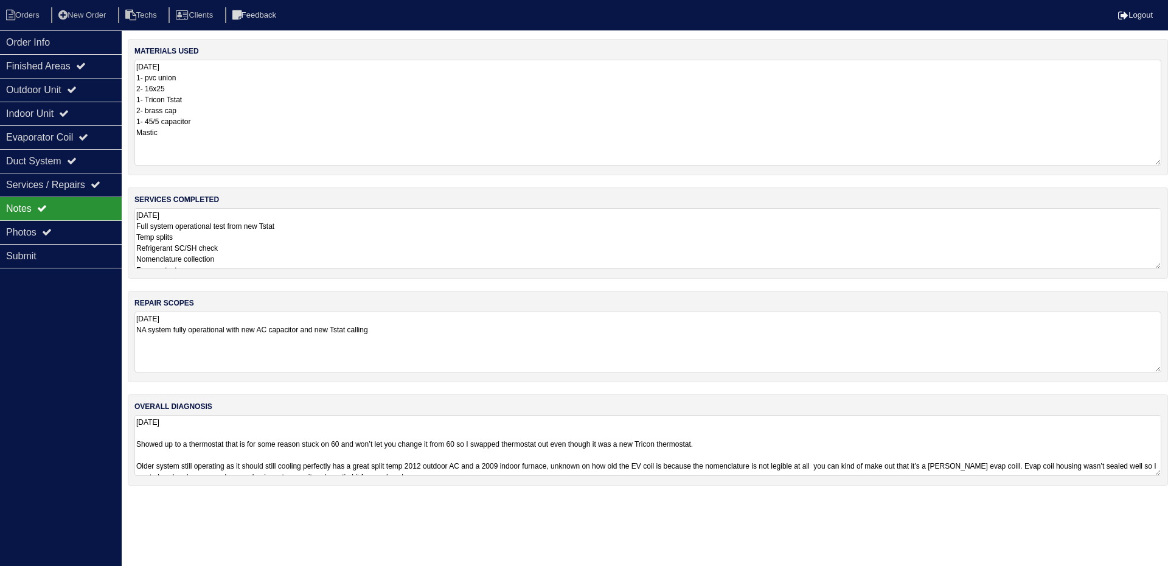
drag, startPoint x: 1158, startPoint y: 117, endPoint x: 1158, endPoint y: 162, distance: 45.0
click at [1158, 162] on textarea "[DATE] 1- pvc union 2- 16x25 1- Tricon Tstat 2- brass cap 1- 45/5 capacitor Mas…" at bounding box center [647, 113] width 1027 height 106
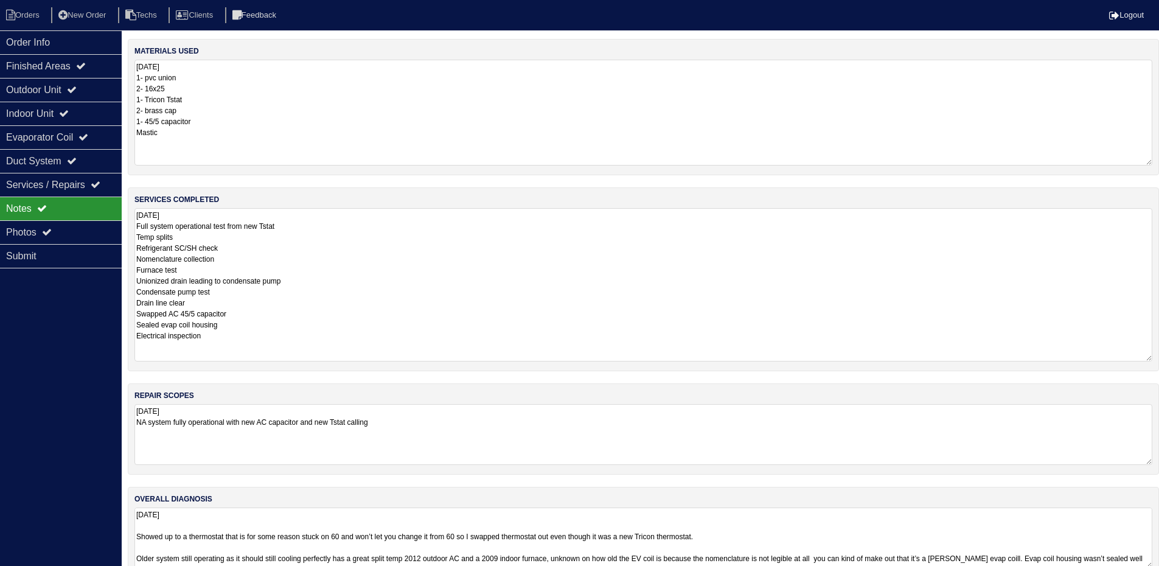
drag, startPoint x: 1158, startPoint y: 265, endPoint x: 1147, endPoint y: 358, distance: 93.2
click at [1147, 358] on textarea "[DATE] Full system operational test from new Tstat Temp splits Refrigerant SC/S…" at bounding box center [643, 284] width 1018 height 153
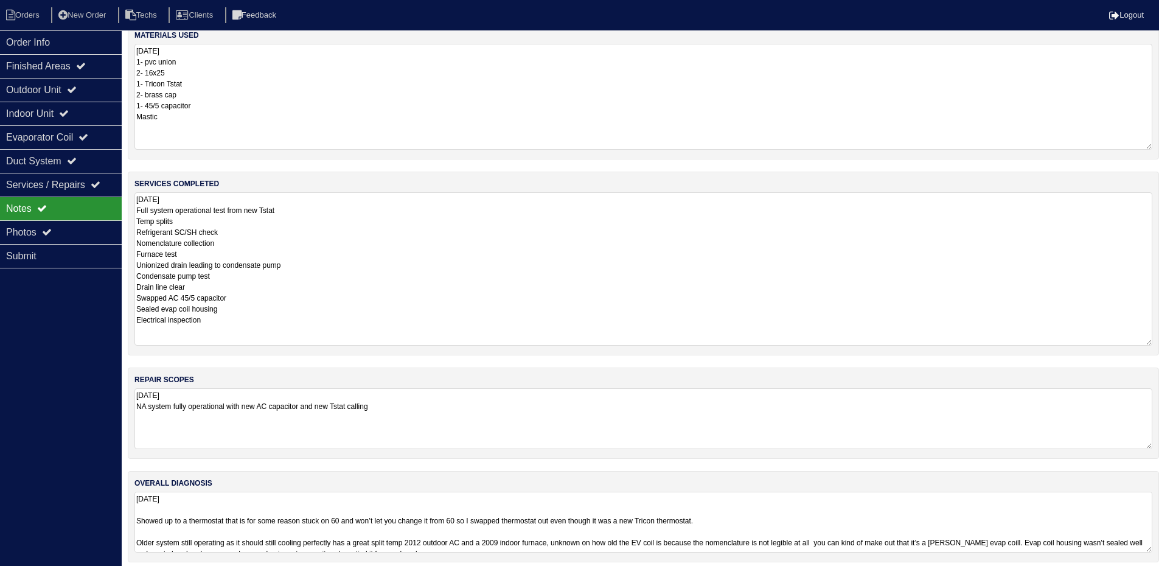
scroll to position [24, 0]
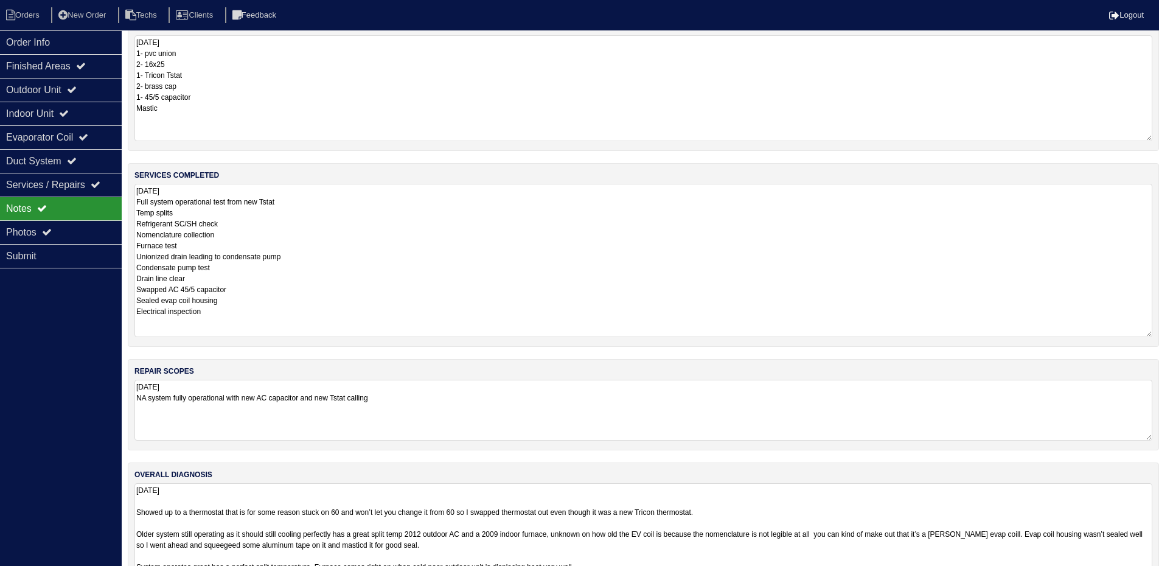
drag, startPoint x: 1147, startPoint y: 541, endPoint x: 1140, endPoint y: 602, distance: 61.2
click at [1140, 574] on html "Orders New Order Techs Clients Feedback Logout Orders New Order Users Clients M…" at bounding box center [579, 301] width 1159 height 650
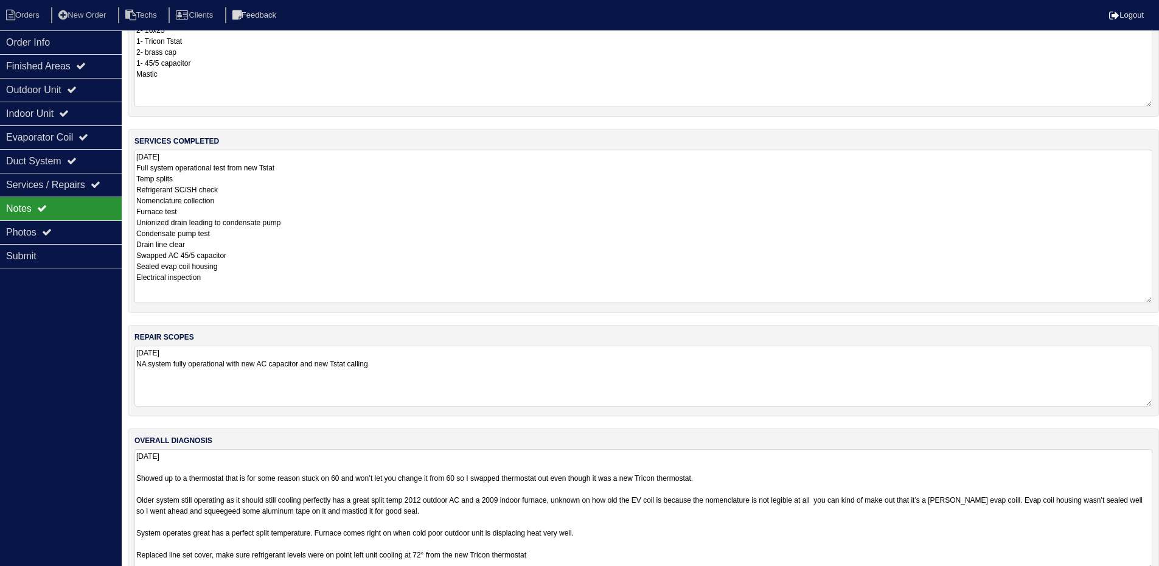
scroll to position [85, 0]
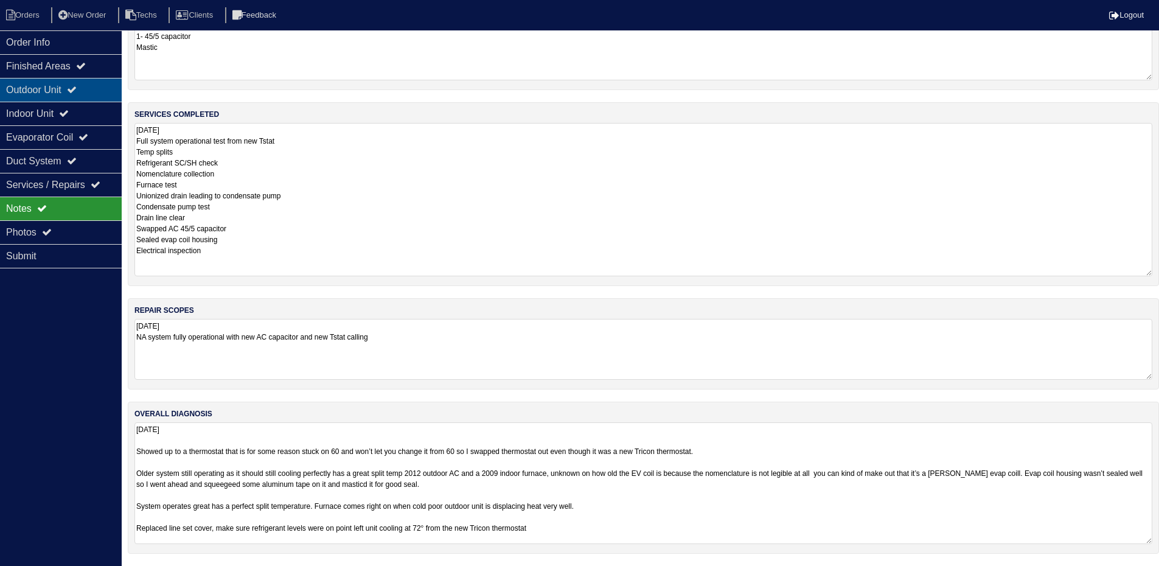
click at [98, 92] on div "Outdoor Unit" at bounding box center [61, 90] width 122 height 24
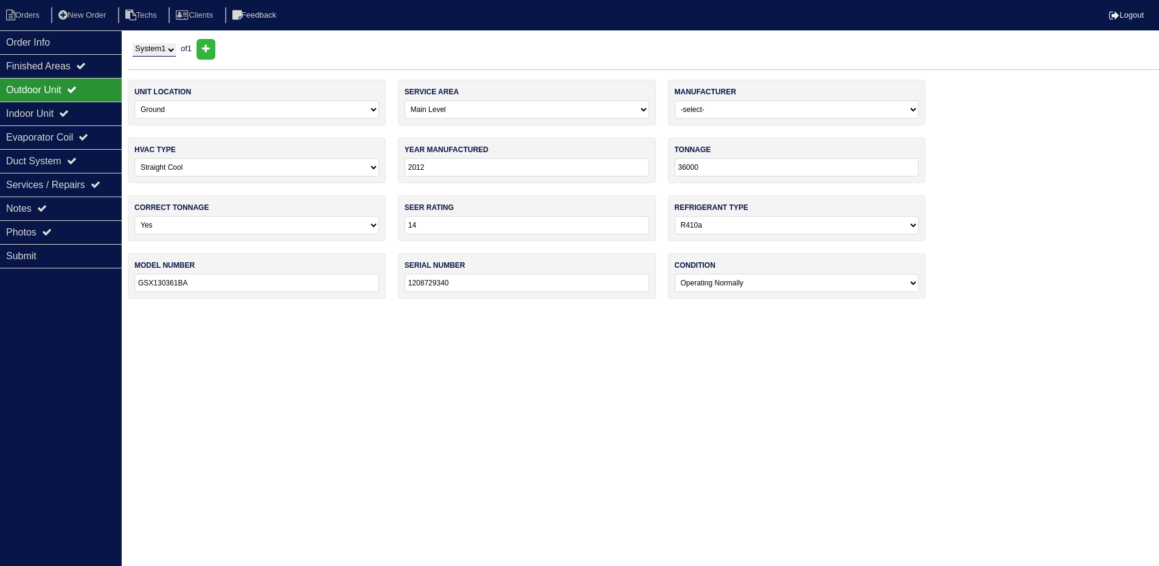
scroll to position [0, 0]
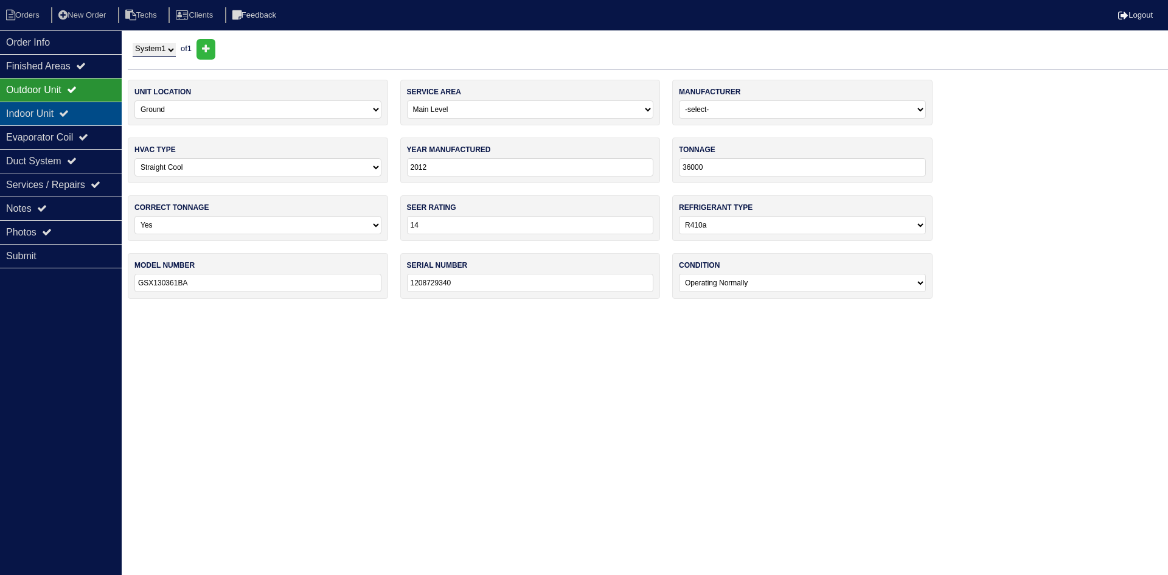
click at [96, 111] on div "Indoor Unit" at bounding box center [61, 114] width 122 height 24
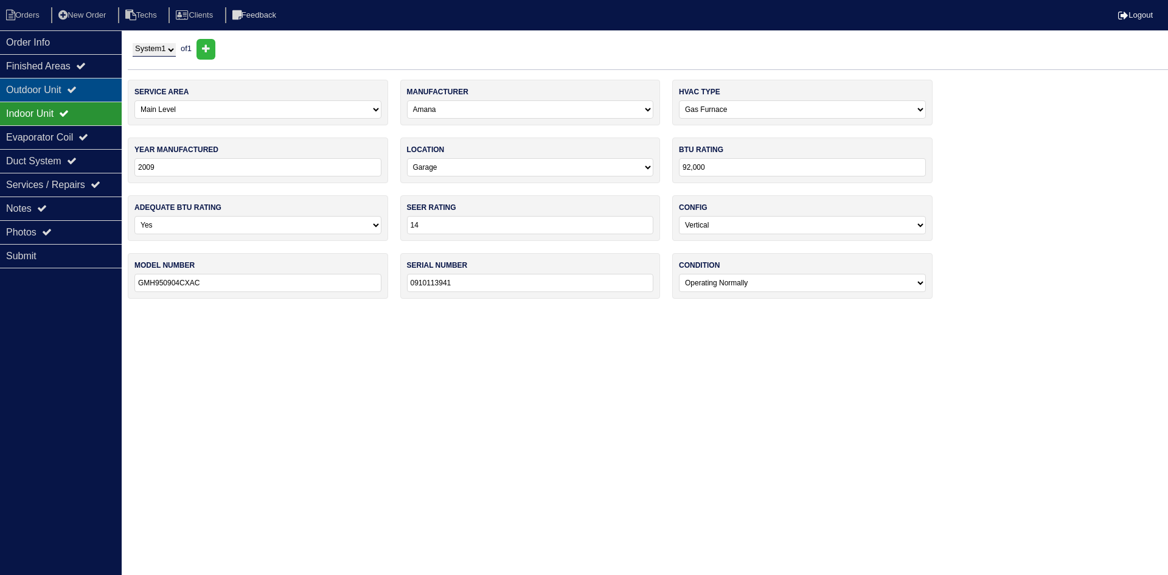
click at [95, 86] on div "Outdoor Unit" at bounding box center [61, 90] width 122 height 24
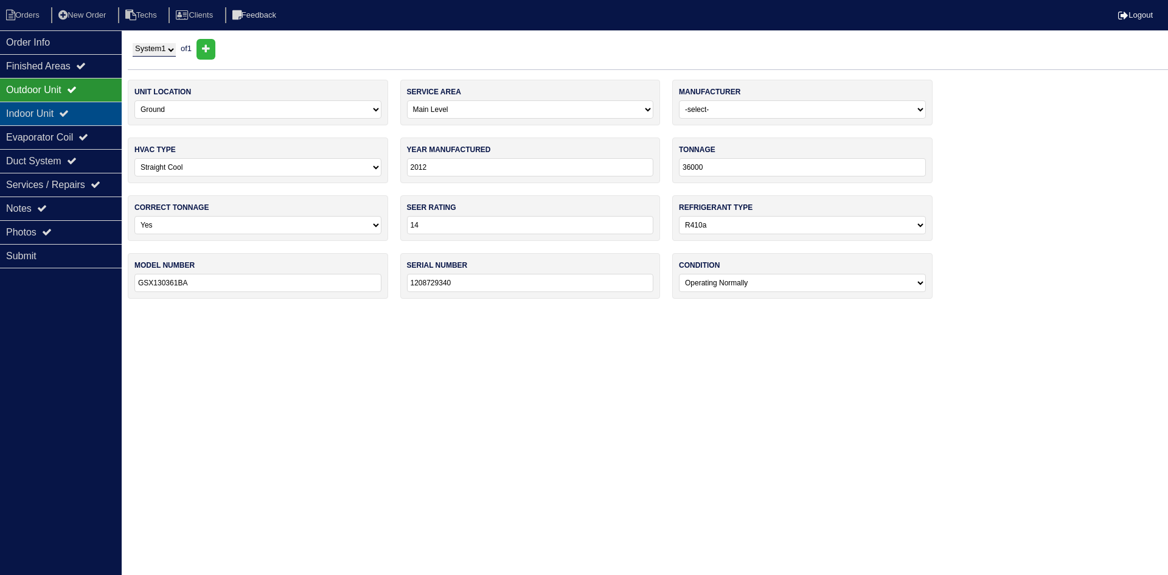
click at [46, 116] on div "Indoor Unit" at bounding box center [61, 114] width 122 height 24
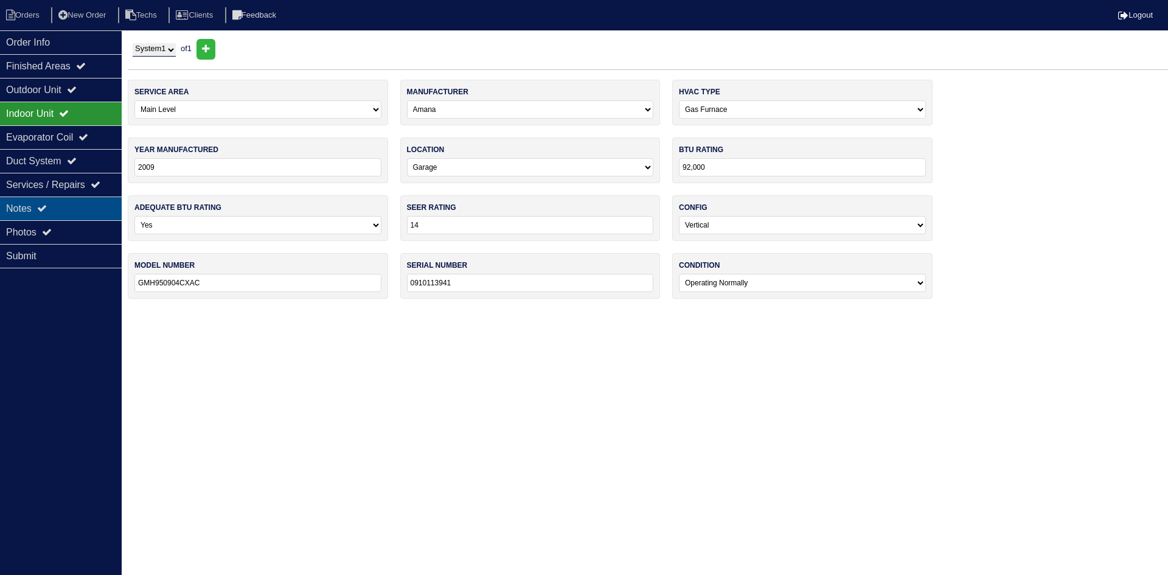
click at [64, 202] on div "Notes" at bounding box center [61, 208] width 122 height 24
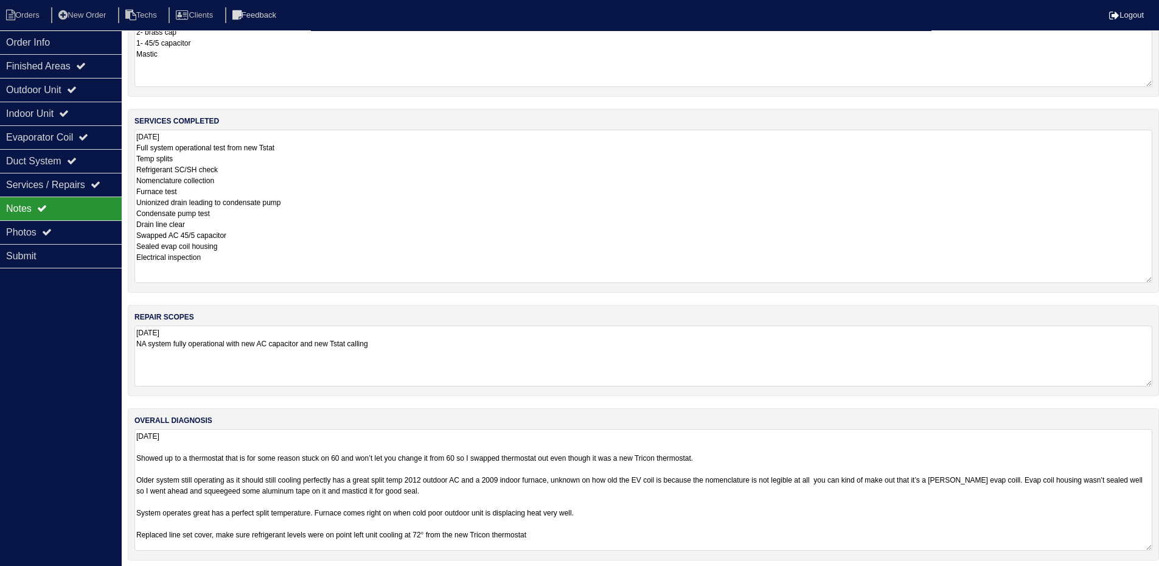
scroll to position [85, 0]
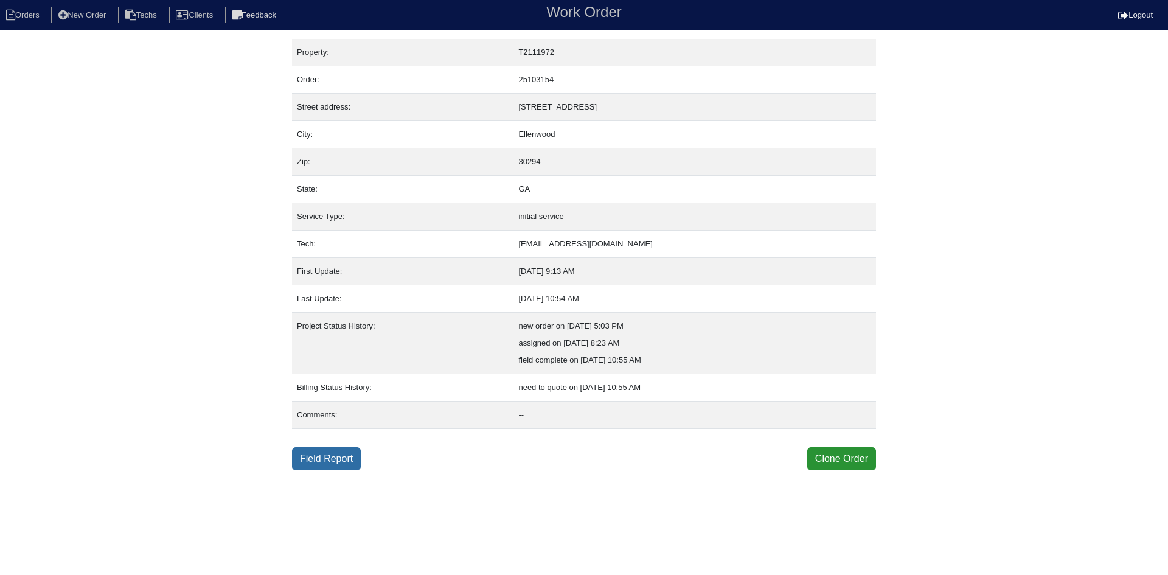
click at [338, 455] on link "Field Report" at bounding box center [326, 458] width 69 height 23
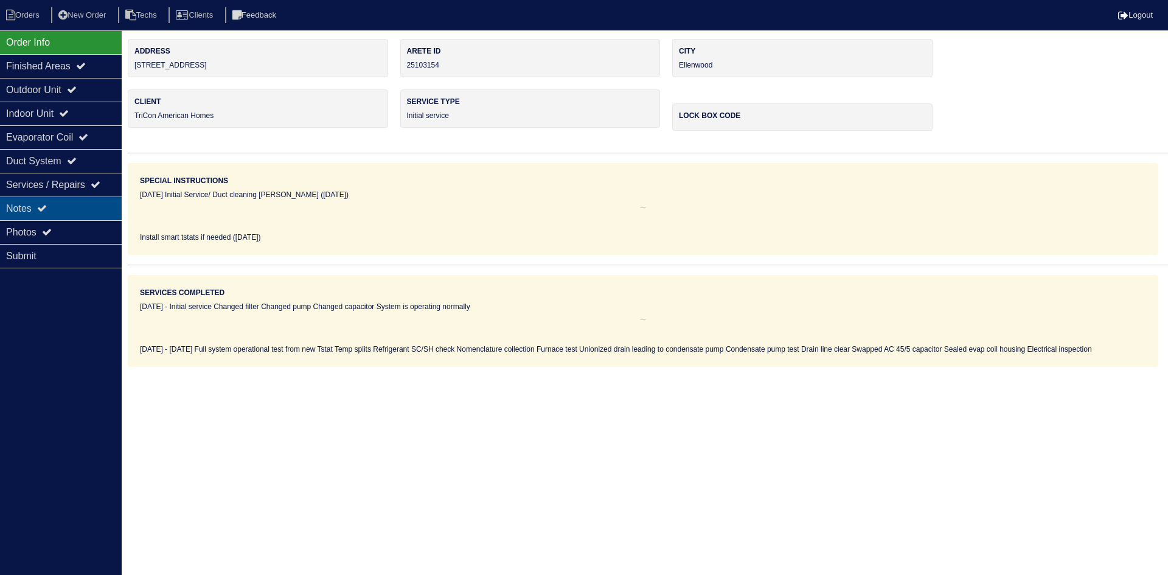
click at [57, 209] on div "Notes" at bounding box center [61, 208] width 122 height 24
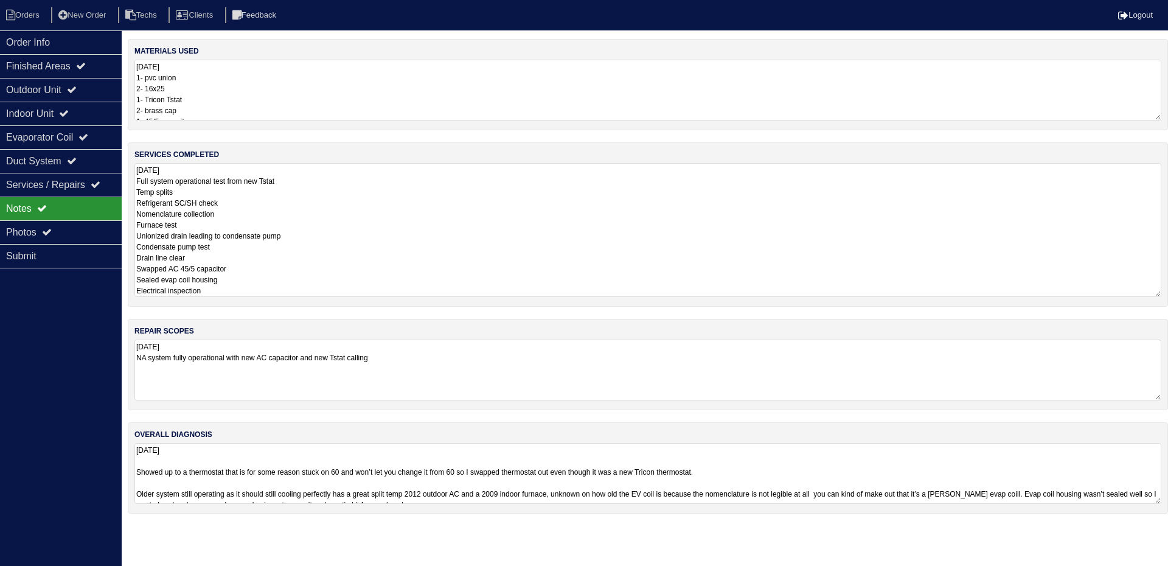
click at [304, 189] on textarea "[DATE] Full system operational test from new Tstat Temp splits Refrigerant SC/S…" at bounding box center [647, 230] width 1027 height 134
click at [258, 85] on textarea "[DATE] 1- pvc union 2- 16x25 1- Tricon Tstat 2- brass cap 1- 45/5 capacitor Mas…" at bounding box center [647, 90] width 1027 height 61
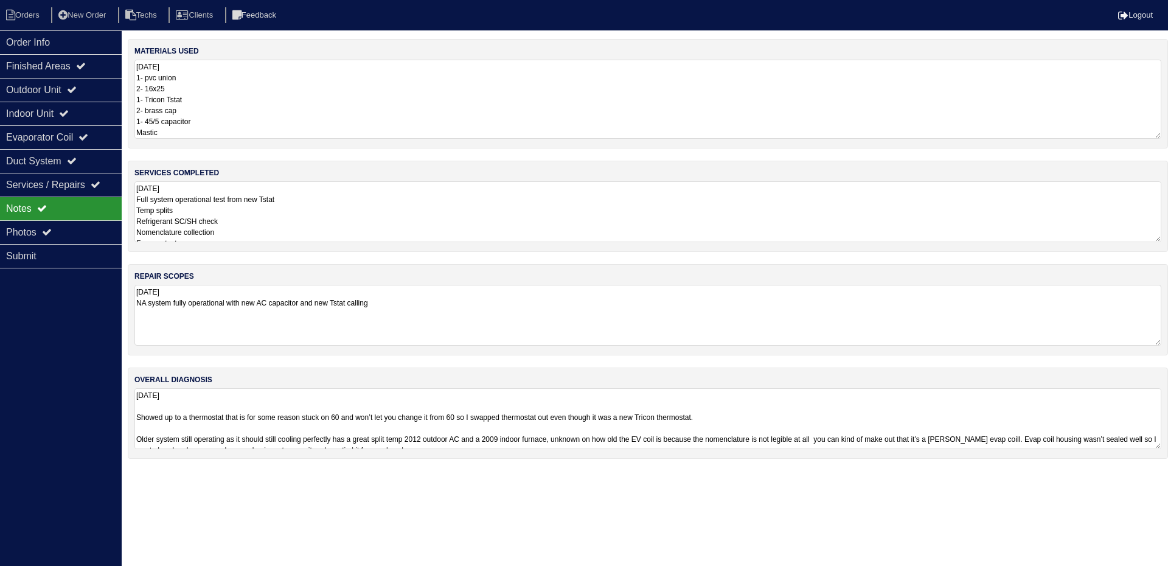
click at [790, 422] on textarea "[DATE] Showed up to a thermostat that is for some reason stuck on 60 and won’t …" at bounding box center [647, 418] width 1027 height 61
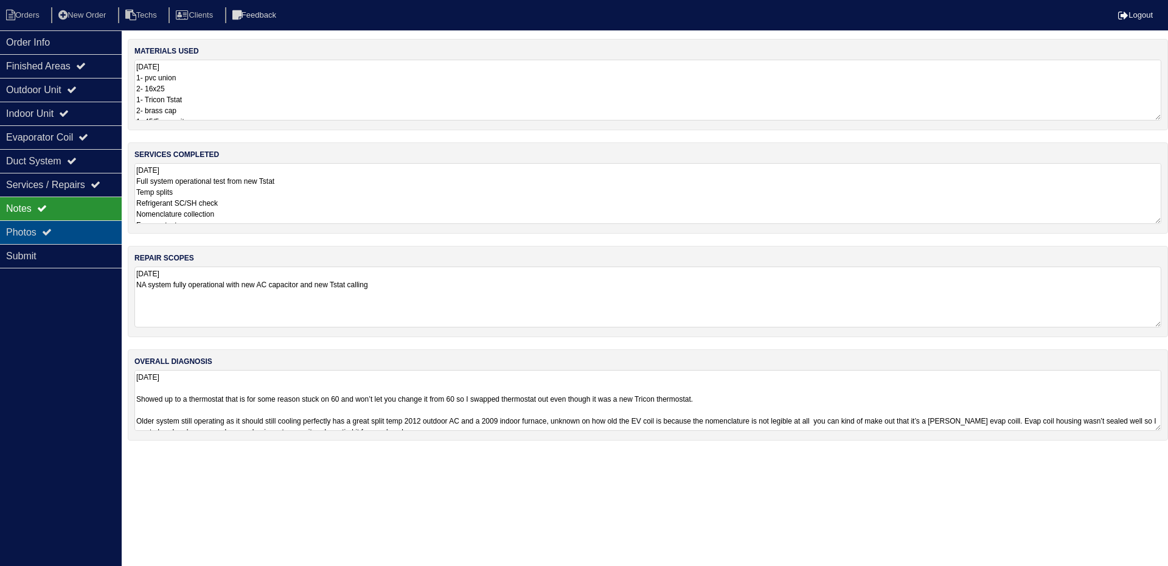
click at [60, 235] on div "Photos" at bounding box center [61, 232] width 122 height 24
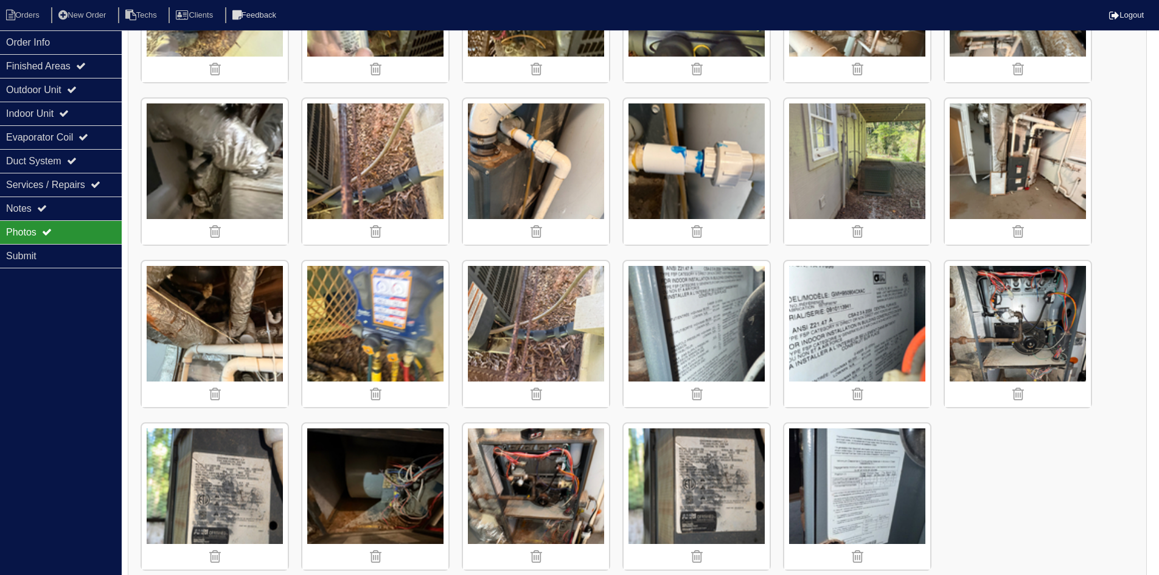
scroll to position [791, 0]
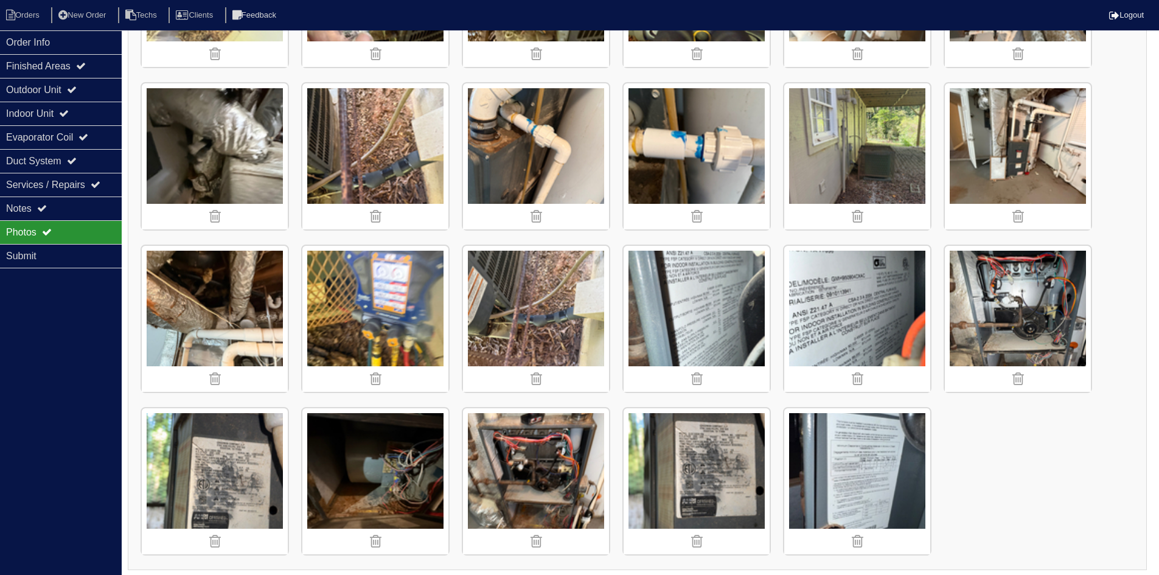
click at [1011, 316] on img at bounding box center [1018, 319] width 146 height 146
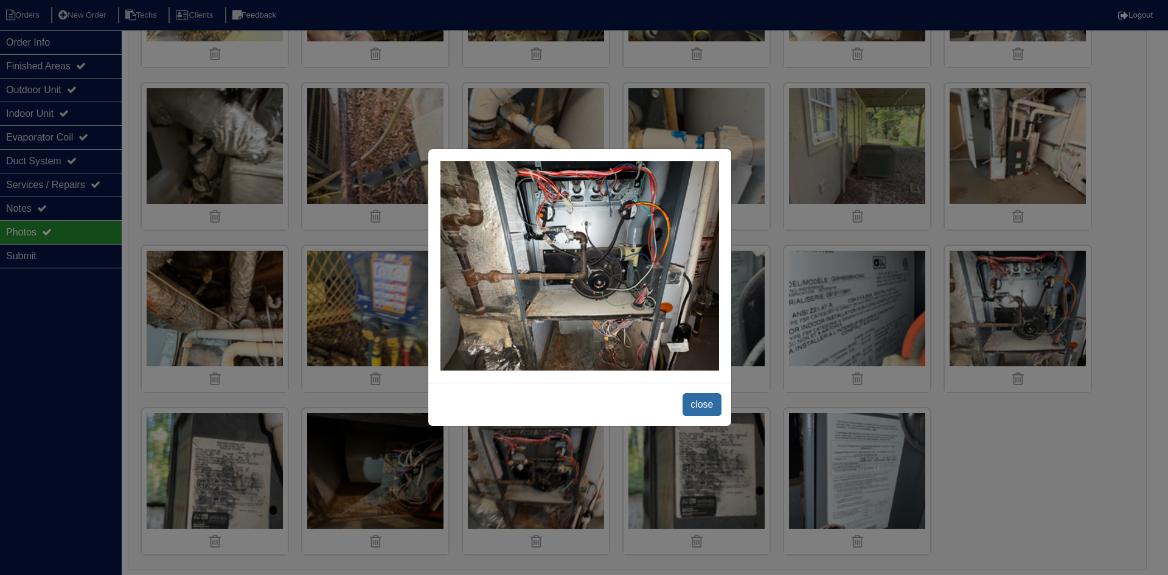
click at [700, 398] on span "close" at bounding box center [702, 404] width 38 height 23
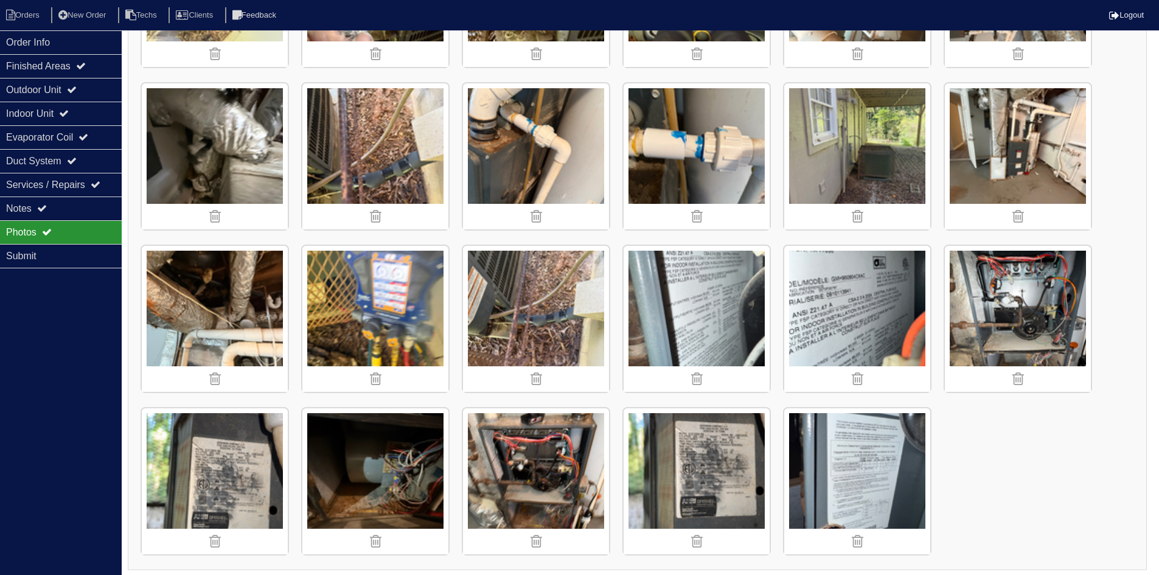
click at [542, 470] on img at bounding box center [536, 481] width 146 height 146
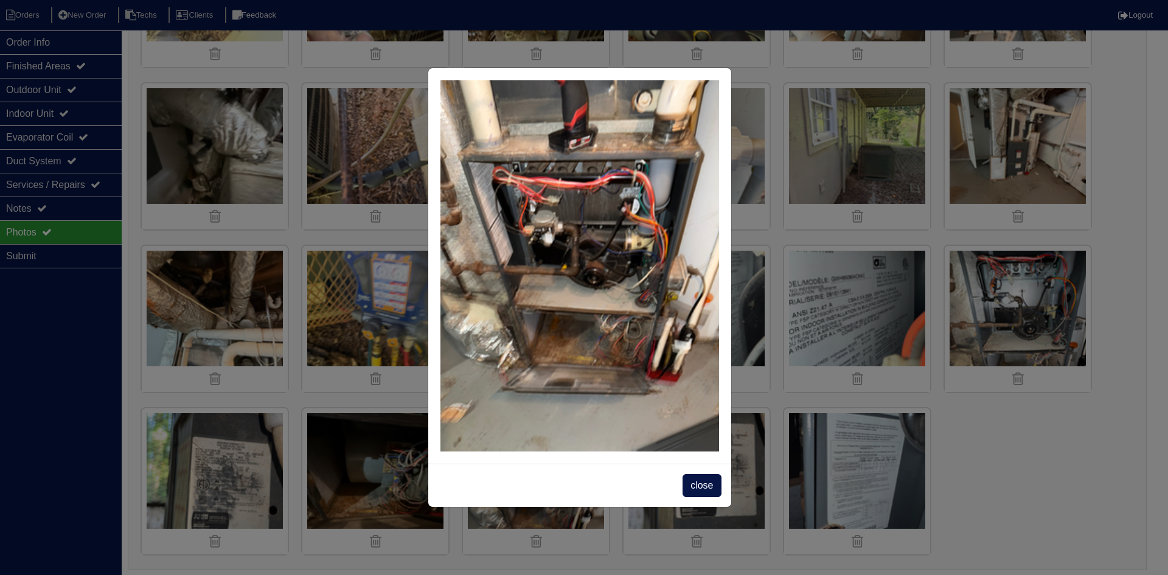
click at [673, 484] on div "close" at bounding box center [579, 485] width 303 height 43
click at [709, 480] on span "close" at bounding box center [702, 485] width 38 height 23
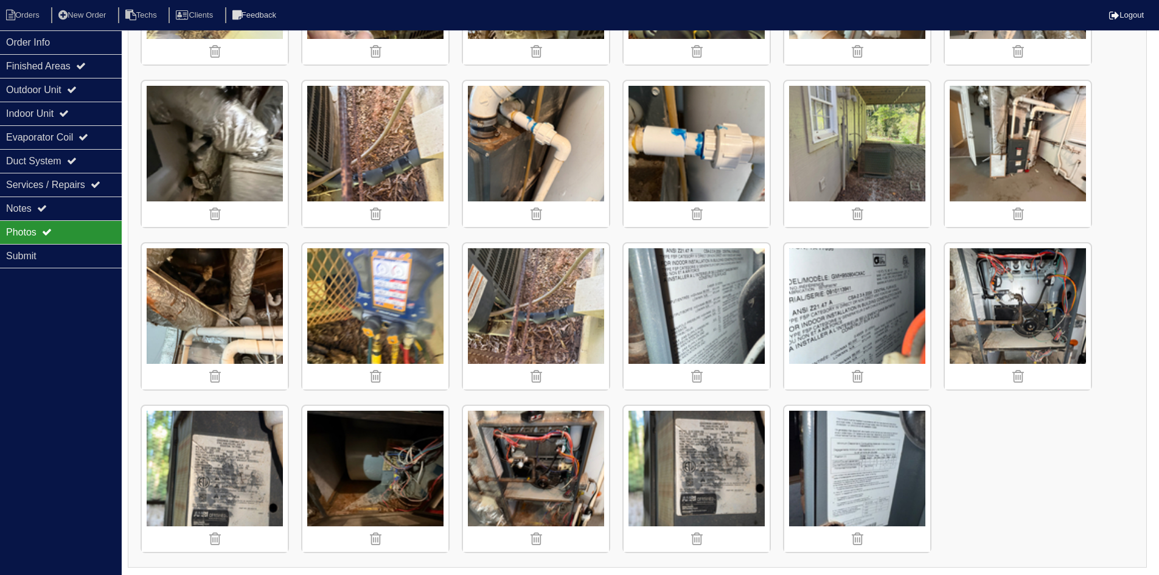
scroll to position [794, 0]
click at [395, 476] on img at bounding box center [375, 478] width 146 height 146
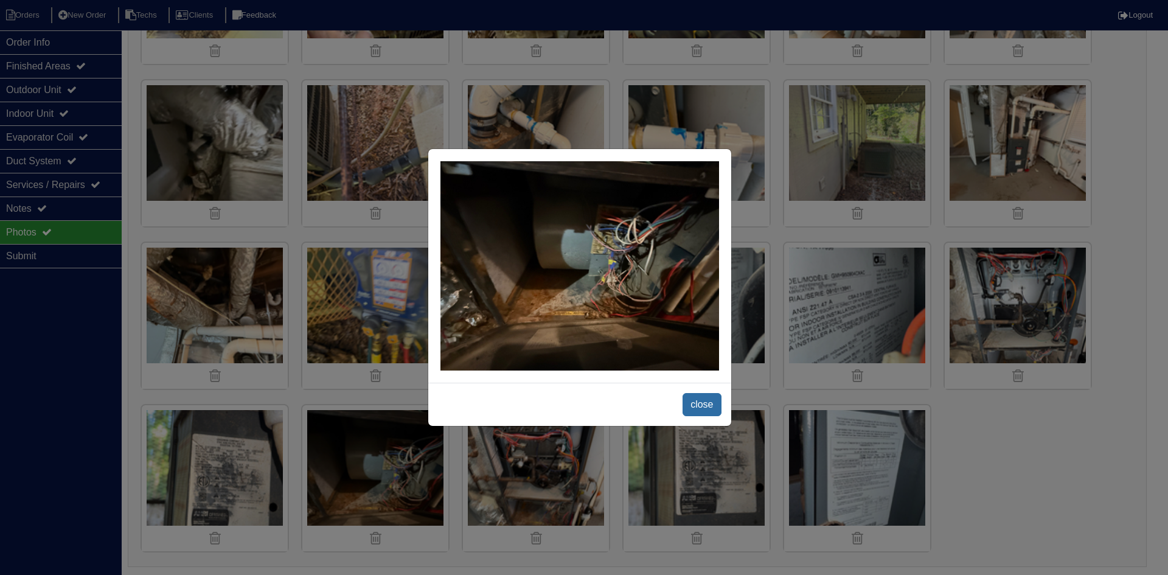
click at [697, 396] on span "close" at bounding box center [702, 404] width 38 height 23
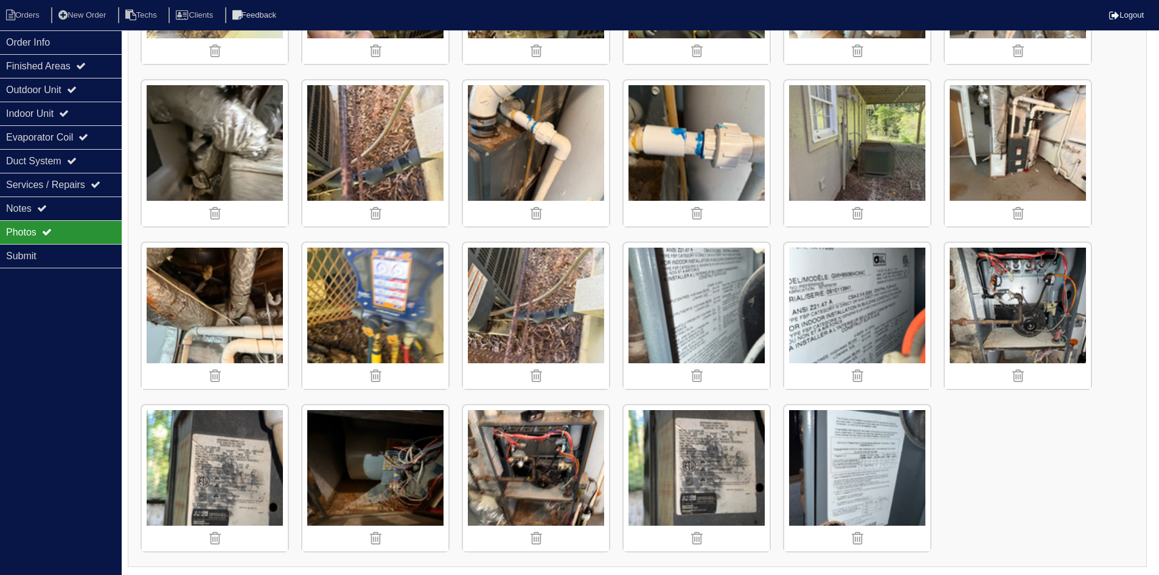
scroll to position [611, 0]
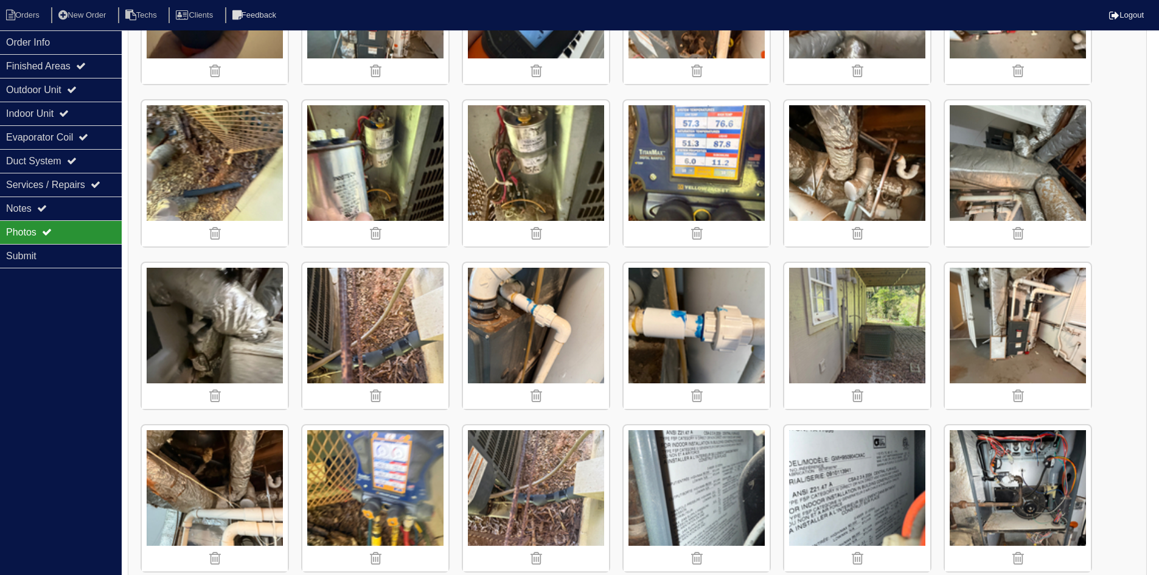
click at [514, 332] on img at bounding box center [536, 336] width 146 height 146
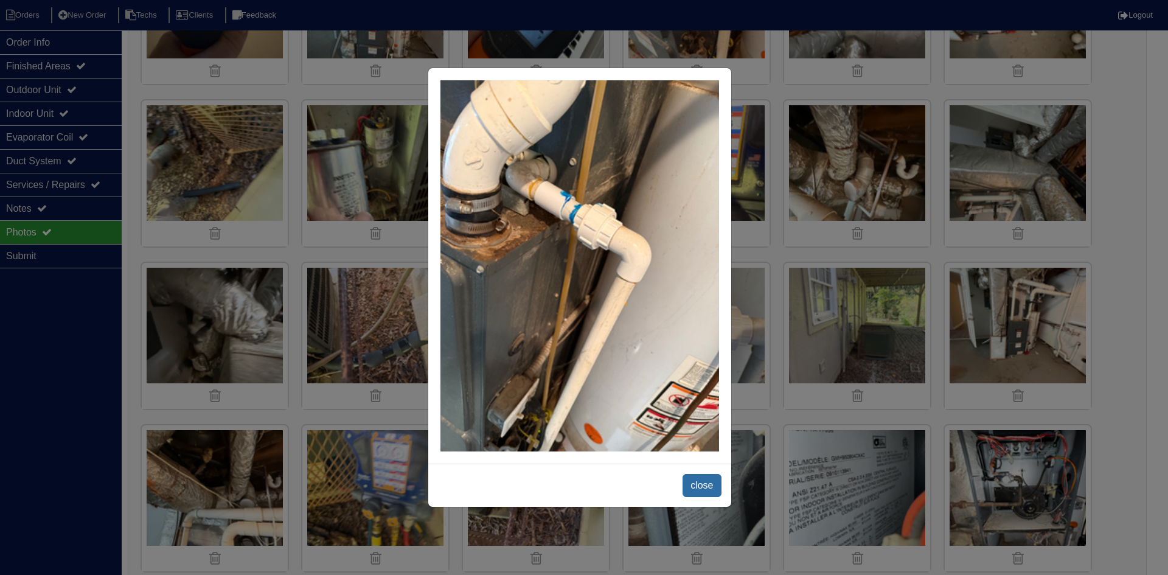
click at [695, 484] on span "close" at bounding box center [702, 485] width 38 height 23
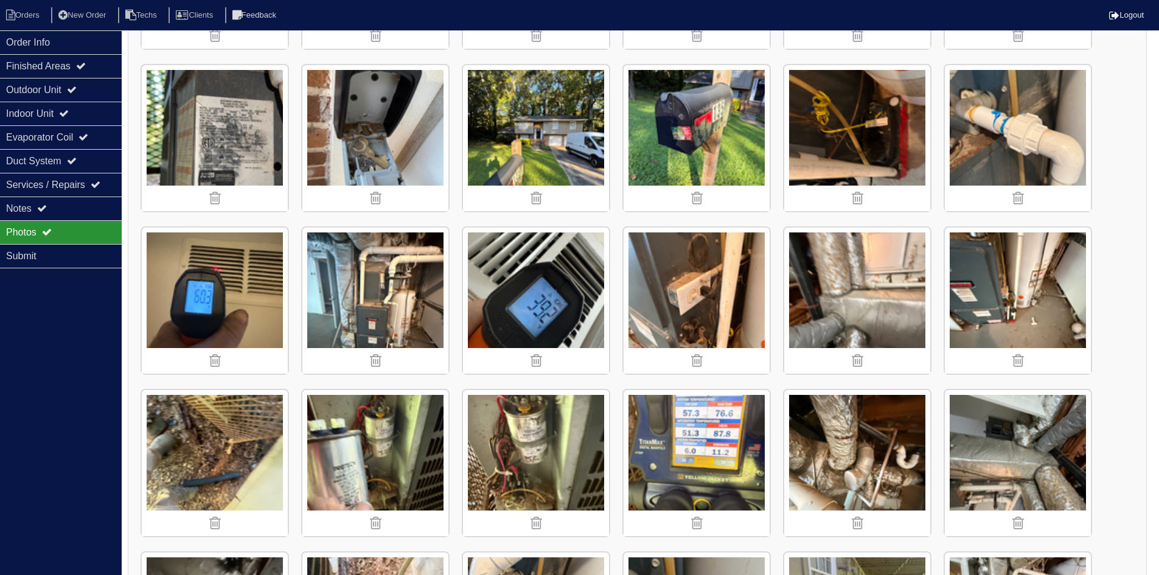
scroll to position [307, 0]
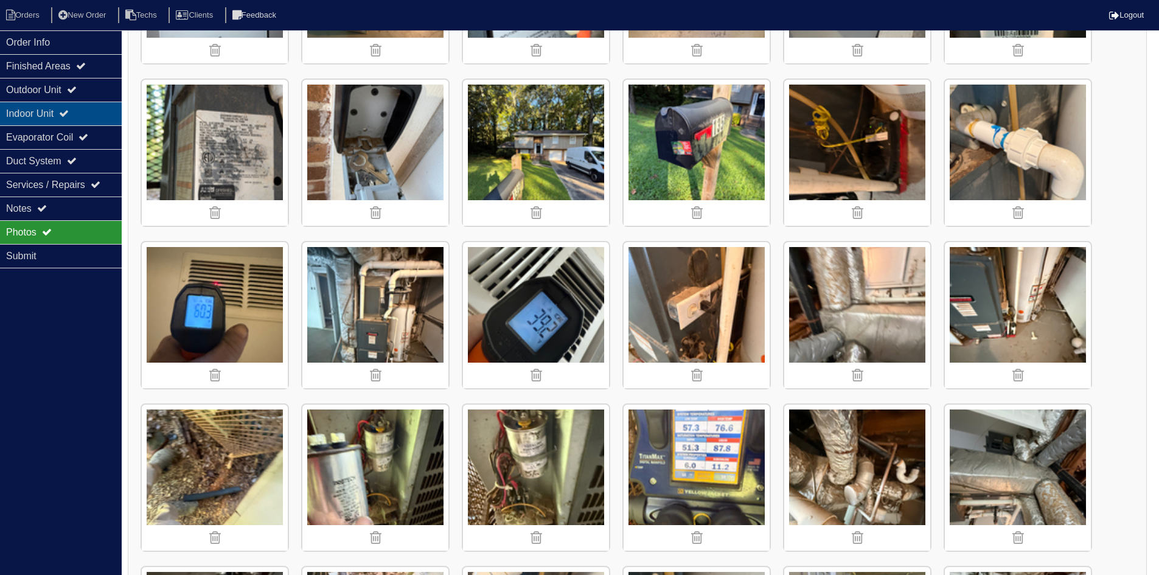
click at [78, 111] on div "Indoor Unit" at bounding box center [61, 114] width 122 height 24
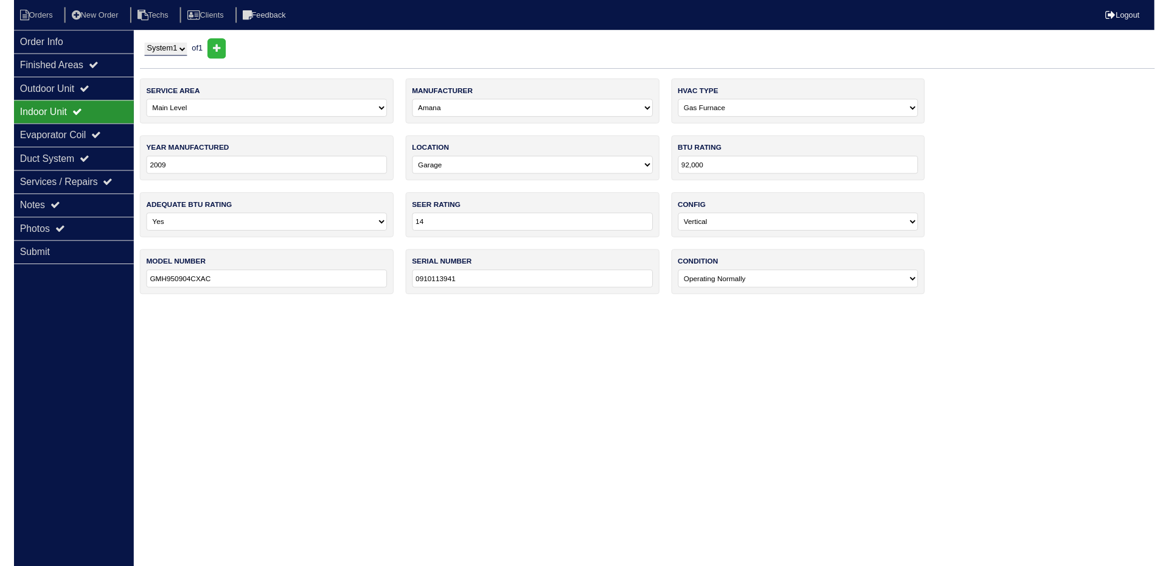
scroll to position [0, 0]
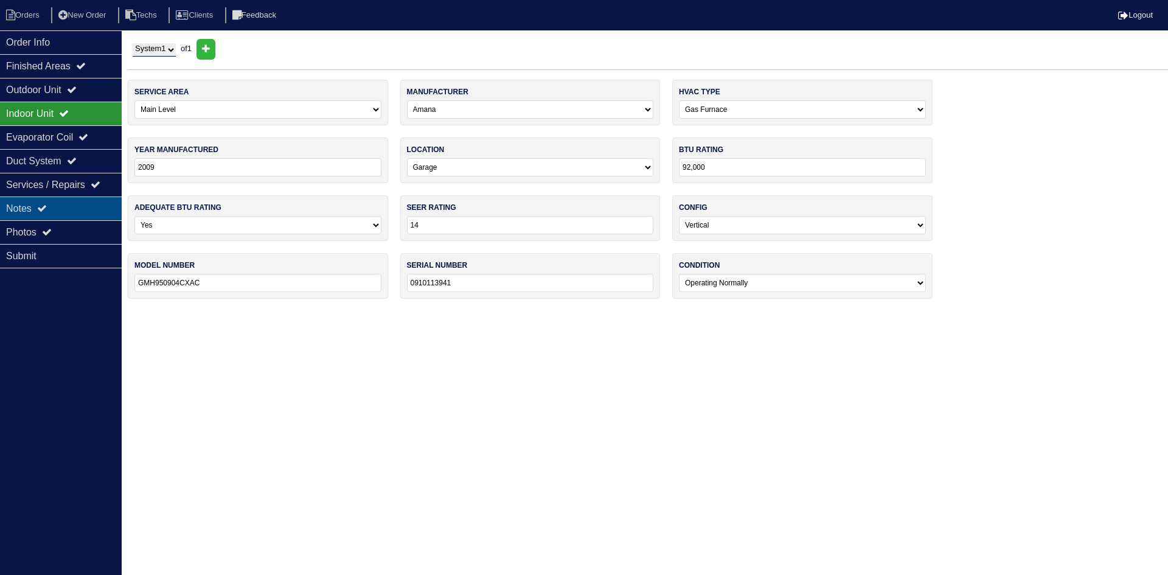
click at [63, 202] on div "Notes" at bounding box center [61, 208] width 122 height 24
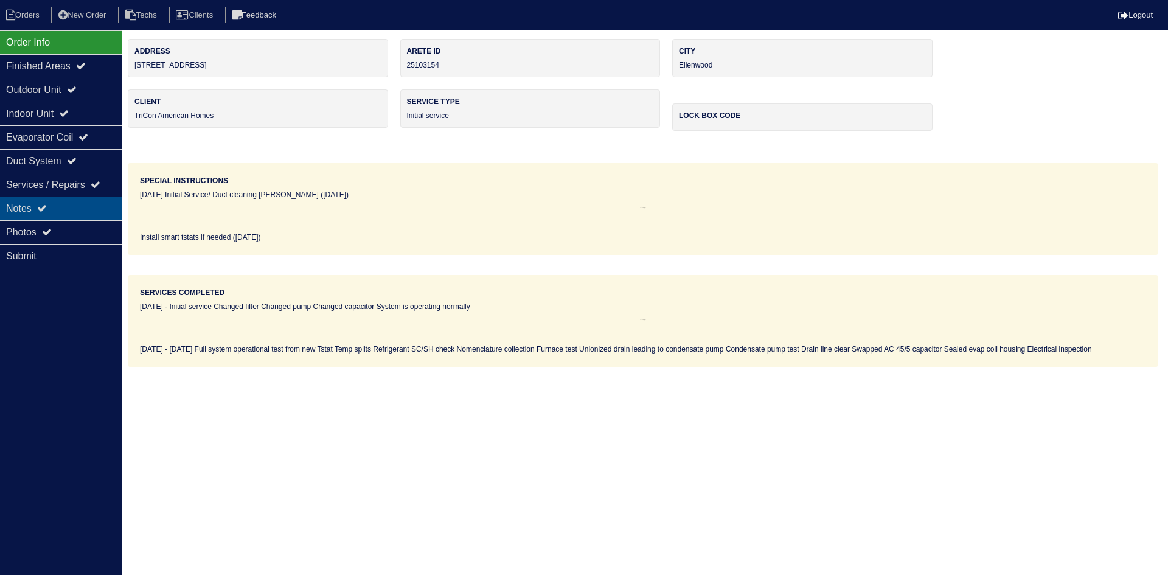
click at [67, 205] on div "Notes" at bounding box center [61, 208] width 122 height 24
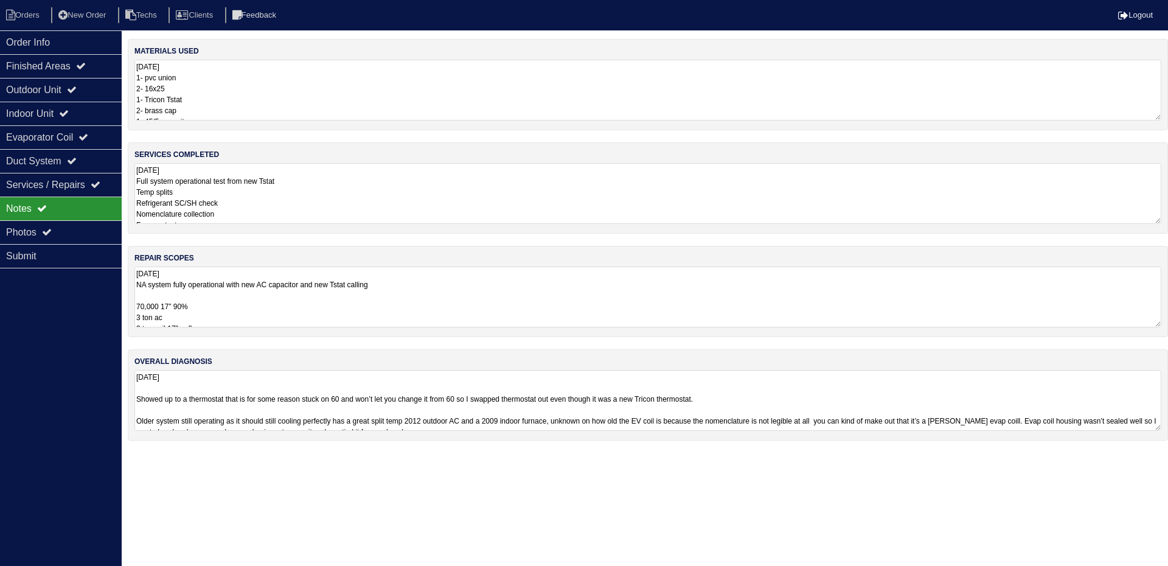
click at [456, 292] on textarea "8.27.25 NA system fully operational with new AC capacitor and new Tstat calling…" at bounding box center [647, 296] width 1027 height 61
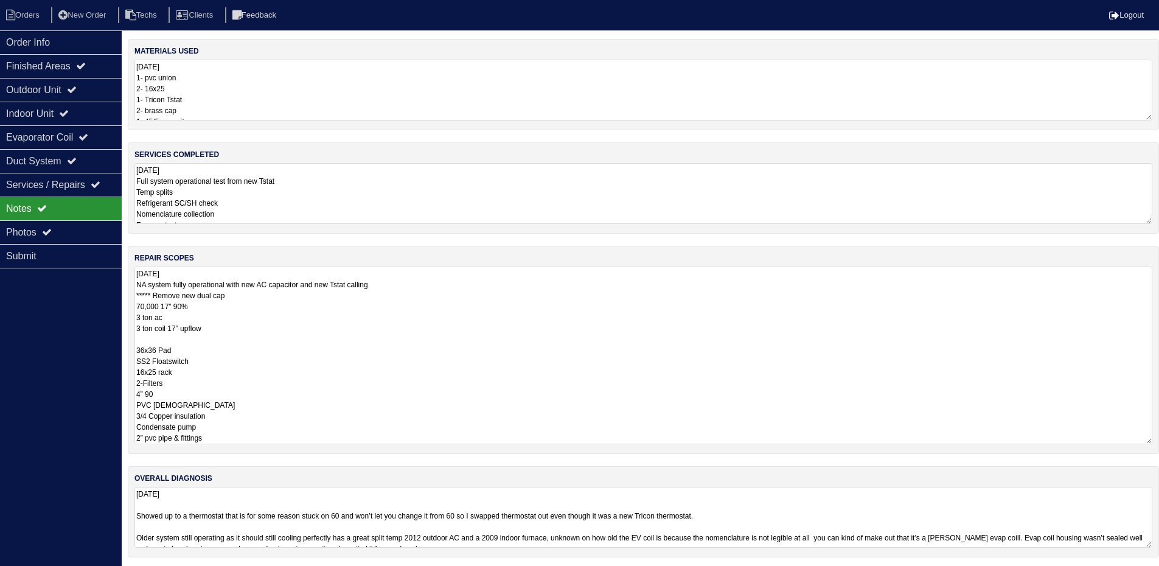
click at [258, 97] on textarea "8.27.25 1- pvc union 2- 16x25 1- Tricon Tstat 2- brass cap 1- 45/5 capacitor Ma…" at bounding box center [643, 90] width 1018 height 61
click at [277, 318] on textarea "8.27.25 NA system fully operational with new AC capacitor and new Tstat calling…" at bounding box center [643, 355] width 1018 height 178
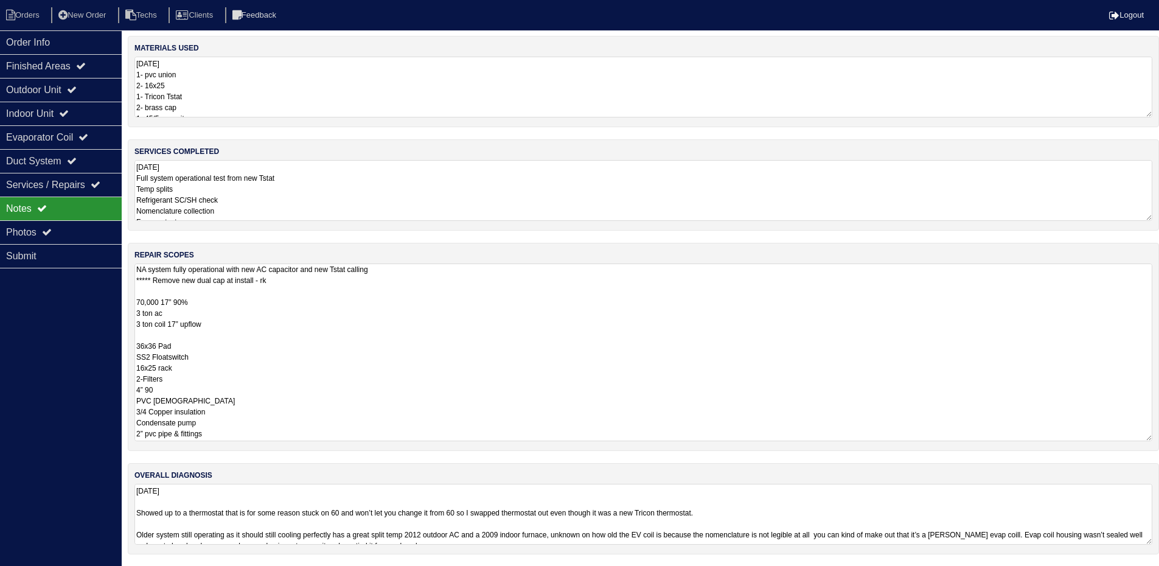
scroll to position [4, 0]
type textarea "8.27.25 NA system fully operational with new AC capacitor and new Tstat calling…"
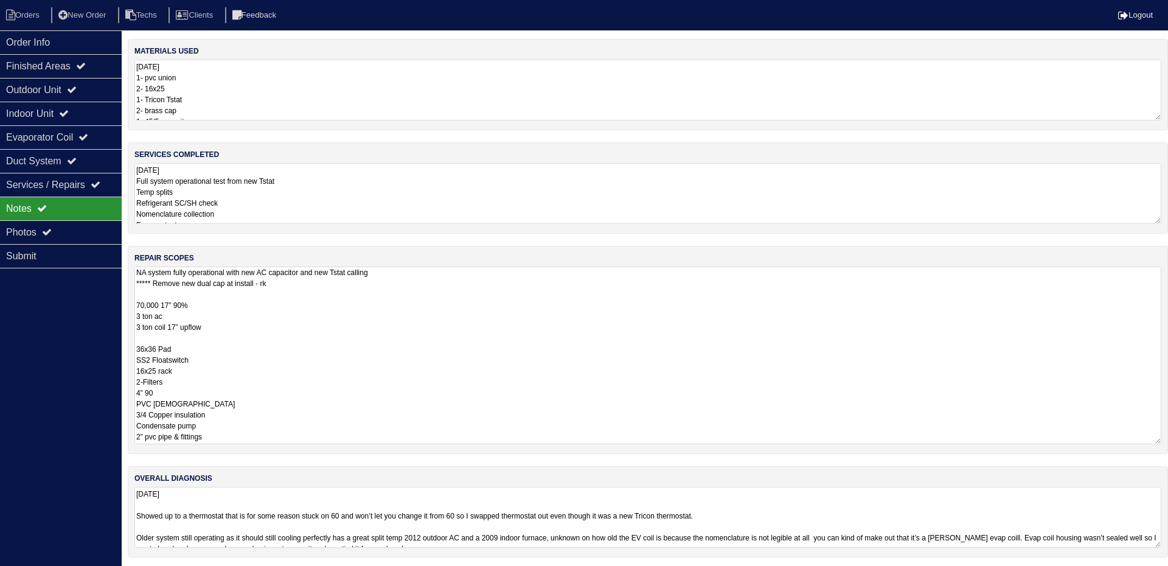
drag, startPoint x: 51, startPoint y: 342, endPoint x: 232, endPoint y: 330, distance: 181.7
click at [52, 342] on div "Order Info Finished Areas Outdoor Unit Indoor Unit Evaporator Coil Duct System …" at bounding box center [61, 313] width 122 height 566
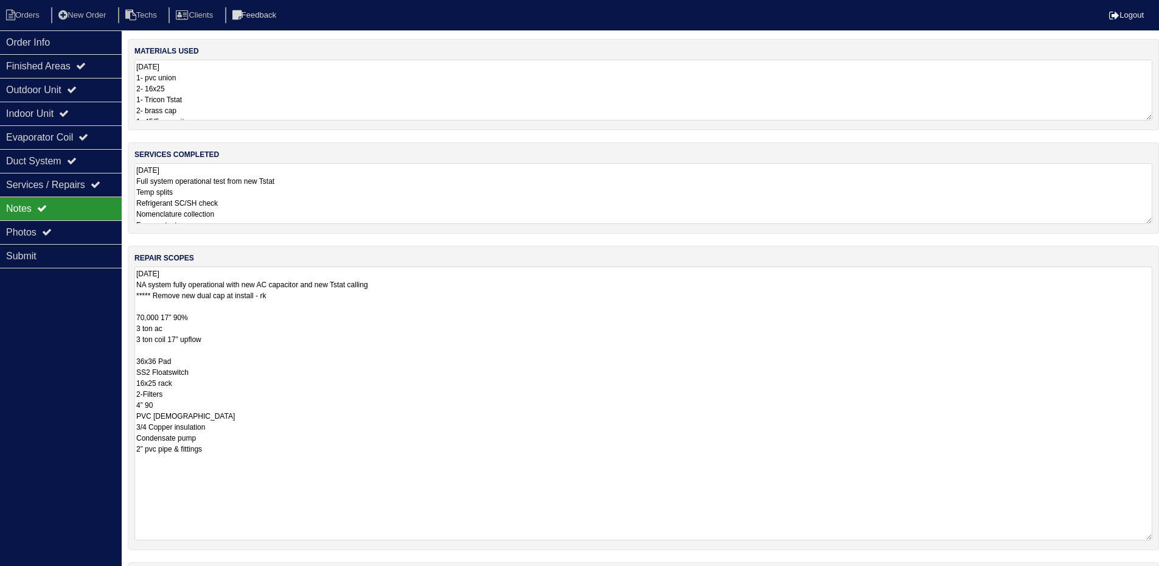
drag, startPoint x: 1157, startPoint y: 323, endPoint x: 1152, endPoint y: 498, distance: 174.7
click at [1159, 515] on html "Orders New Order Techs Clients Feedback Logout Orders New Order Users Clients M…" at bounding box center [579, 333] width 1159 height 666
click at [60, 83] on div "Outdoor Unit" at bounding box center [61, 90] width 122 height 24
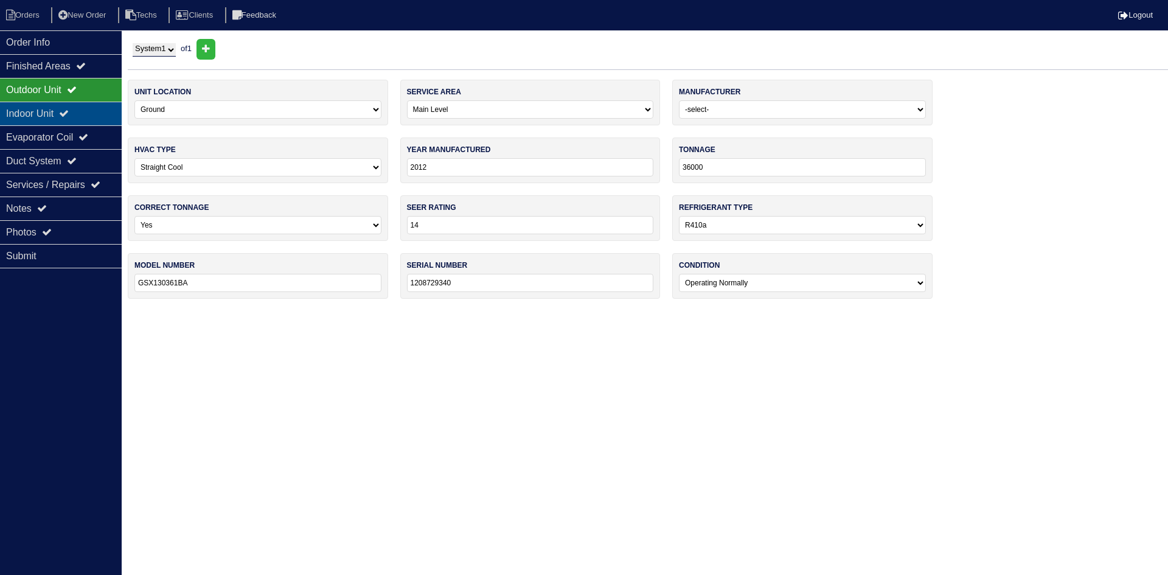
click at [82, 108] on div "Indoor Unit" at bounding box center [61, 114] width 122 height 24
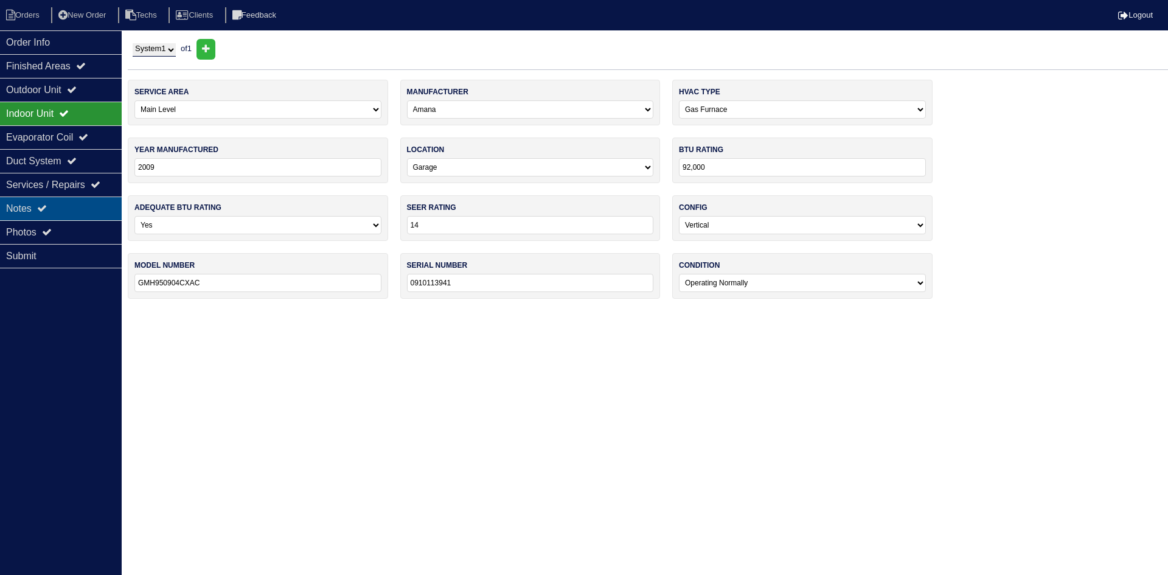
click at [77, 211] on div "Notes" at bounding box center [61, 208] width 122 height 24
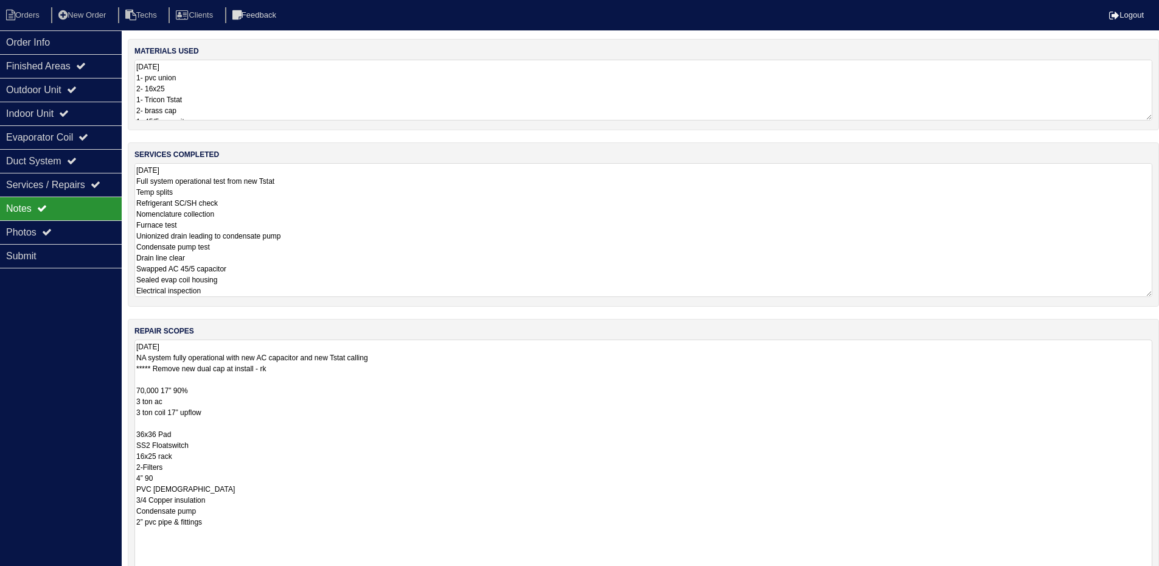
click at [419, 187] on textarea "8.27.25 Full system operational test from new Tstat Temp splits Refrigerant SC/…" at bounding box center [643, 230] width 1018 height 134
click at [31, 16] on li "Orders" at bounding box center [24, 15] width 49 height 16
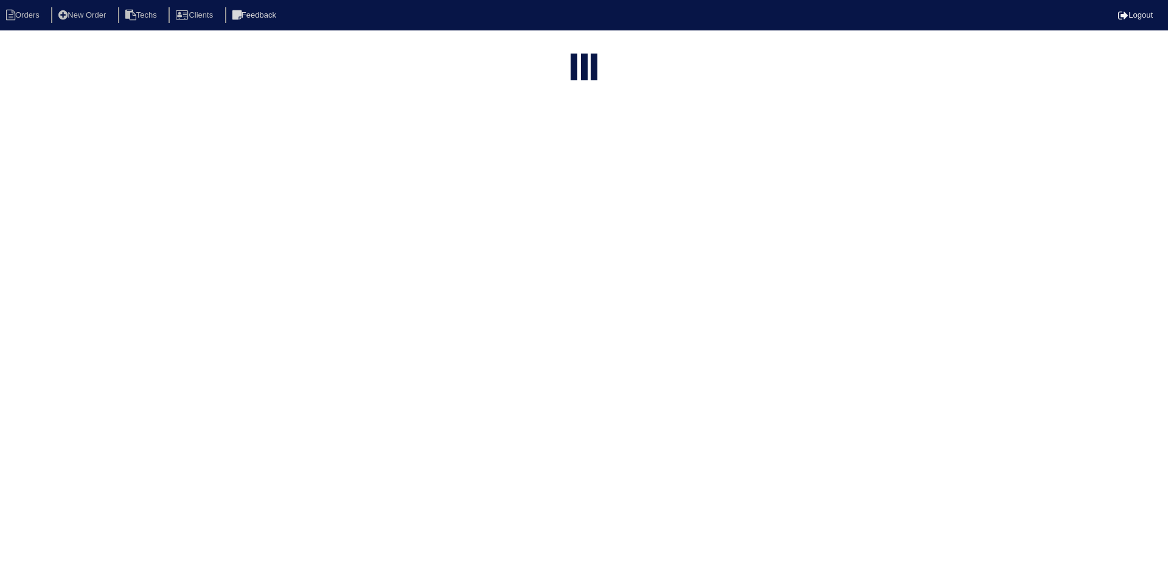
select select "15"
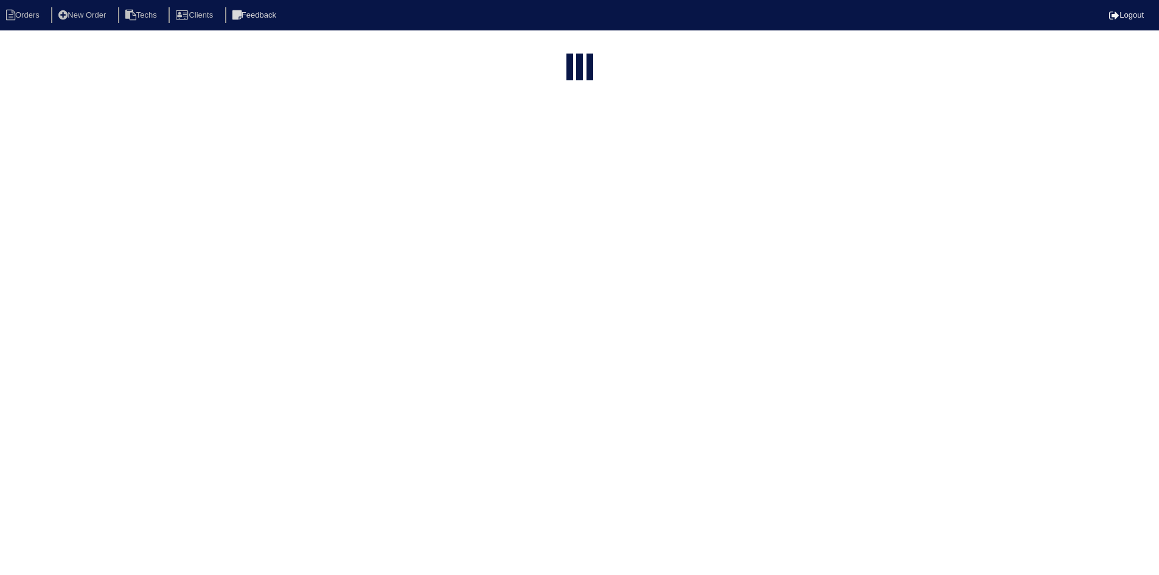
select select "field complete"
select select "need to quote"
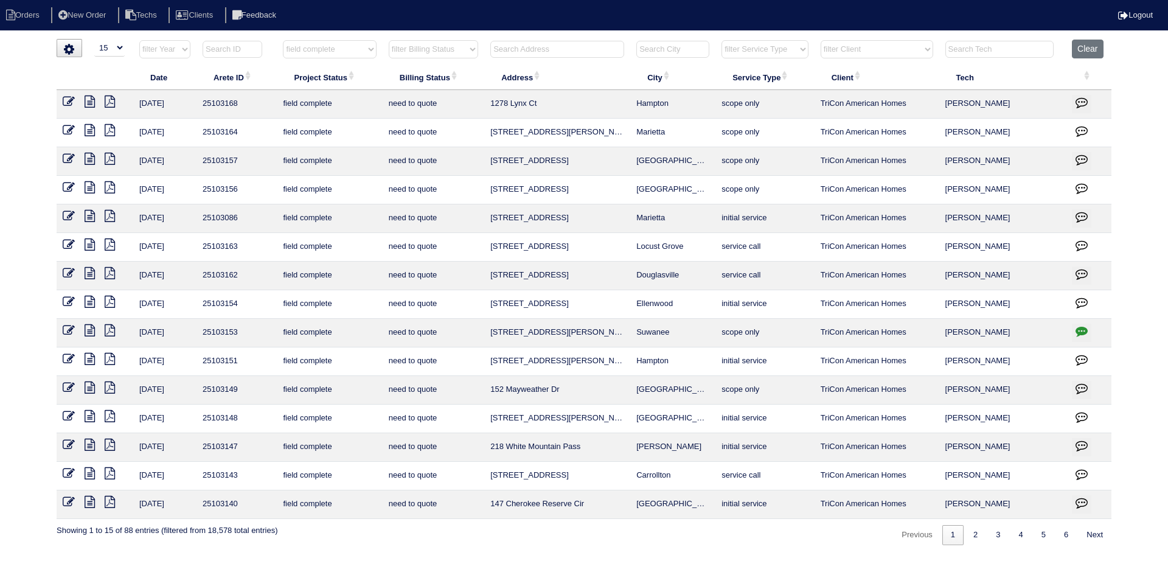
click at [88, 330] on icon at bounding box center [90, 330] width 10 height 12
click at [1086, 329] on icon "button" at bounding box center [1082, 331] width 12 height 12
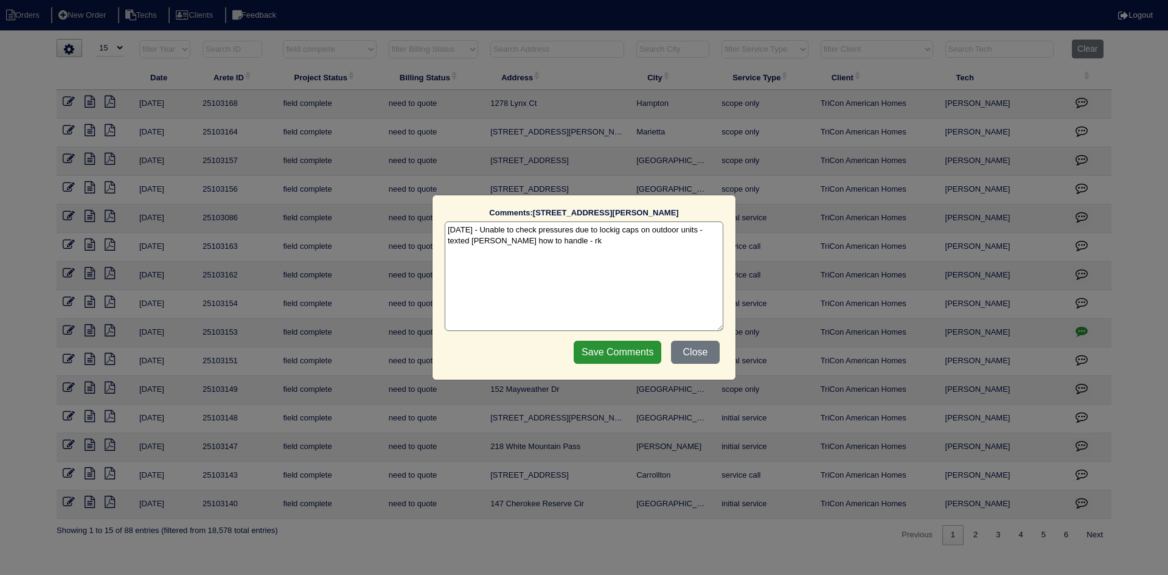
click at [573, 247] on textarea "[DATE] - Unable to check pressures due to lockig caps on outdoor units - texted…" at bounding box center [584, 276] width 279 height 110
type textarea "[DATE] - Unable to check pressures due to lockig caps on outdoor units - texted…"
click at [622, 349] on input "Save Comments" at bounding box center [618, 352] width 88 height 23
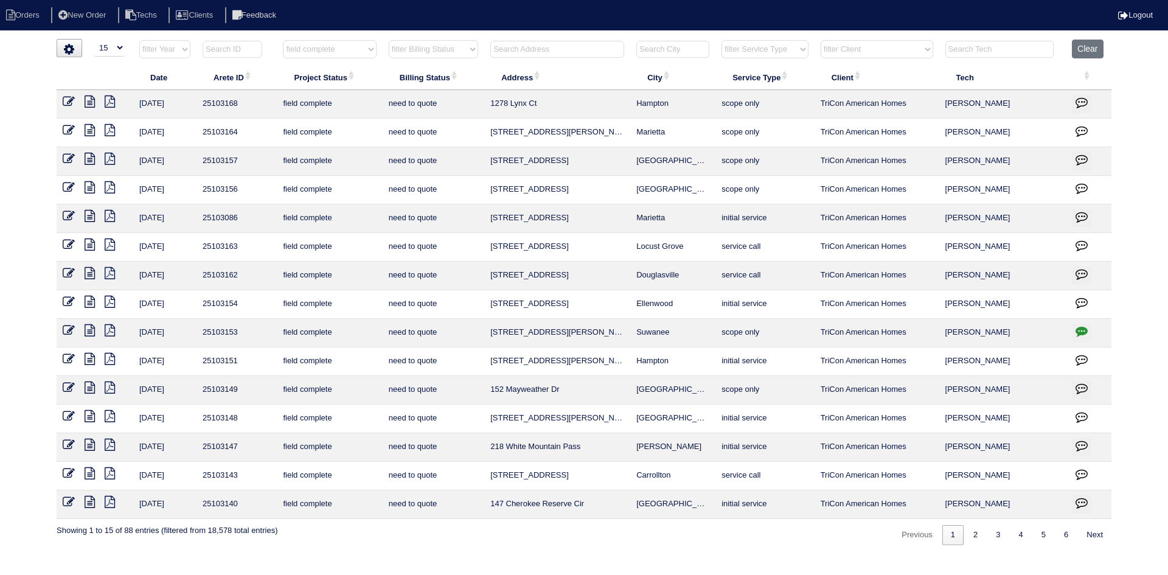
click at [89, 245] on icon at bounding box center [90, 244] width 10 height 12
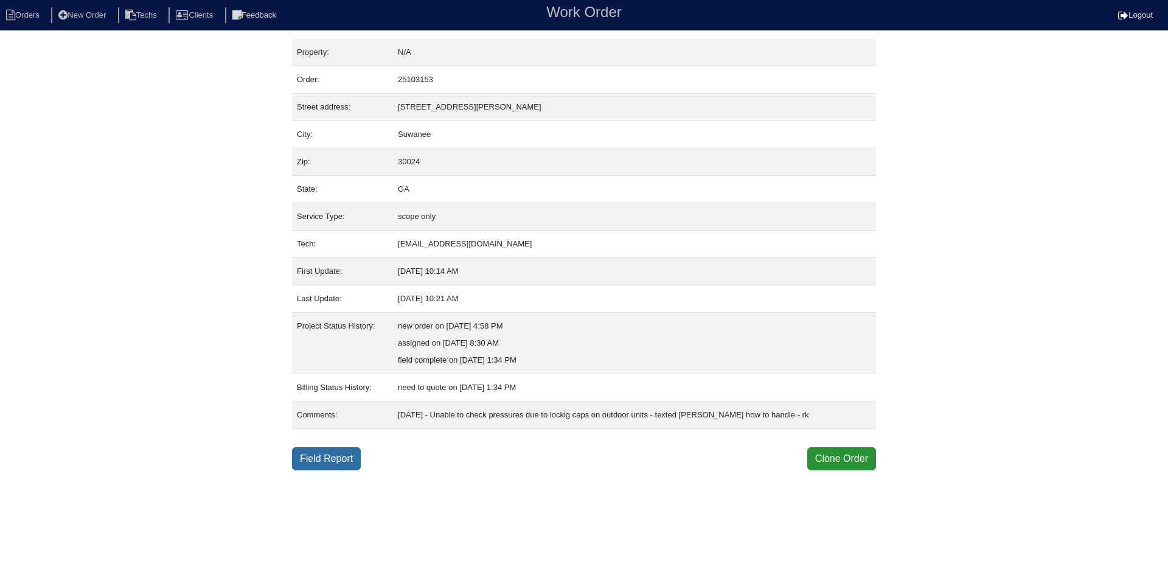
click at [331, 458] on link "Field Report" at bounding box center [326, 458] width 69 height 23
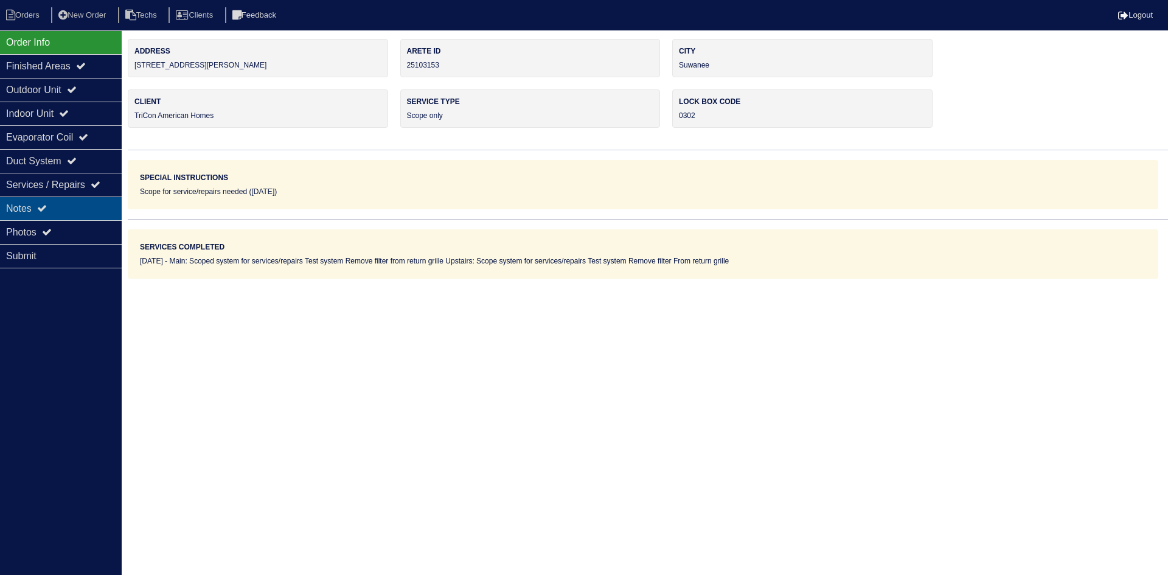
click at [75, 203] on div "Notes" at bounding box center [61, 208] width 122 height 24
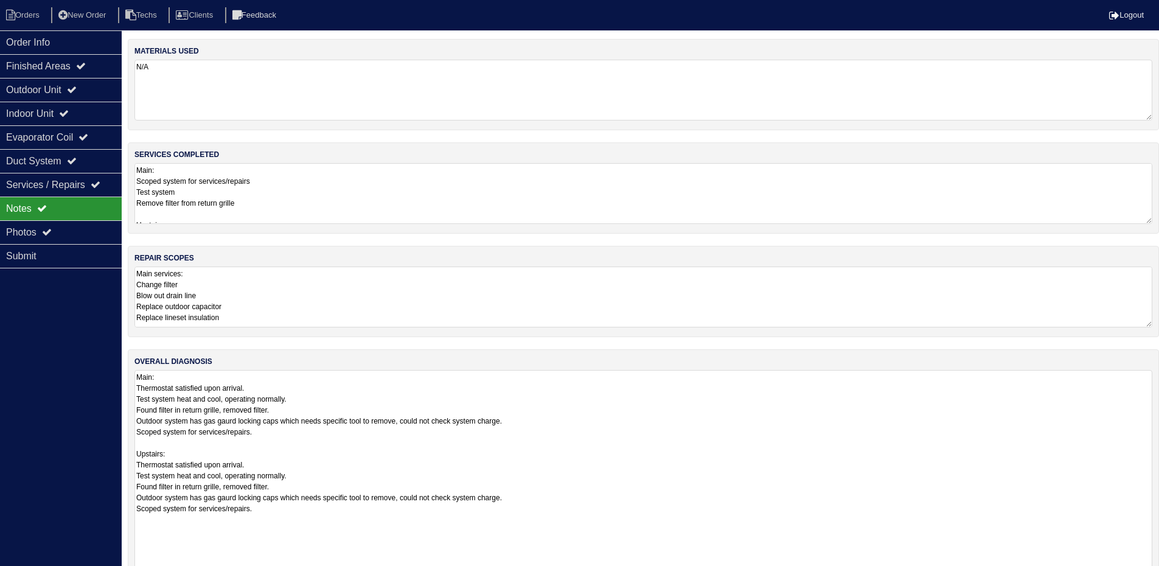
drag, startPoint x: 1156, startPoint y: 426, endPoint x: 1156, endPoint y: 596, distance: 170.3
click at [1156, 574] on html "Orders New Order Techs Clients Feedback Logout Orders New Order Users Clients M…" at bounding box center [579, 311] width 1159 height 623
drag, startPoint x: 432, startPoint y: 422, endPoint x: 135, endPoint y: 422, distance: 296.9
click at [135, 422] on textarea "Main: Thermostat satisfied upon arrival. Test system heat and cool, operating n…" at bounding box center [643, 485] width 1018 height 230
click at [210, 277] on textarea "Main services: Change filter Blow out drain line Replace outdoor capacitor Repl…" at bounding box center [647, 296] width 1027 height 61
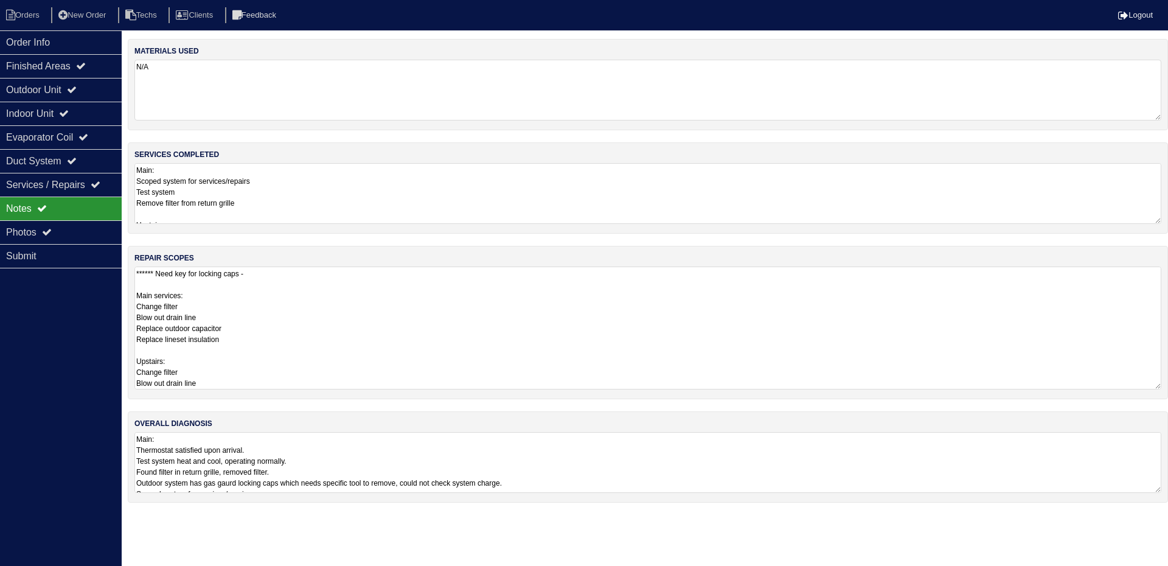
paste textarea "Outdoor system has gas gaurd locking caps which needs specific tool to remove,"
type textarea "****** Need key for locking caps - Outdoor system has gas gaurd locking caps wh…"
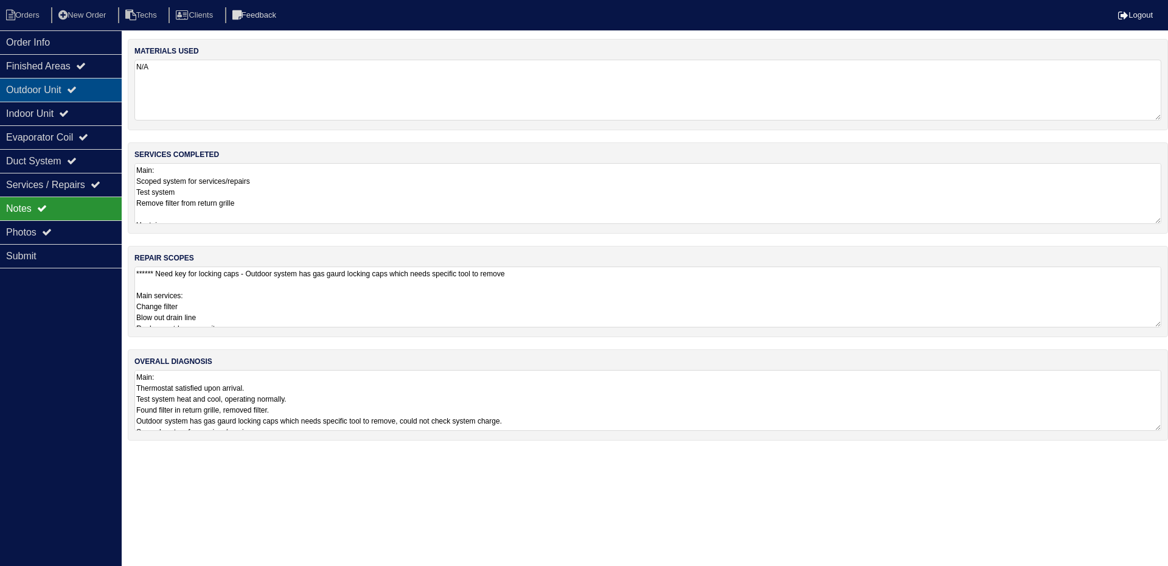
click at [77, 89] on icon at bounding box center [72, 90] width 10 height 10
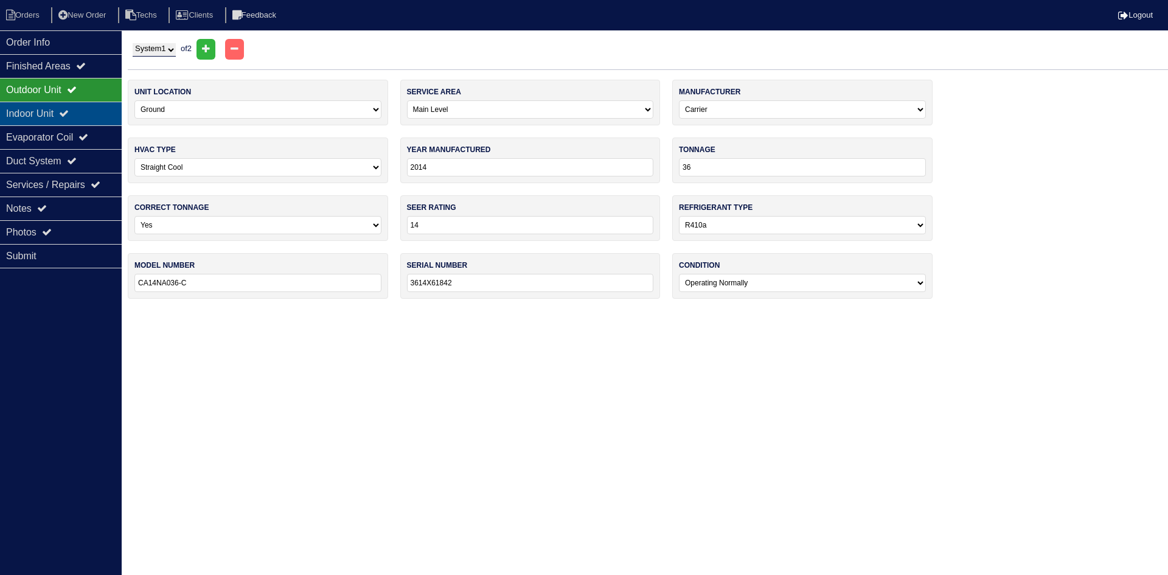
click at [86, 111] on div "Indoor Unit" at bounding box center [61, 114] width 122 height 24
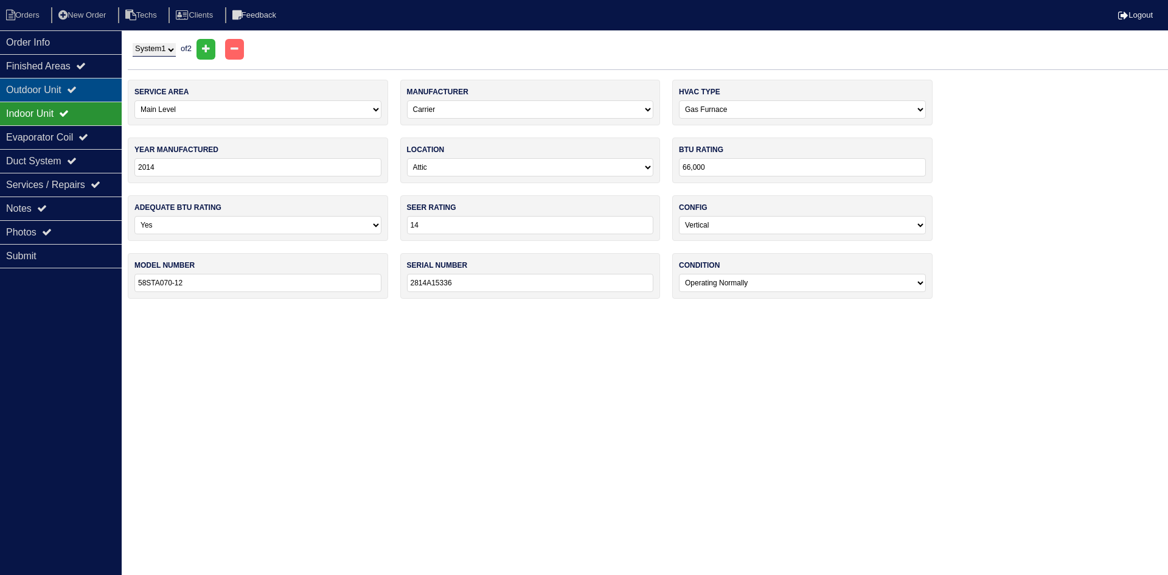
click at [86, 93] on div "Outdoor Unit" at bounding box center [61, 90] width 122 height 24
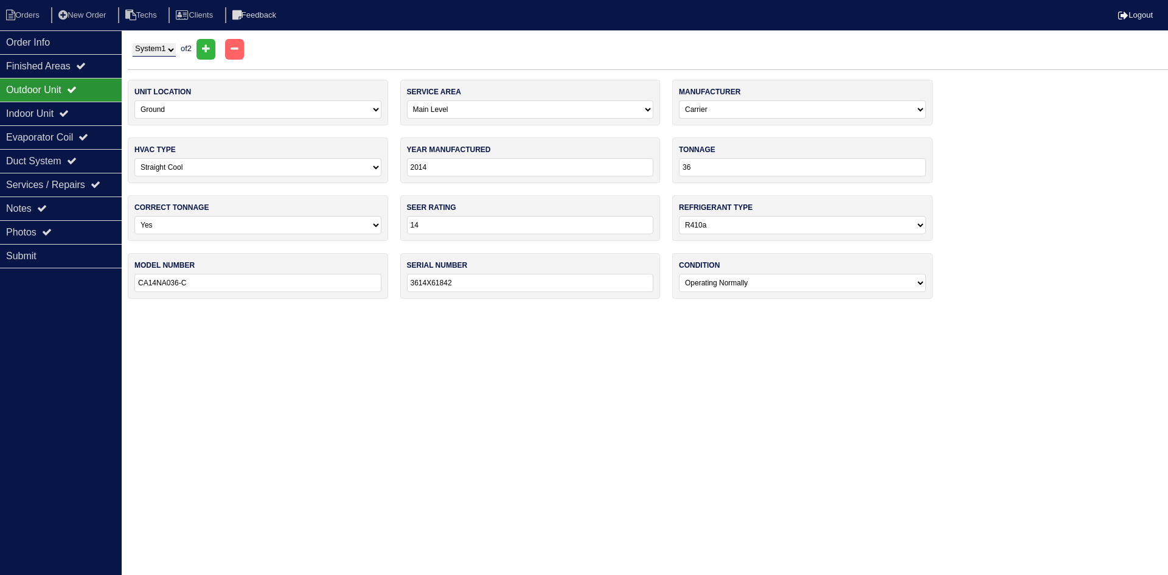
click at [167, 52] on select "System 1 System 2" at bounding box center [154, 49] width 43 height 13
select select "2"
click at [133, 43] on select "System 1 System 2" at bounding box center [154, 49] width 43 height 13
select select "1"
type input "48"
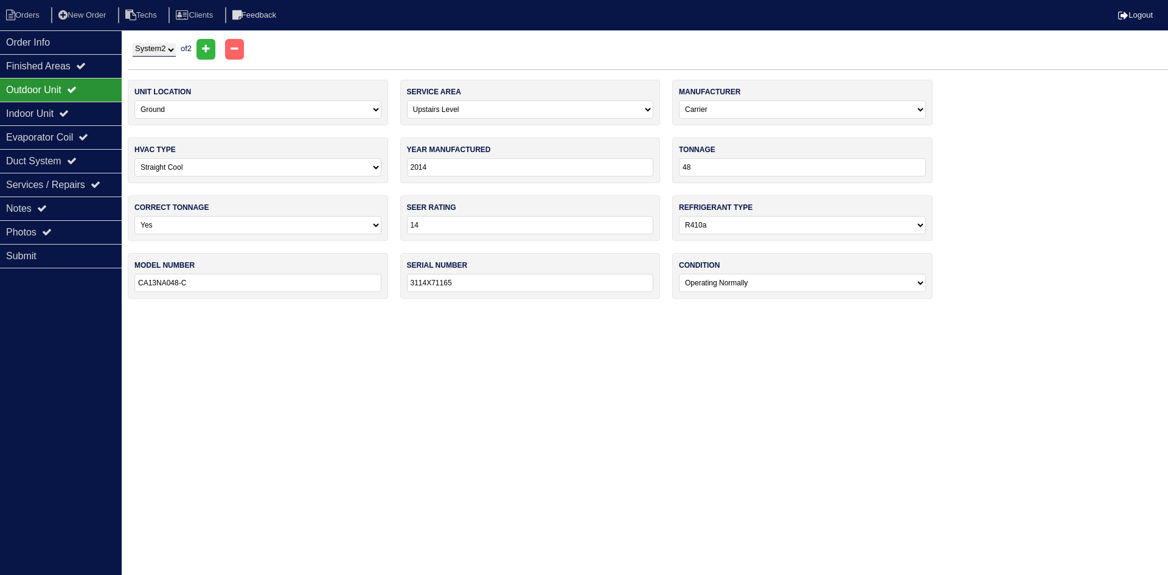
type input "CA13NA048-C"
type input "3114X71165"
click at [46, 110] on div "Indoor Unit" at bounding box center [61, 114] width 122 height 24
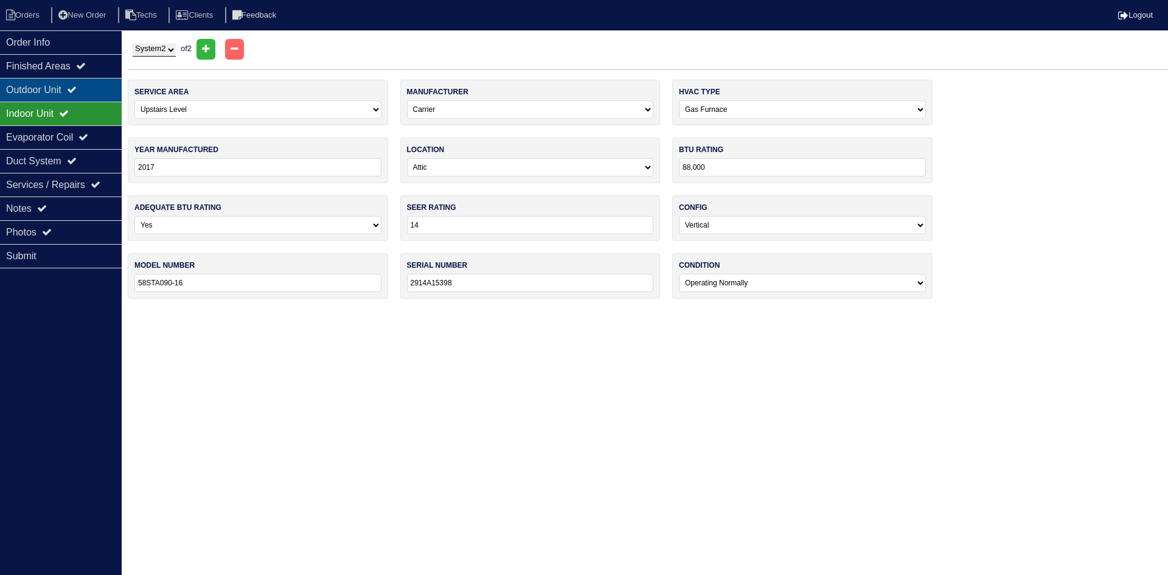
click at [64, 88] on div "Outdoor Unit" at bounding box center [61, 90] width 122 height 24
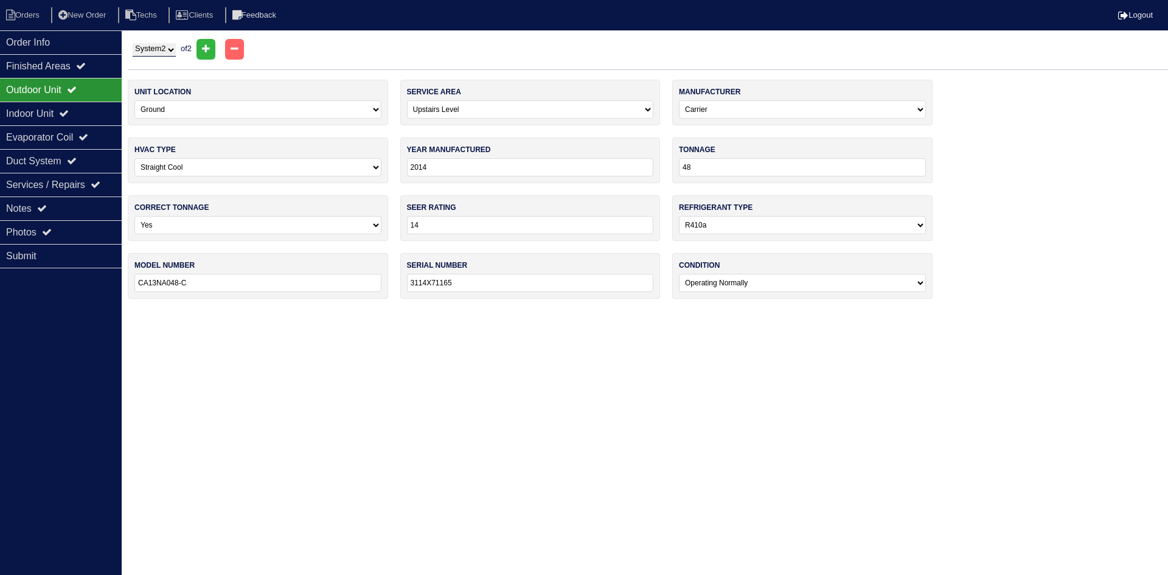
drag, startPoint x: 165, startPoint y: 49, endPoint x: 165, endPoint y: 57, distance: 7.3
click at [165, 49] on select "System 1 System 2" at bounding box center [154, 49] width 43 height 13
select select "1"
click at [133, 43] on select "System 1 System 2" at bounding box center [154, 49] width 43 height 13
select select "0"
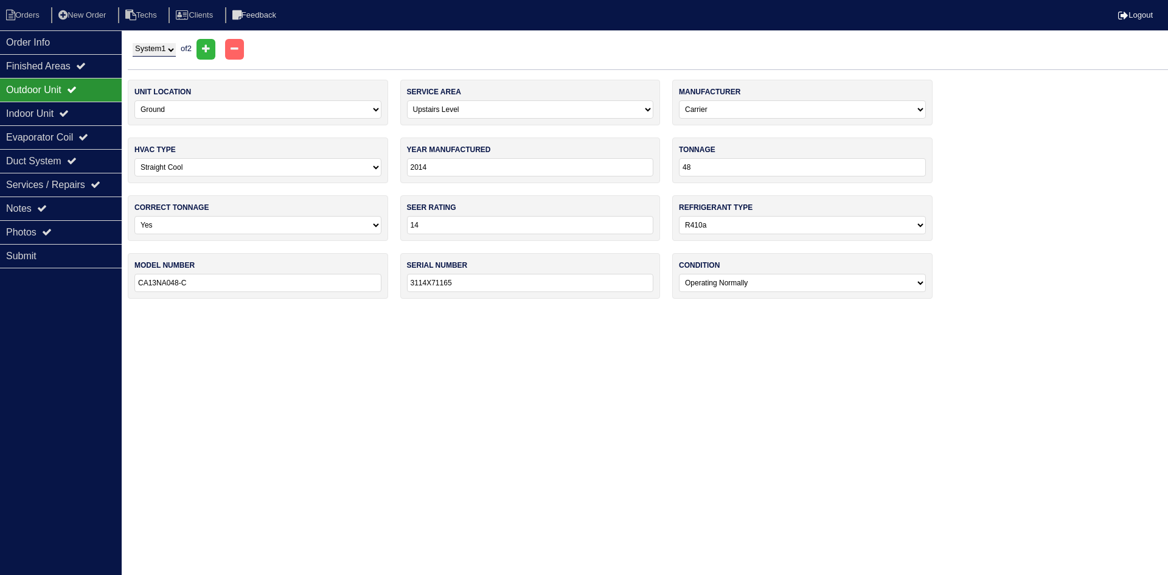
type input "36"
type input "CA14NA036-C"
type input "3614X61842"
select select "0"
type input "2014"
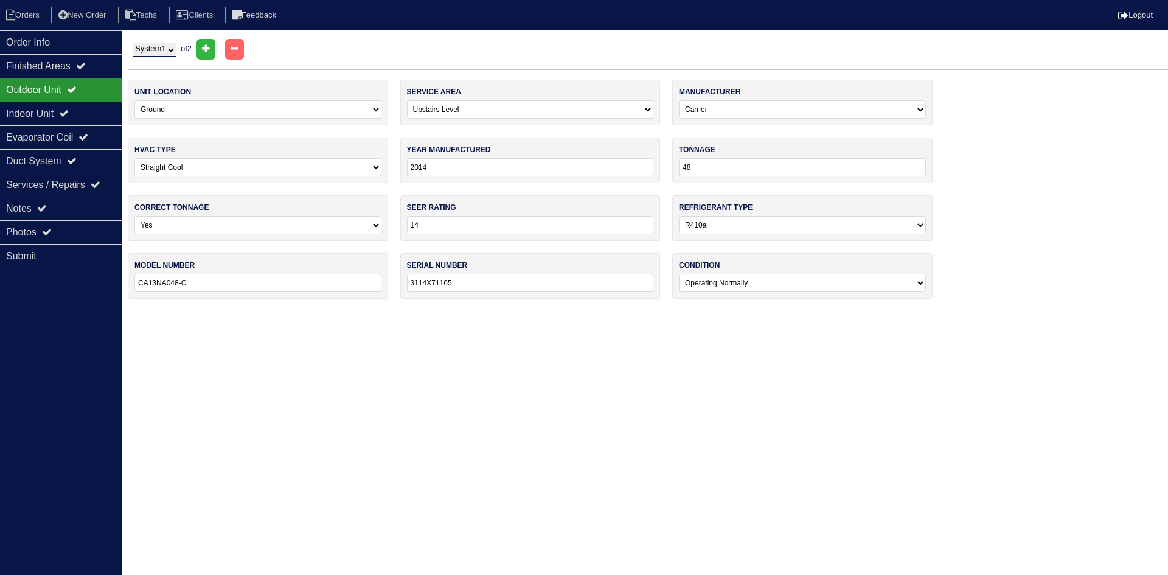
type input "66,000"
type input "58STA070-12"
type input "2814A15336"
click at [33, 114] on div "Indoor Unit" at bounding box center [61, 114] width 122 height 24
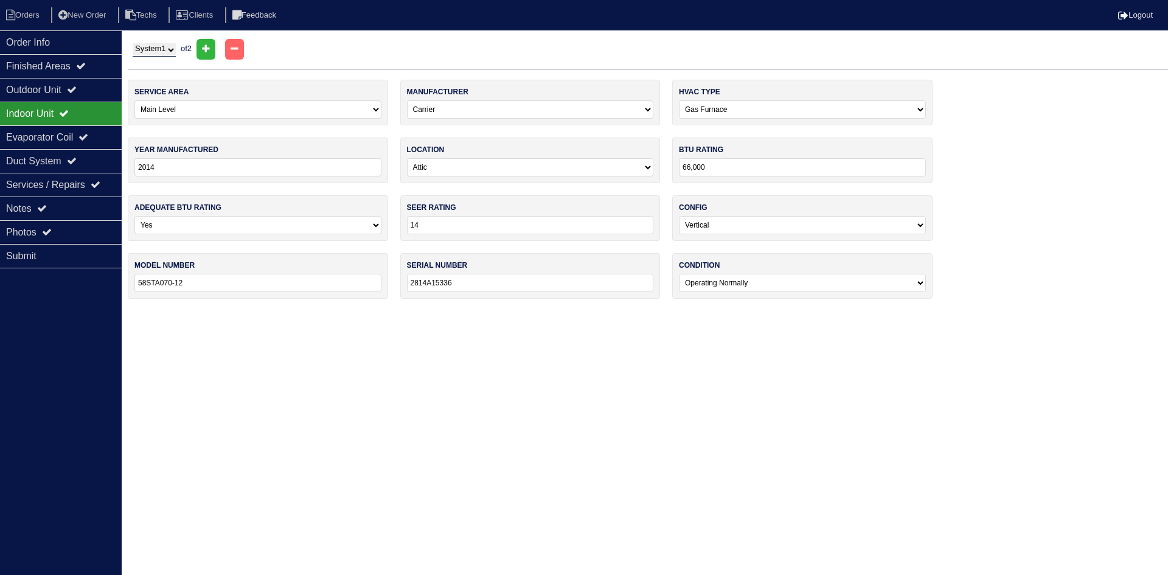
drag, startPoint x: 145, startPoint y: 49, endPoint x: 144, endPoint y: 56, distance: 6.7
click at [145, 49] on select "System 1 System 2" at bounding box center [154, 49] width 43 height 13
select select "2"
click at [133, 43] on select "System 1 System 2" at bounding box center [154, 49] width 43 height 13
select select "1"
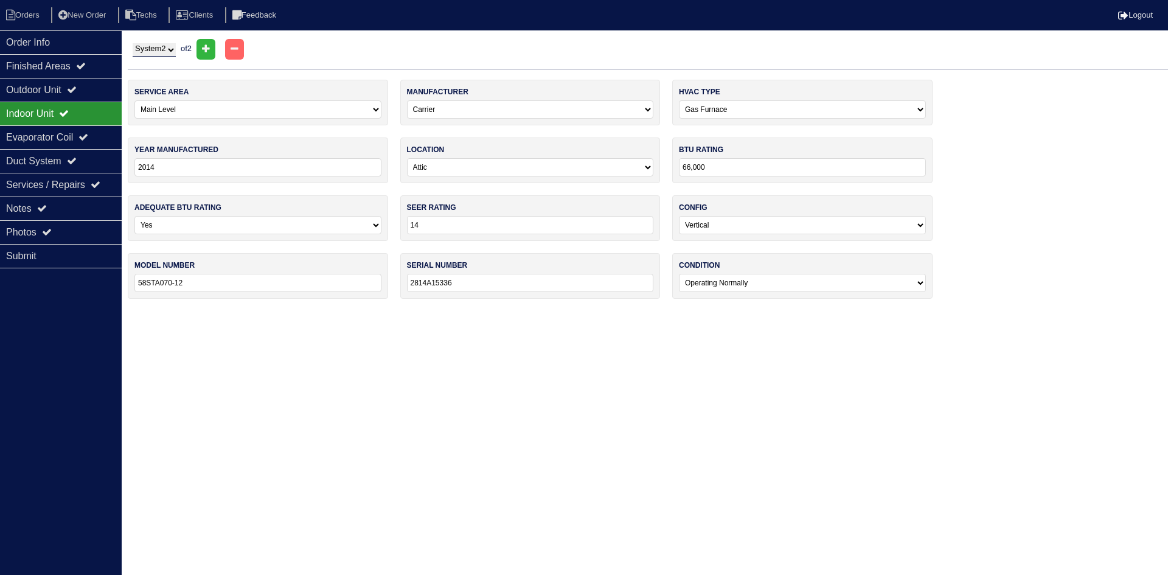
type input "48"
type input "CA13NA048-C"
type input "3114X71165"
select select "1"
type input "2017"
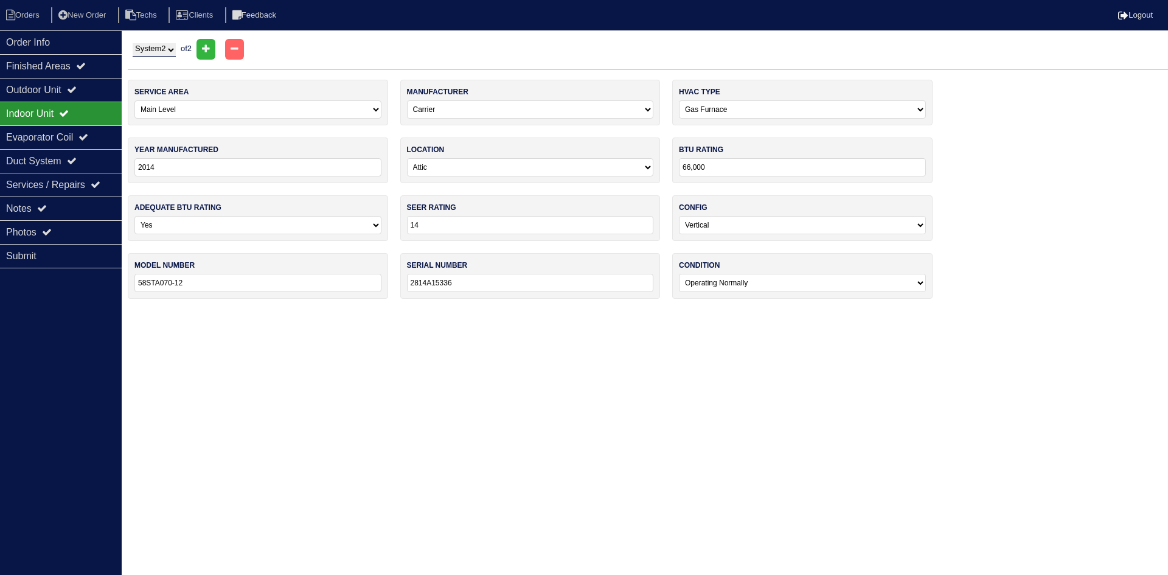
type input "88,000"
type input "58STA090-16"
type input "2914A15398"
click at [68, 83] on div "Outdoor Unit" at bounding box center [61, 90] width 122 height 24
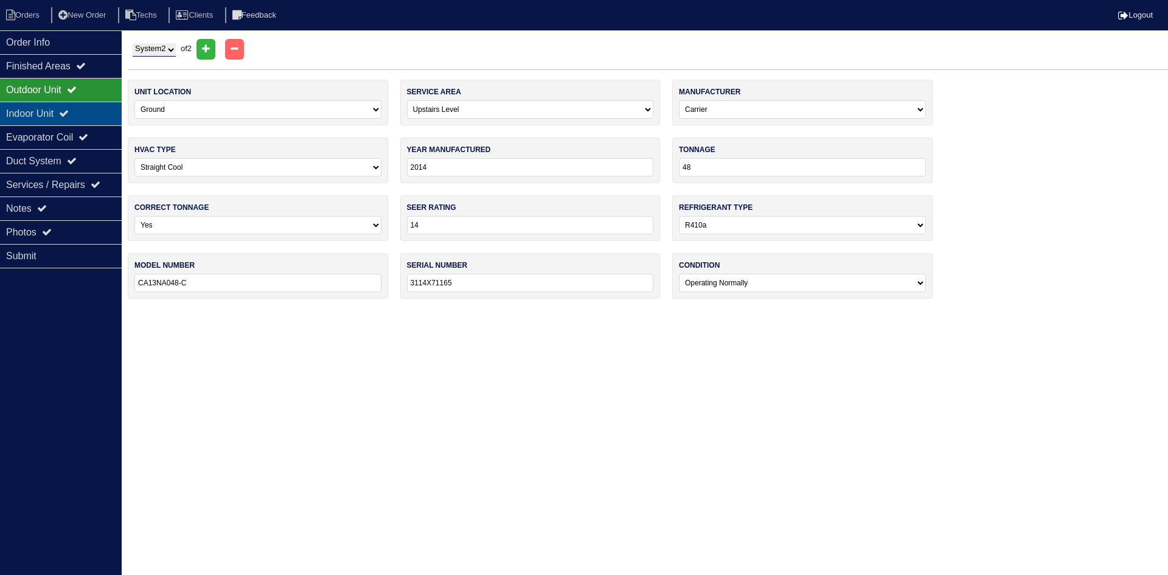
click at [90, 110] on div "Indoor Unit" at bounding box center [61, 114] width 122 height 24
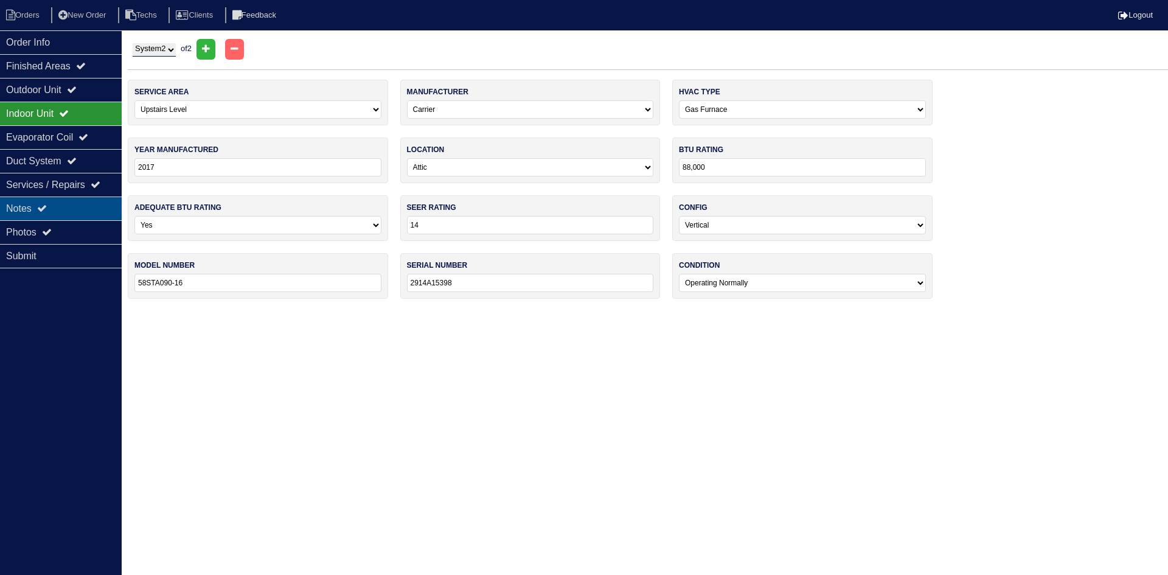
click at [47, 200] on div "Notes" at bounding box center [61, 208] width 122 height 24
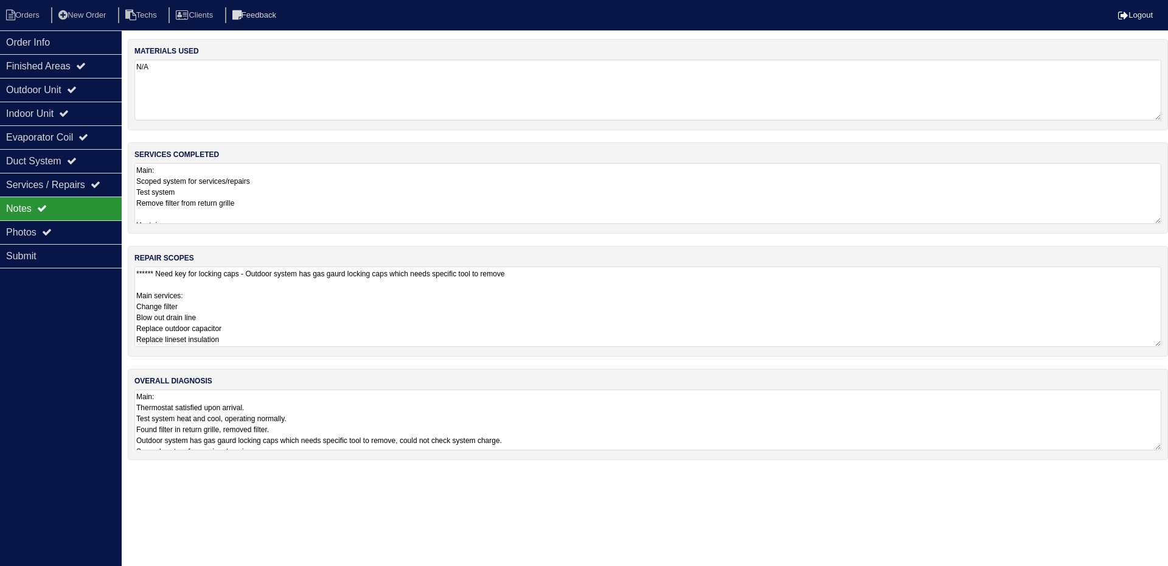
drag, startPoint x: 1156, startPoint y: 324, endPoint x: 1158, endPoint y: 279, distance: 45.7
click at [1158, 339] on textarea "****** Need key for locking caps - Outdoor system has gas gaurd locking caps wh…" at bounding box center [647, 306] width 1027 height 80
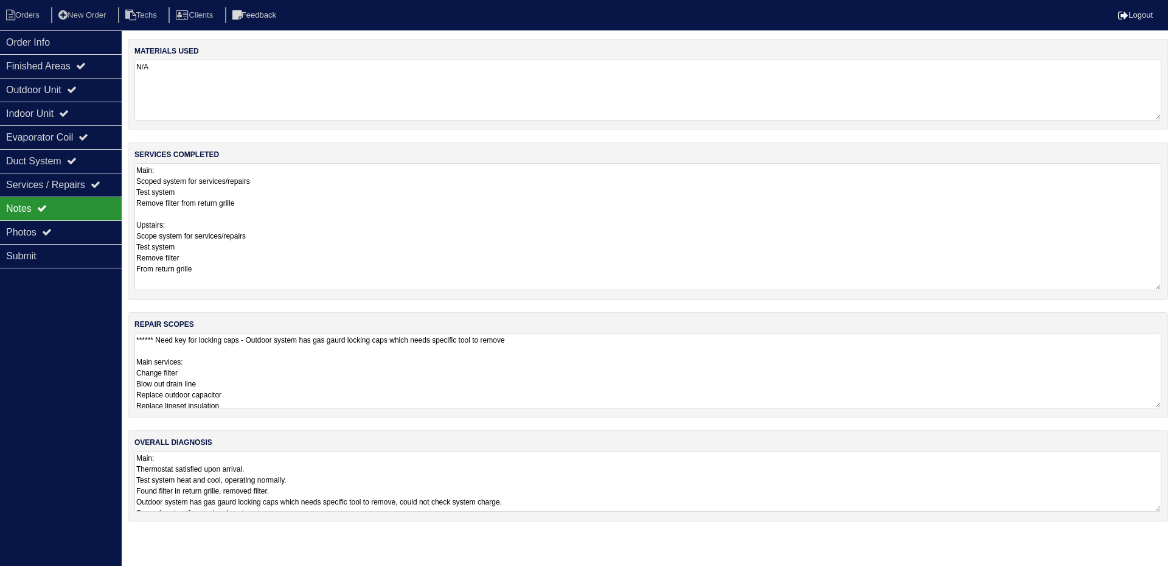
drag, startPoint x: 1160, startPoint y: 220, endPoint x: 1167, endPoint y: 287, distance: 66.7
click at [1167, 287] on div "services completed Main: Scoped system for services/repairs Test system Remove …" at bounding box center [648, 221] width 1040 height 158
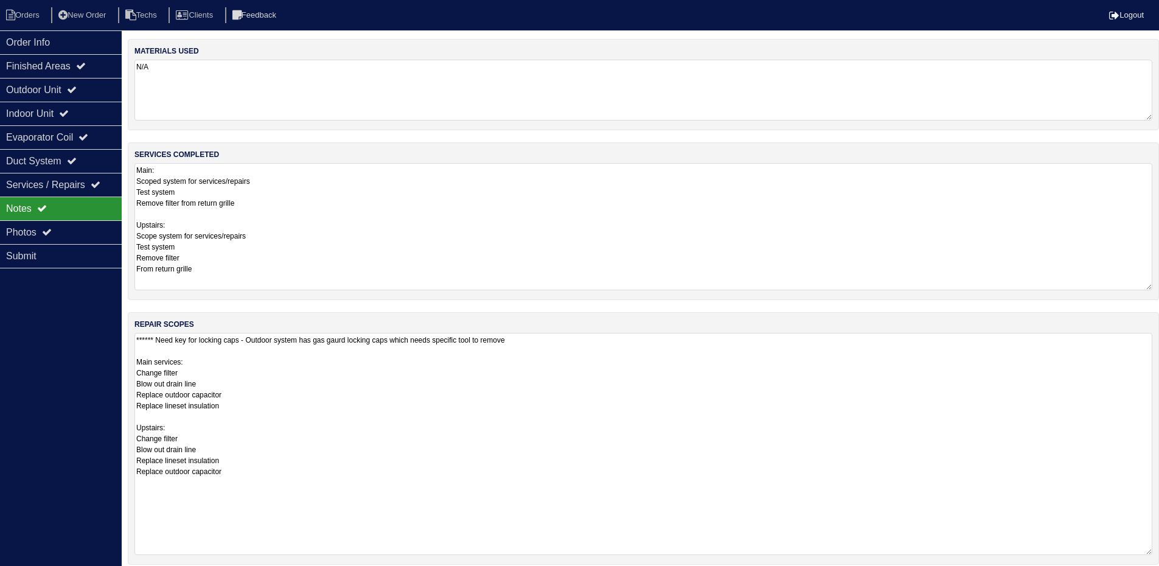
drag, startPoint x: 1159, startPoint y: 404, endPoint x: 1167, endPoint y: 551, distance: 146.9
click at [1159, 551] on html "Orders New Order Techs Clients Feedback Logout Orders New Order Users Clients M…" at bounding box center [579, 340] width 1159 height 680
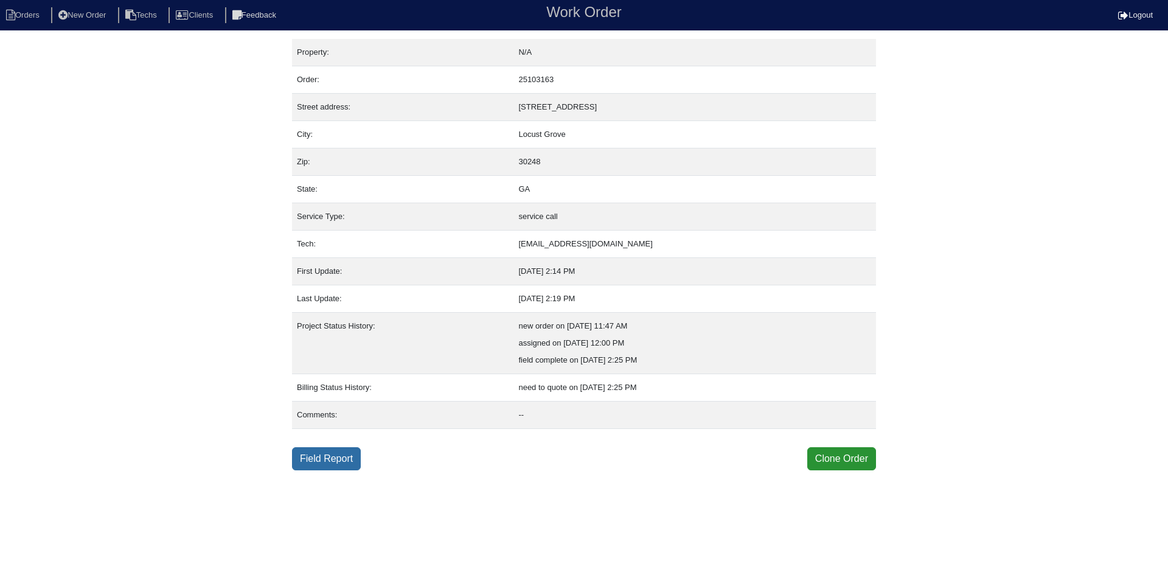
click at [327, 464] on link "Field Report" at bounding box center [326, 458] width 69 height 23
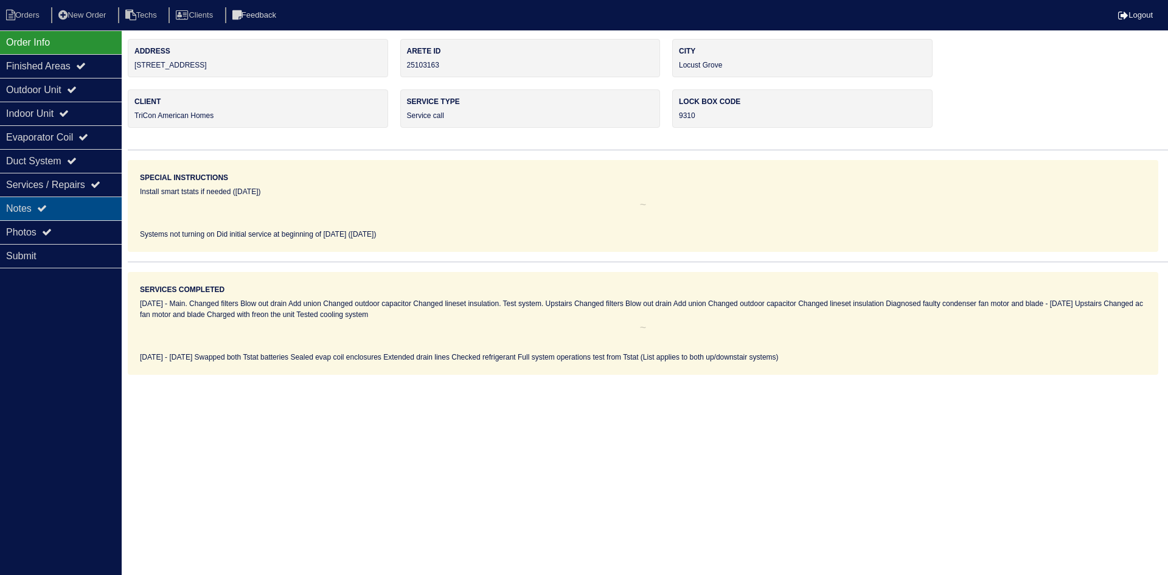
click at [72, 202] on div "Notes" at bounding box center [61, 208] width 122 height 24
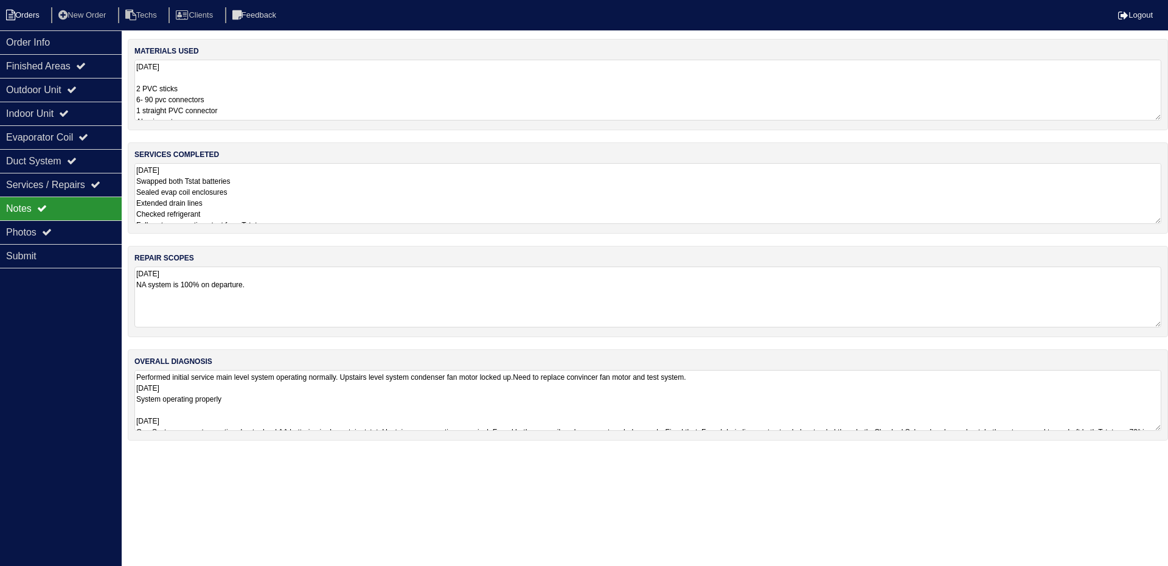
click at [15, 8] on li "Orders" at bounding box center [24, 15] width 49 height 16
select select "15"
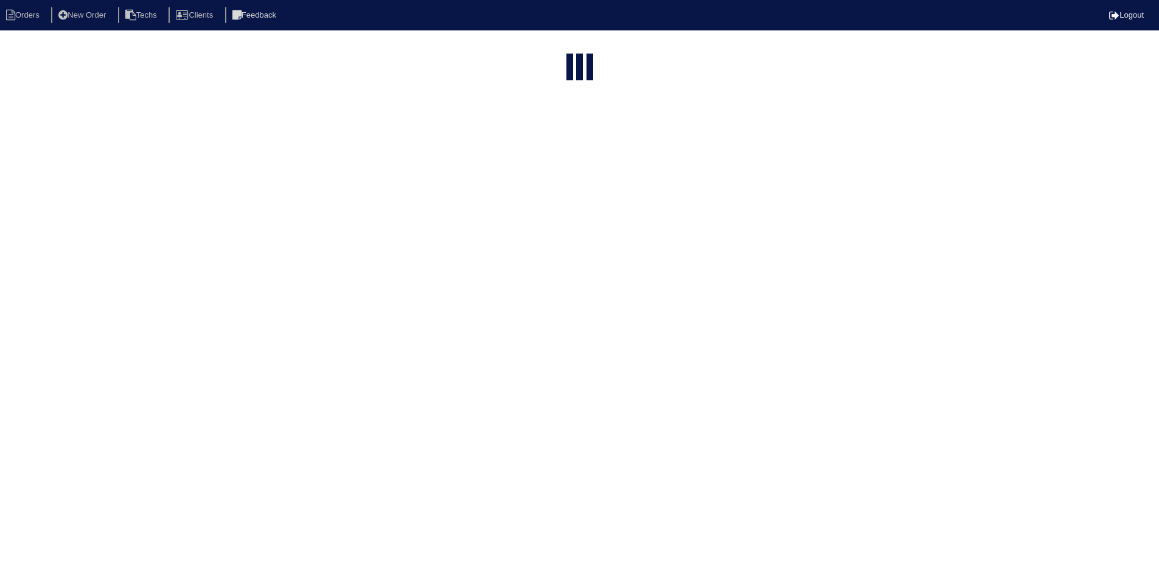
select select "field complete"
select select "need to quote"
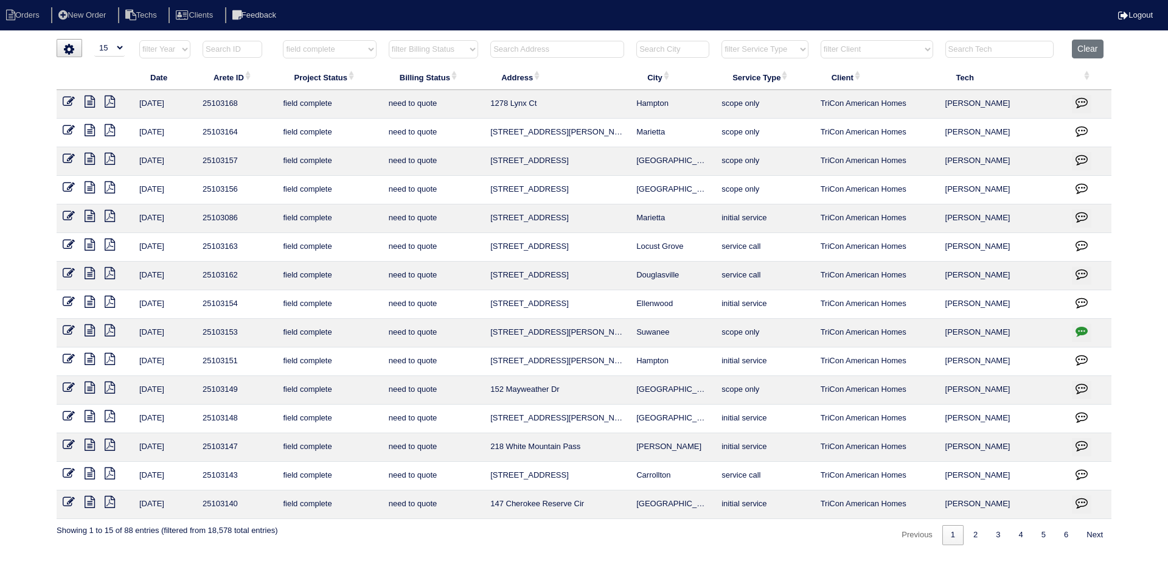
click at [90, 244] on icon at bounding box center [90, 244] width 10 height 12
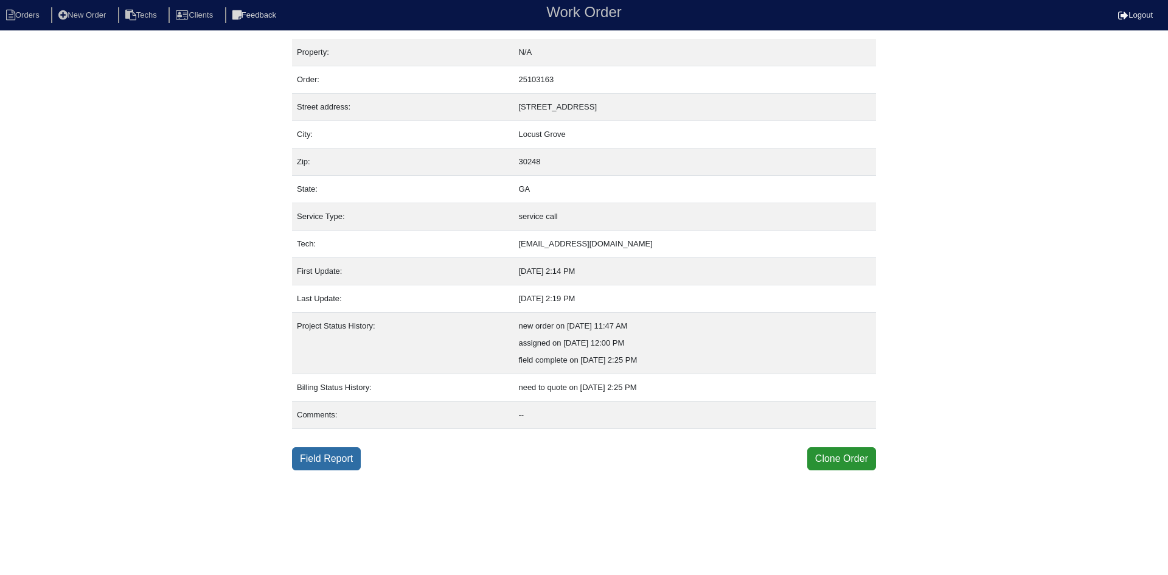
click at [349, 453] on link "Field Report" at bounding box center [326, 458] width 69 height 23
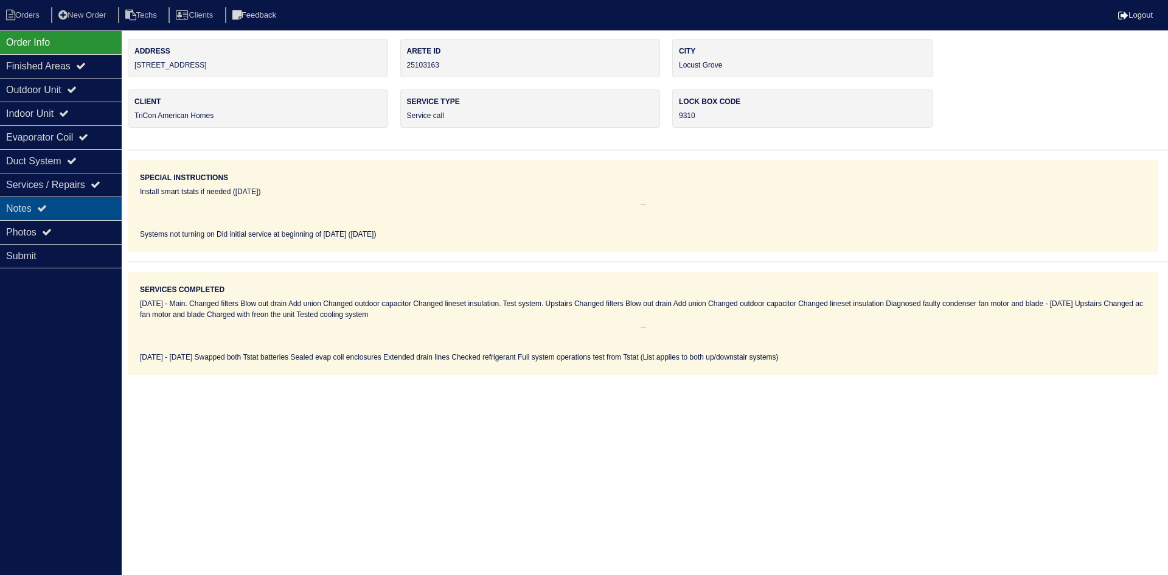
click at [69, 210] on div "Notes" at bounding box center [61, 208] width 122 height 24
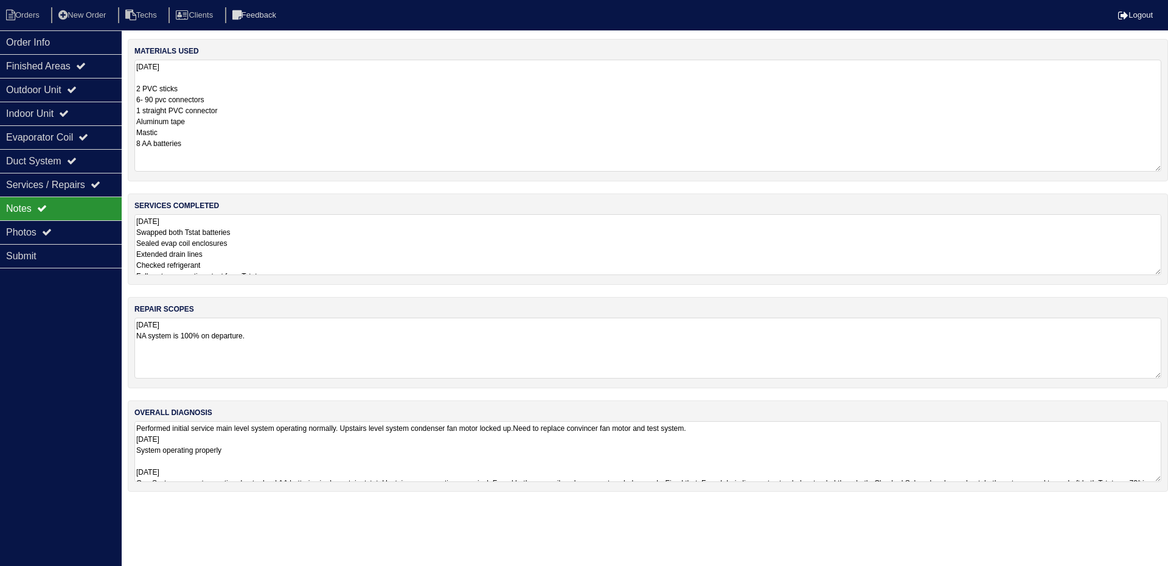
drag, startPoint x: 1157, startPoint y: 117, endPoint x: 1165, endPoint y: 168, distance: 51.7
click at [1165, 168] on div "materials used [DATE] 2 PVC sticks 6- 90 pvc connectors 1 straight PVC connecto…" at bounding box center [648, 110] width 1040 height 142
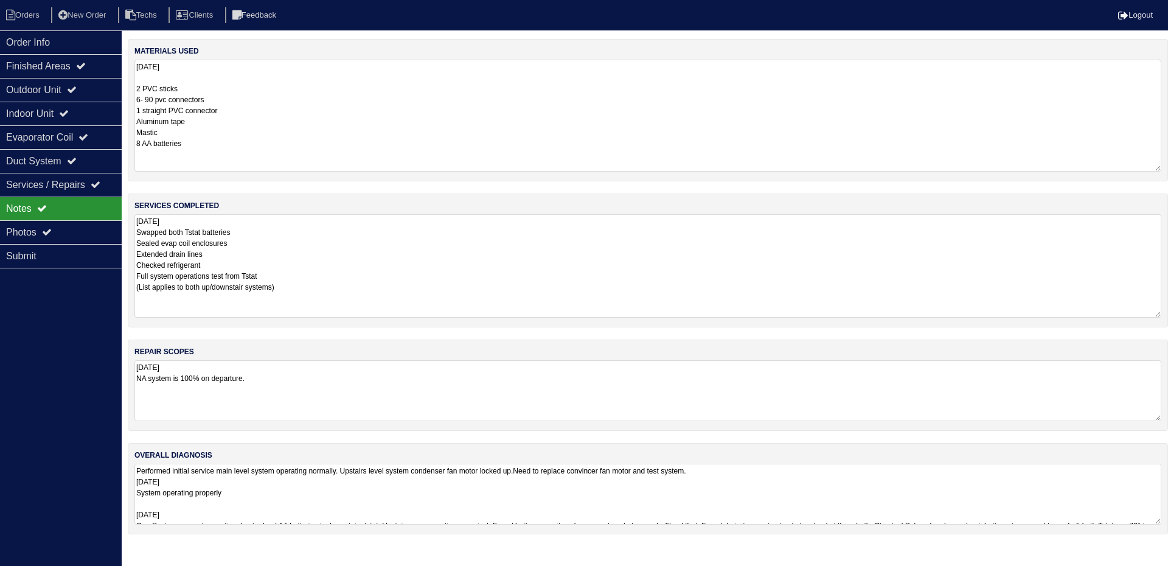
drag, startPoint x: 1159, startPoint y: 266, endPoint x: 1161, endPoint y: 309, distance: 42.6
click at [1161, 309] on textarea "[DATE] Swapped both Tstat batteries Sealed evap coil enclosures Extended drain …" at bounding box center [647, 265] width 1027 height 103
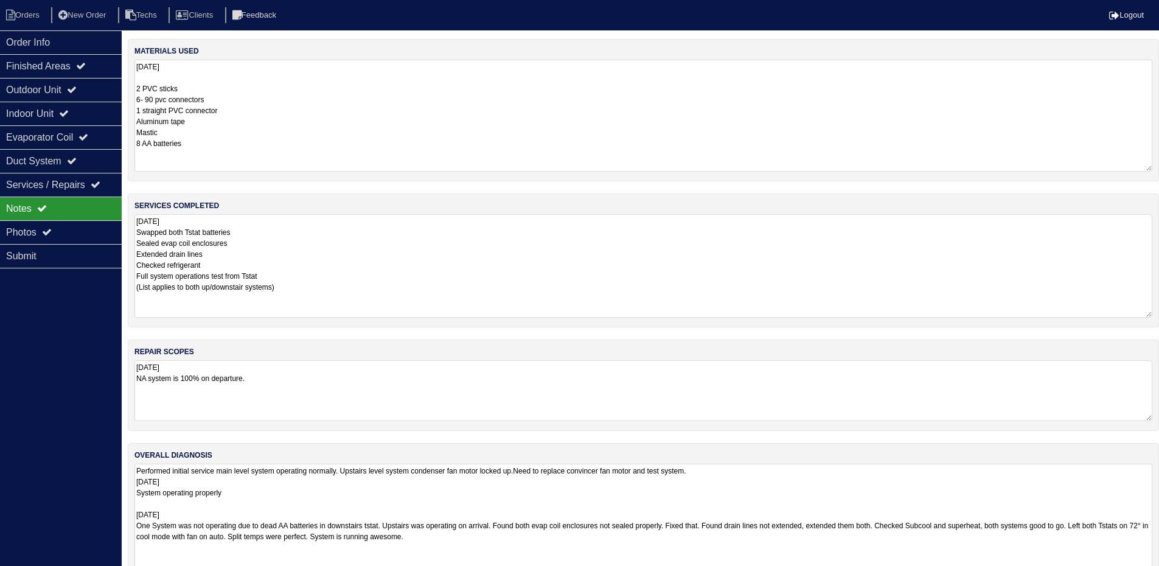
drag, startPoint x: 1157, startPoint y: 523, endPoint x: 1054, endPoint y: 524, distance: 103.4
click at [1159, 574] on html "Orders New Order Techs Clients Feedback Logout Orders New Order Users Clients M…" at bounding box center [579, 313] width 1159 height 627
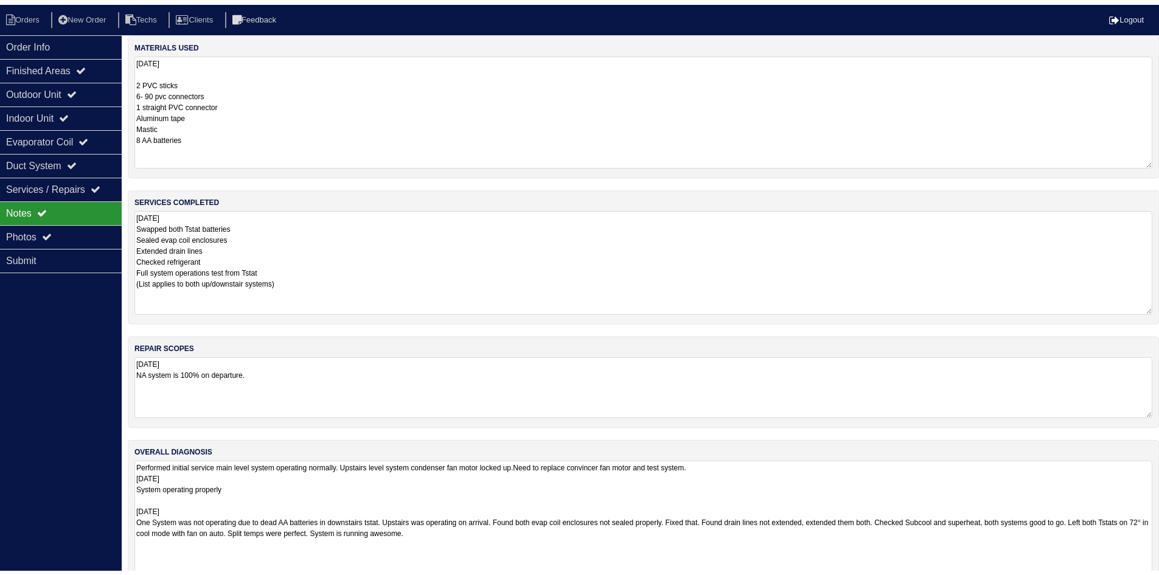
scroll to position [61, 0]
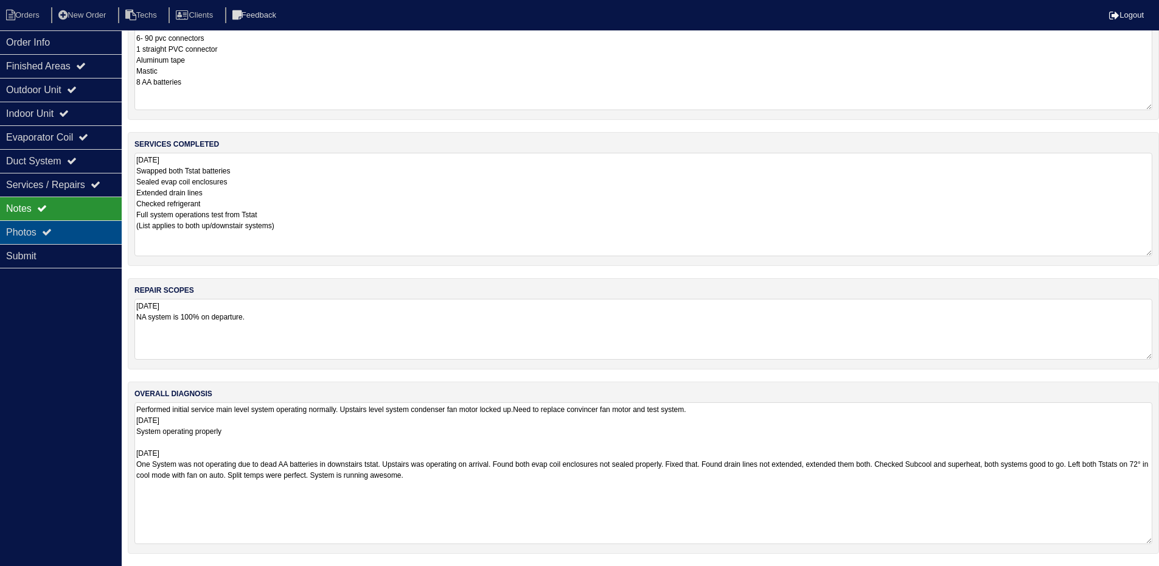
click at [37, 227] on div "Photos" at bounding box center [61, 232] width 122 height 24
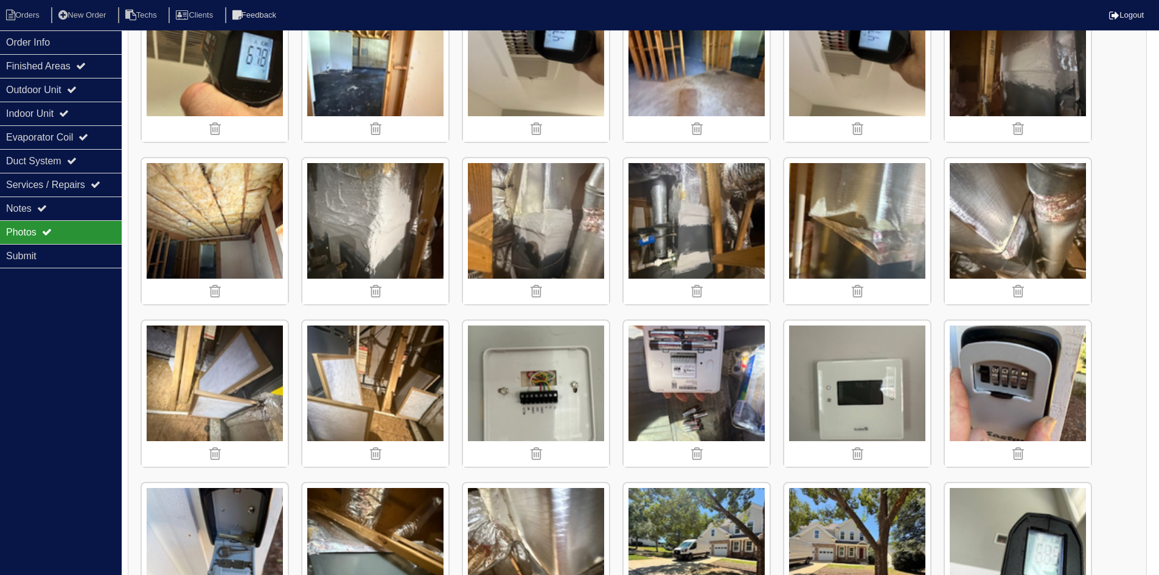
scroll to position [244, 0]
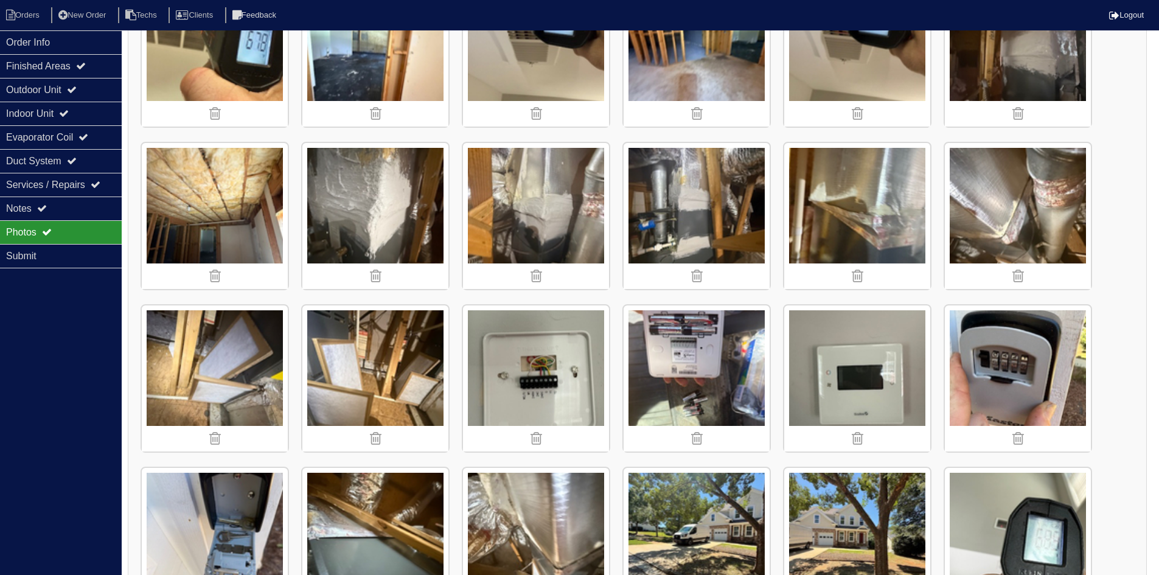
click at [391, 200] on img at bounding box center [375, 216] width 146 height 146
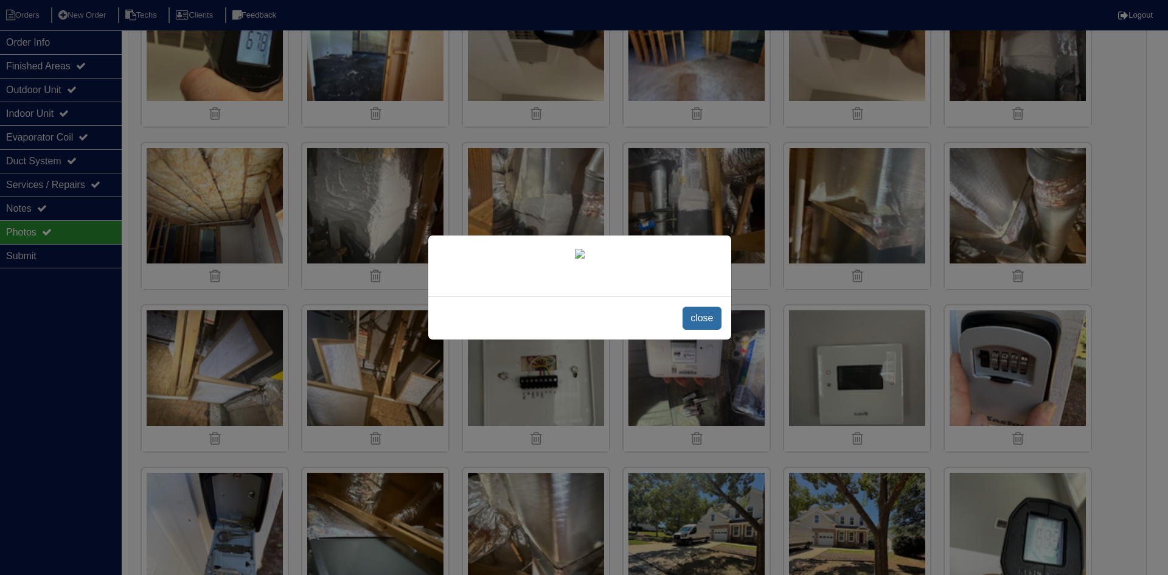
click at [698, 330] on span "close" at bounding box center [702, 318] width 38 height 23
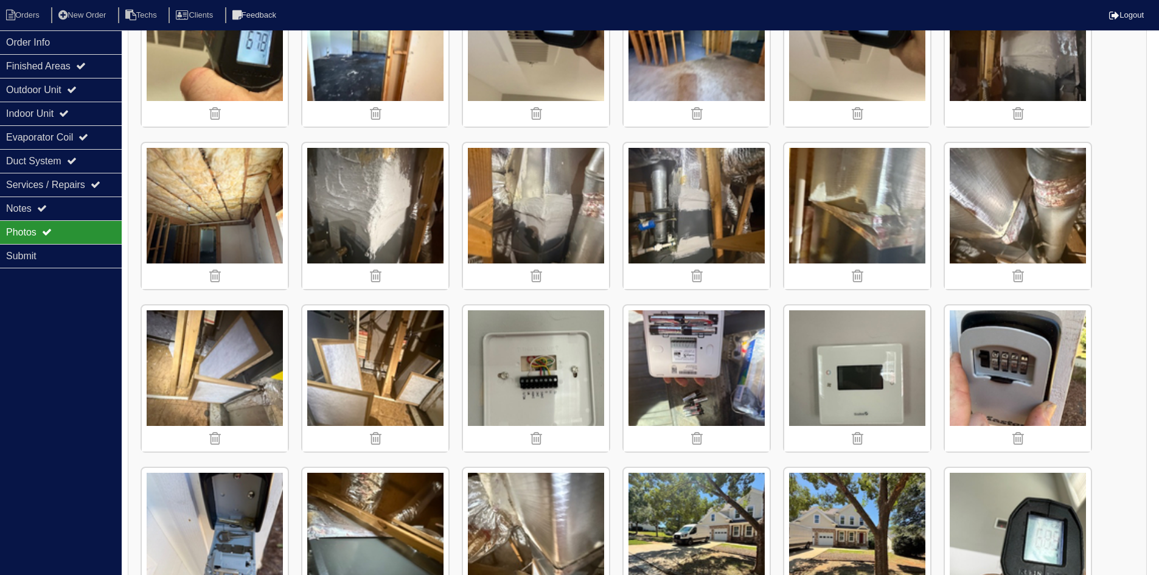
click at [1011, 225] on img at bounding box center [1018, 216] width 146 height 146
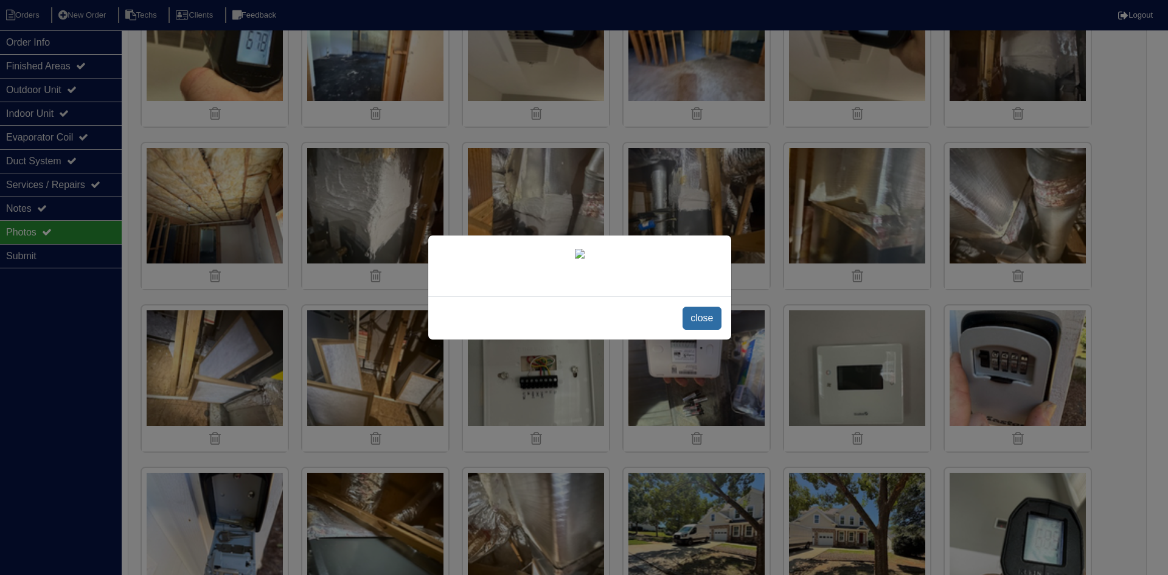
click at [697, 330] on span "close" at bounding box center [702, 318] width 38 height 23
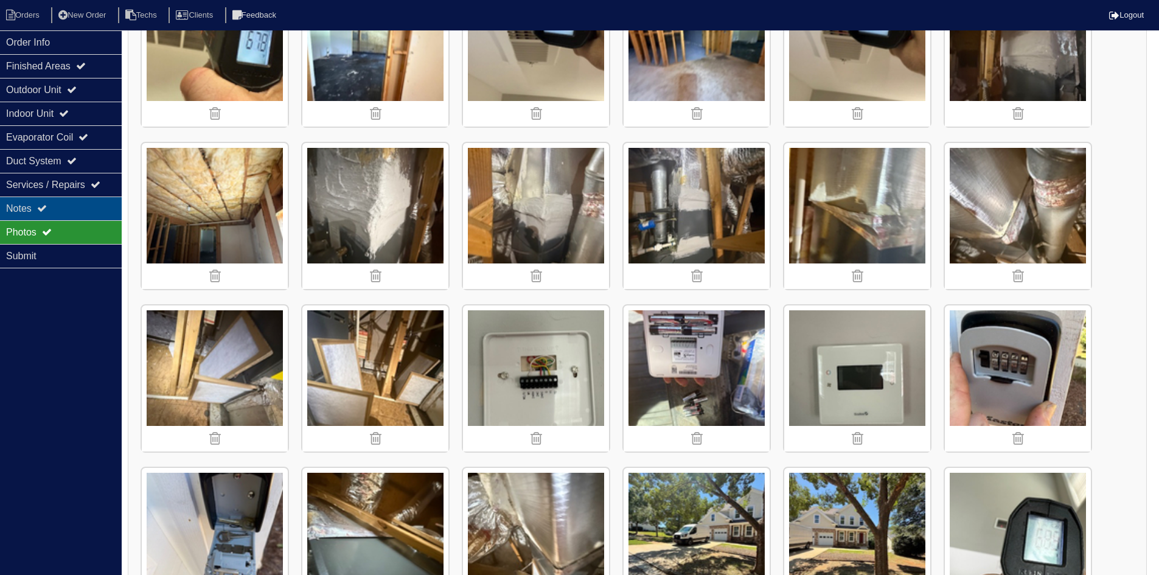
click at [47, 209] on icon at bounding box center [42, 208] width 10 height 10
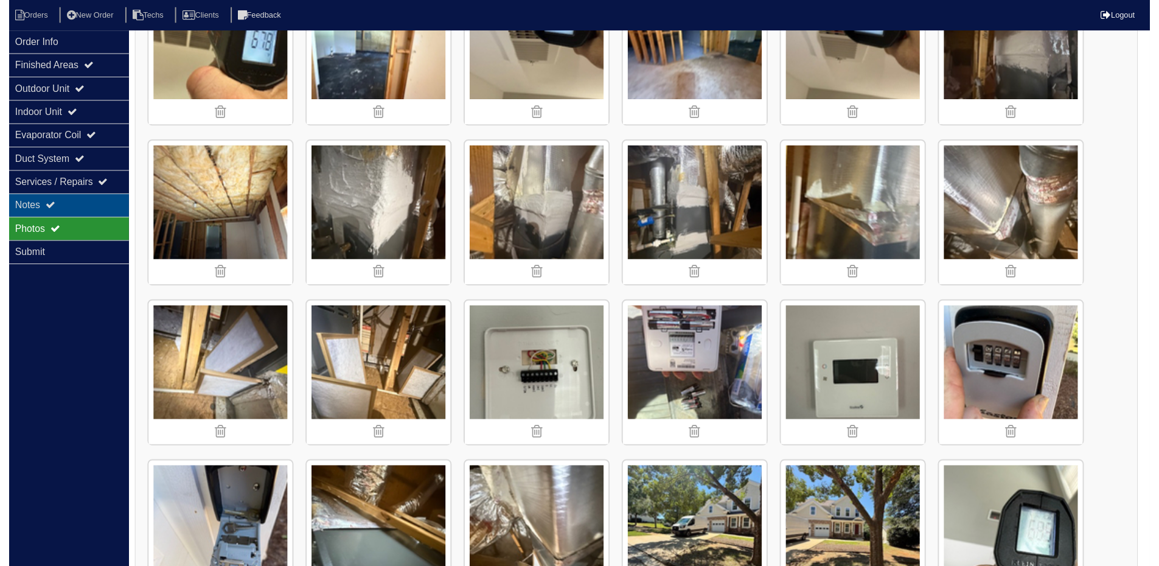
scroll to position [61, 0]
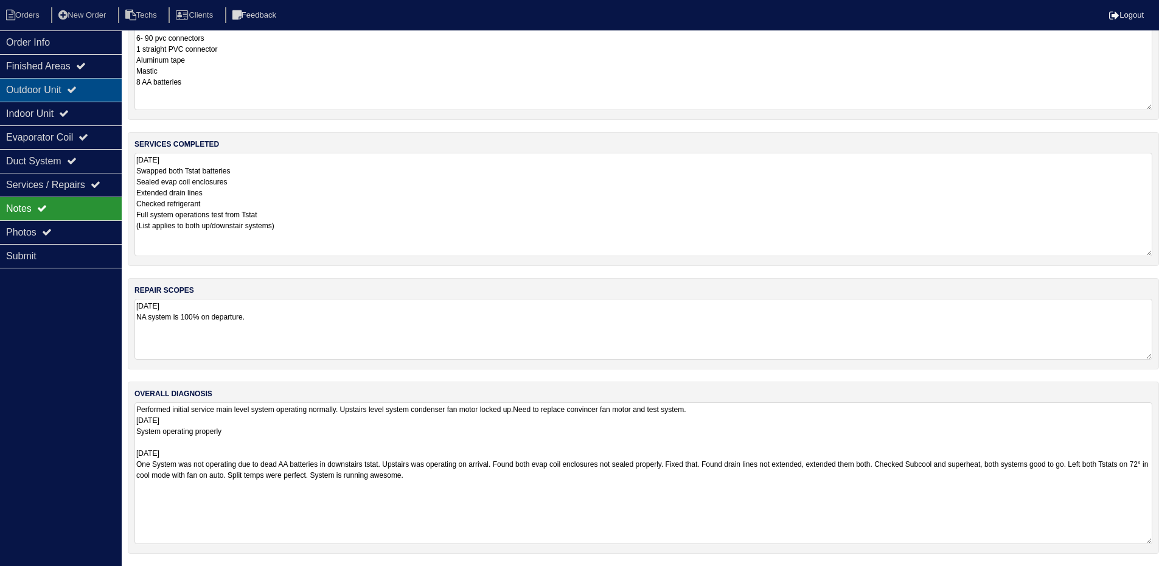
click at [41, 84] on div "Outdoor Unit" at bounding box center [61, 90] width 122 height 24
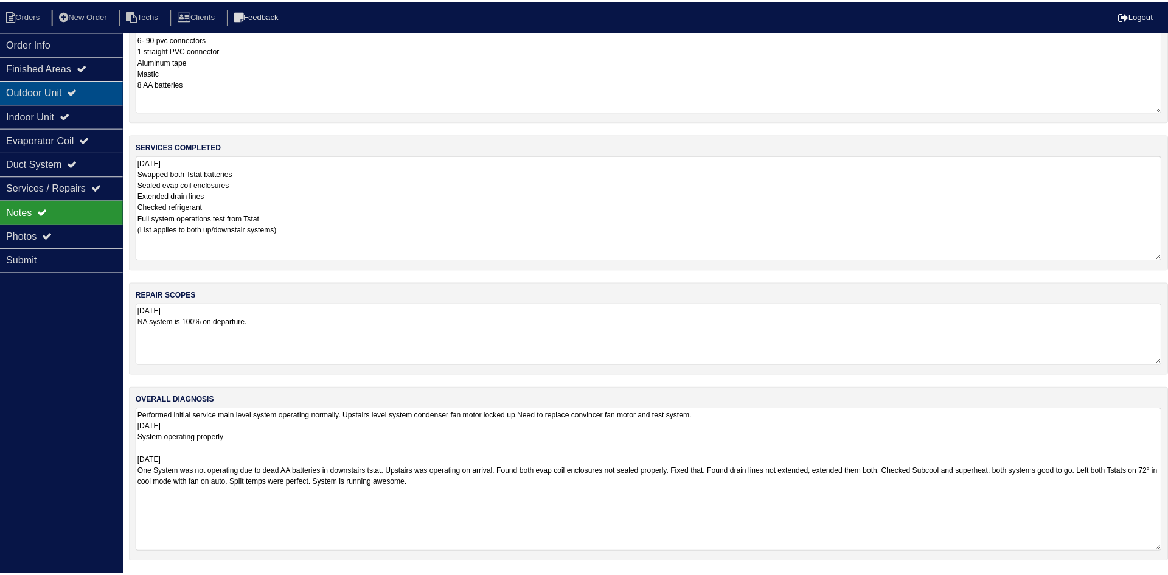
scroll to position [0, 0]
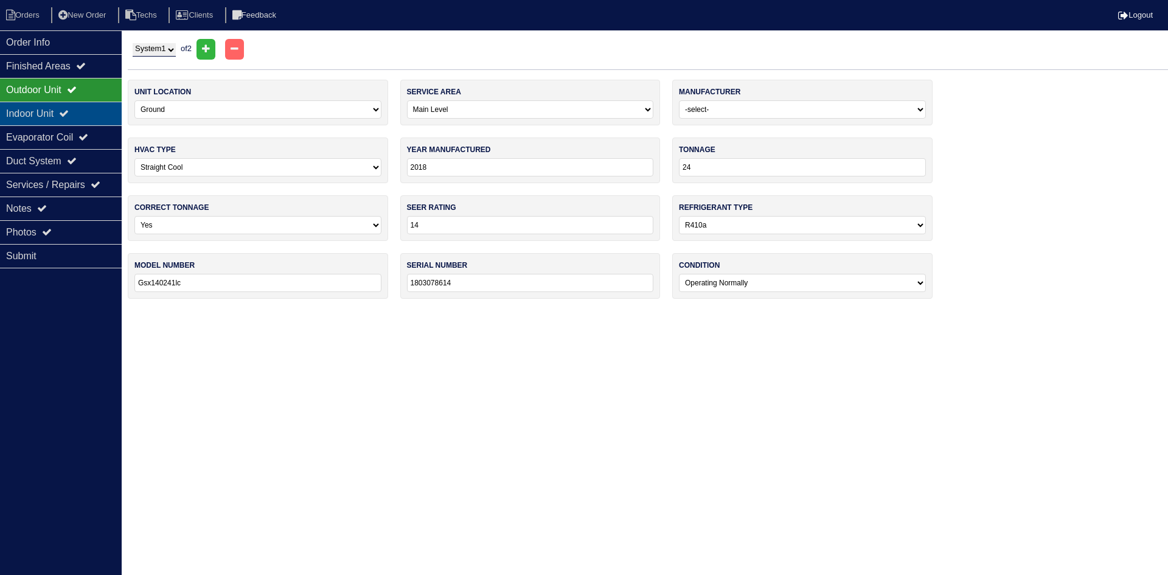
click at [29, 114] on div "Indoor Unit" at bounding box center [61, 114] width 122 height 24
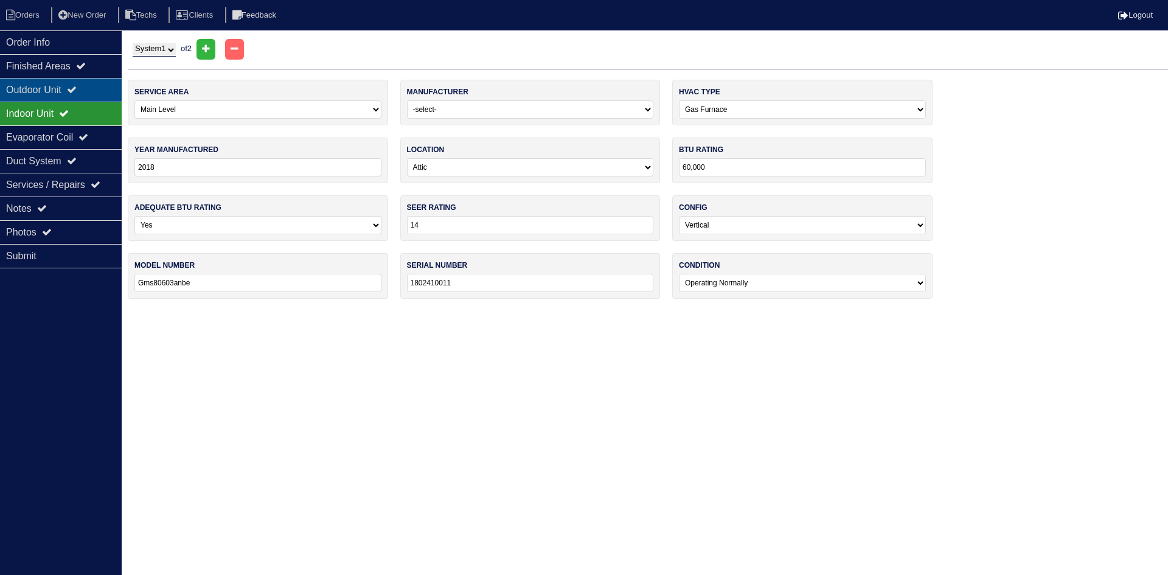
click at [29, 86] on div "Outdoor Unit" at bounding box center [61, 90] width 122 height 24
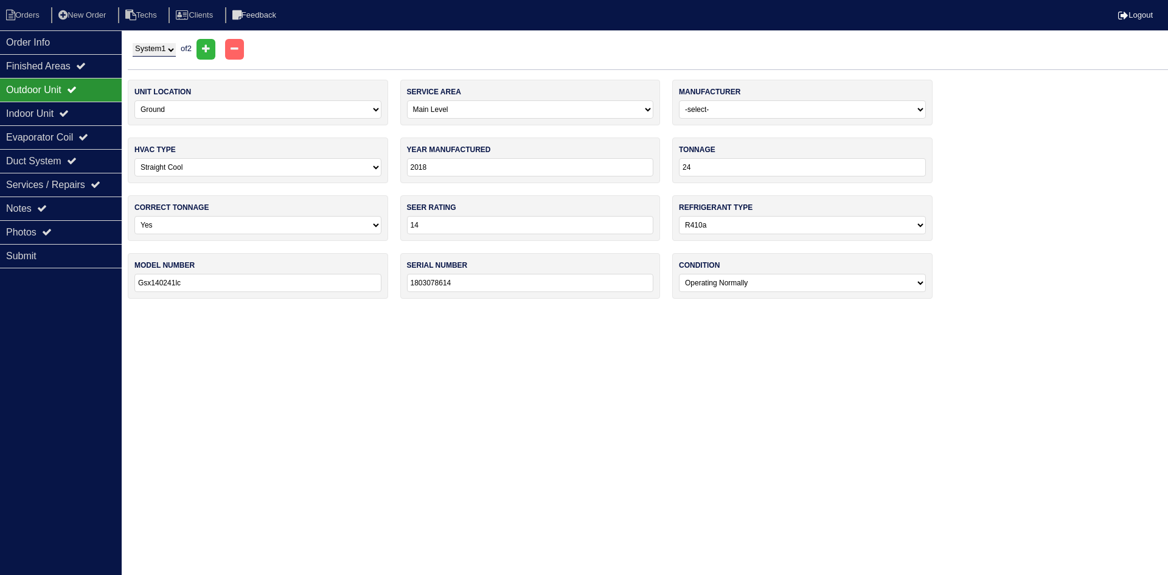
click at [159, 52] on select "System 1 System 2" at bounding box center [154, 49] width 43 height 13
select select "2"
click at [133, 43] on select "System 1 System 2" at bounding box center [154, 49] width 43 height 13
select select "1"
type input "Gsx140241lc"
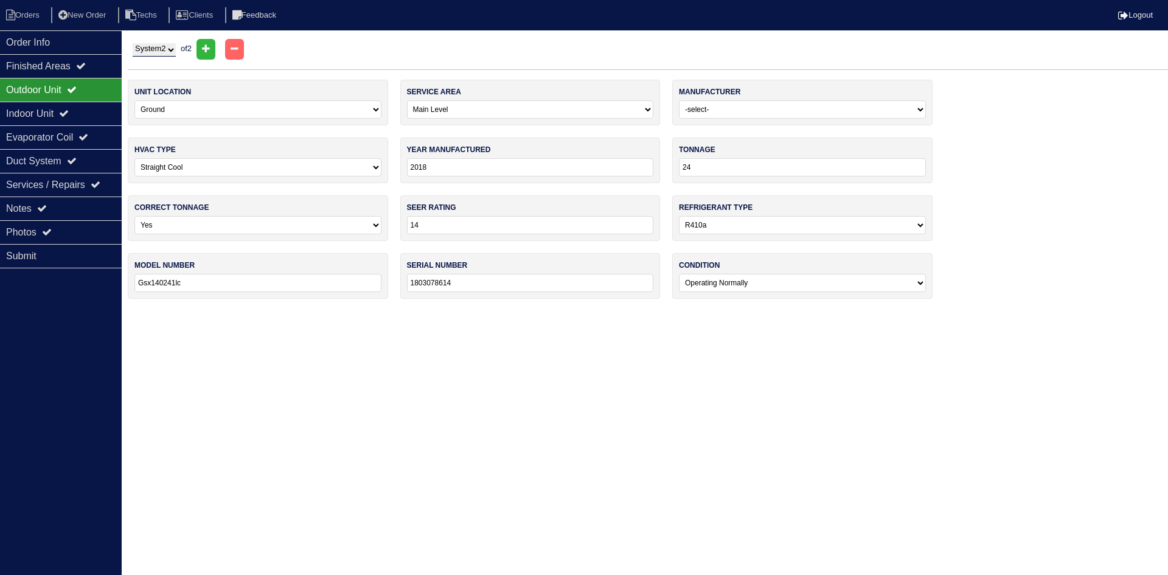
type input "1801093522"
select select "1"
type input "60000"
type input "Gmes800603anbe"
type input "1802410018"
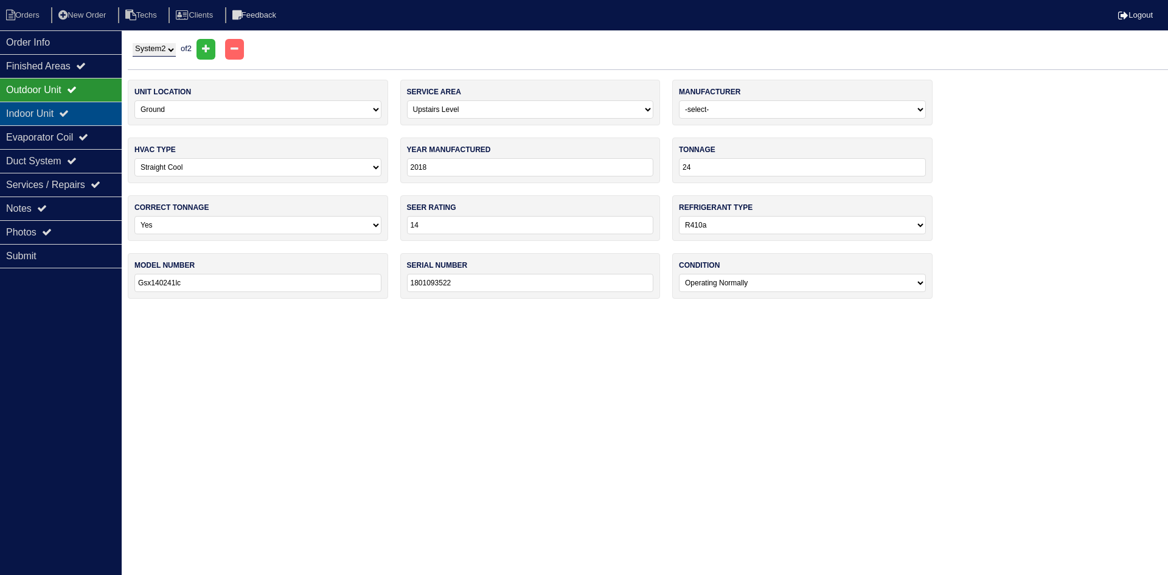
click at [57, 108] on div "Indoor Unit" at bounding box center [61, 114] width 122 height 24
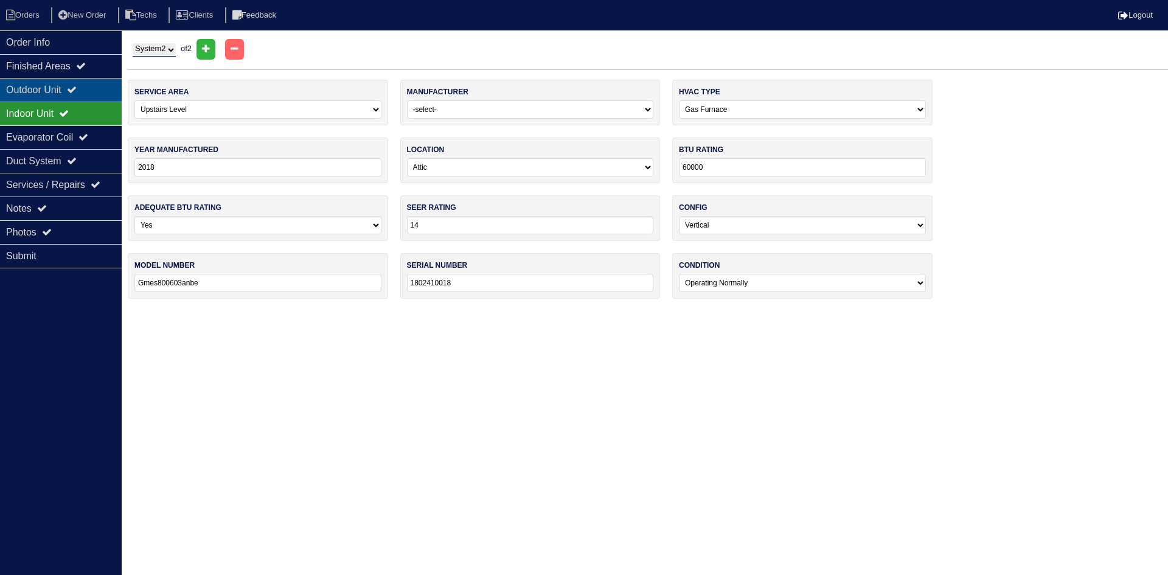
click at [49, 84] on div "Outdoor Unit" at bounding box center [61, 90] width 122 height 24
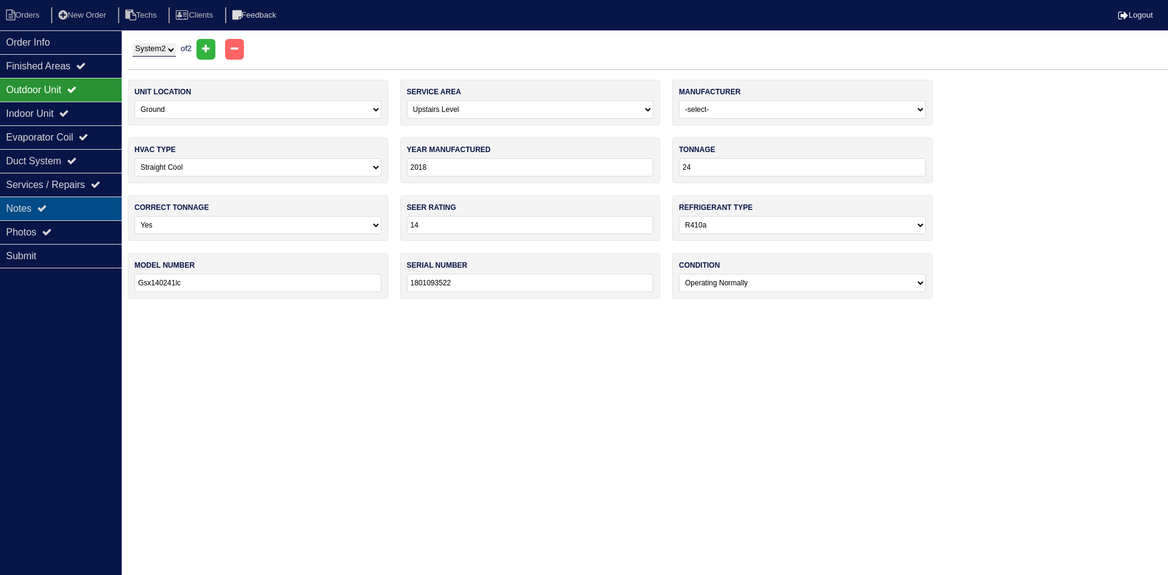
click at [62, 209] on div "Notes" at bounding box center [61, 208] width 122 height 24
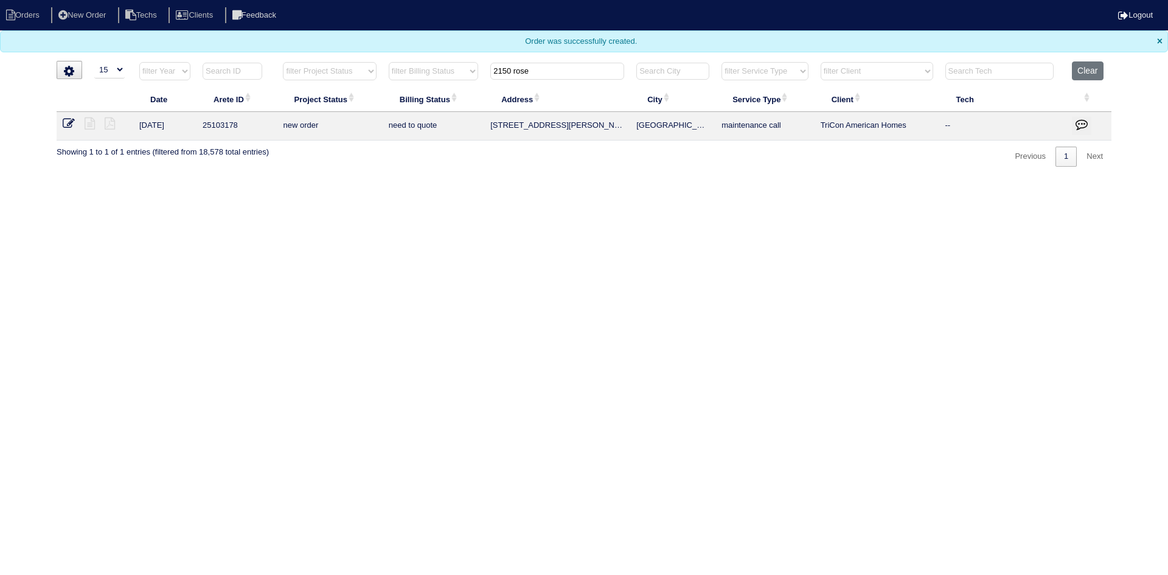
select select "15"
click at [1083, 71] on button "Clear" at bounding box center [1087, 70] width 31 height 19
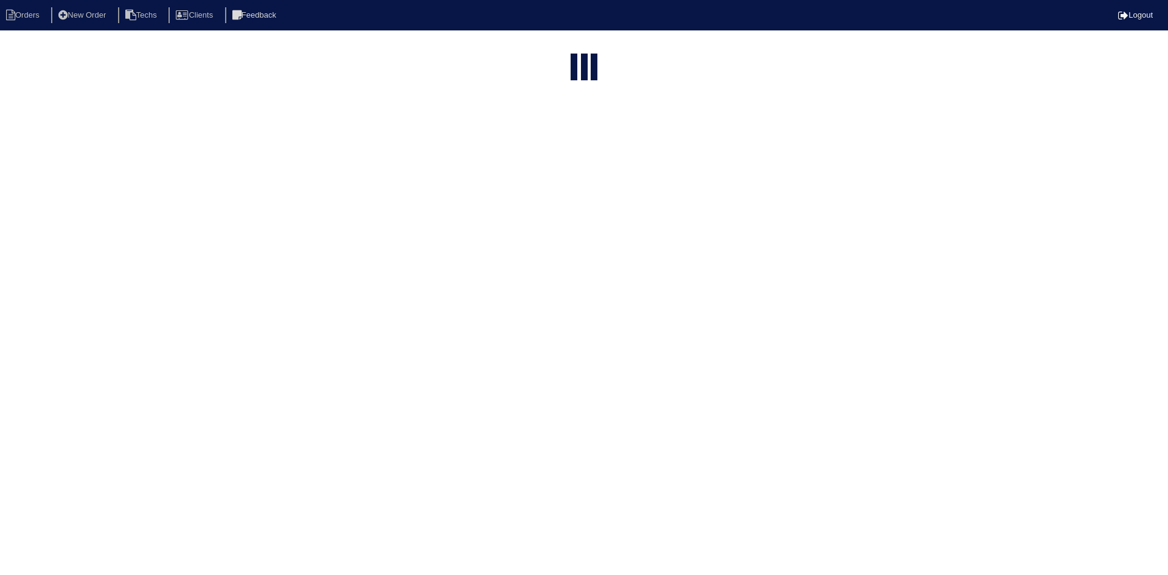
select select "15"
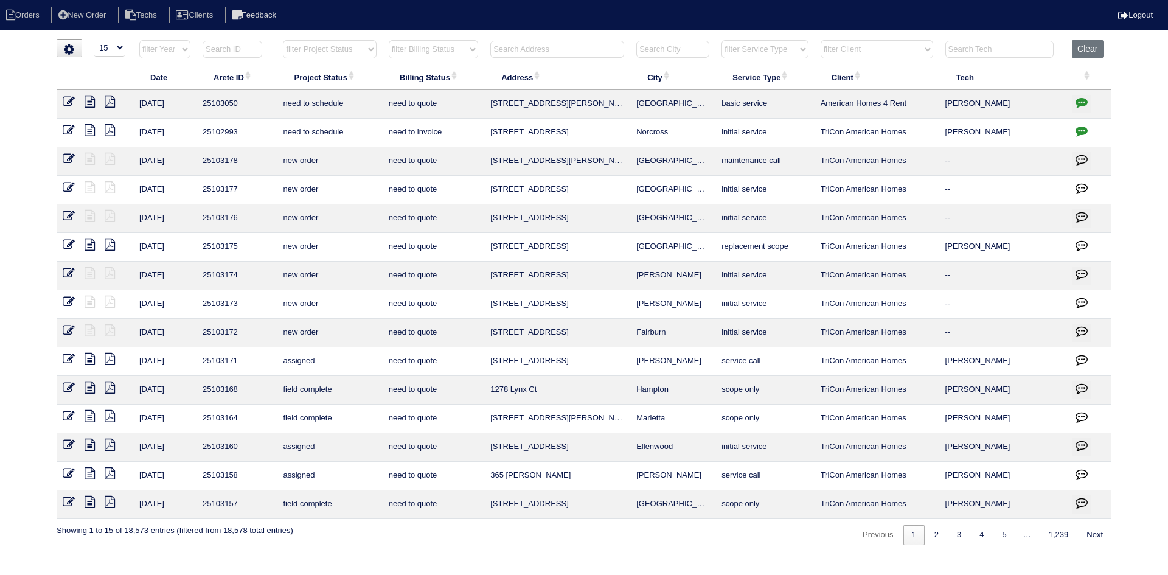
click at [544, 42] on input "text" at bounding box center [557, 49] width 134 height 17
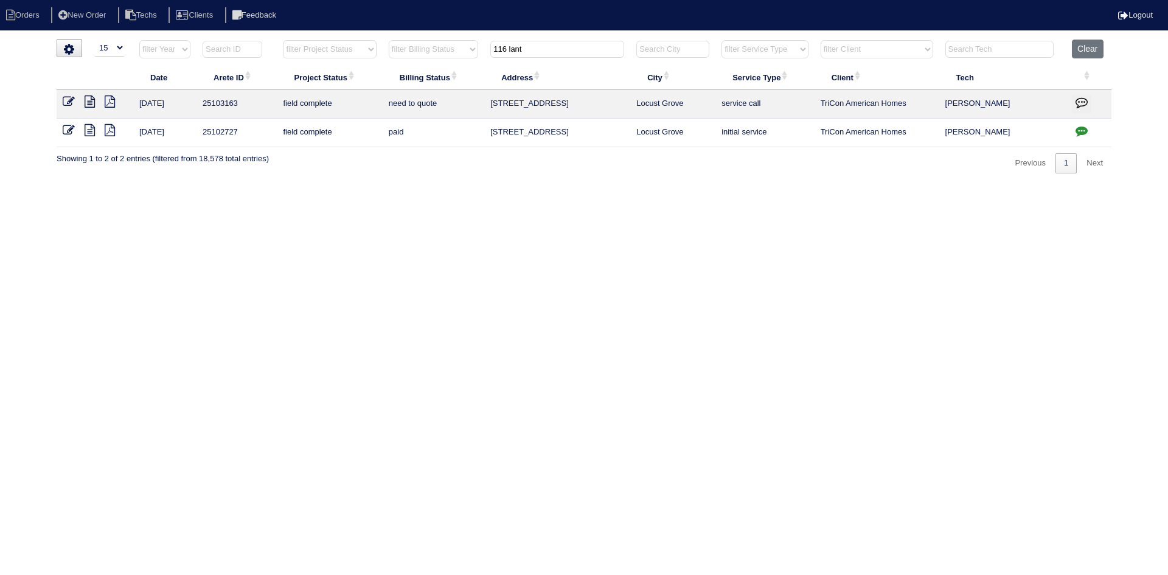
type input "116 lant"
click at [89, 129] on icon at bounding box center [90, 130] width 10 height 12
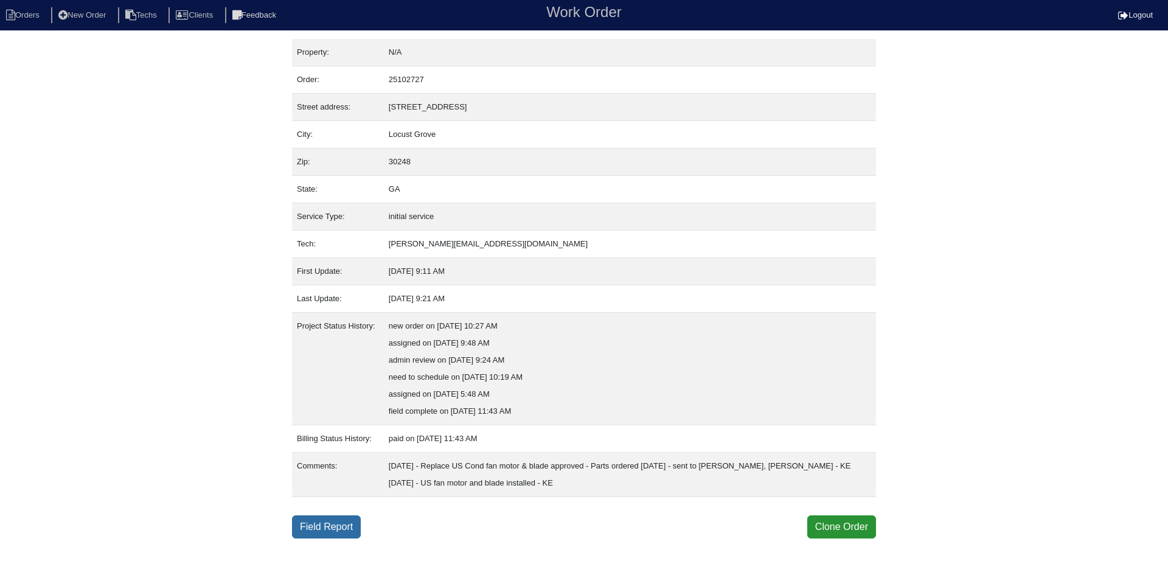
click at [330, 527] on link "Field Report" at bounding box center [326, 526] width 69 height 23
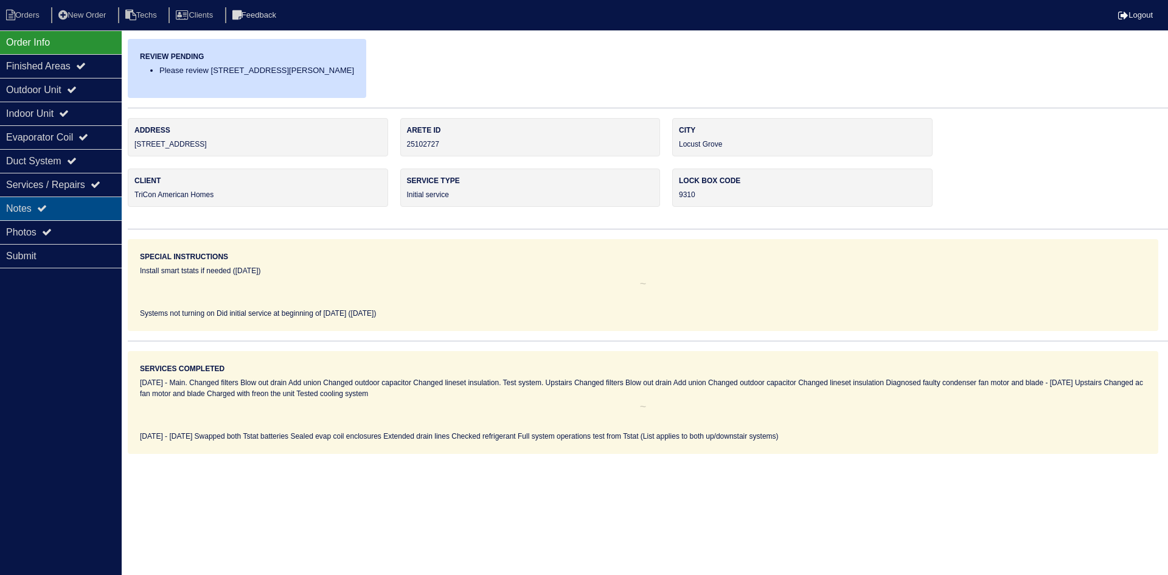
click at [46, 203] on div "Notes" at bounding box center [61, 208] width 122 height 24
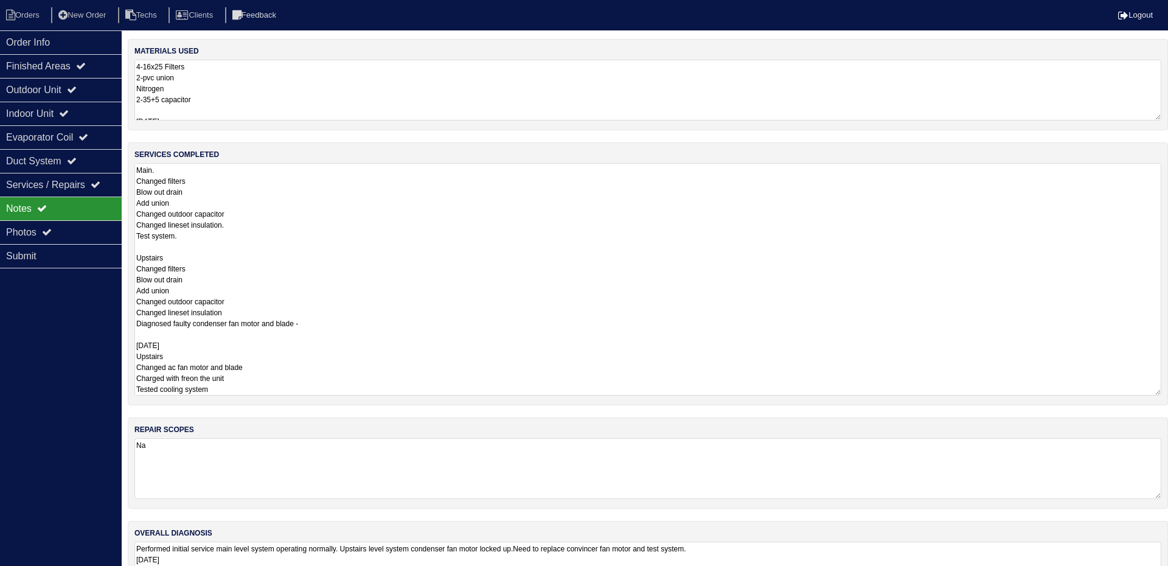
click at [304, 187] on textarea "Main. Changed filters Blow out drain Add union Changed outdoor capacitor Change…" at bounding box center [647, 279] width 1027 height 232
click at [33, 16] on li "Orders" at bounding box center [24, 15] width 49 height 16
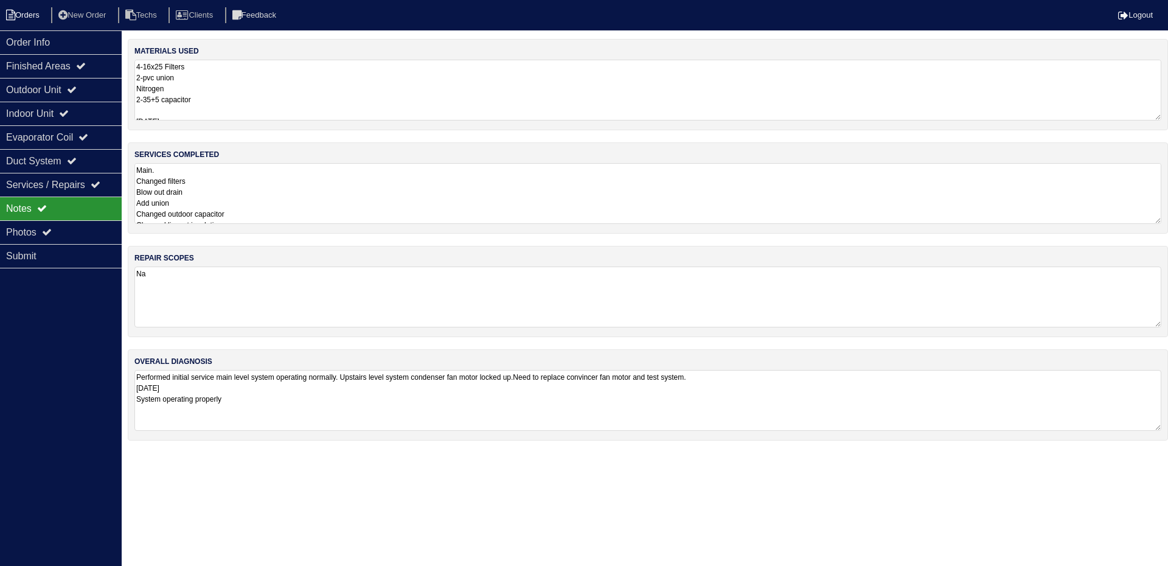
select select "15"
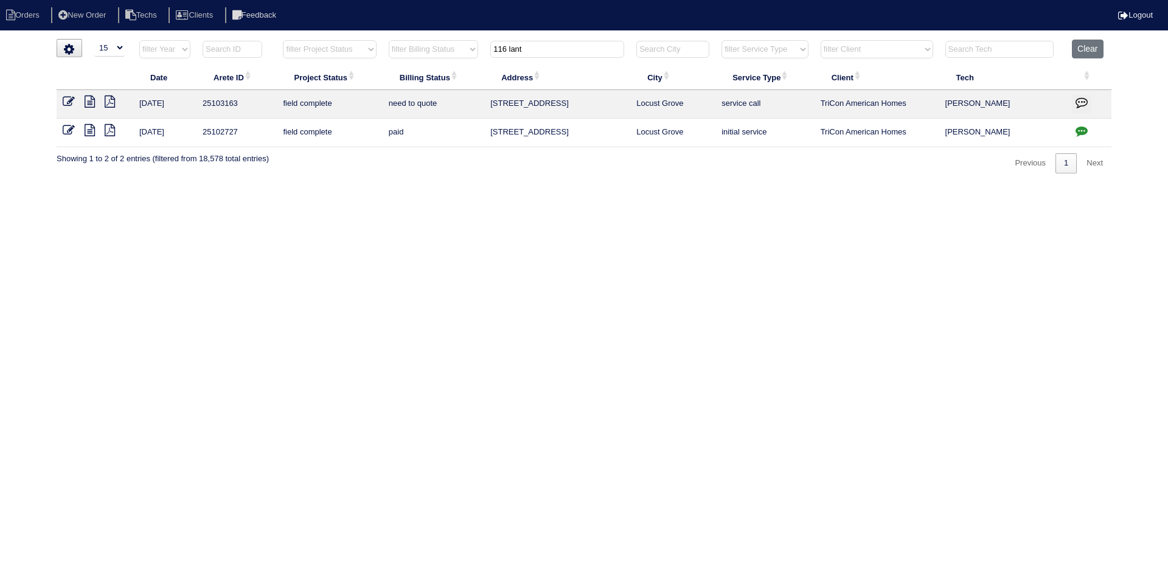
click at [517, 50] on input "116 lant" at bounding box center [557, 49] width 134 height 17
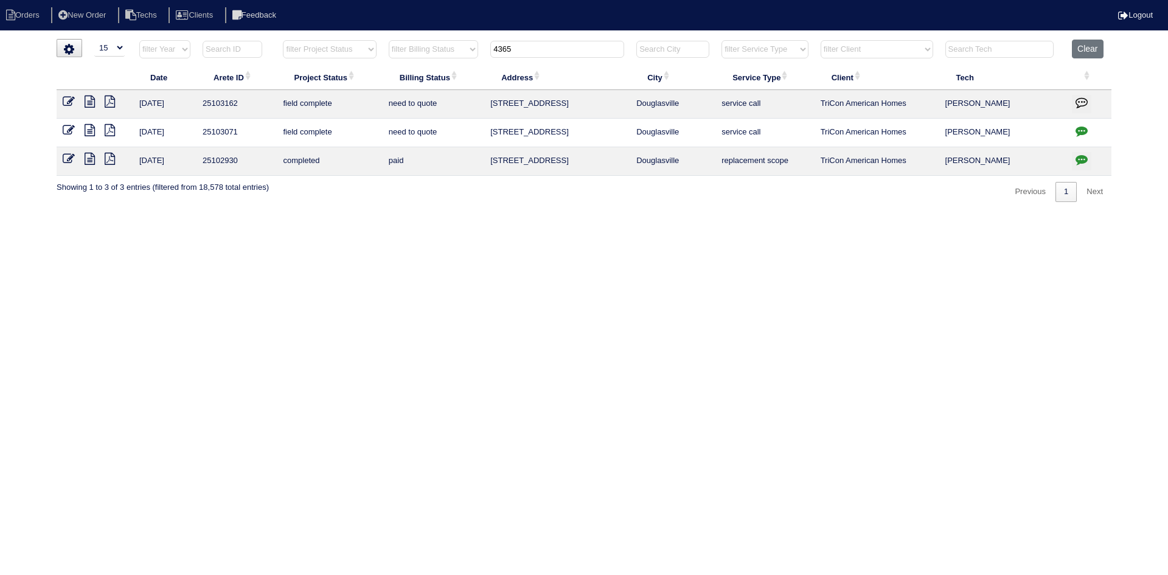
type input "4365"
click at [89, 100] on icon at bounding box center [90, 102] width 10 height 12
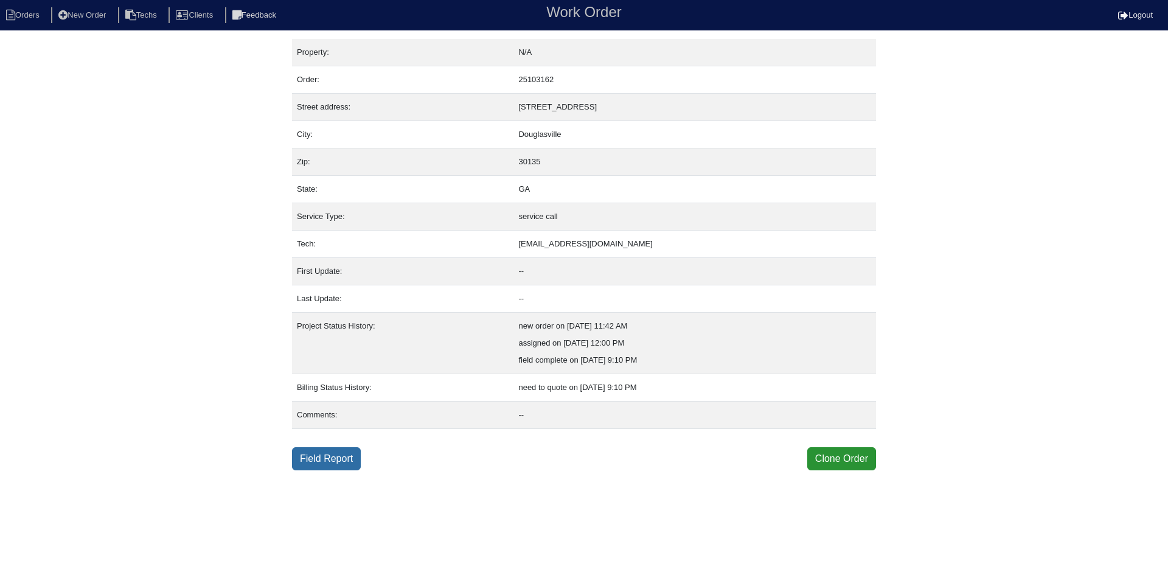
click at [322, 460] on link "Field Report" at bounding box center [326, 458] width 69 height 23
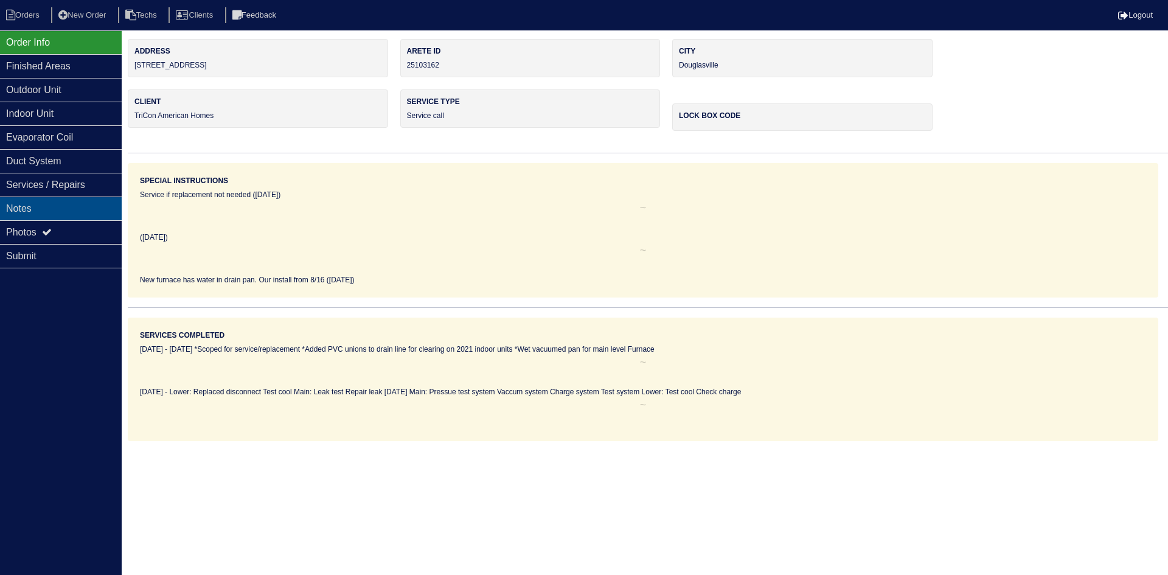
click at [54, 209] on div "Notes" at bounding box center [61, 208] width 122 height 24
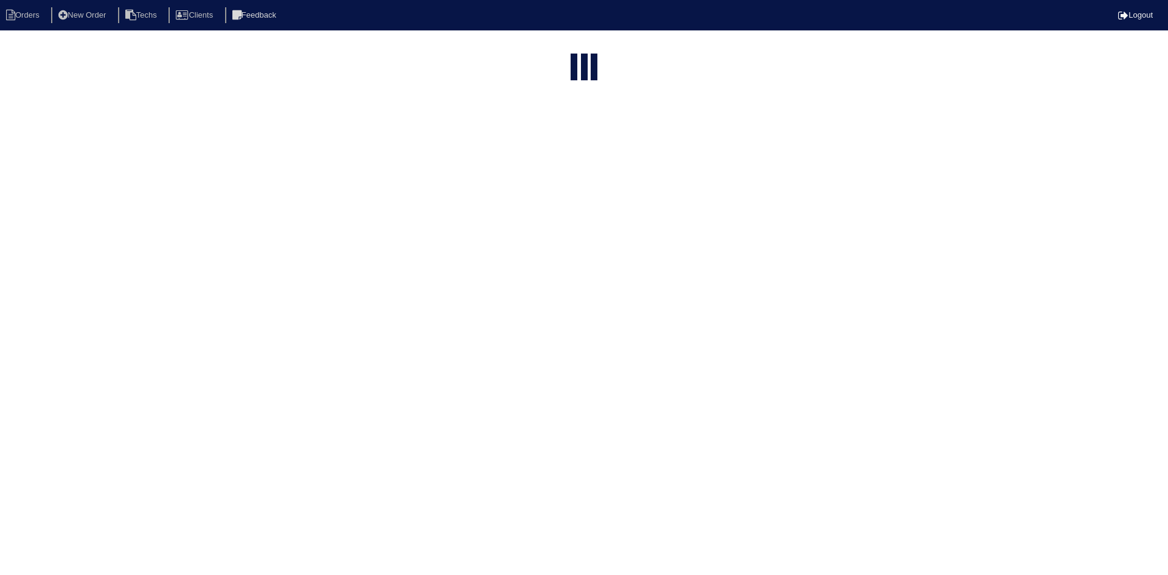
select select "15"
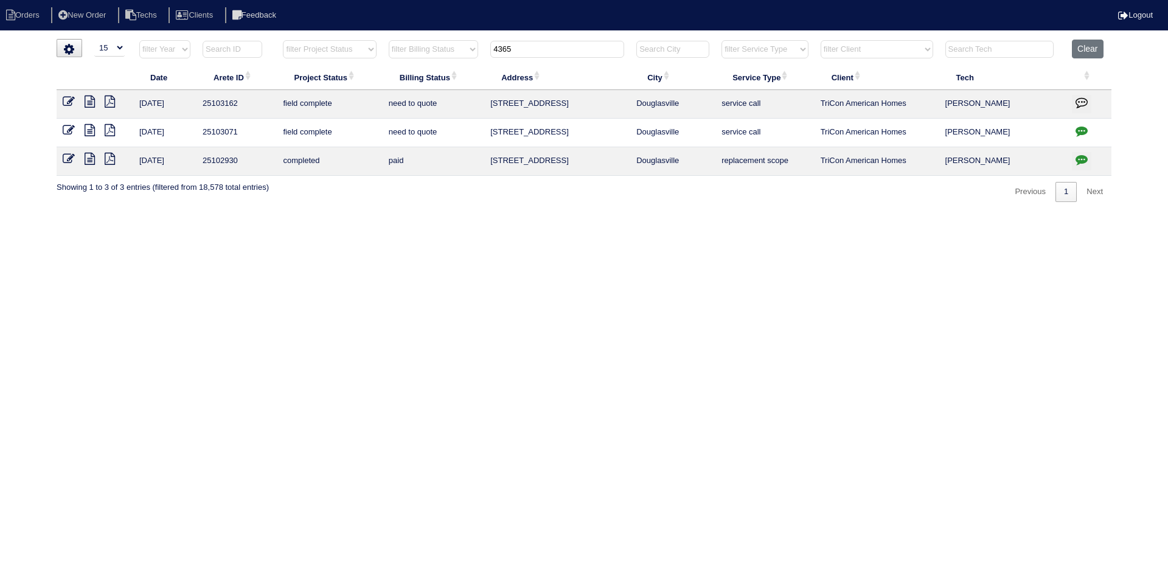
click at [63, 100] on icon at bounding box center [69, 102] width 12 height 12
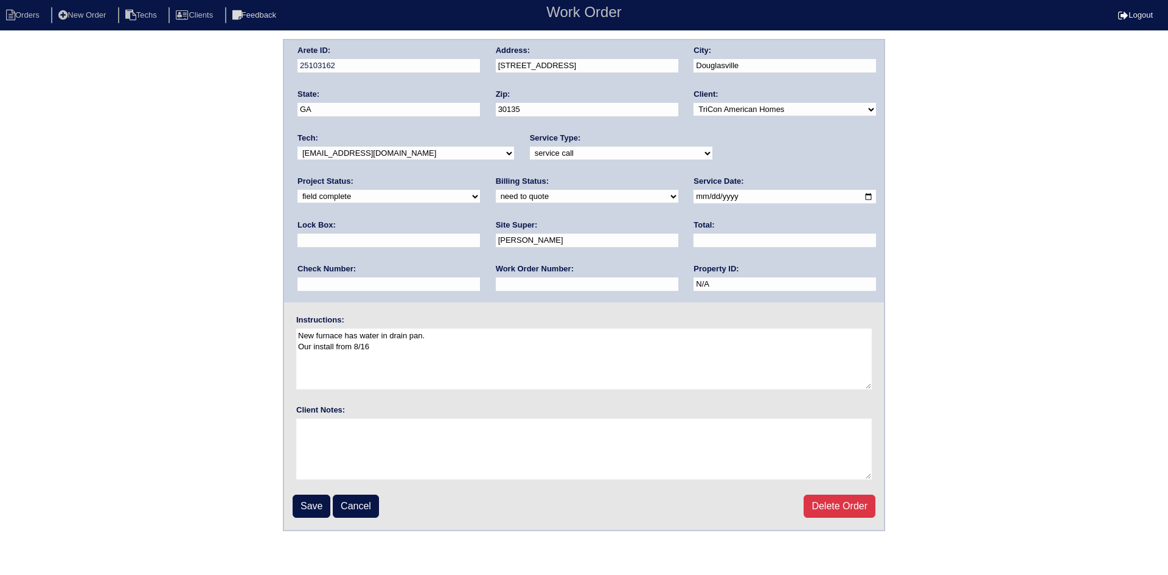
click at [496, 196] on select "need to quote quoted need to invoice invoiced paid warranty purchase order need…" at bounding box center [587, 196] width 183 height 13
select select "warranty"
click at [496, 190] on select "need to quote quoted need to invoice invoiced paid warranty purchase order need…" at bounding box center [587, 196] width 183 height 13
click at [308, 512] on input "Save" at bounding box center [312, 506] width 38 height 23
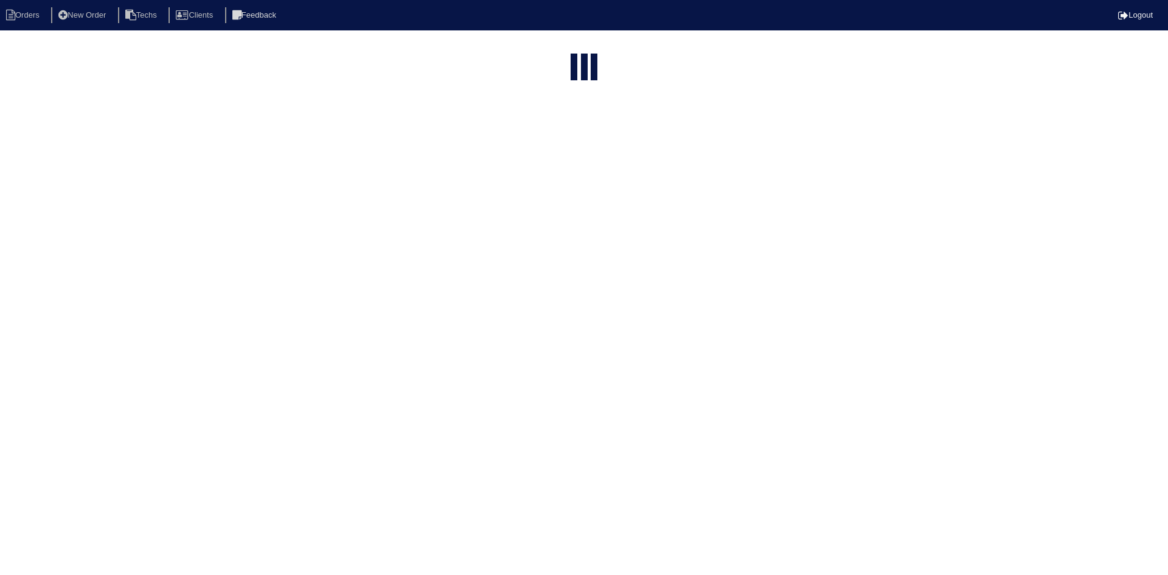
select select "15"
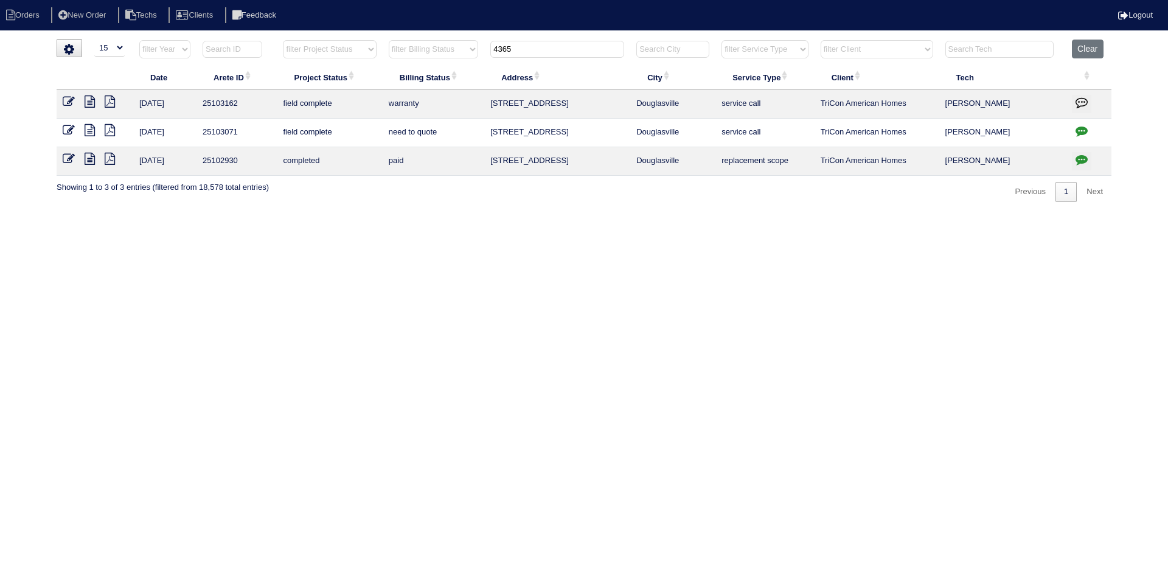
click at [1083, 96] on button "button" at bounding box center [1081, 104] width 19 height 18
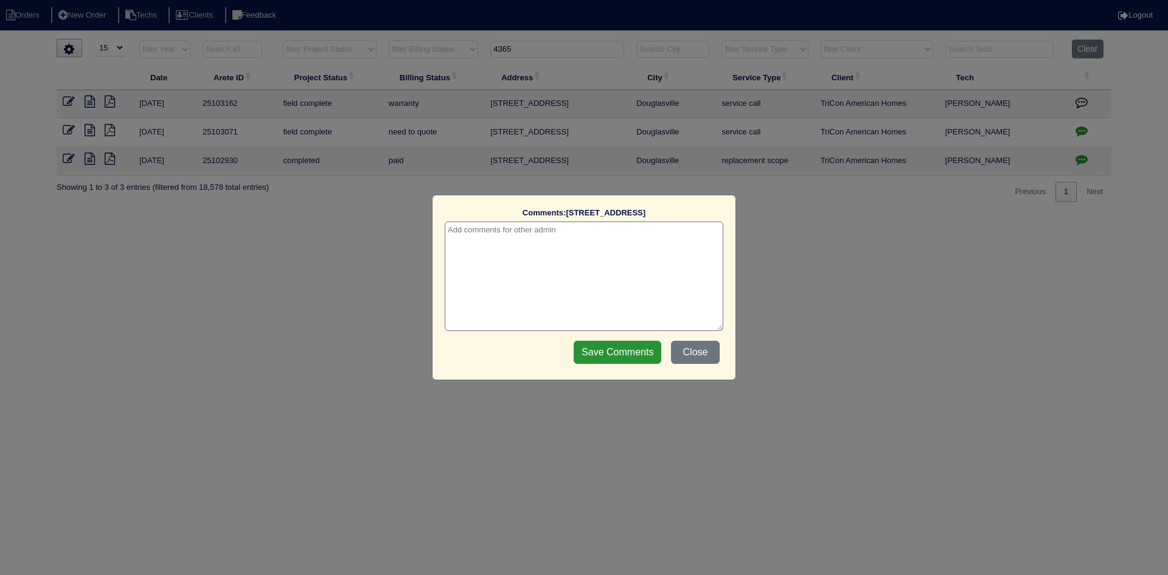
click at [586, 240] on textarea at bounding box center [584, 276] width 279 height 110
type textarea "[DATE] - warranty per [PERSON_NAME]"
click at [613, 352] on input "Save Comments" at bounding box center [618, 352] width 88 height 23
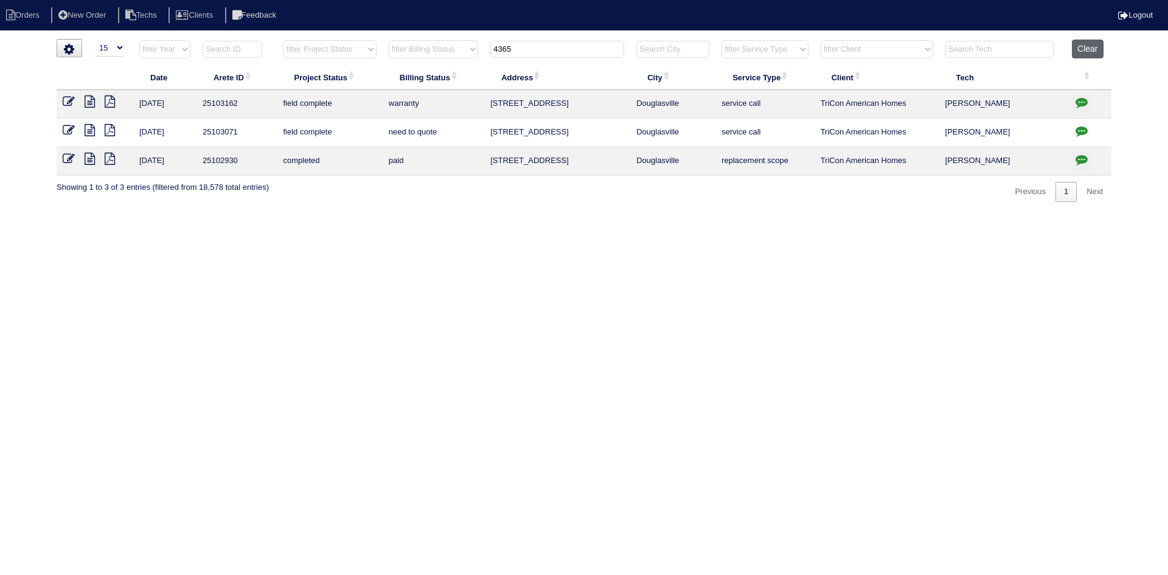
click at [1096, 44] on button "Clear" at bounding box center [1087, 49] width 31 height 19
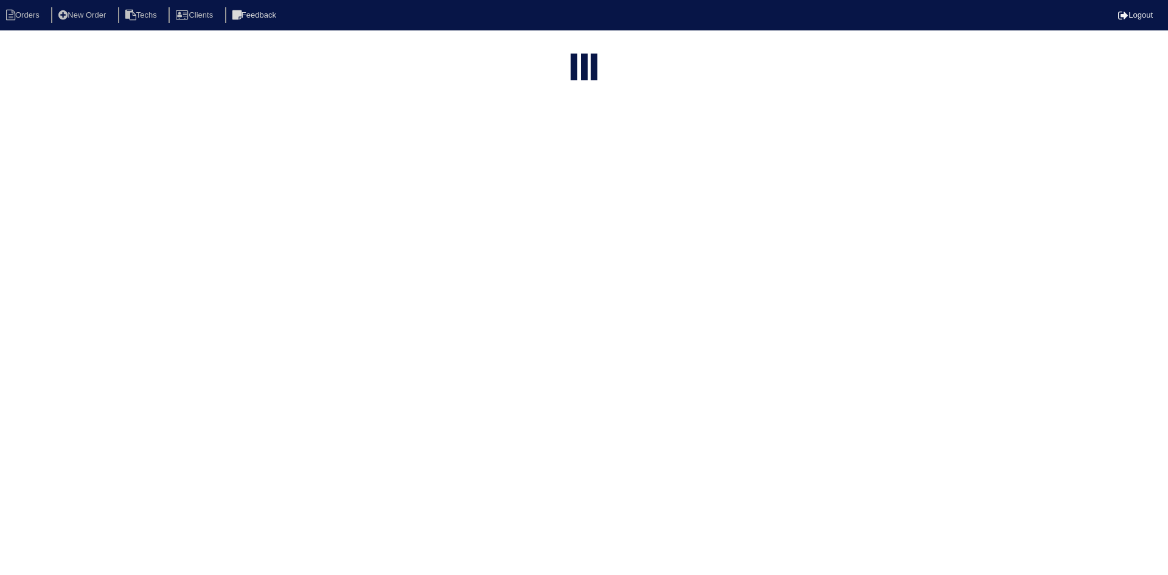
select select "15"
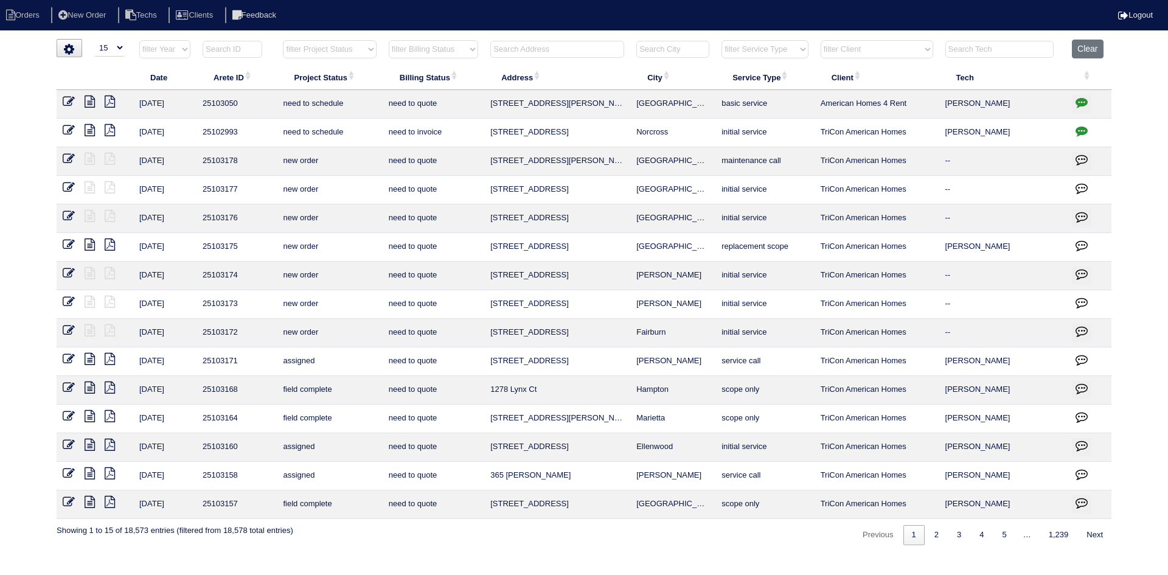
click at [572, 41] on input "text" at bounding box center [557, 49] width 134 height 17
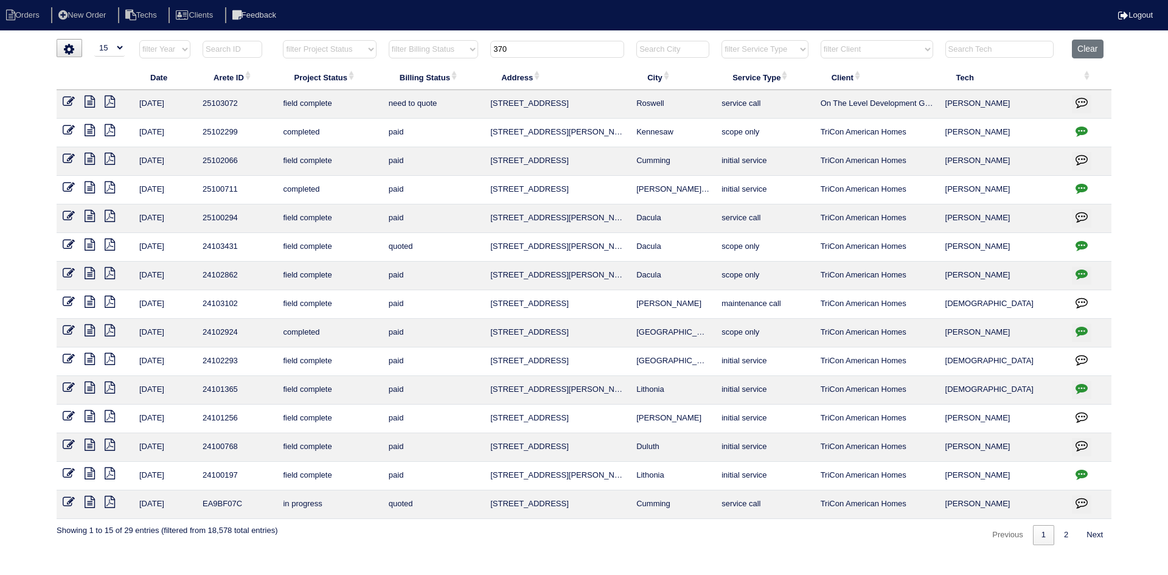
click at [90, 101] on icon at bounding box center [90, 102] width 10 height 12
click at [530, 54] on input "370" at bounding box center [557, 49] width 134 height 17
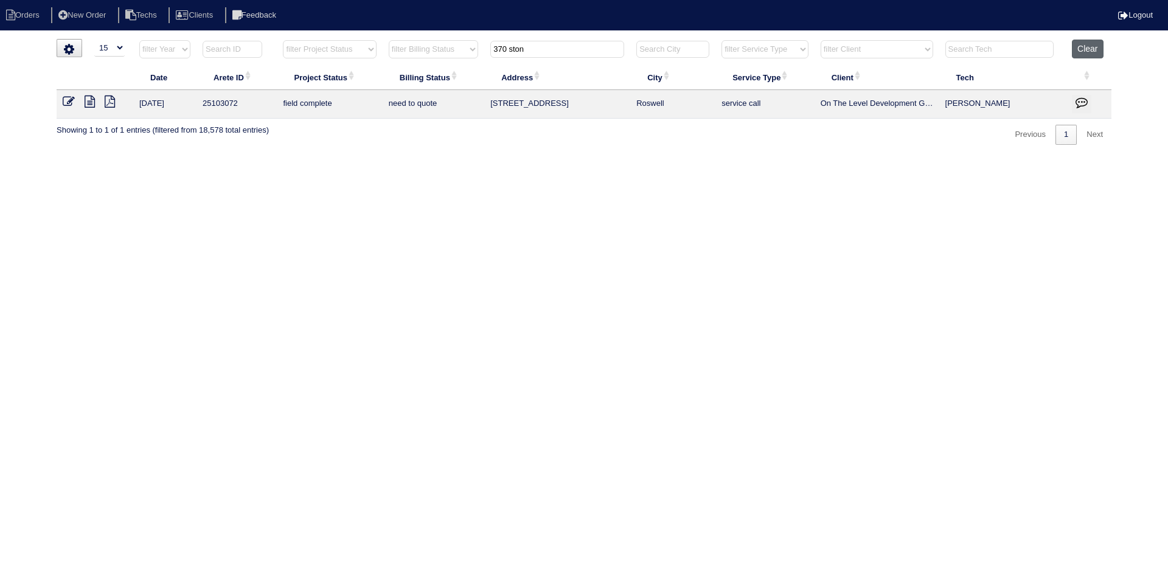
type input "370 ston"
click at [1088, 49] on button "Clear" at bounding box center [1087, 49] width 31 height 19
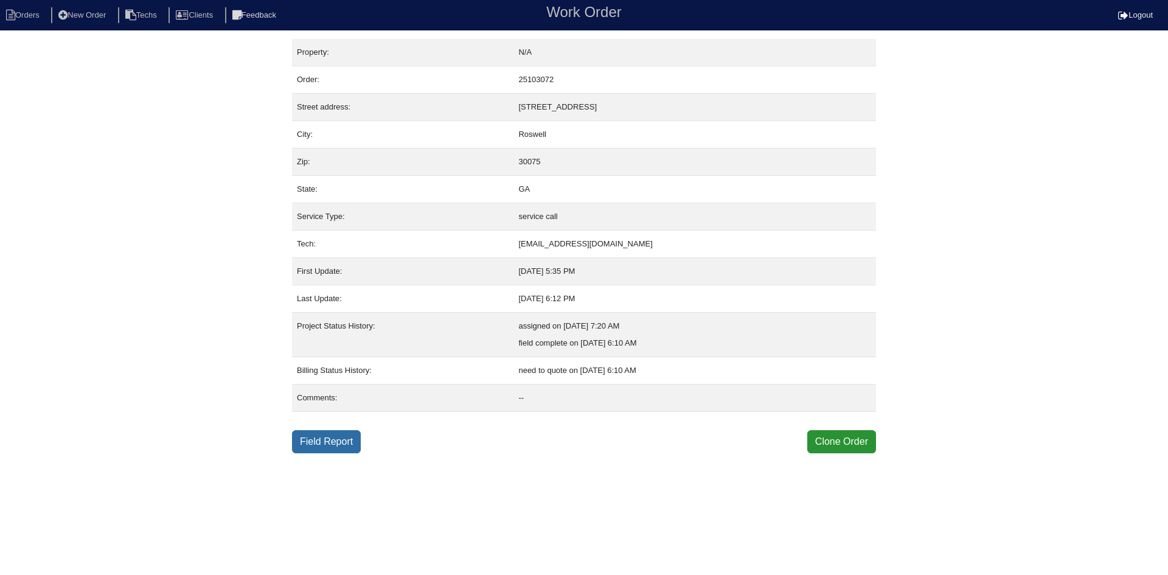
click at [329, 435] on link "Field Report" at bounding box center [326, 441] width 69 height 23
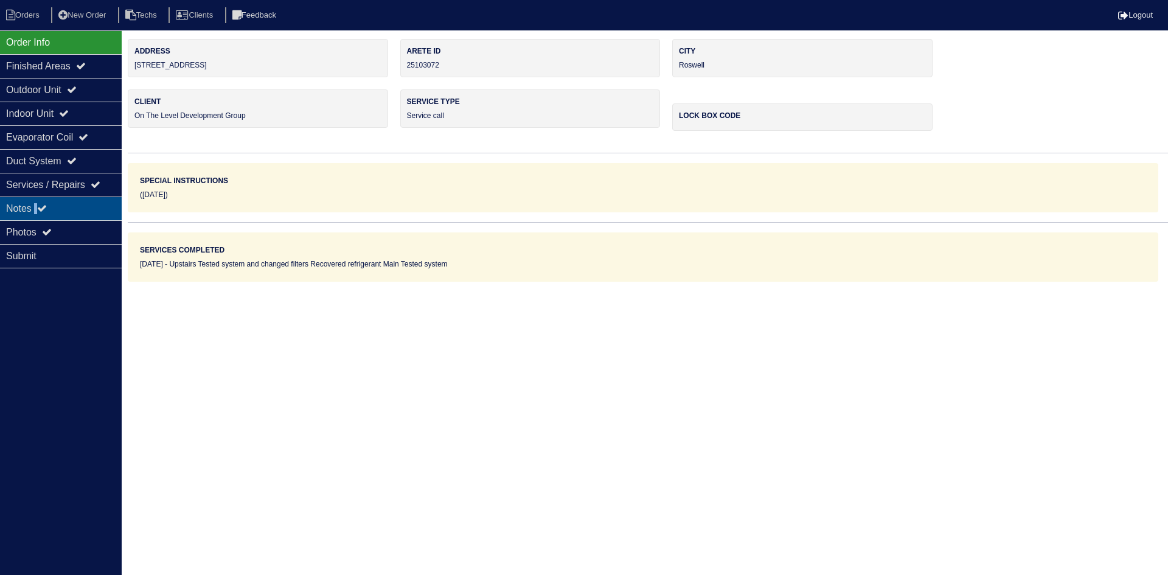
click at [39, 207] on div "Notes" at bounding box center [61, 208] width 122 height 24
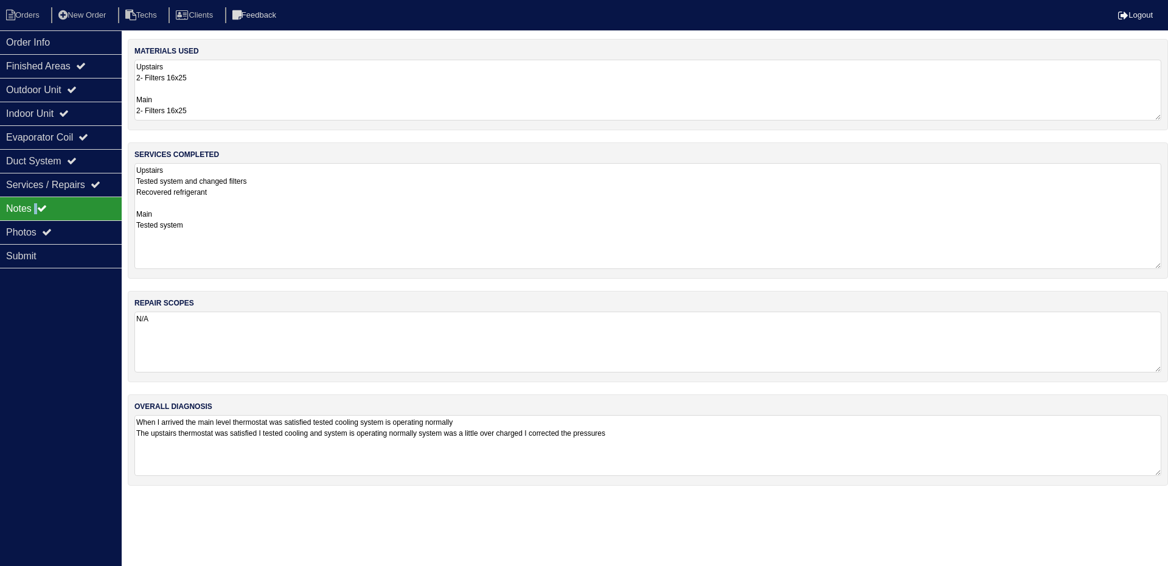
drag, startPoint x: 1156, startPoint y: 217, endPoint x: 1158, endPoint y: 262, distance: 45.0
click at [1158, 262] on textarea "Upstairs Tested system and changed filters Recovered refrigerant Main Tested sy…" at bounding box center [647, 216] width 1027 height 106
click at [77, 36] on div "Order Info" at bounding box center [61, 42] width 122 height 24
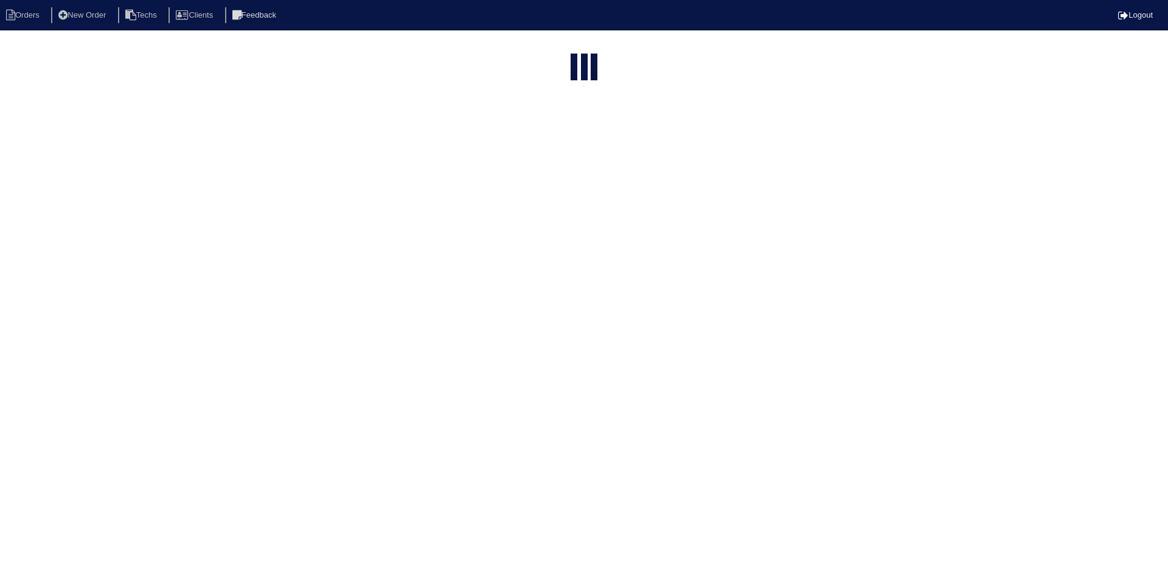
select select "15"
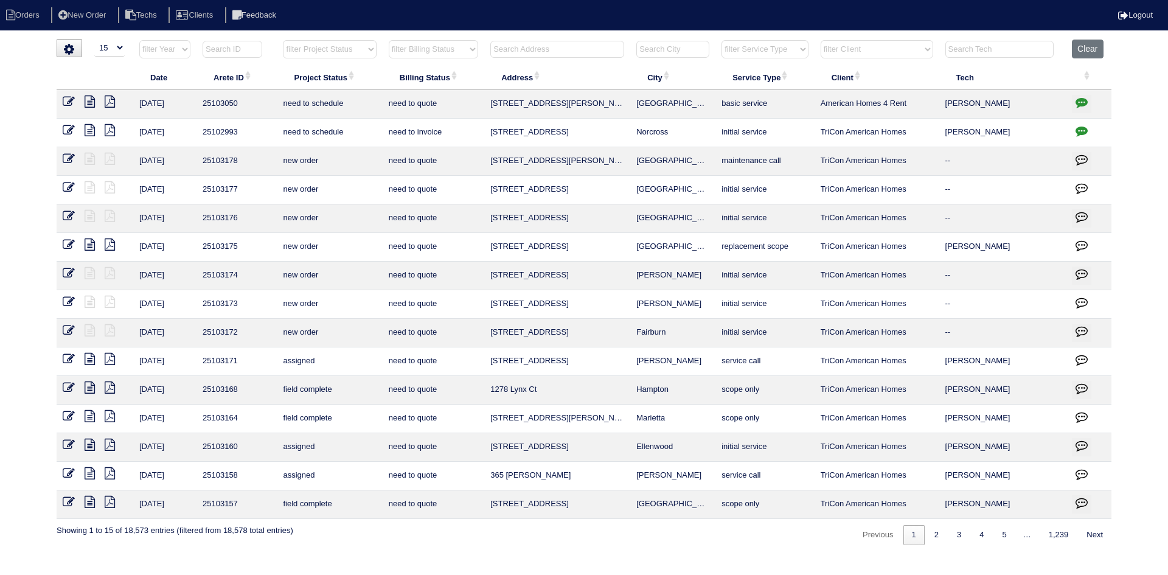
click at [330, 49] on select "filter Project Status -- Any Project Status -- new order assigned in progress f…" at bounding box center [329, 49] width 93 height 18
click at [283, 40] on select "filter Project Status -- Any Project Status -- new order assigned in progress f…" at bounding box center [329, 49] width 93 height 18
select select "field complete"
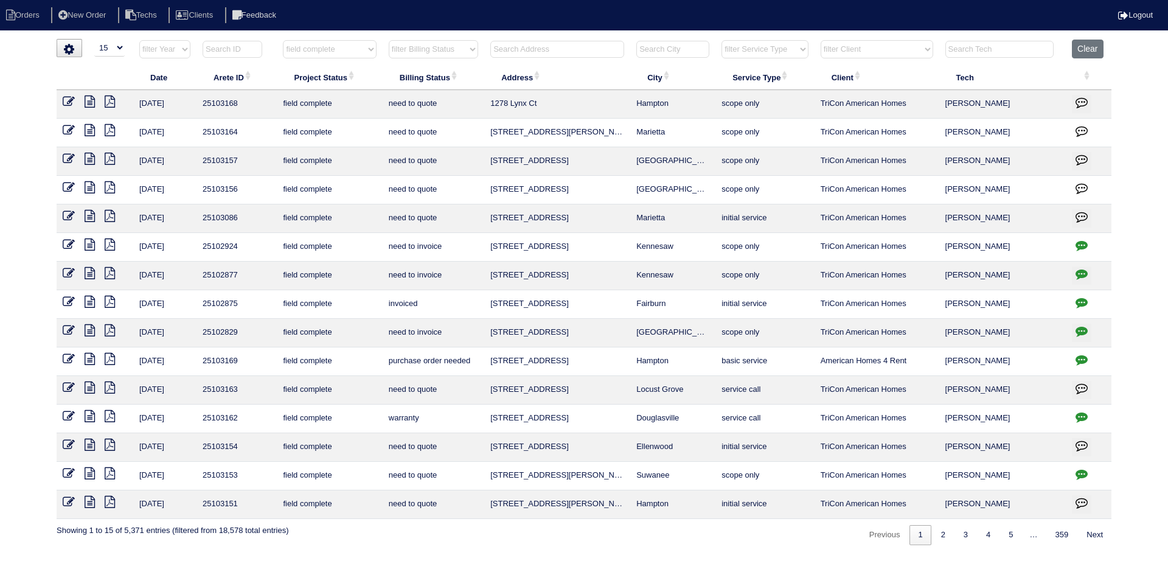
click at [437, 54] on select "filter Billing Status -- Any Billing Status -- need to quote quoted need to inv…" at bounding box center [433, 49] width 89 height 18
select select "need to quote"
click at [389, 40] on select "filter Billing Status -- Any Billing Status -- need to quote quoted need to inv…" at bounding box center [433, 49] width 89 height 18
select select "field complete"
select select "need to quote"
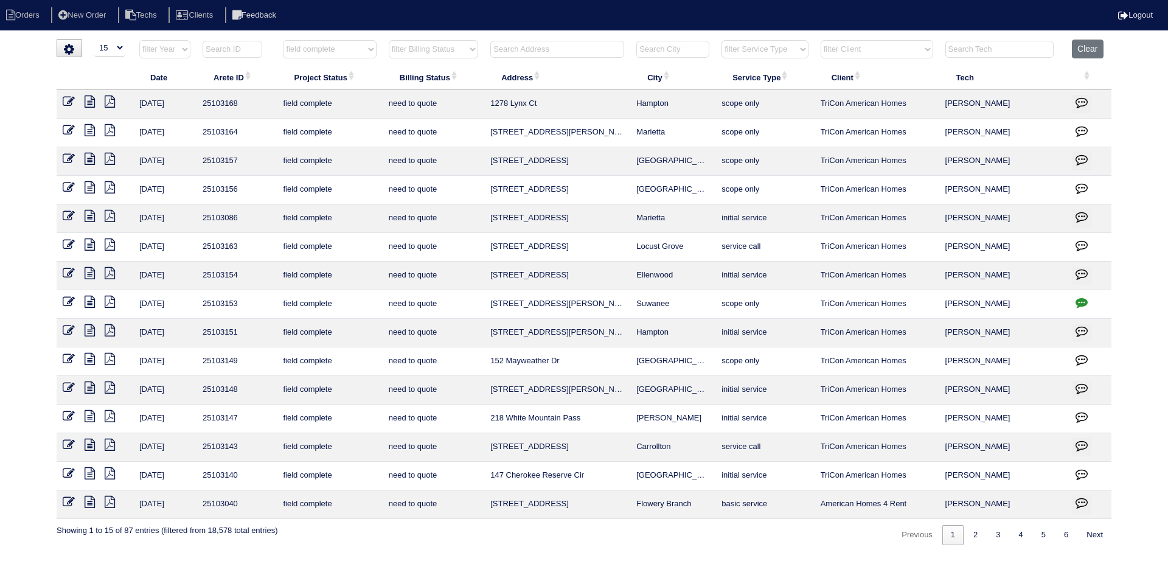
click at [1081, 242] on icon "button" at bounding box center [1082, 245] width 12 height 12
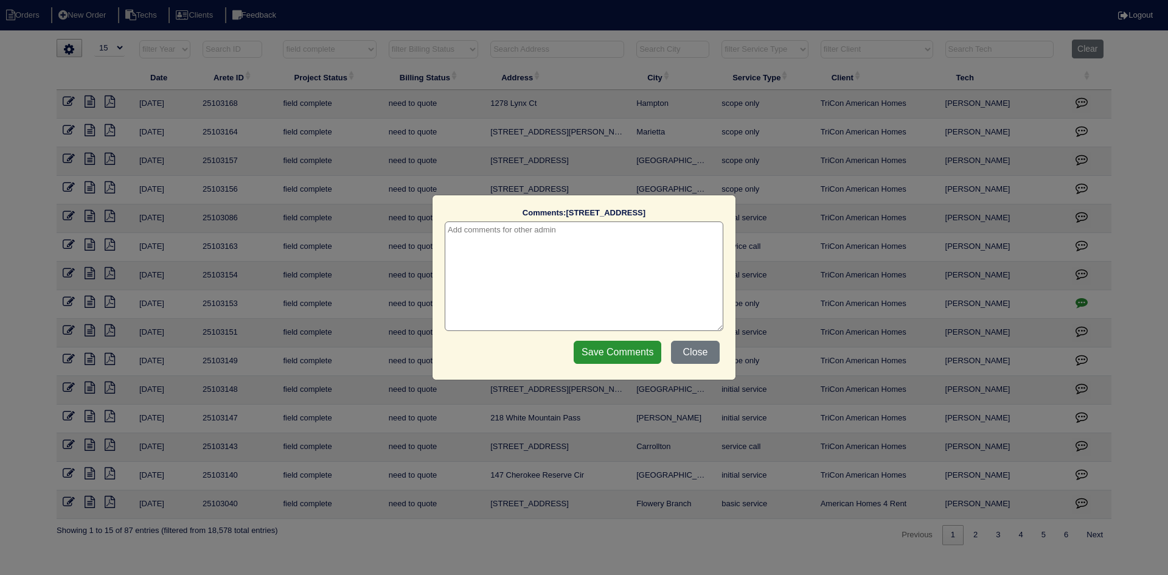
click at [551, 232] on textarea at bounding box center [584, 276] width 279 height 110
type textarea "[DATE] - per [PERSON_NAME] quote for trip and batteries only - rk"
click at [601, 351] on input "Save Comments" at bounding box center [618, 352] width 88 height 23
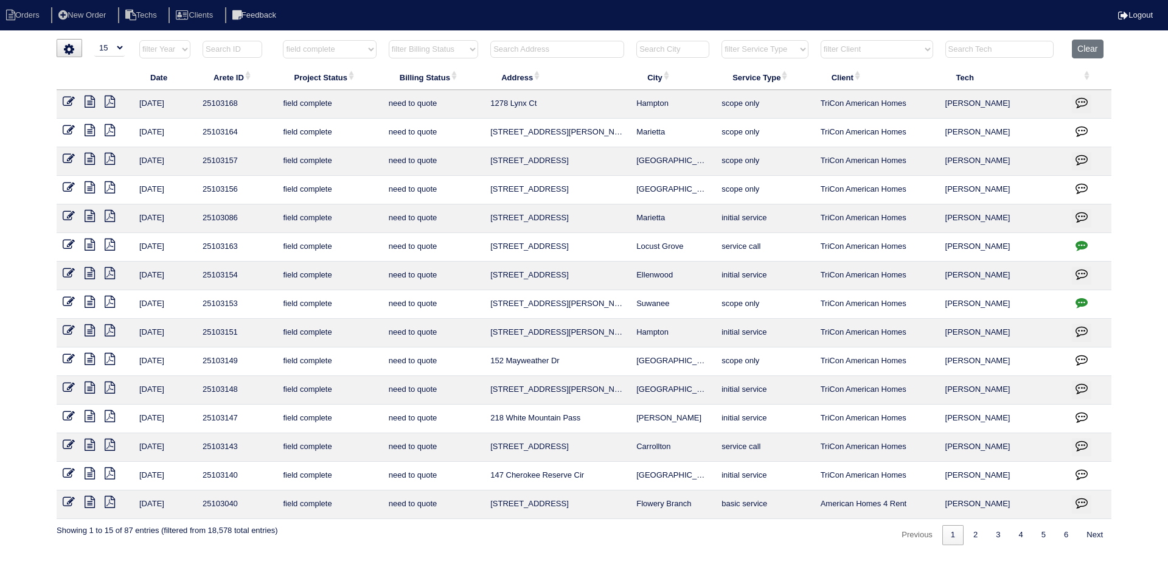
click at [87, 246] on icon at bounding box center [90, 244] width 10 height 12
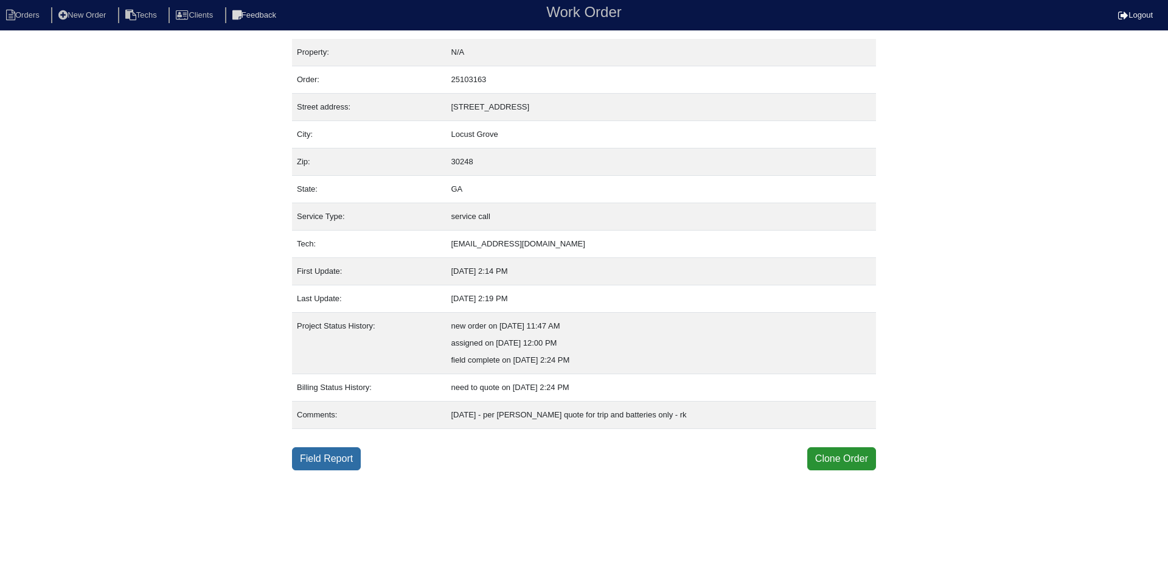
click at [315, 459] on link "Field Report" at bounding box center [326, 458] width 69 height 23
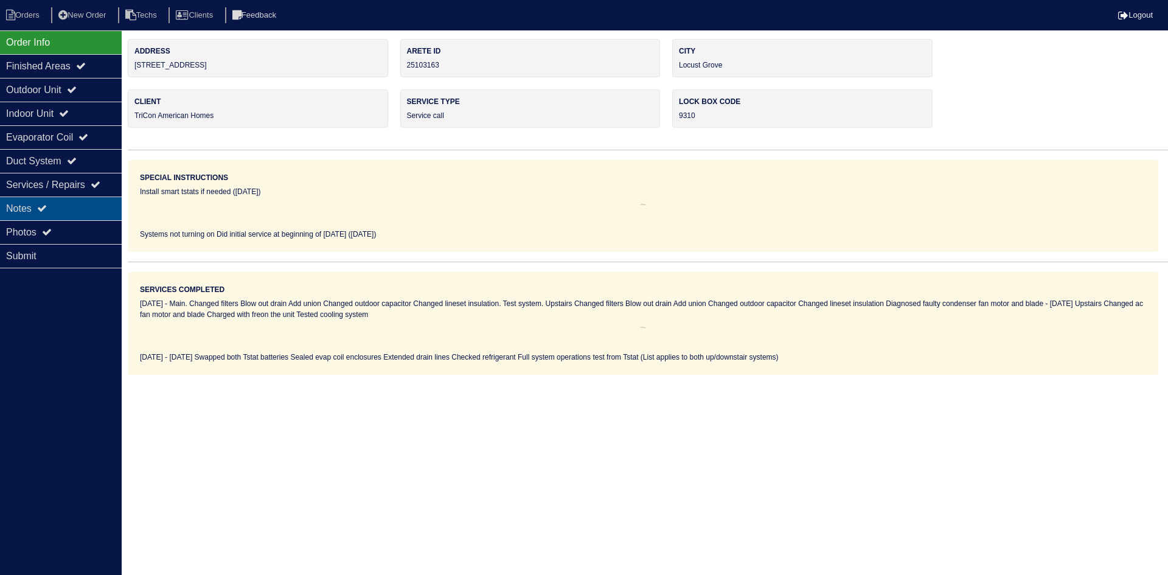
click at [57, 210] on div "Notes" at bounding box center [61, 208] width 122 height 24
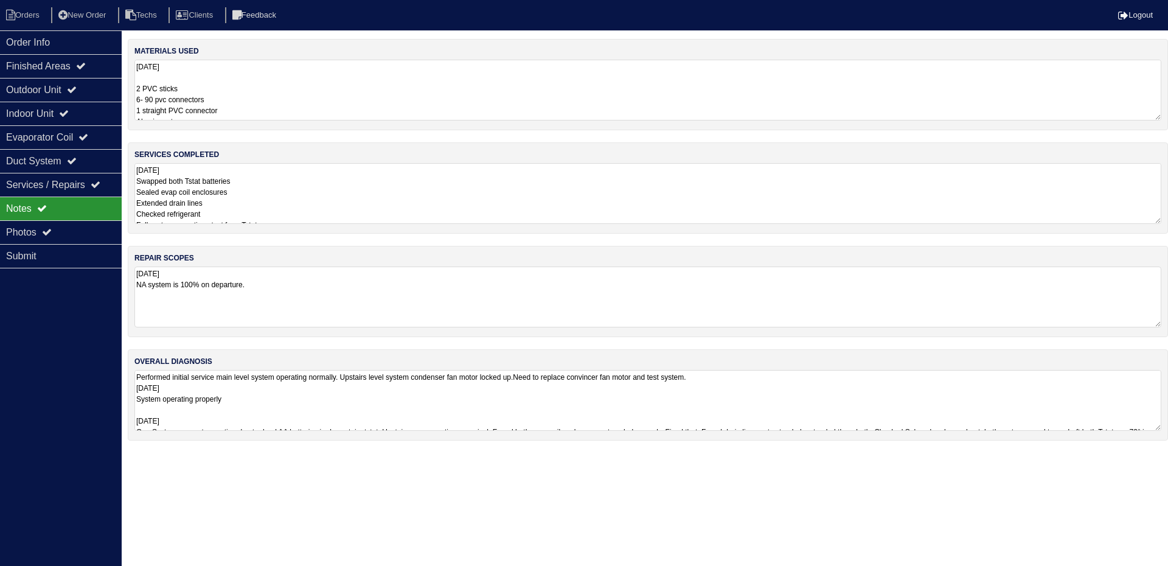
click at [137, 170] on textarea "8.27.25 Swapped both Tstat batteries Sealed evap coil enclosures Extended drain…" at bounding box center [647, 193] width 1027 height 61
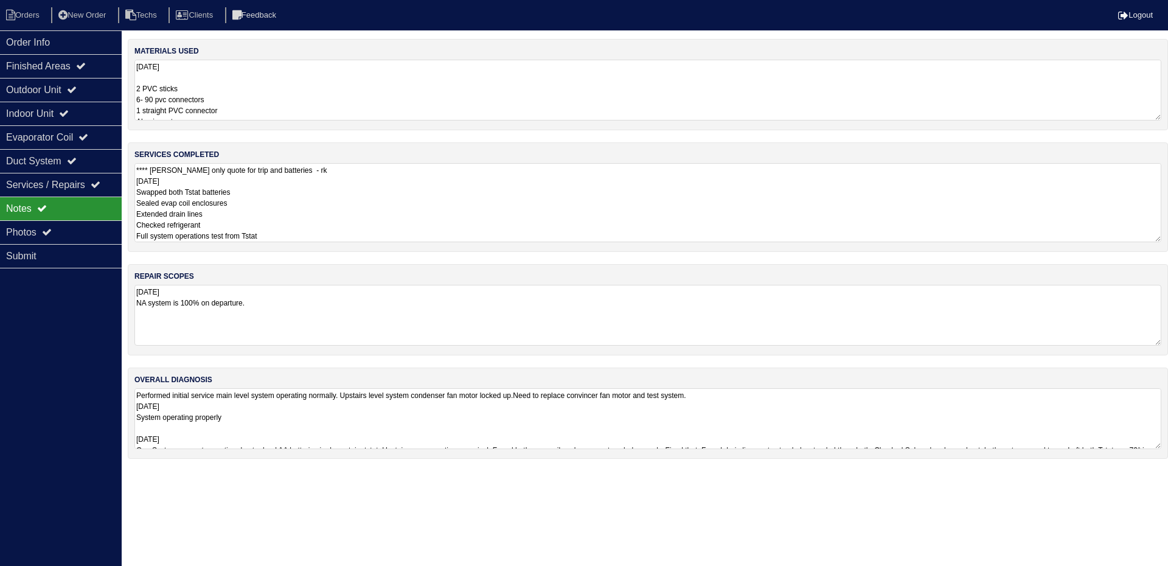
type textarea "**** Per Payton only quote for trip and batteries - rk 8.27.25 Swapped both Tst…"
click at [72, 474] on div "Order Info Finished Areas Outdoor Unit Indoor Unit Evaporator Coil Duct System …" at bounding box center [61, 313] width 122 height 566
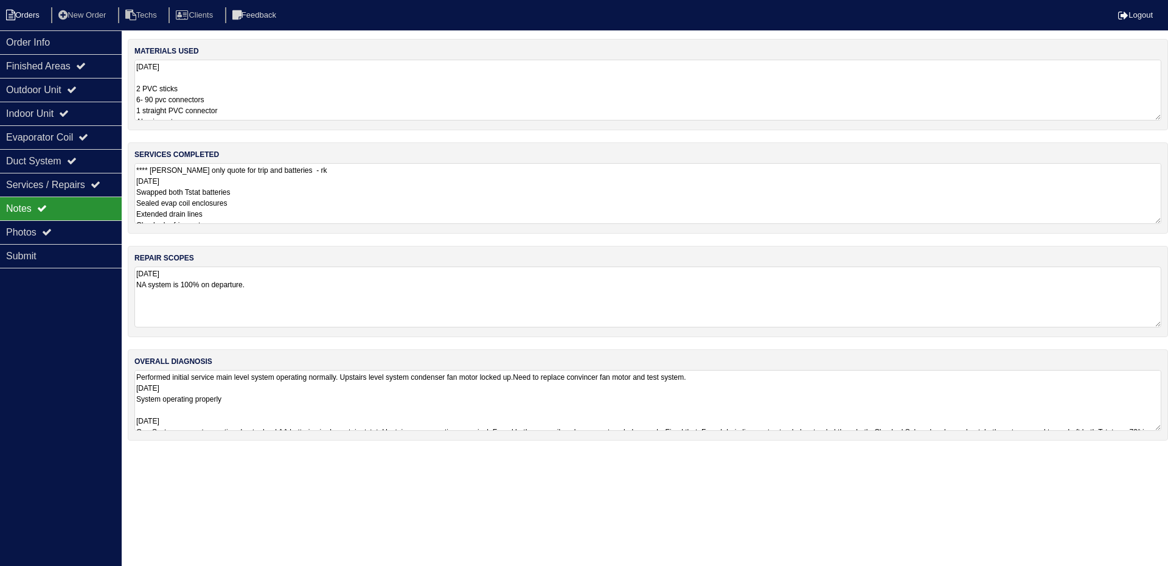
click at [33, 9] on li "Orders" at bounding box center [24, 15] width 49 height 16
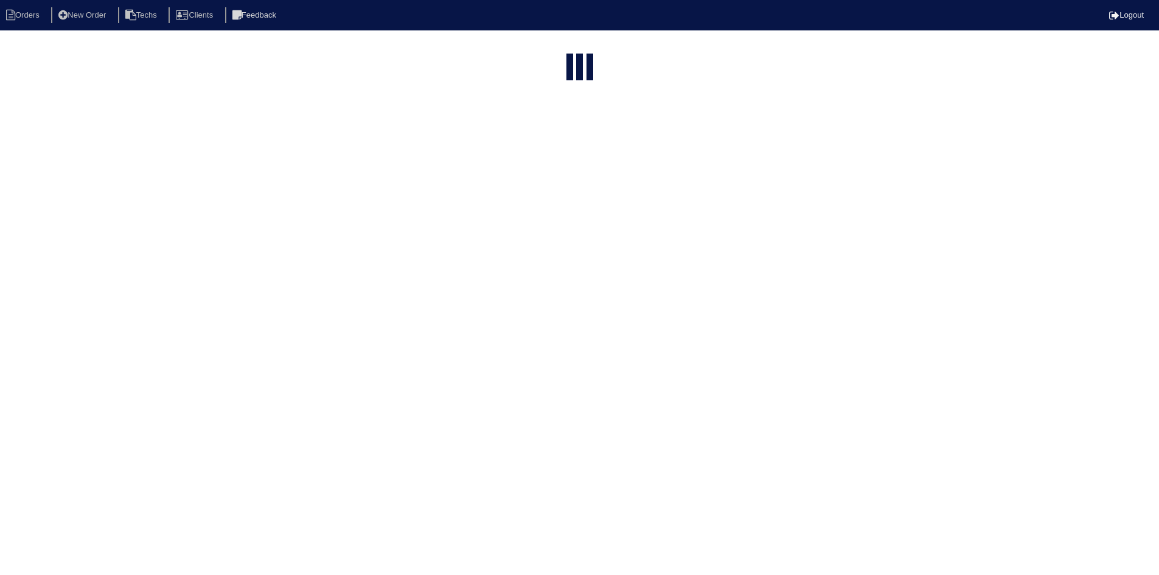
select select "15"
select select "field complete"
select select "need to quote"
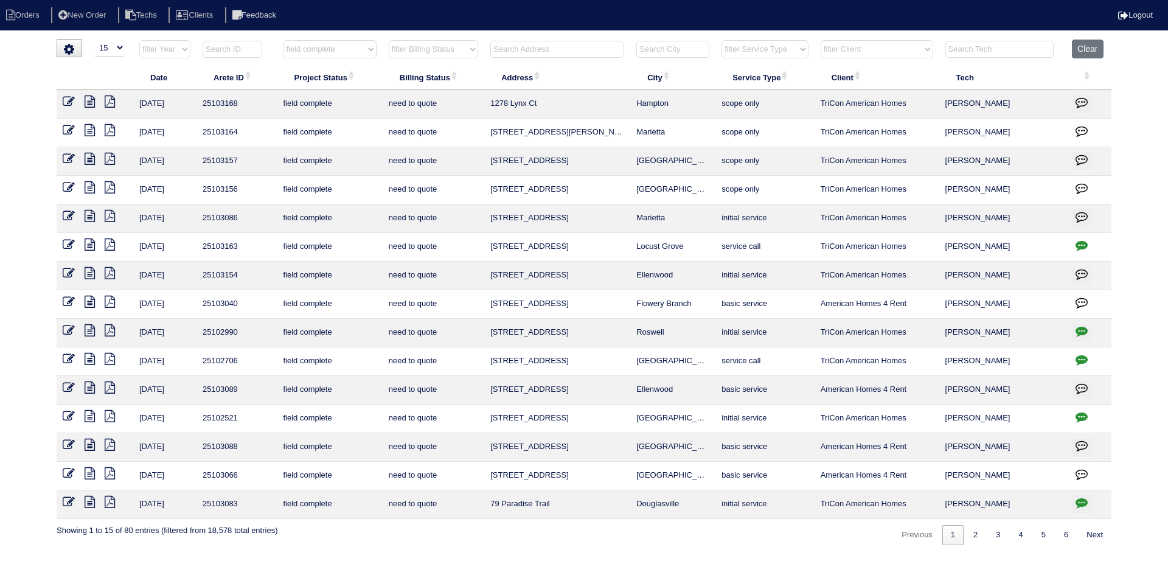
click at [537, 55] on input "text" at bounding box center [557, 49] width 134 height 17
type input "135"
select select "field complete"
select select "need to quote"
type input "135"
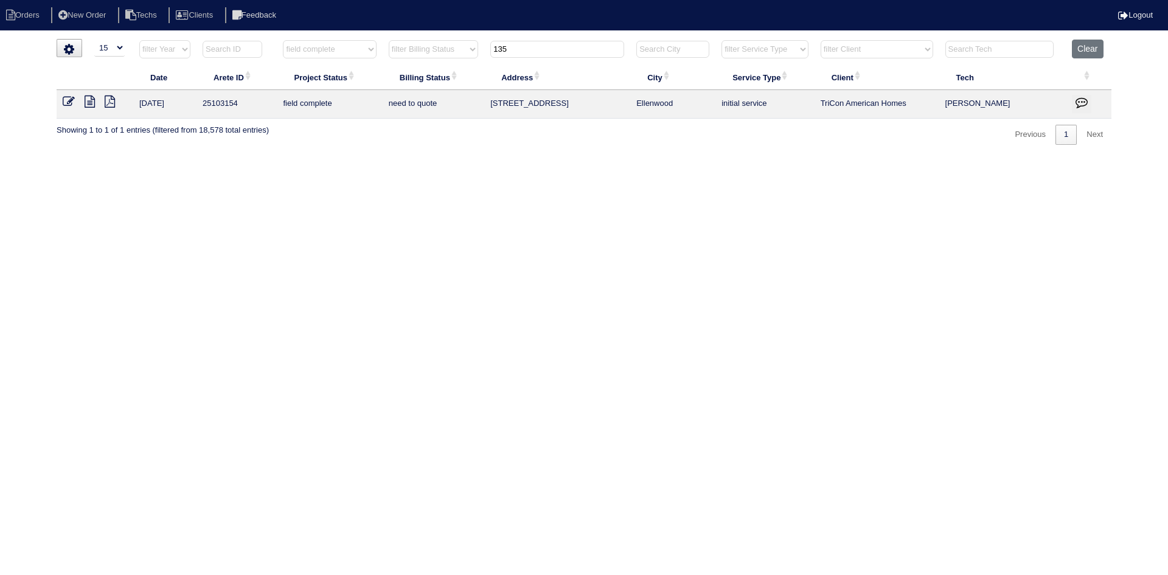
click at [91, 103] on icon at bounding box center [90, 102] width 10 height 12
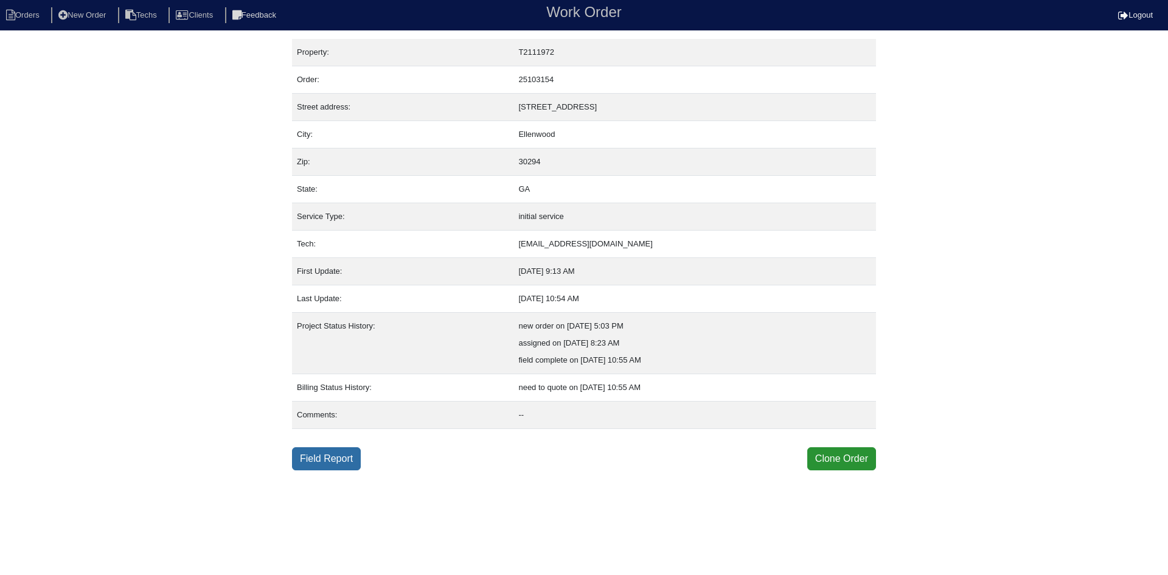
click at [330, 453] on link "Field Report" at bounding box center [326, 458] width 69 height 23
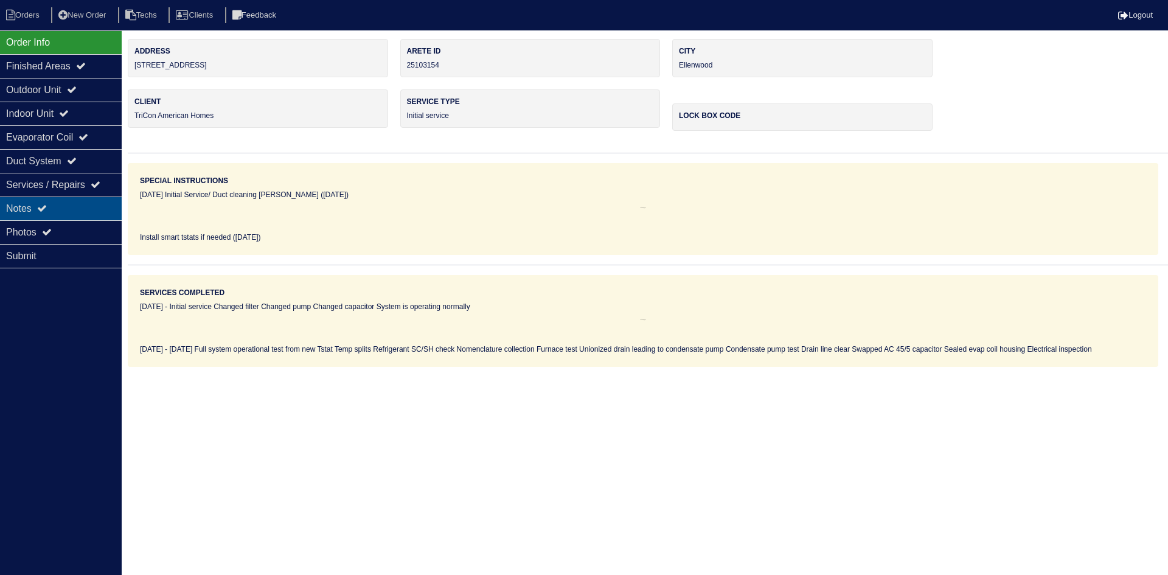
click at [82, 199] on div "Notes" at bounding box center [61, 208] width 122 height 24
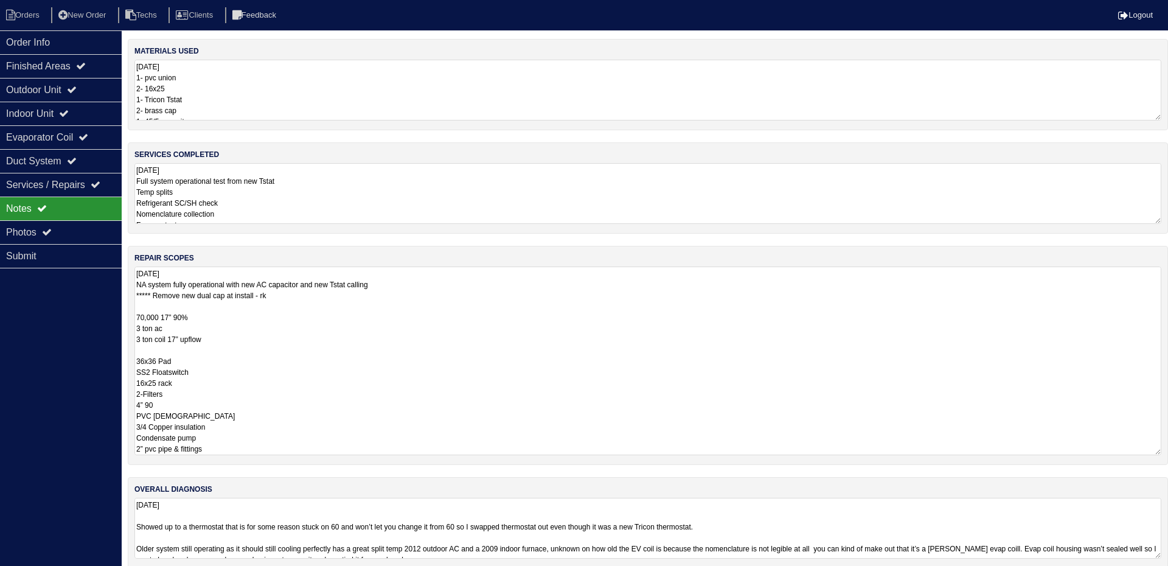
click at [510, 315] on textarea "[DATE] NA system fully operational with new AC capacitor and new Tstat calling …" at bounding box center [647, 360] width 1027 height 189
